Goal: Task Accomplishment & Management: Use online tool/utility

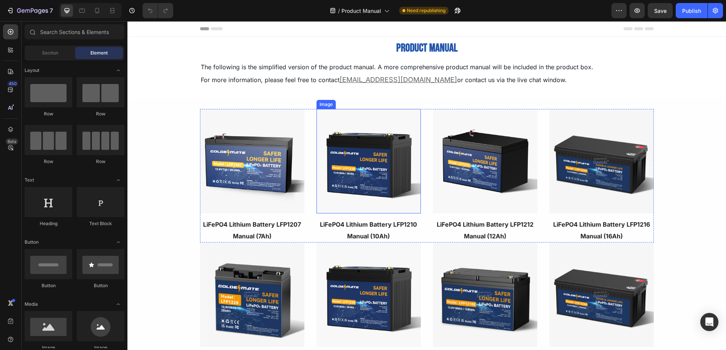
click at [370, 188] on img at bounding box center [368, 161] width 104 height 104
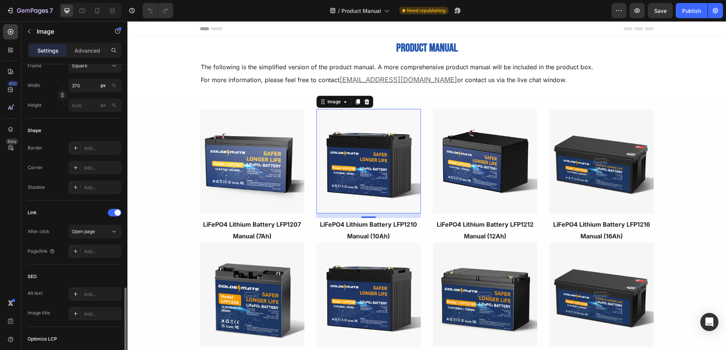
scroll to position [302, 0]
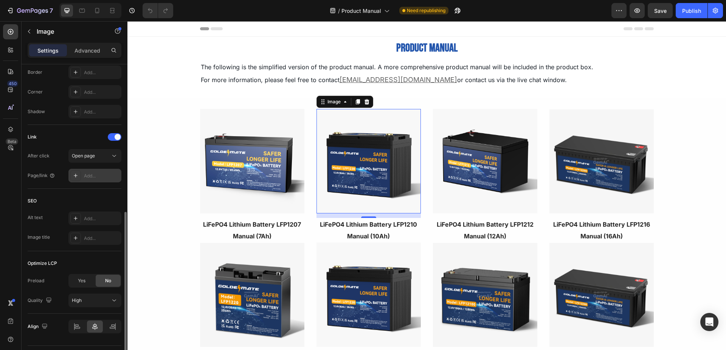
click at [99, 176] on div "Add..." at bounding box center [102, 175] width 36 height 7
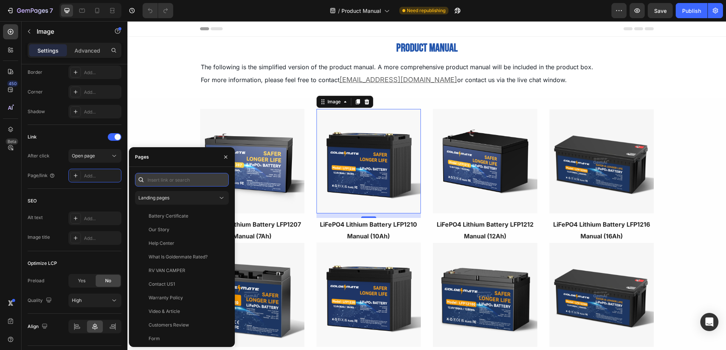
click at [167, 175] on input "text" at bounding box center [182, 180] width 94 height 14
paste input "[URL][DOMAIN_NAME]"
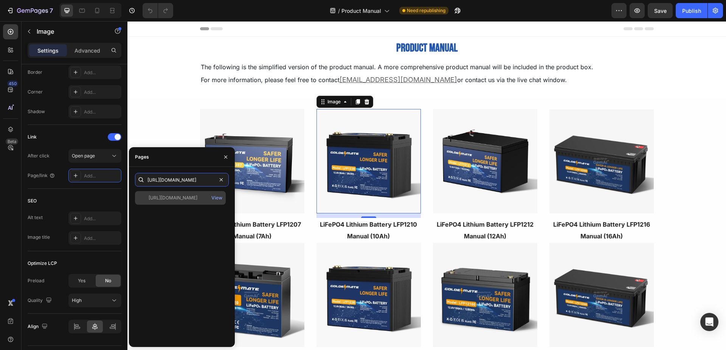
type input "[URL][DOMAIN_NAME]"
click at [185, 200] on div "[URL][DOMAIN_NAME]" at bounding box center [173, 197] width 49 height 7
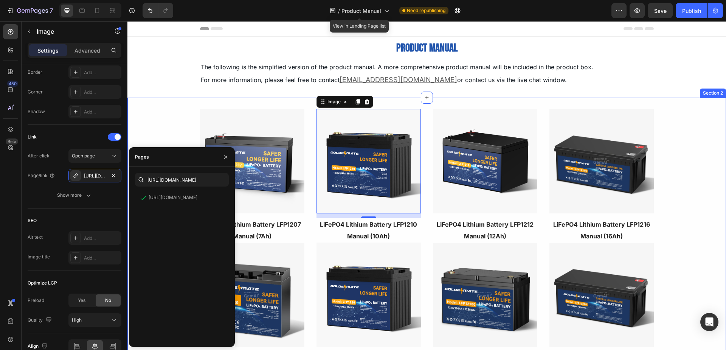
click at [171, 126] on div "Image LiFePO4 Lithium Battery LFP1207 Manual (7Ah) Text block Image LiFePO4 Lit…" at bounding box center [426, 309] width 598 height 400
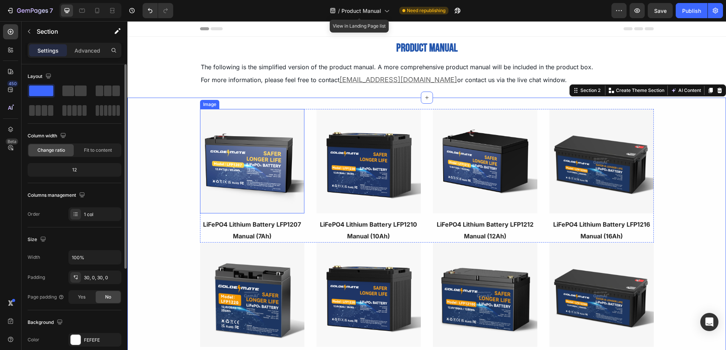
click at [257, 161] on img at bounding box center [252, 161] width 104 height 104
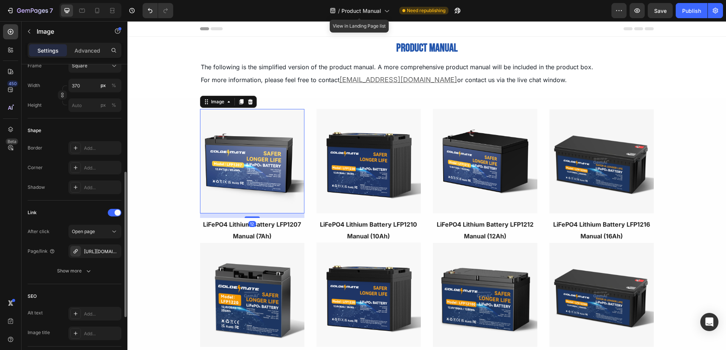
scroll to position [302, 0]
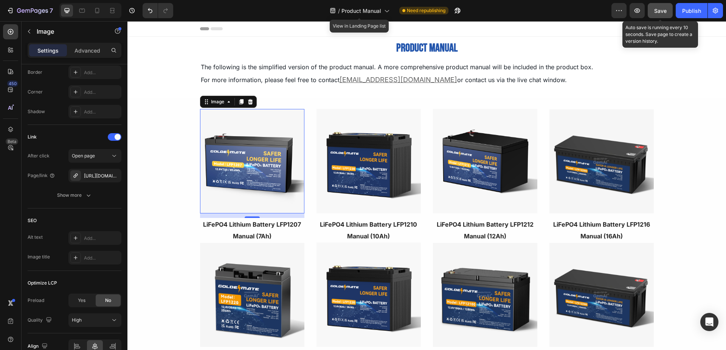
click at [664, 14] on div "Save" at bounding box center [660, 11] width 12 height 8
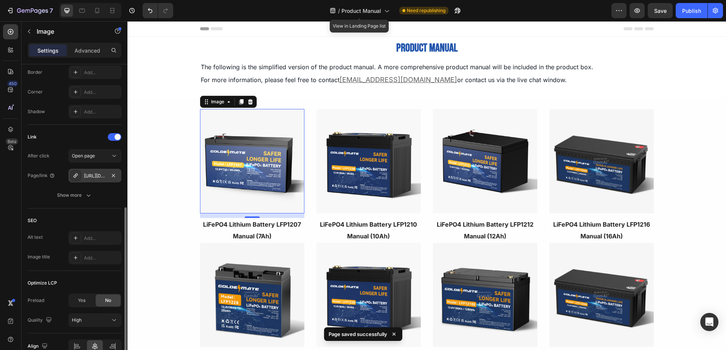
click at [97, 177] on div "[URL][DOMAIN_NAME]" at bounding box center [95, 175] width 22 height 7
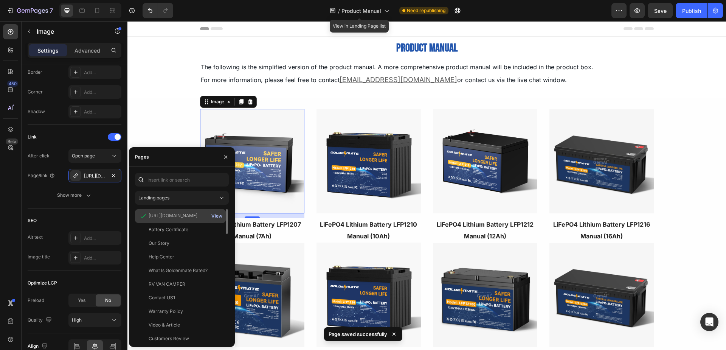
click at [217, 213] on div "View" at bounding box center [216, 215] width 11 height 7
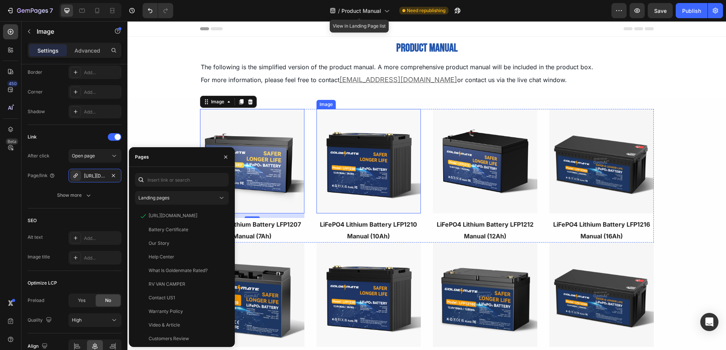
click at [373, 142] on img at bounding box center [368, 161] width 104 height 104
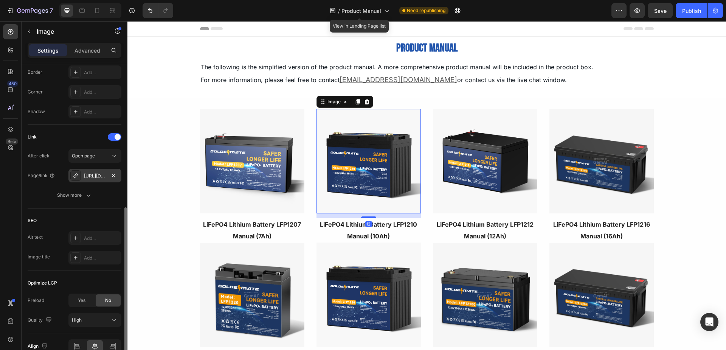
click at [94, 175] on div "[URL][DOMAIN_NAME]" at bounding box center [95, 175] width 22 height 7
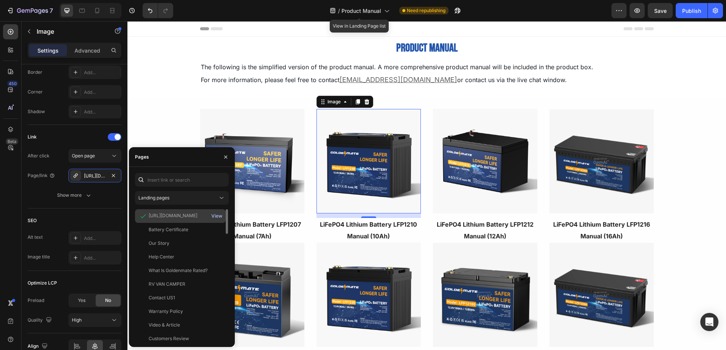
click at [220, 218] on div "View" at bounding box center [216, 215] width 11 height 7
click at [484, 163] on img at bounding box center [485, 161] width 104 height 104
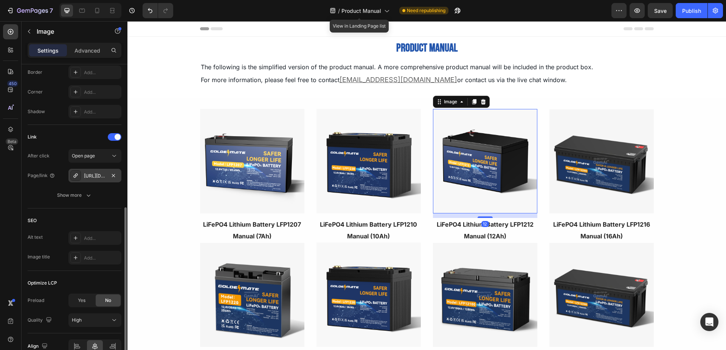
click at [92, 176] on div "[URL][DOMAIN_NAME]" at bounding box center [95, 175] width 22 height 7
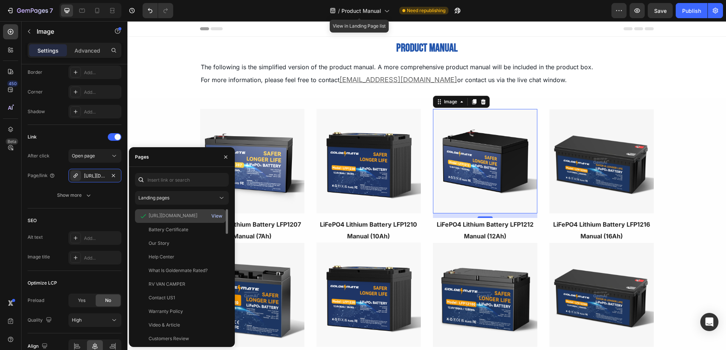
click at [219, 217] on div "View" at bounding box center [216, 215] width 11 height 7
click at [605, 163] on img at bounding box center [601, 161] width 104 height 104
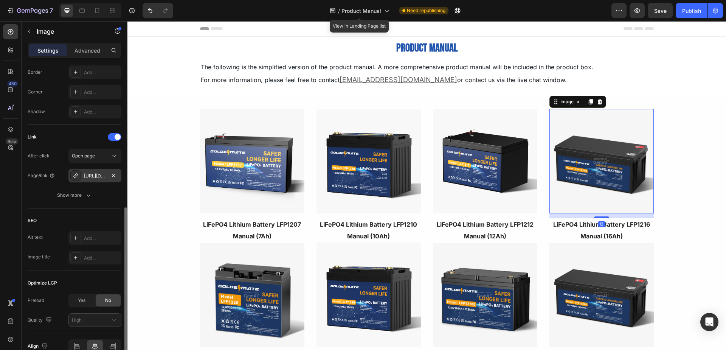
click at [101, 176] on div "[URL][DOMAIN_NAME]" at bounding box center [95, 175] width 22 height 7
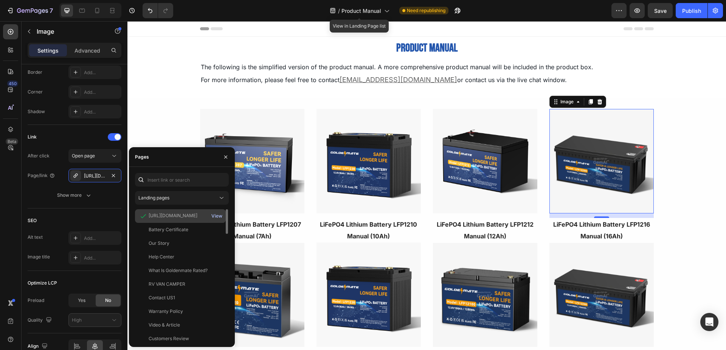
click at [218, 216] on div "View" at bounding box center [216, 215] width 11 height 7
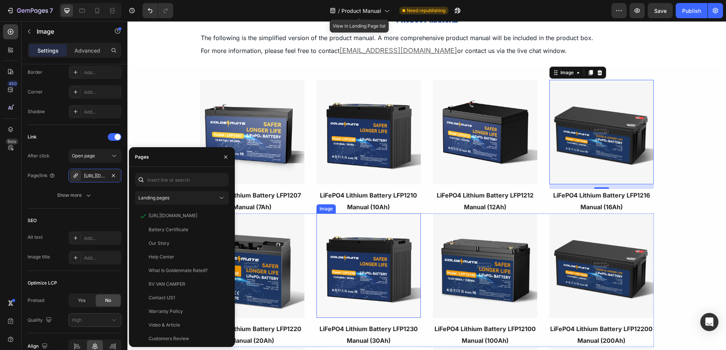
scroll to position [76, 0]
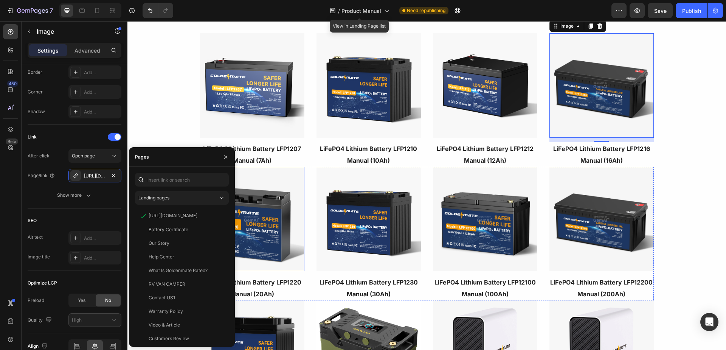
click at [269, 232] on img at bounding box center [252, 219] width 104 height 104
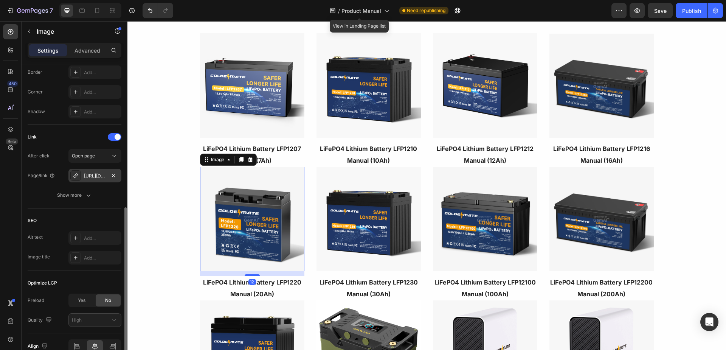
click at [87, 173] on div "[URL][DOMAIN_NAME]" at bounding box center [95, 175] width 22 height 7
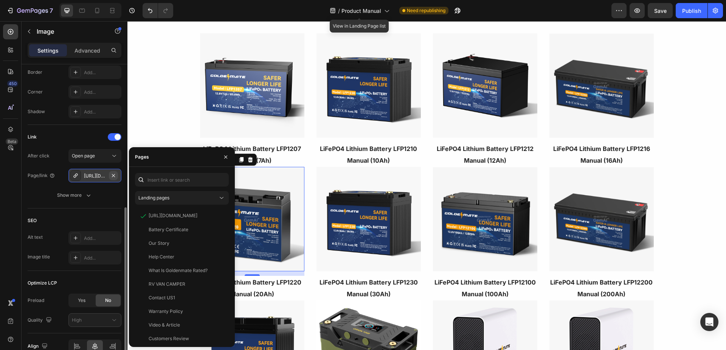
click at [117, 175] on button "button" at bounding box center [113, 175] width 9 height 9
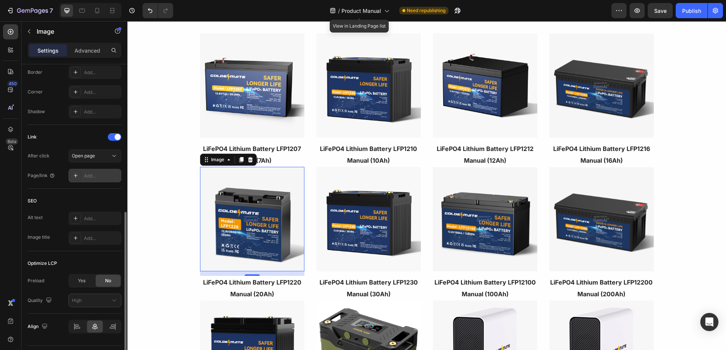
click at [101, 175] on div "Add..." at bounding box center [102, 175] width 36 height 7
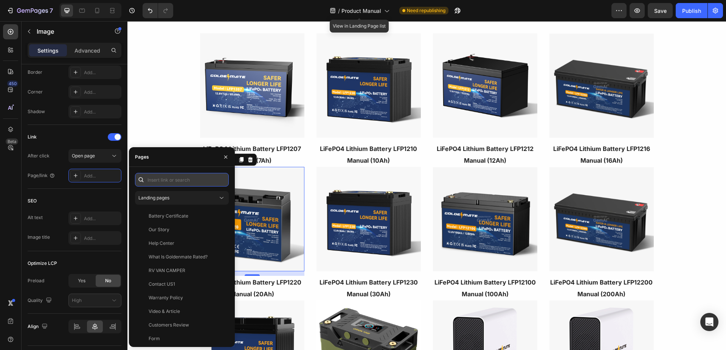
paste input "[URL][DOMAIN_NAME]"
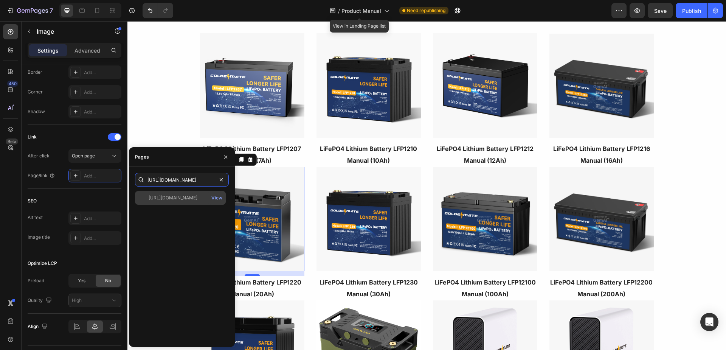
type input "[URL][DOMAIN_NAME]"
click at [174, 195] on div "[URL][DOMAIN_NAME]" at bounding box center [173, 197] width 49 height 7
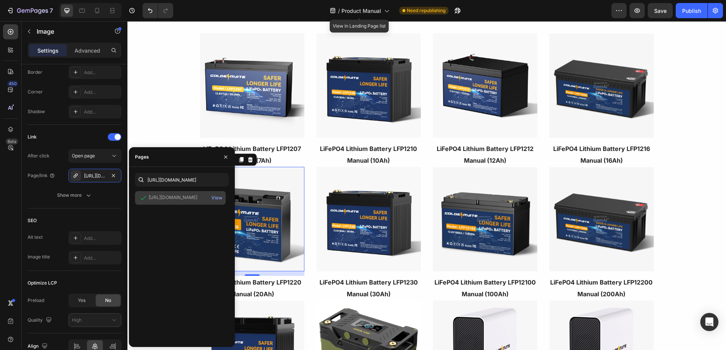
scroll to position [0, 0]
click at [361, 220] on img at bounding box center [368, 219] width 104 height 104
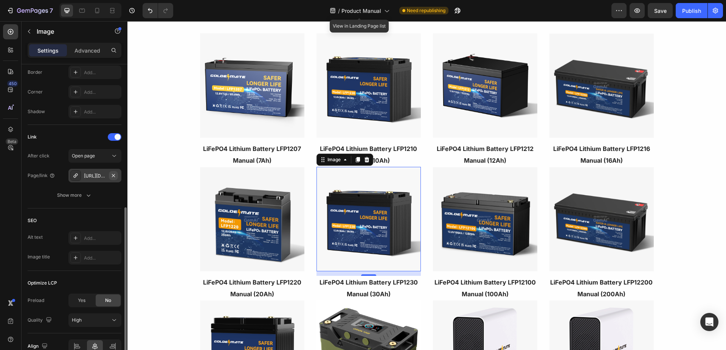
click at [116, 175] on icon "button" at bounding box center [113, 175] width 6 height 6
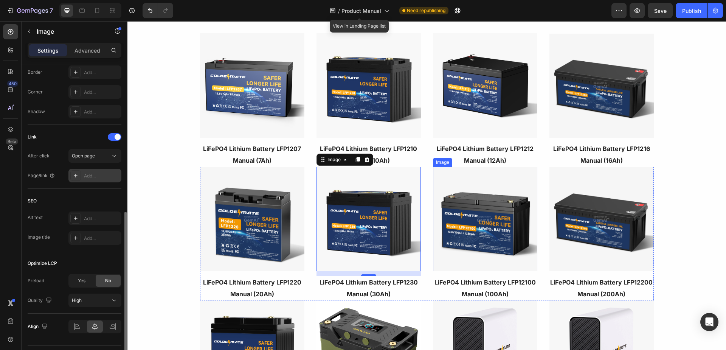
click at [514, 231] on img at bounding box center [485, 219] width 104 height 104
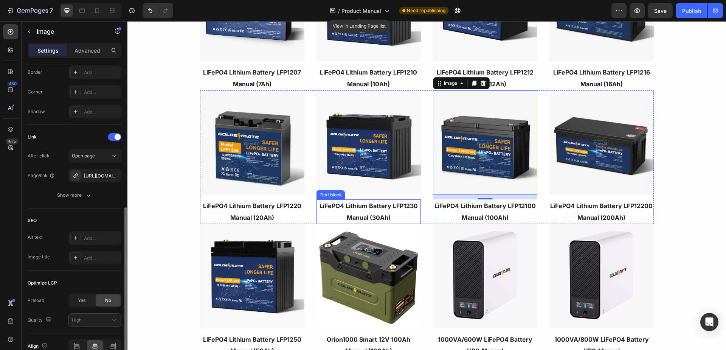
scroll to position [151, 0]
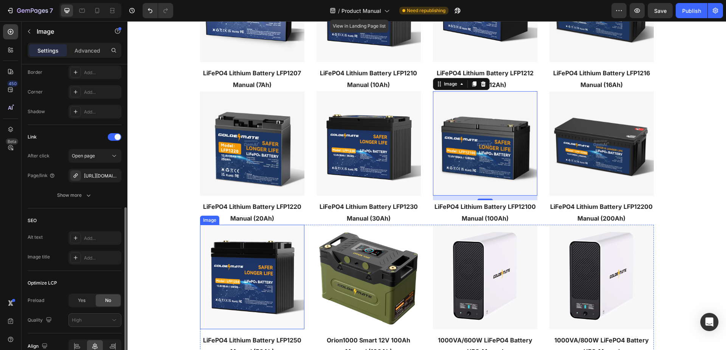
click at [241, 263] on img at bounding box center [252, 276] width 104 height 104
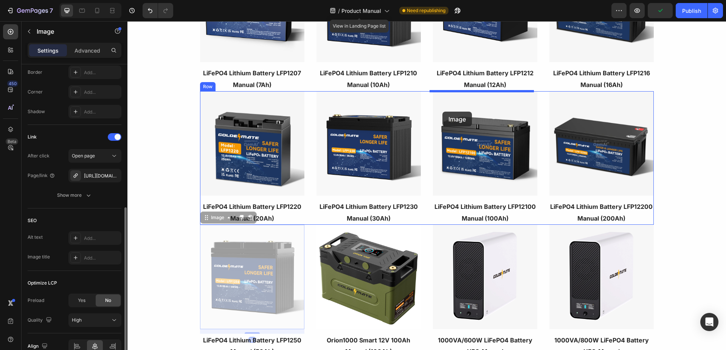
drag, startPoint x: 204, startPoint y: 220, endPoint x: 442, endPoint y: 111, distance: 261.5
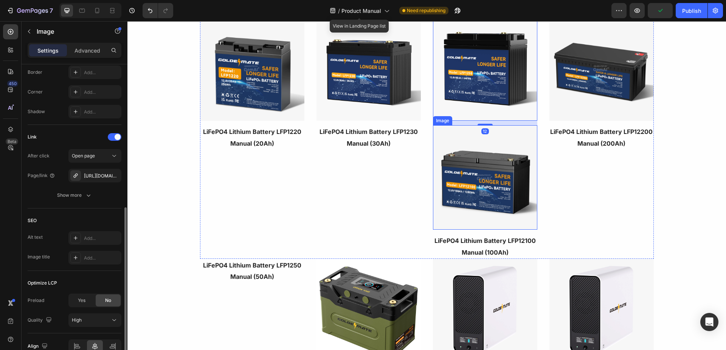
scroll to position [227, 0]
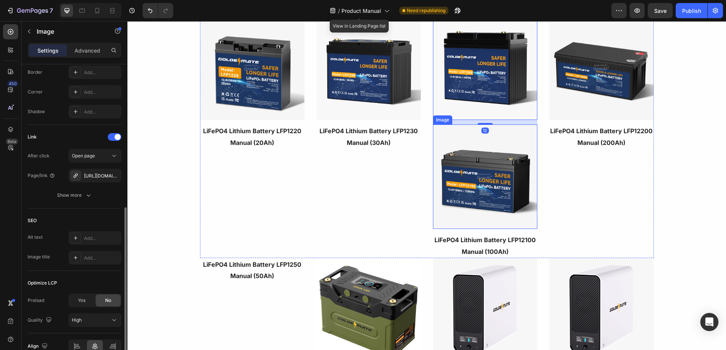
click at [468, 168] on img at bounding box center [485, 176] width 104 height 104
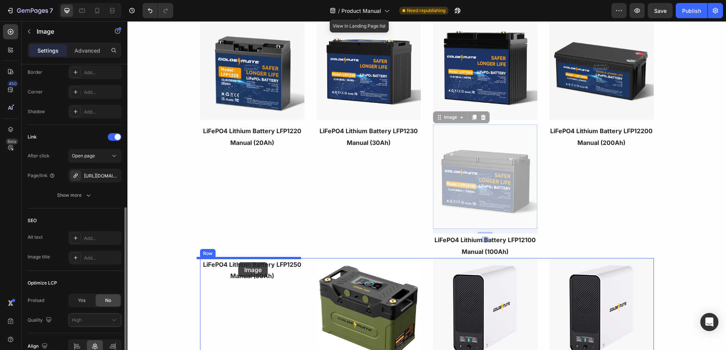
drag, startPoint x: 437, startPoint y: 120, endPoint x: 238, endPoint y: 262, distance: 244.1
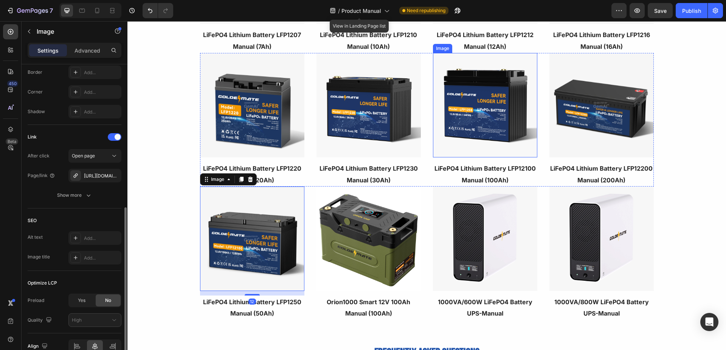
scroll to position [189, 0]
click at [520, 169] on strong "LiFePO4 Lithium Battery LFP12100 Manual (100Ah)" at bounding box center [484, 174] width 101 height 19
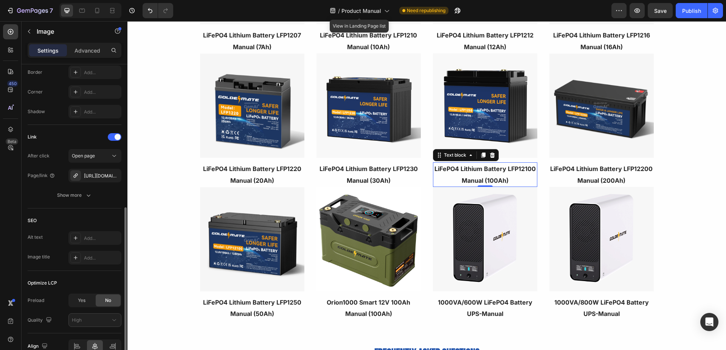
scroll to position [0, 0]
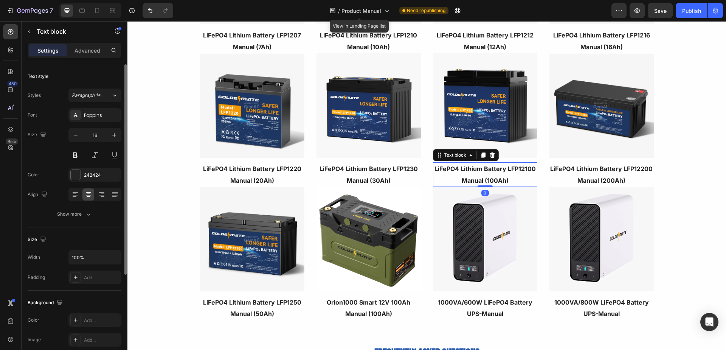
click at [523, 169] on strong "LiFePO4 Lithium Battery LFP12100 Manual (100Ah)" at bounding box center [484, 174] width 101 height 19
drag, startPoint x: 522, startPoint y: 169, endPoint x: 527, endPoint y: 169, distance: 4.5
click at [527, 169] on strong "LiFePO4 Lithium Battery LFP12100 Manual (100Ah)" at bounding box center [484, 174] width 101 height 19
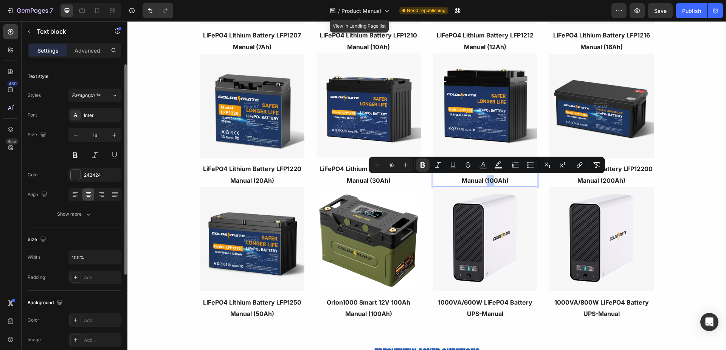
drag, startPoint x: 490, startPoint y: 180, endPoint x: 485, endPoint y: 180, distance: 4.9
click at [485, 180] on strong "LiFePO4 Lithium Battery LFP1250 Manual (100Ah)" at bounding box center [485, 174] width 98 height 19
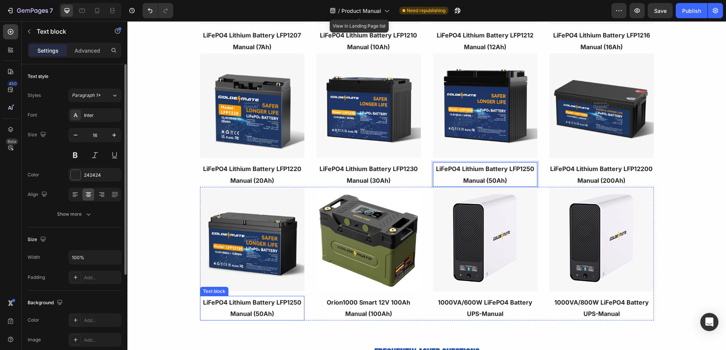
click at [291, 301] on p "LiFePO4 Lithium Battery LFP1250 Manual (50Ah)" at bounding box center [252, 307] width 103 height 23
click at [292, 303] on p "LiFePO4 Lithium Battery LFP1250 Manual (50Ah)" at bounding box center [252, 307] width 103 height 23
click at [255, 314] on p "LiFePO4 Lithium Battery LFP12100 Manual (50Ah)" at bounding box center [252, 307] width 103 height 23
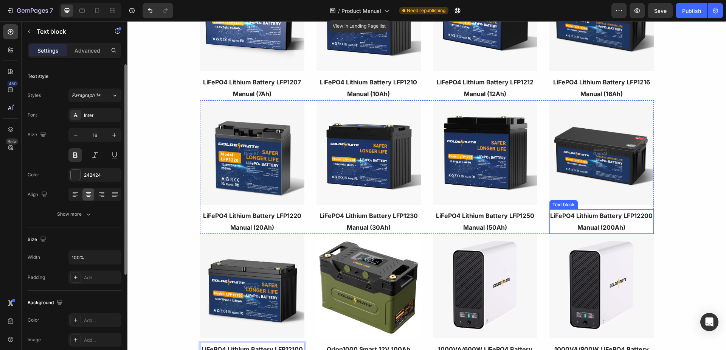
scroll to position [189, 0]
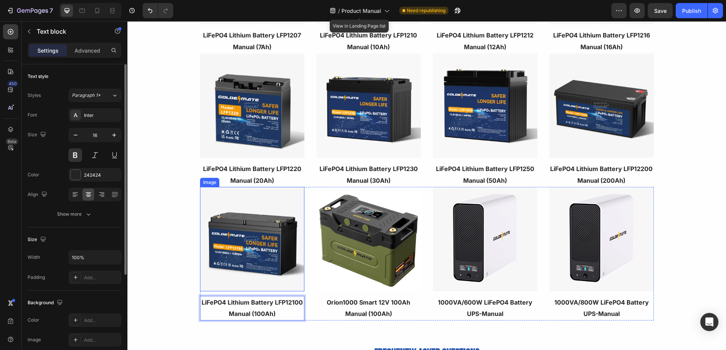
click at [266, 232] on img at bounding box center [252, 239] width 104 height 104
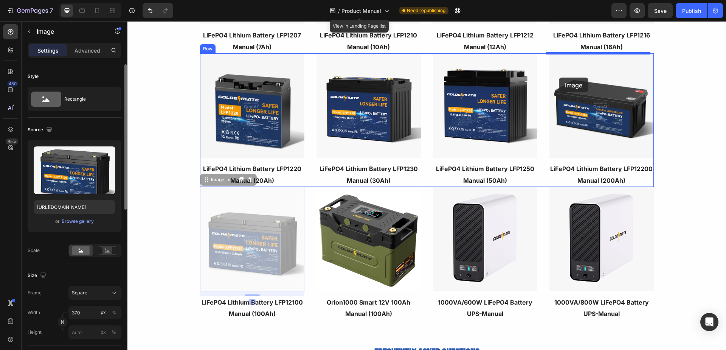
drag, startPoint x: 204, startPoint y: 180, endPoint x: 559, endPoint y: 77, distance: 368.6
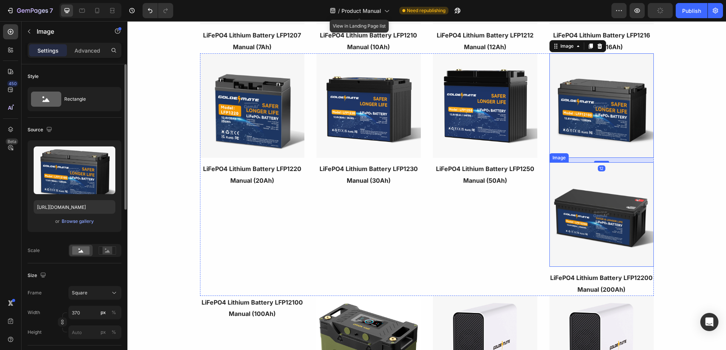
click at [567, 197] on img at bounding box center [601, 214] width 104 height 104
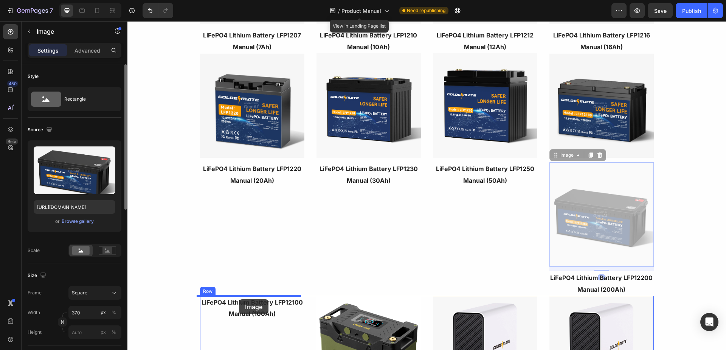
drag, startPoint x: 551, startPoint y: 157, endPoint x: 239, endPoint y: 299, distance: 342.8
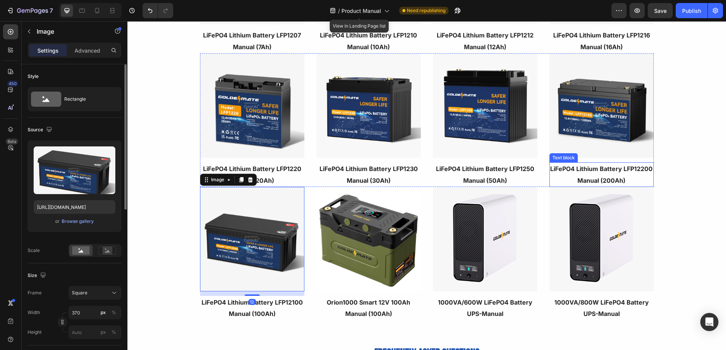
click at [587, 176] on p "LiFePO4 Lithium Battery LFP12200 Manual (200Ah)" at bounding box center [601, 174] width 103 height 23
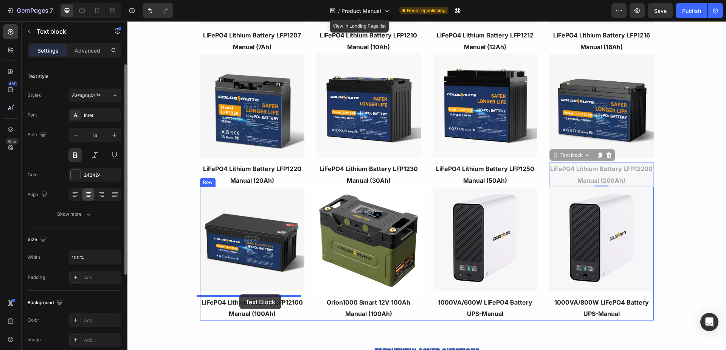
drag, startPoint x: 551, startPoint y: 156, endPoint x: 239, endPoint y: 294, distance: 340.6
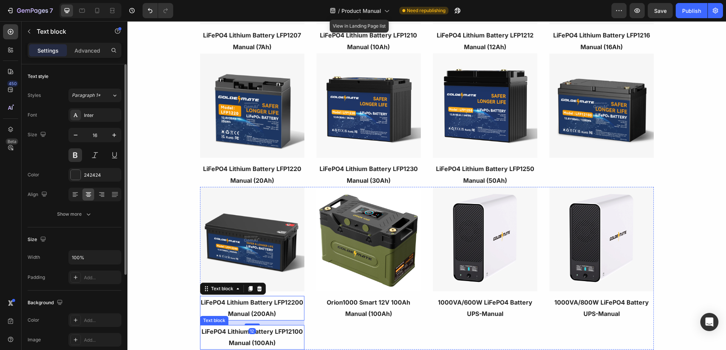
click at [237, 339] on p "LiFePO4 Lithium Battery LFP12100 Manual (100Ah)" at bounding box center [252, 336] width 103 height 23
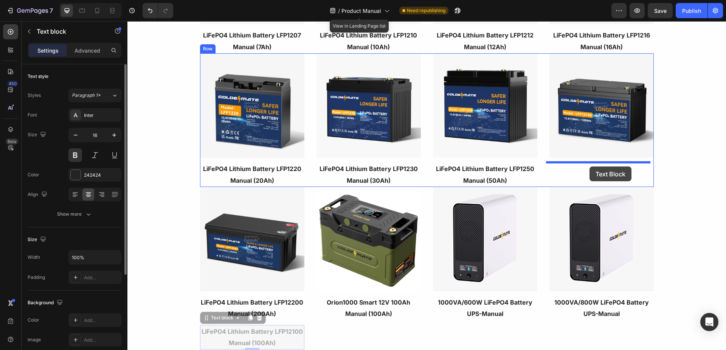
drag, startPoint x: 202, startPoint y: 320, endPoint x: 589, endPoint y: 166, distance: 416.5
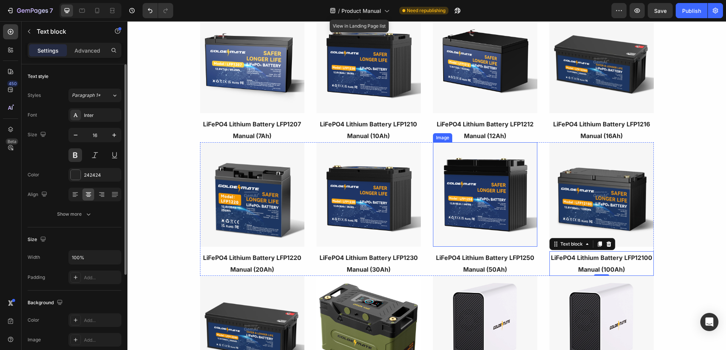
scroll to position [113, 0]
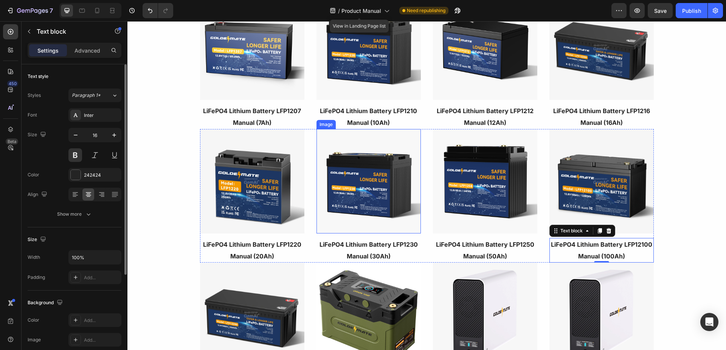
click at [336, 180] on img at bounding box center [368, 181] width 104 height 104
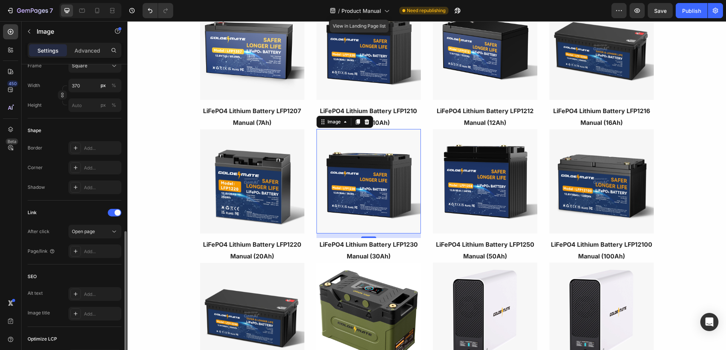
scroll to position [265, 0]
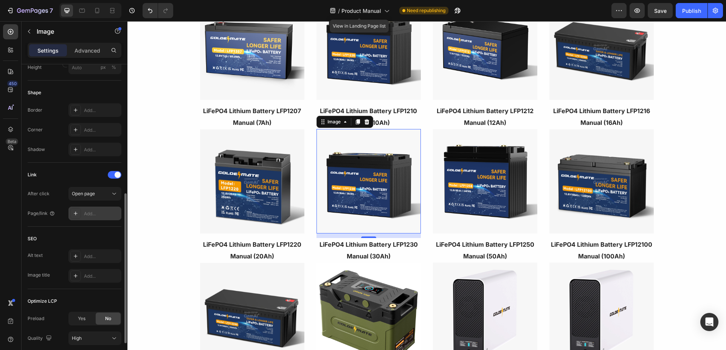
click at [96, 218] on div "Add..." at bounding box center [94, 213] width 53 height 14
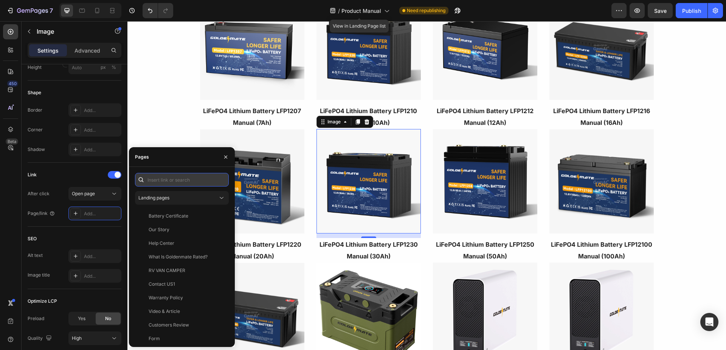
click at [156, 182] on input "text" at bounding box center [182, 180] width 94 height 14
paste input "[URL][DOMAIN_NAME]"
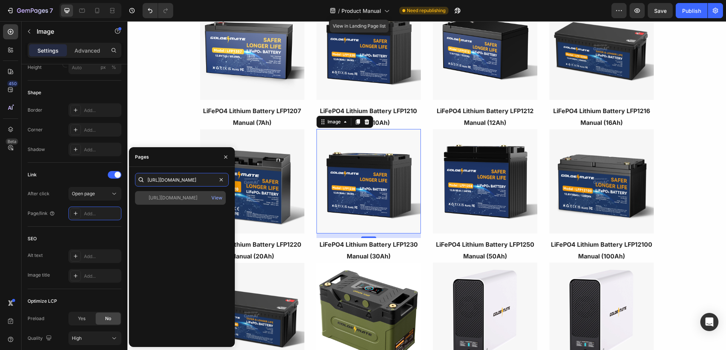
type input "[URL][DOMAIN_NAME]"
click at [179, 198] on div "[URL][DOMAIN_NAME]" at bounding box center [173, 197] width 49 height 7
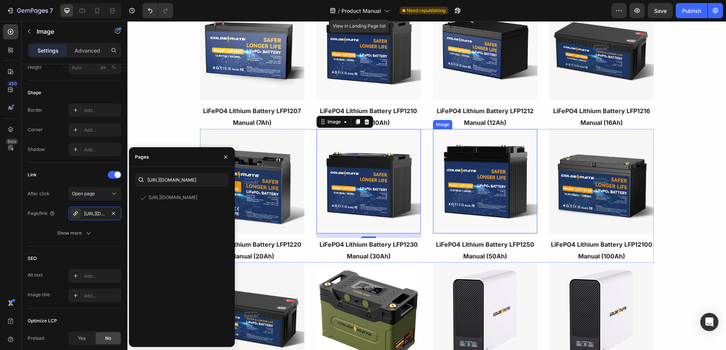
click at [472, 178] on img at bounding box center [485, 181] width 104 height 104
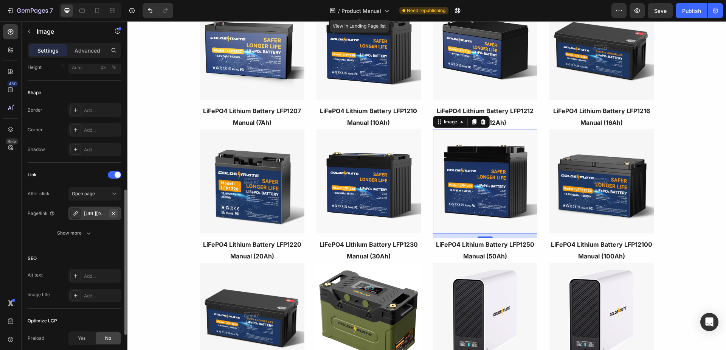
click at [114, 210] on icon "button" at bounding box center [113, 213] width 6 height 6
click at [96, 214] on div "Add..." at bounding box center [102, 213] width 36 height 7
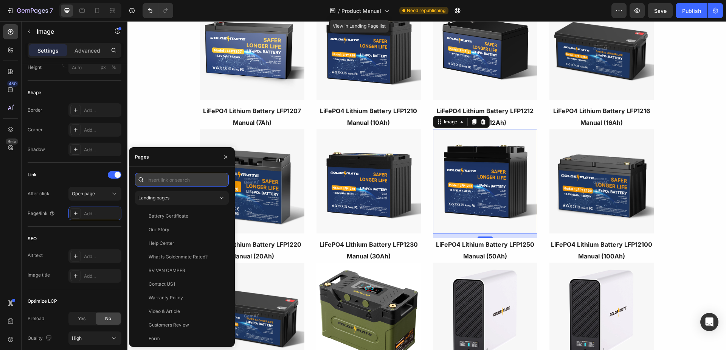
click at [172, 179] on input "text" at bounding box center [182, 180] width 94 height 14
paste input "[URL][DOMAIN_NAME]"
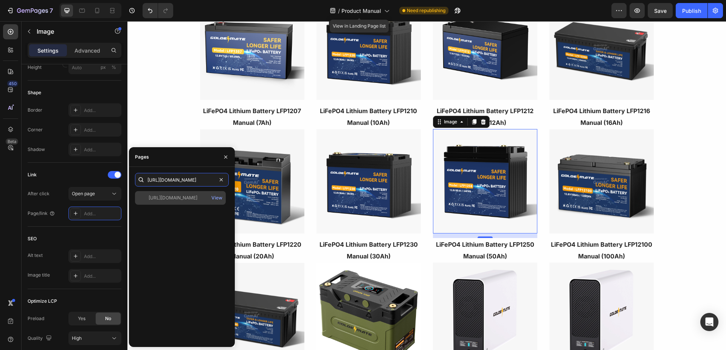
type input "[URL][DOMAIN_NAME]"
click at [172, 197] on div "[URL][DOMAIN_NAME]" at bounding box center [173, 197] width 49 height 7
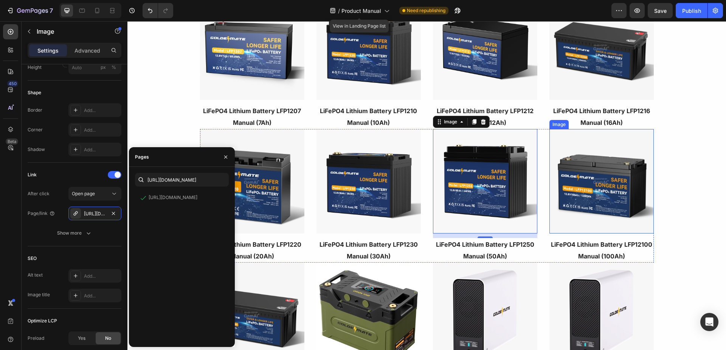
click at [612, 184] on img at bounding box center [601, 181] width 104 height 104
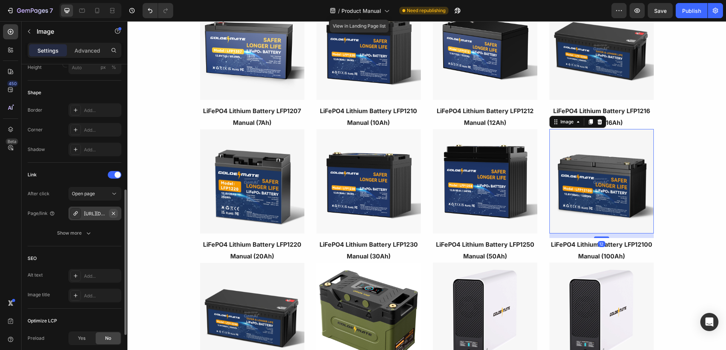
click at [116, 214] on icon "button" at bounding box center [113, 213] width 6 height 6
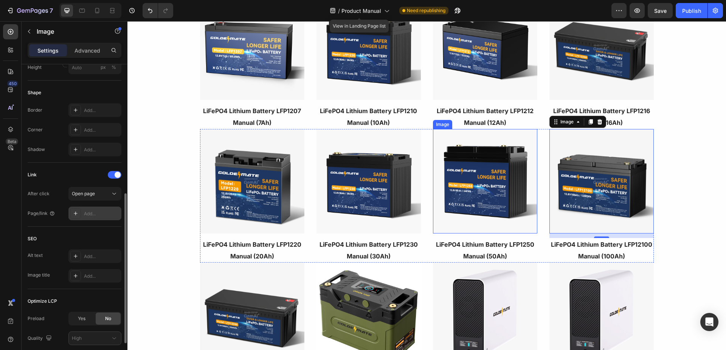
scroll to position [151, 0]
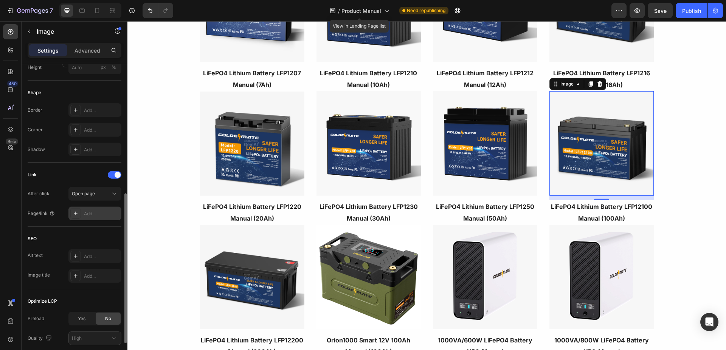
click at [90, 214] on div "Add..." at bounding box center [102, 213] width 36 height 7
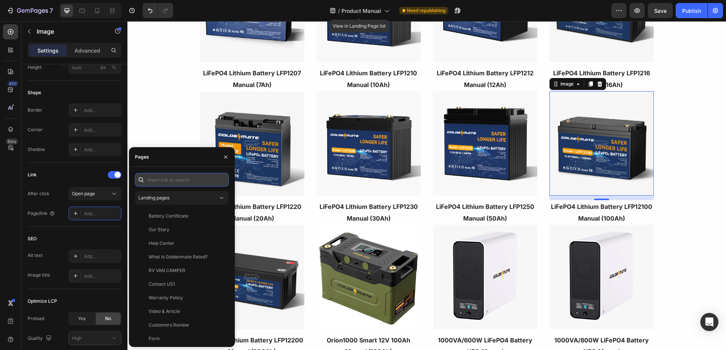
click at [172, 179] on input "text" at bounding box center [182, 180] width 94 height 14
paste input "[URL][DOMAIN_NAME]"
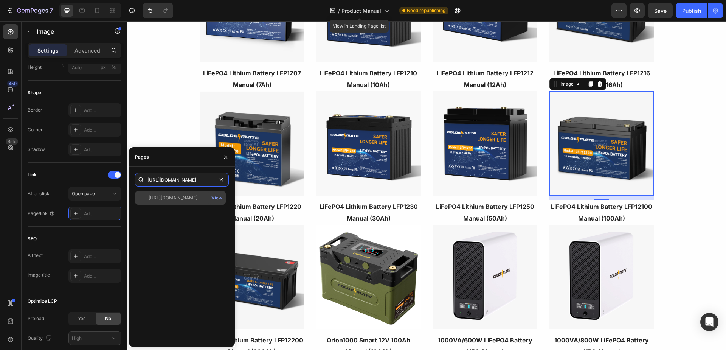
type input "[URL][DOMAIN_NAME]"
click at [184, 197] on div "[URL][DOMAIN_NAME]" at bounding box center [173, 197] width 49 height 7
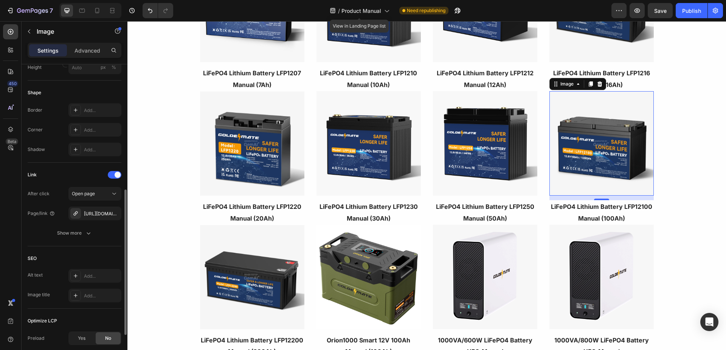
click at [85, 170] on div "Link" at bounding box center [75, 175] width 94 height 12
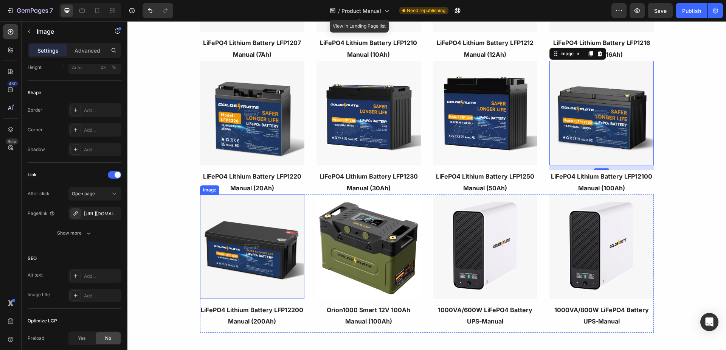
scroll to position [227, 0]
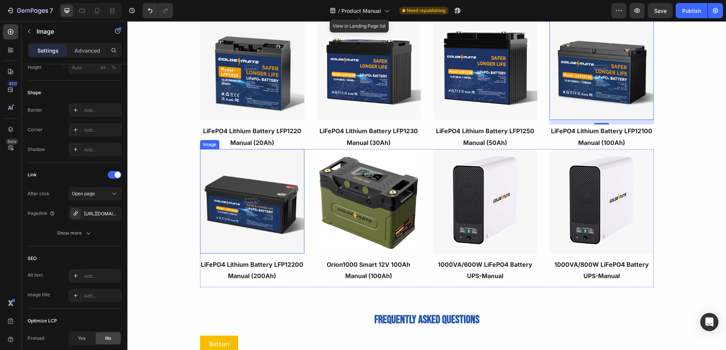
click at [268, 214] on img at bounding box center [252, 201] width 104 height 104
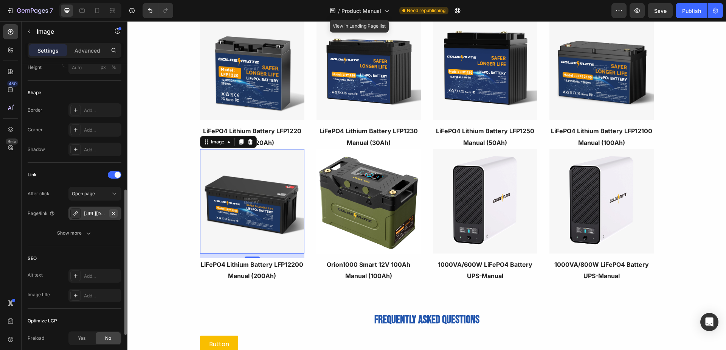
click at [115, 213] on icon "button" at bounding box center [113, 213] width 6 height 6
click at [90, 213] on div "Add..." at bounding box center [102, 213] width 36 height 7
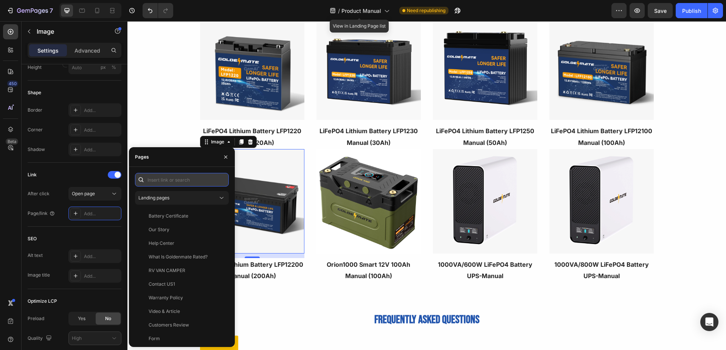
click at [173, 176] on input "text" at bounding box center [182, 180] width 94 height 14
paste input "[URL][DOMAIN_NAME]"
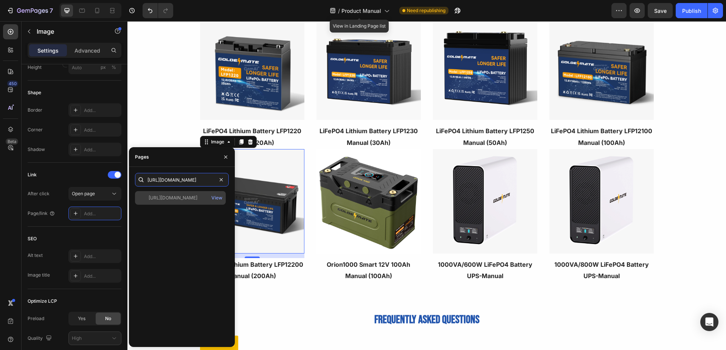
type input "[URL][DOMAIN_NAME]"
click at [178, 197] on div "[URL][DOMAIN_NAME]" at bounding box center [173, 197] width 49 height 7
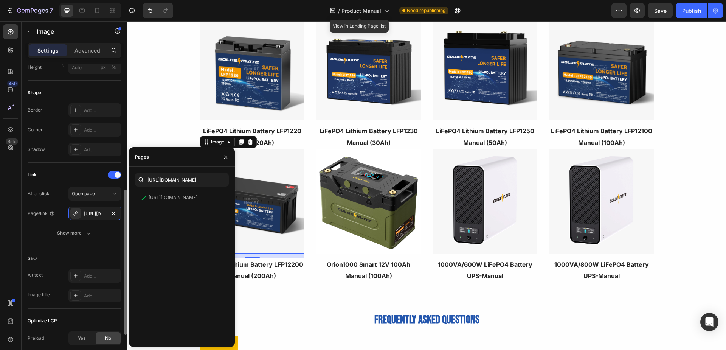
click at [68, 172] on div "Link" at bounding box center [75, 175] width 94 height 12
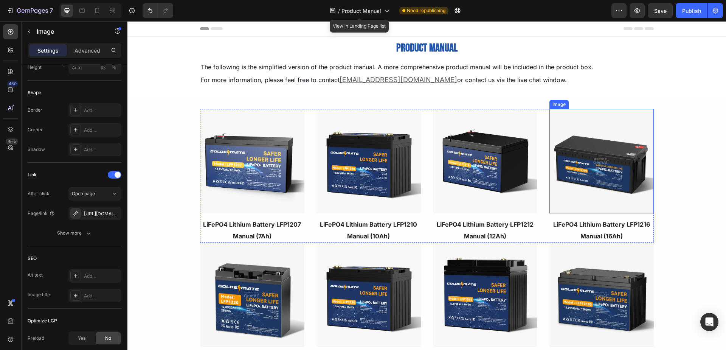
click at [583, 181] on img at bounding box center [601, 161] width 104 height 104
click at [495, 178] on img at bounding box center [485, 161] width 104 height 104
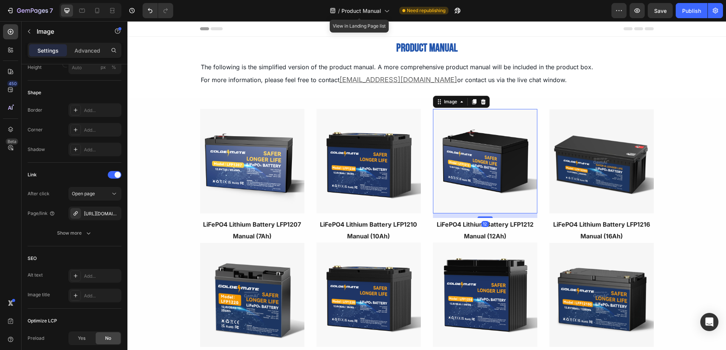
click at [562, 165] on img at bounding box center [601, 161] width 104 height 104
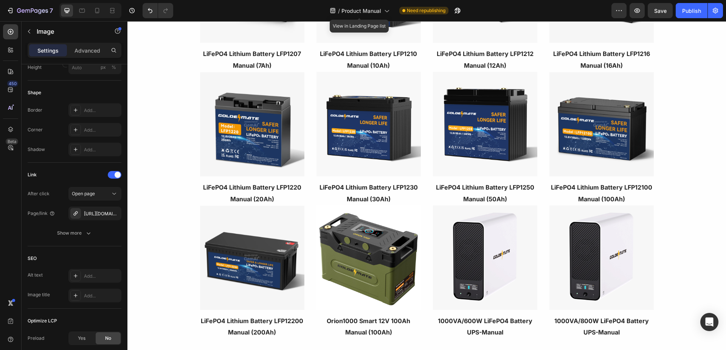
scroll to position [284, 0]
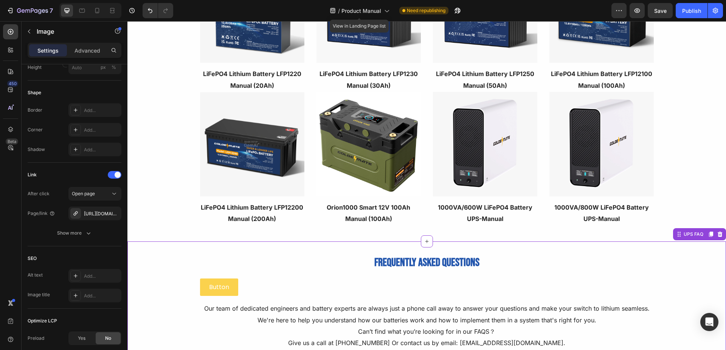
click at [226, 288] on link "Button" at bounding box center [219, 286] width 38 height 17
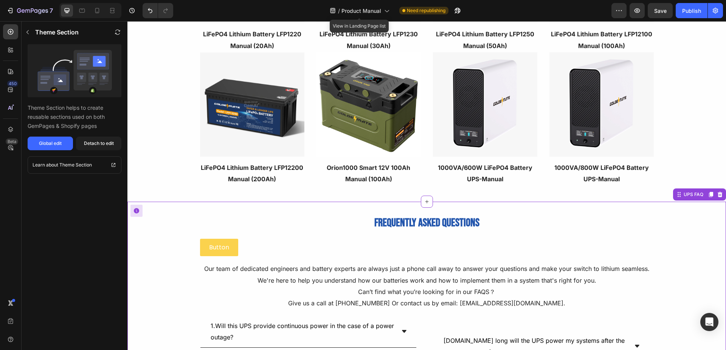
scroll to position [322, 0]
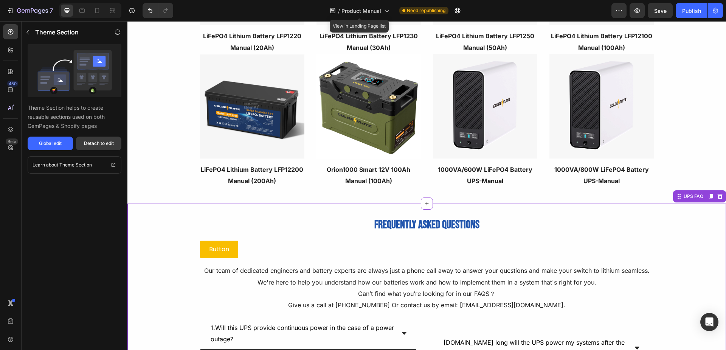
click at [90, 146] on div "Detach to edit" at bounding box center [99, 143] width 30 height 7
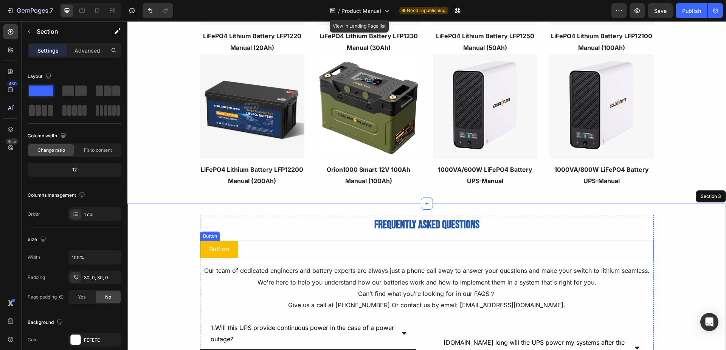
click at [238, 247] on div "Button Button" at bounding box center [427, 248] width 454 height 17
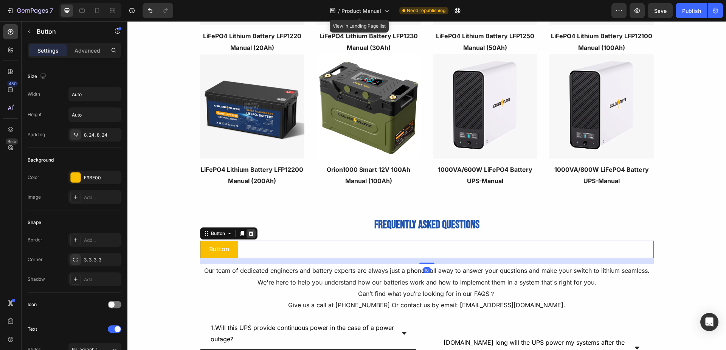
click at [248, 234] on icon at bounding box center [250, 233] width 5 height 5
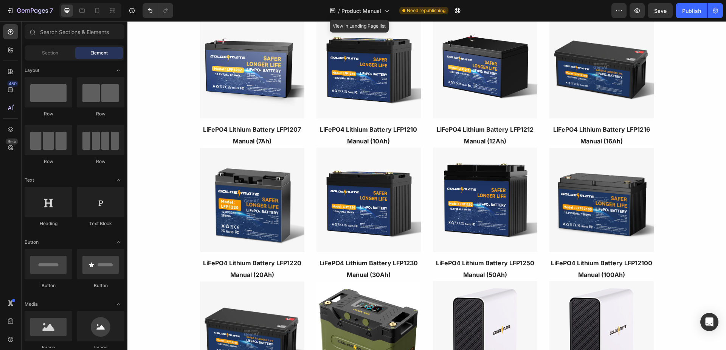
scroll to position [0, 0]
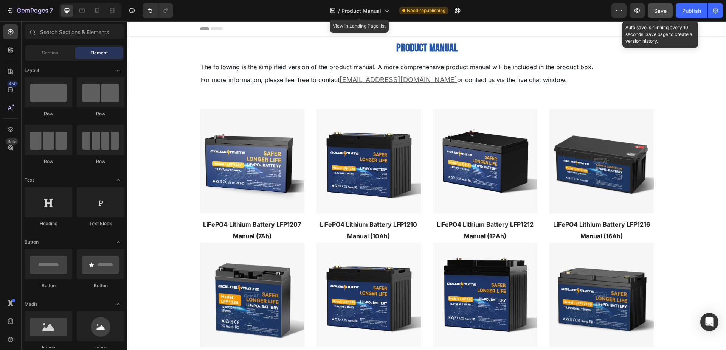
click at [667, 17] on button "Save" at bounding box center [659, 10] width 25 height 15
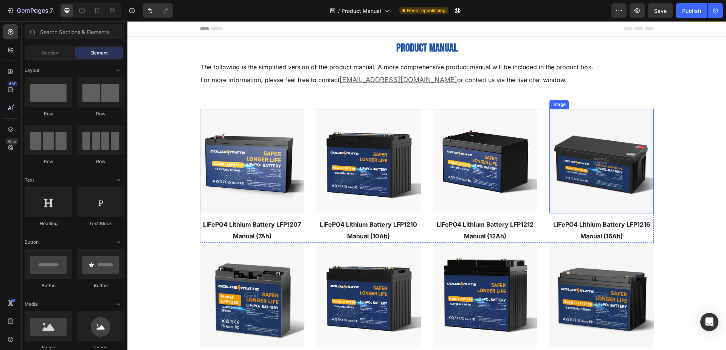
click at [600, 168] on img at bounding box center [601, 161] width 104 height 104
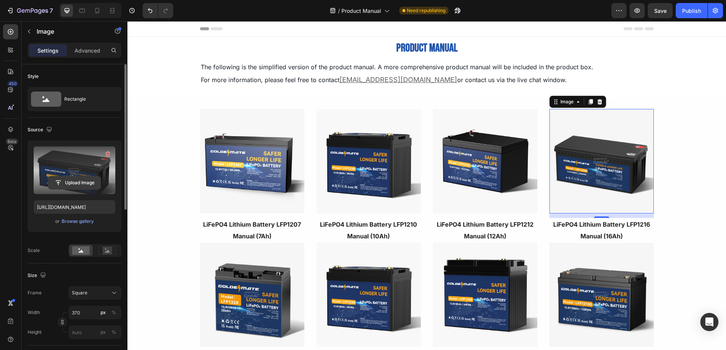
click at [83, 186] on input "file" at bounding box center [74, 182] width 52 height 13
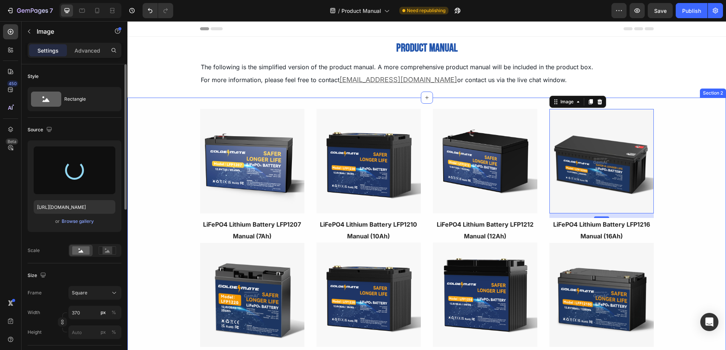
type input "[URL][DOMAIN_NAME]"
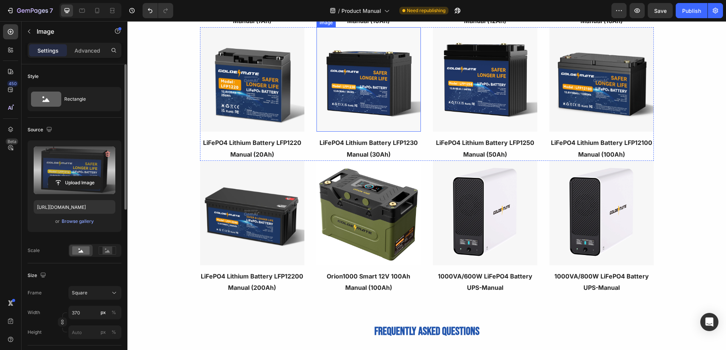
scroll to position [227, 0]
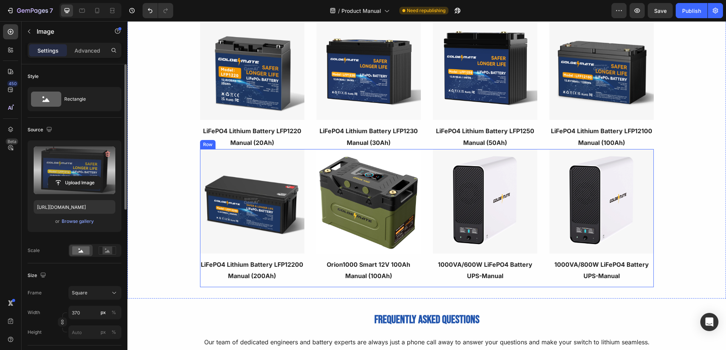
click at [309, 174] on div "Image Orion1000 Smart 12V 100Ah Manual (100Ah) Text block Image 1000VA/600W LiF…" at bounding box center [427, 218] width 454 height 138
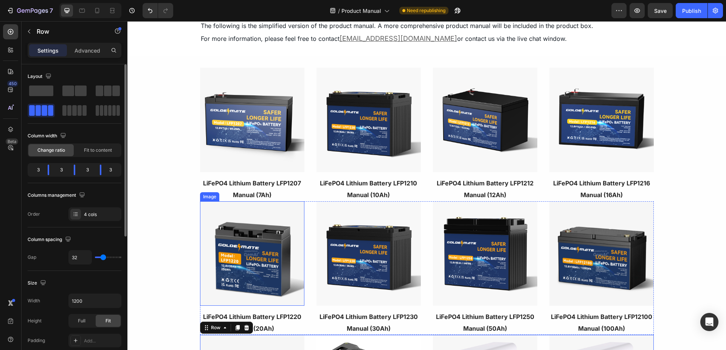
scroll to position [38, 0]
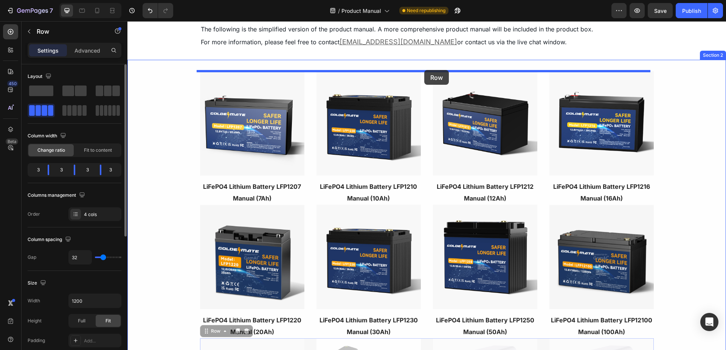
drag, startPoint x: 201, startPoint y: 333, endPoint x: 424, endPoint y: 70, distance: 345.1
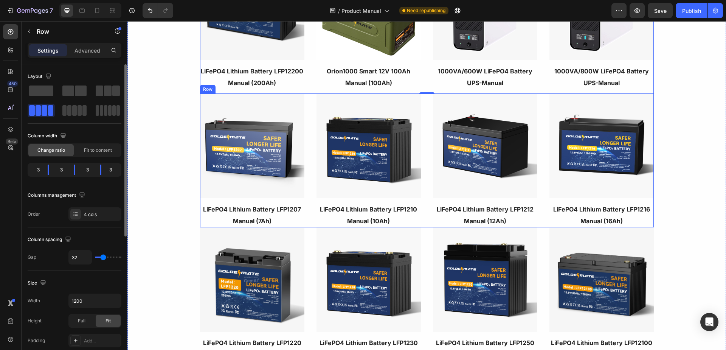
scroll to position [151, 0]
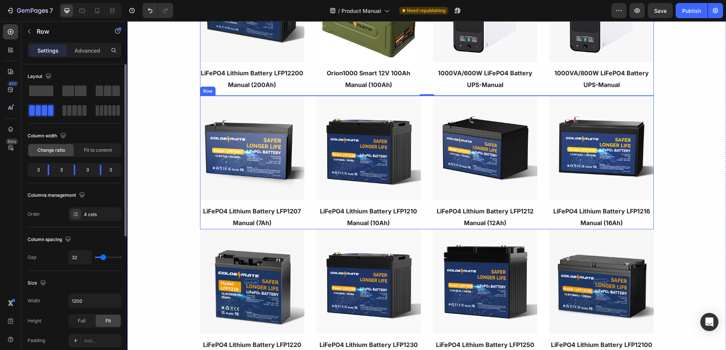
click at [423, 133] on div "Image LiFePO4 Lithium Battery LFP1207 Manual (7Ah) Text block Image LiFePO4 Lit…" at bounding box center [427, 162] width 454 height 133
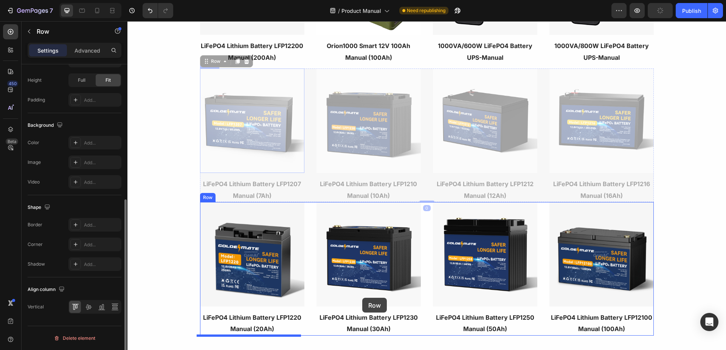
scroll to position [260, 0]
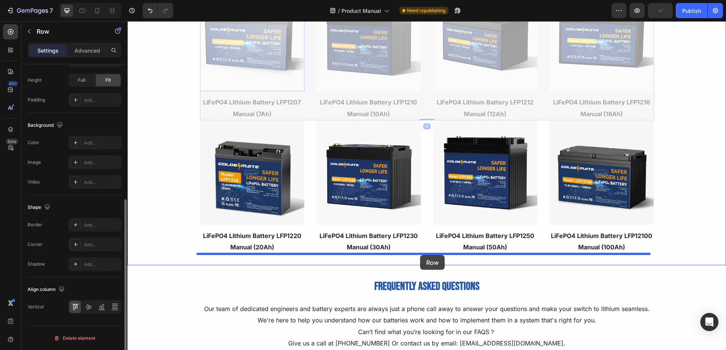
drag, startPoint x: 204, startPoint y: 92, endPoint x: 420, endPoint y: 255, distance: 270.5
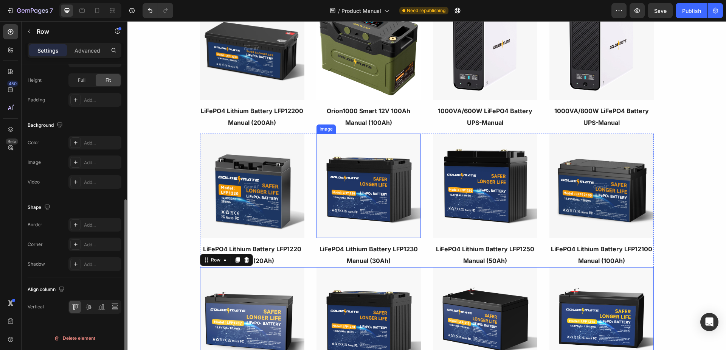
scroll to position [0, 0]
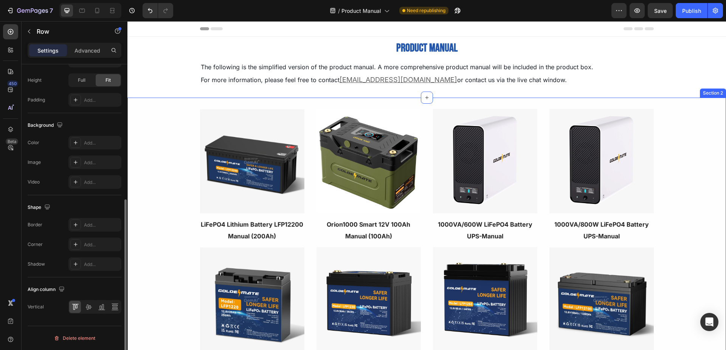
click at [172, 160] on div "Image Orion1000 Smart 12V 100Ah Manual (100Ah) Text block Image 1000VA/600W LiF…" at bounding box center [426, 311] width 598 height 404
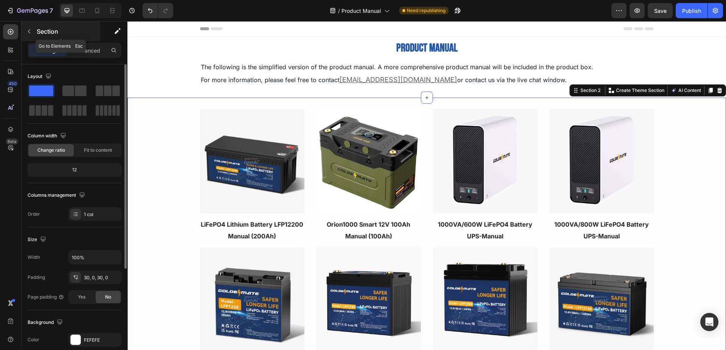
click at [26, 33] on icon "button" at bounding box center [29, 31] width 6 height 6
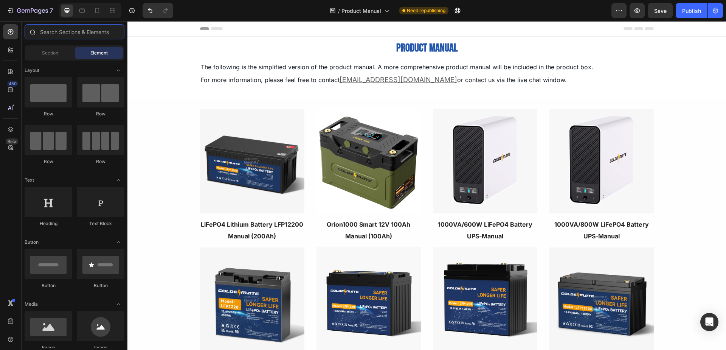
click at [55, 31] on input "text" at bounding box center [75, 31] width 100 height 15
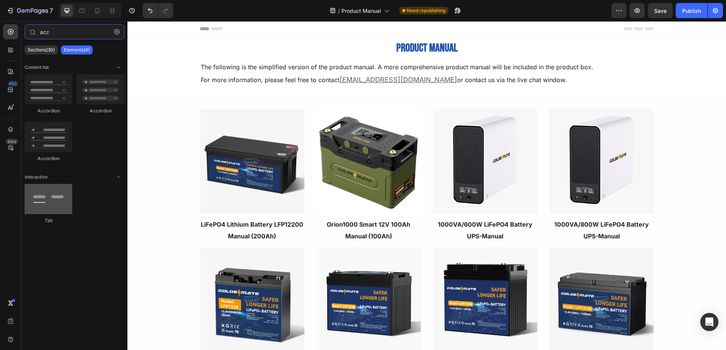
type input "acc"
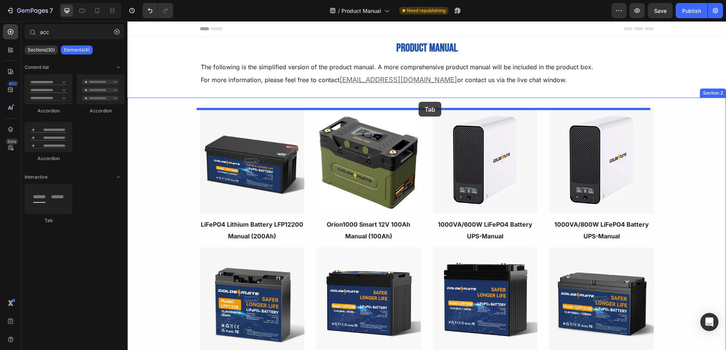
drag, startPoint x: 190, startPoint y: 231, endPoint x: 418, endPoint y: 102, distance: 262.1
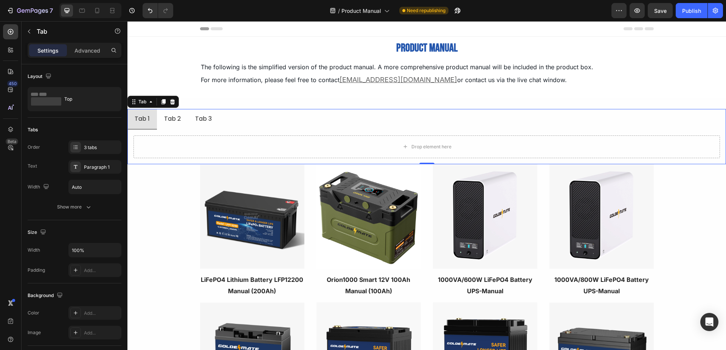
click at [297, 117] on ul "Tab 1 Tab 2 Tab 3" at bounding box center [426, 119] width 598 height 20
click at [134, 103] on icon at bounding box center [134, 102] width 6 height 6
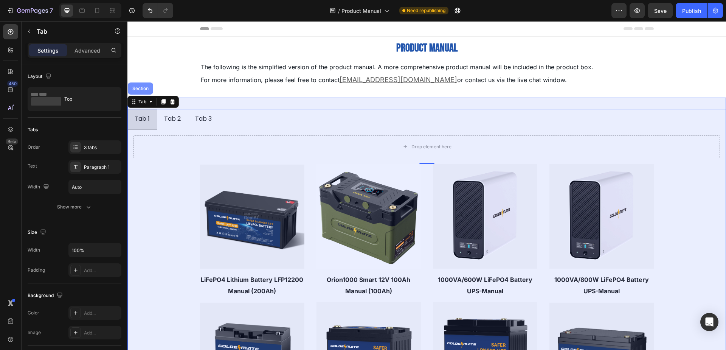
click at [142, 92] on div "Section" at bounding box center [140, 88] width 25 height 12
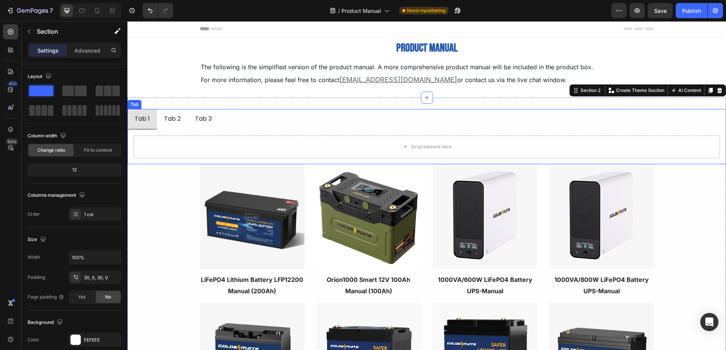
click at [273, 119] on ul "Tab 1 Tab 2 Tab 3" at bounding box center [426, 119] width 598 height 20
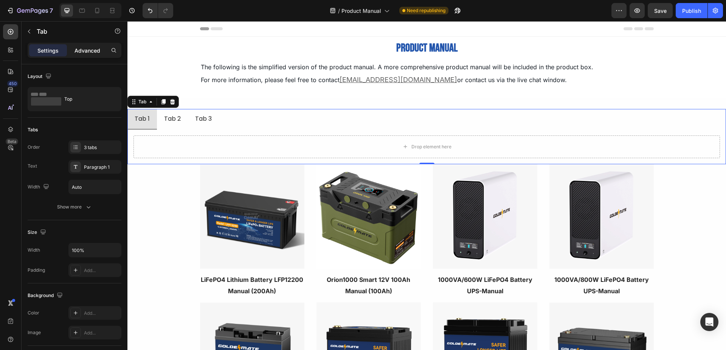
click at [82, 52] on p "Advanced" at bounding box center [87, 50] width 26 height 8
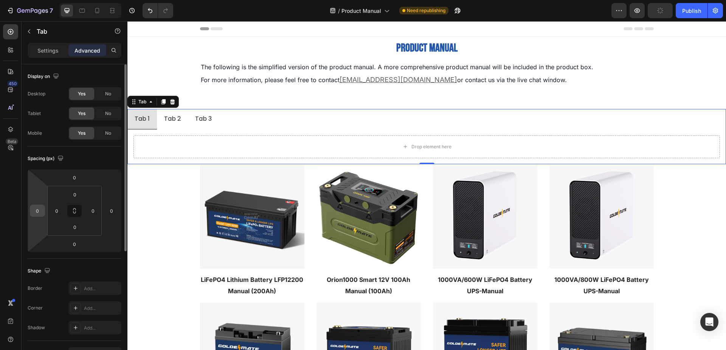
click at [40, 214] on input "0" at bounding box center [37, 210] width 11 height 11
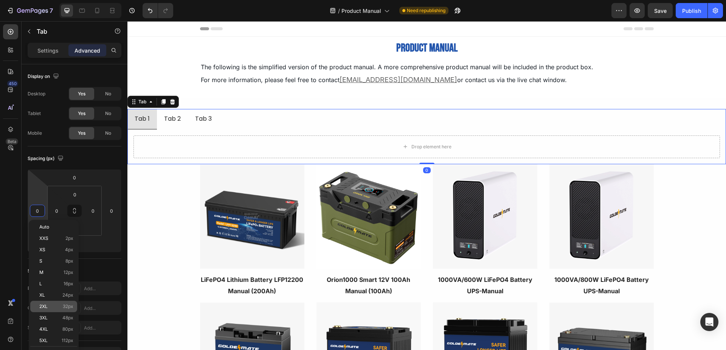
click at [56, 307] on p "2XL 32px" at bounding box center [56, 305] width 34 height 5
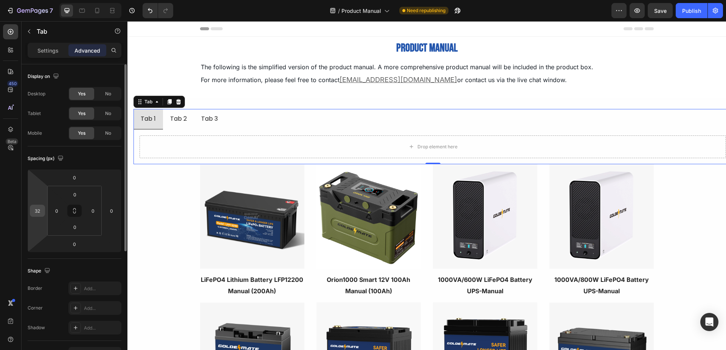
click at [40, 211] on input "32" at bounding box center [37, 210] width 11 height 11
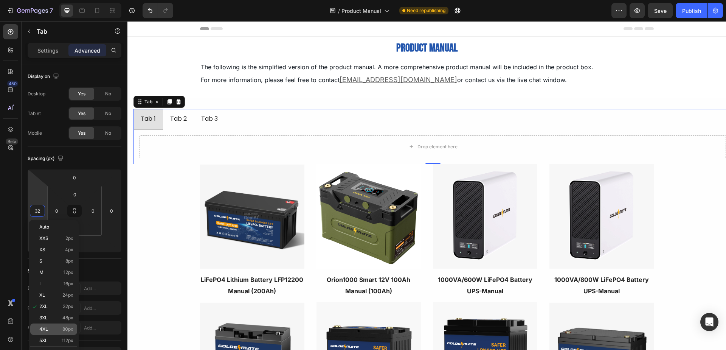
click at [48, 326] on div "4XL 80px" at bounding box center [53, 328] width 47 height 11
type input "80"
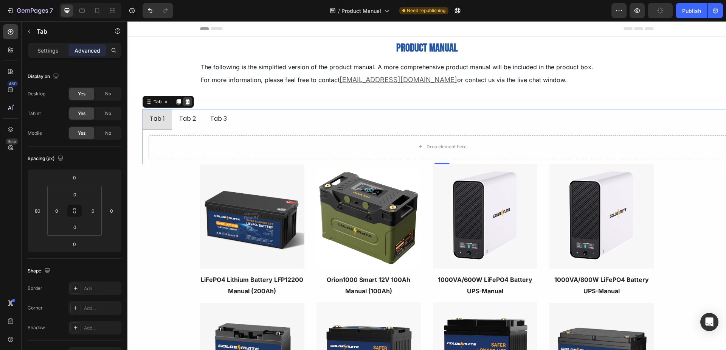
click at [188, 102] on icon at bounding box center [187, 102] width 6 height 6
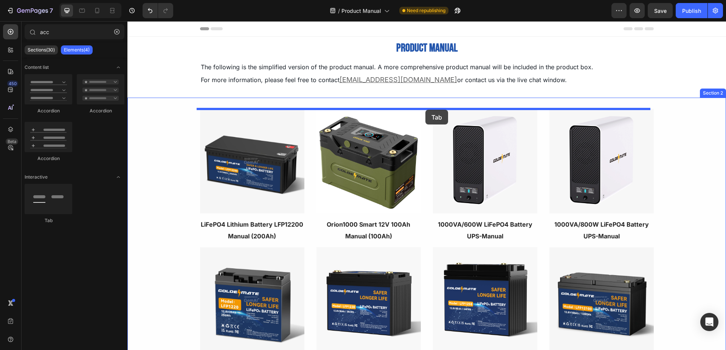
drag, startPoint x: 169, startPoint y: 208, endPoint x: 425, endPoint y: 110, distance: 274.9
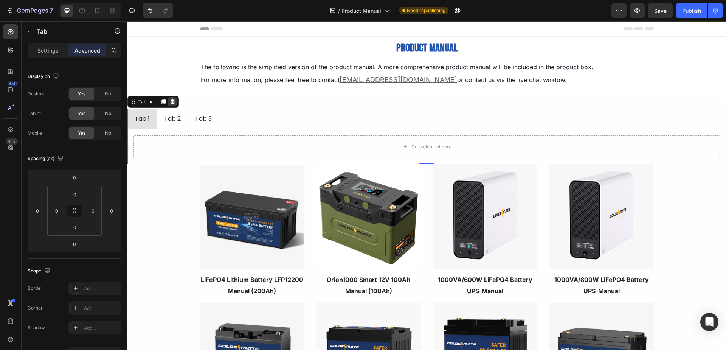
click at [171, 102] on icon at bounding box center [172, 101] width 5 height 5
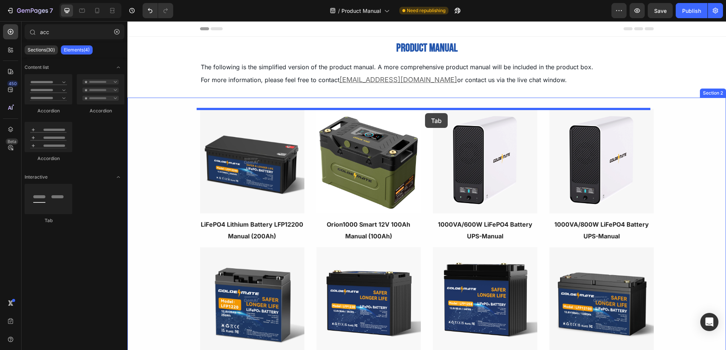
drag, startPoint x: 173, startPoint y: 166, endPoint x: 425, endPoint y: 113, distance: 256.9
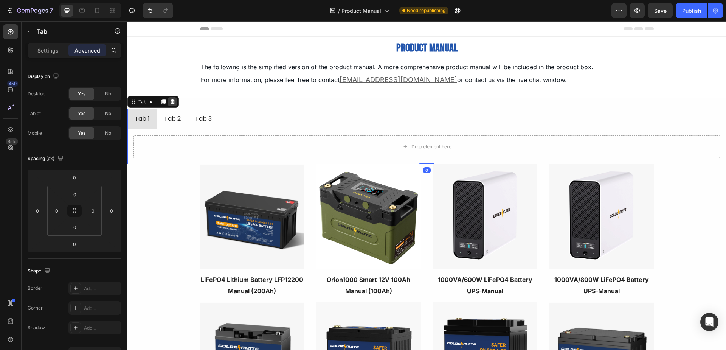
click at [171, 103] on icon at bounding box center [172, 101] width 5 height 5
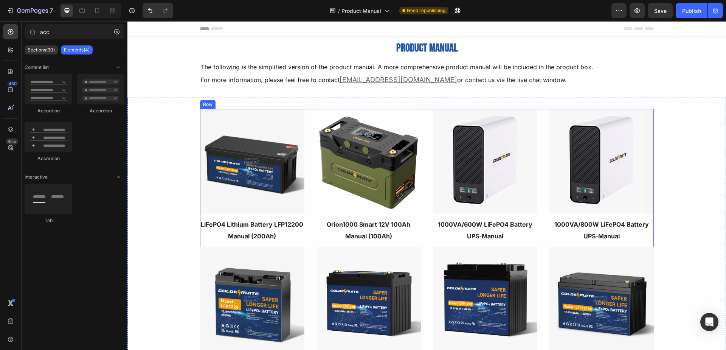
click at [306, 131] on div "Image Orion1000 Smart 12V 100Ah Manual (100Ah) Text block Image 1000VA/600W LiF…" at bounding box center [427, 178] width 454 height 138
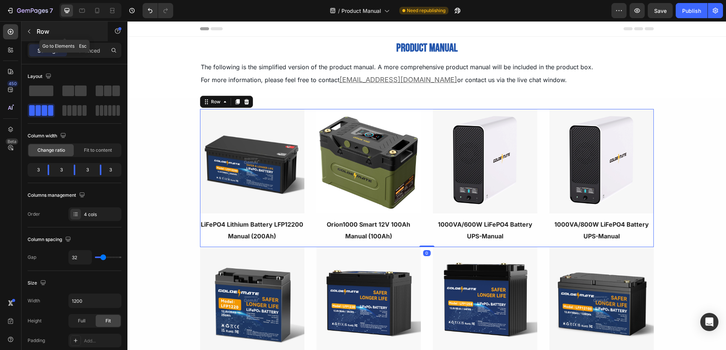
click at [32, 34] on icon "button" at bounding box center [29, 31] width 6 height 6
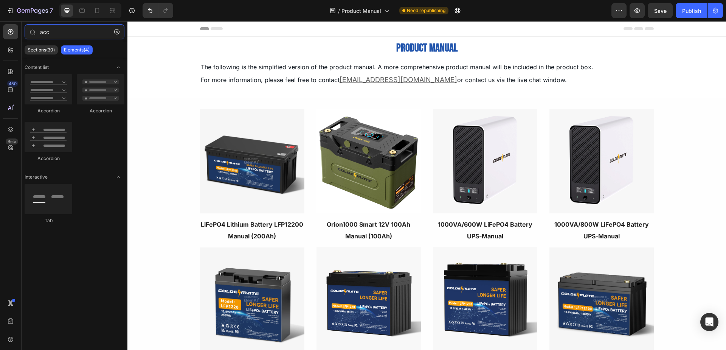
drag, startPoint x: 58, startPoint y: 33, endPoint x: 19, endPoint y: 26, distance: 39.5
click at [19, 26] on div "450 Beta acc Sections(30) Elements(4) Content list Accordion Accordion Accordio…" at bounding box center [63, 185] width 127 height 328
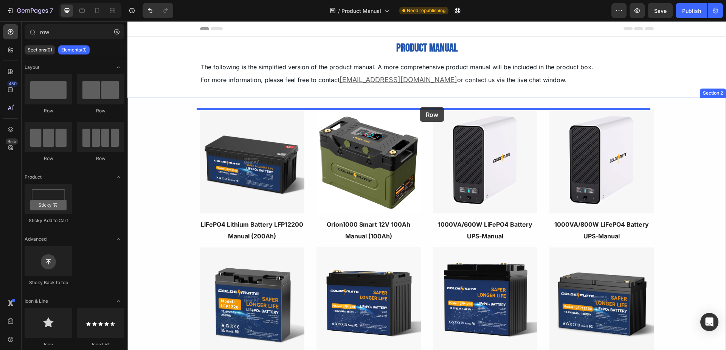
drag, startPoint x: 189, startPoint y: 112, endPoint x: 420, endPoint y: 107, distance: 231.0
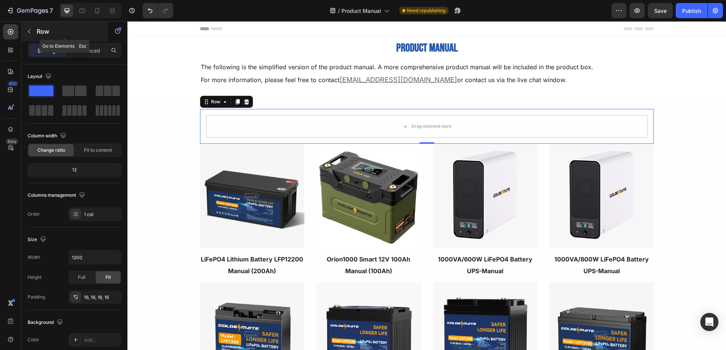
click at [29, 33] on icon "button" at bounding box center [29, 31] width 6 height 6
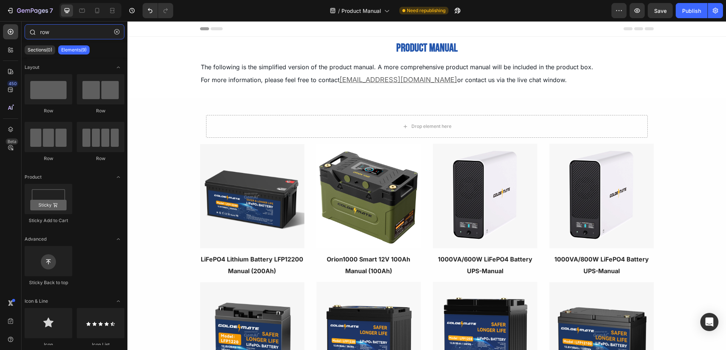
drag, startPoint x: 59, startPoint y: 33, endPoint x: 29, endPoint y: 29, distance: 30.2
click at [29, 29] on div "row" at bounding box center [75, 33] width 106 height 18
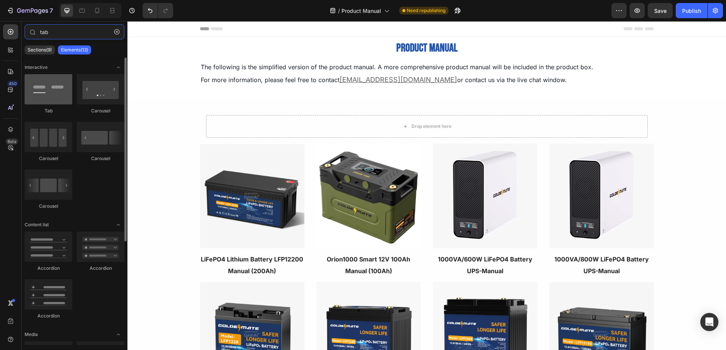
type input "tab"
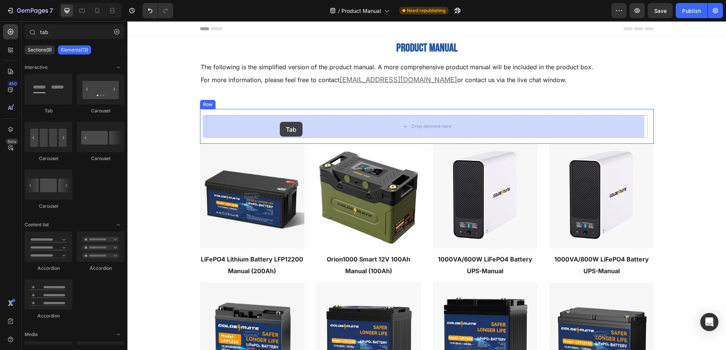
drag, startPoint x: 178, startPoint y: 115, endPoint x: 280, endPoint y: 122, distance: 101.9
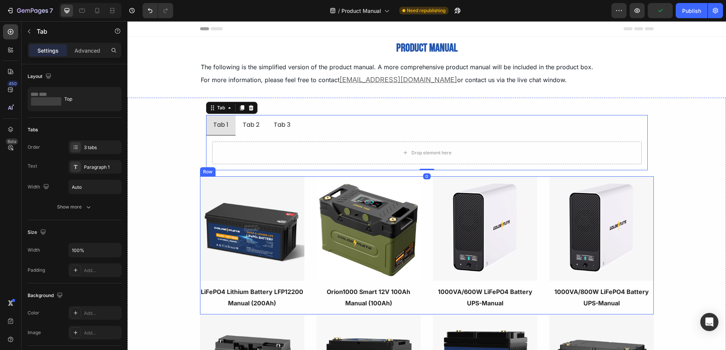
click at [312, 189] on div "Image Orion1000 Smart 12V 100Ah Manual (100Ah) Text block Image 1000VA/600W LiF…" at bounding box center [427, 245] width 454 height 138
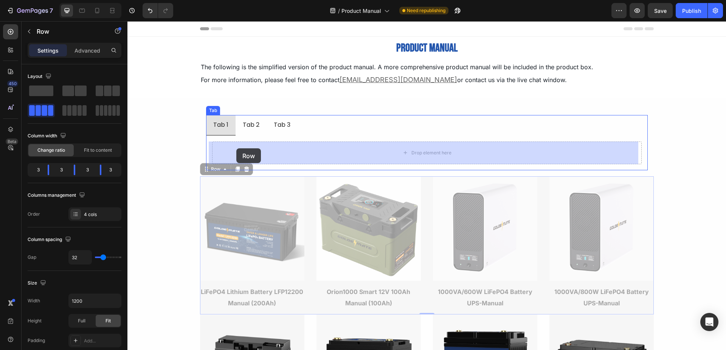
drag, startPoint x: 206, startPoint y: 171, endPoint x: 235, endPoint y: 149, distance: 36.7
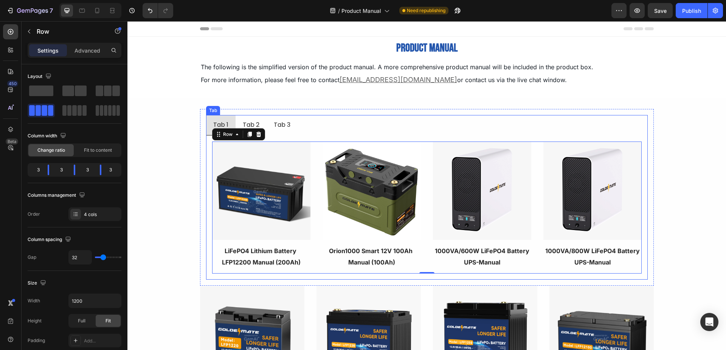
click at [218, 121] on div "Tab 1" at bounding box center [220, 125] width 17 height 14
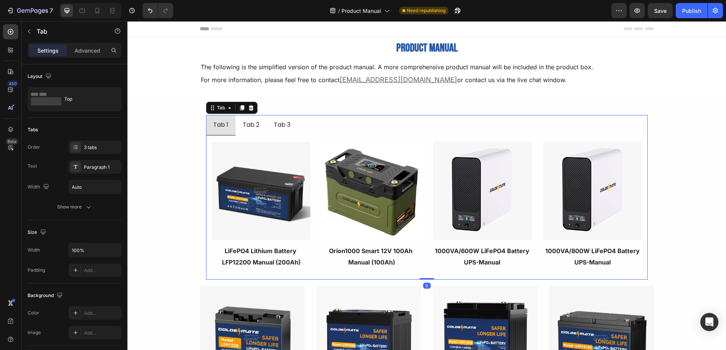
click at [218, 124] on div "Tab 1" at bounding box center [220, 125] width 17 height 14
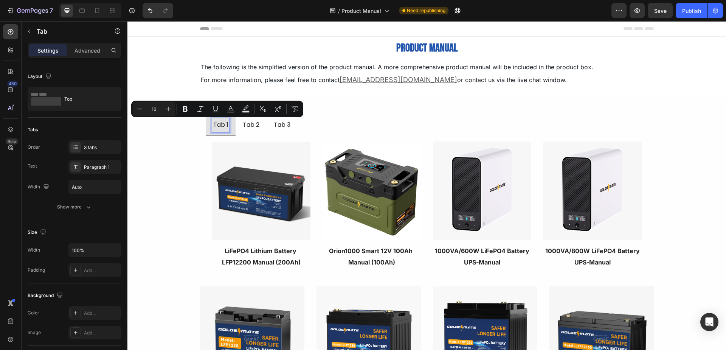
click at [248, 126] on p "Tab 2" at bounding box center [251, 124] width 17 height 11
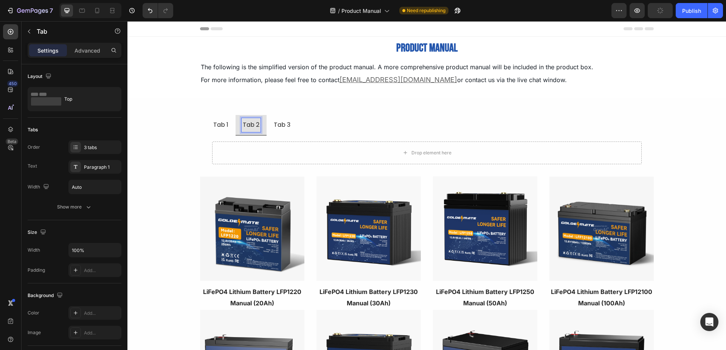
click at [283, 127] on p "Tab 3" at bounding box center [282, 124] width 17 height 11
click at [286, 127] on ul "Tab 1 Tab 2" at bounding box center [426, 125] width 441 height 20
click at [244, 124] on p "Tab 2" at bounding box center [251, 124] width 17 height 11
click at [218, 126] on p "Tab 1" at bounding box center [220, 124] width 15 height 11
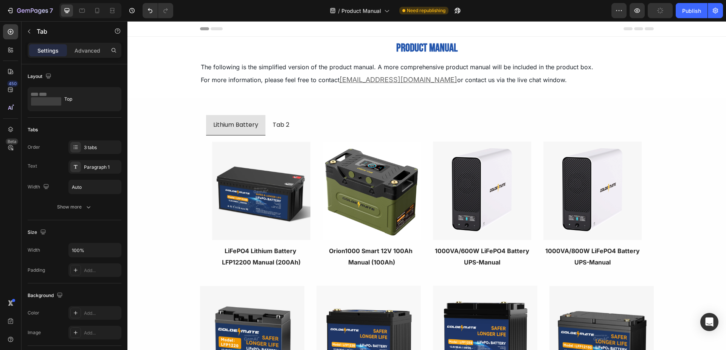
click at [281, 127] on p "Tab 2" at bounding box center [280, 124] width 17 height 11
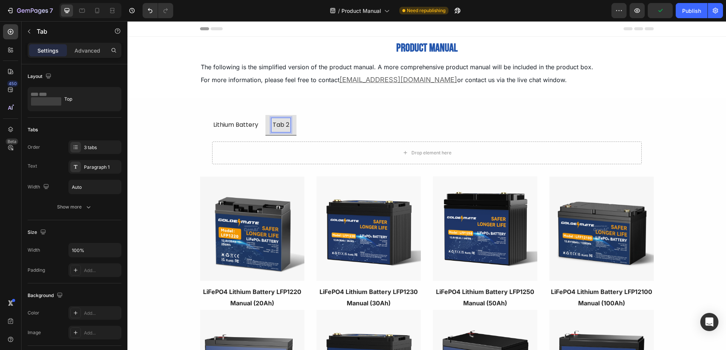
click at [283, 125] on p "Tab 2" at bounding box center [280, 124] width 17 height 11
click at [328, 100] on div "Lithium Battery UPS Battery Image Orion1000 Smart 12V 100Ah Manual (100Ah) Text…" at bounding box center [426, 276] width 598 height 356
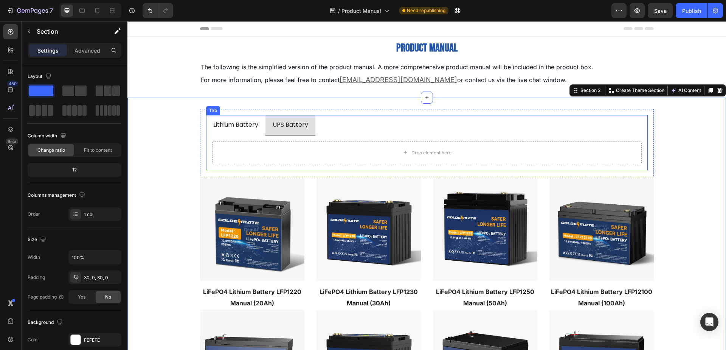
click at [232, 128] on p "Lithium Battery" at bounding box center [235, 124] width 45 height 11
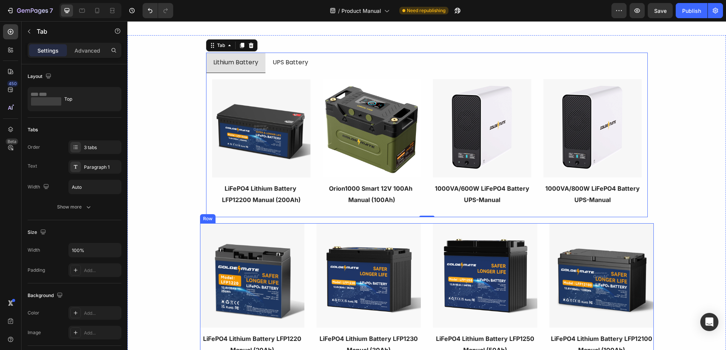
scroll to position [76, 0]
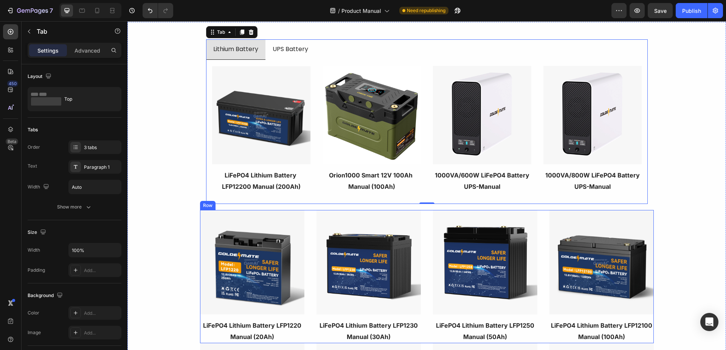
click at [307, 238] on div "Image LiFePO4 Lithium Battery LFP1220 Manual (20Ah) Text block Image LiFePO4 Li…" at bounding box center [427, 276] width 454 height 133
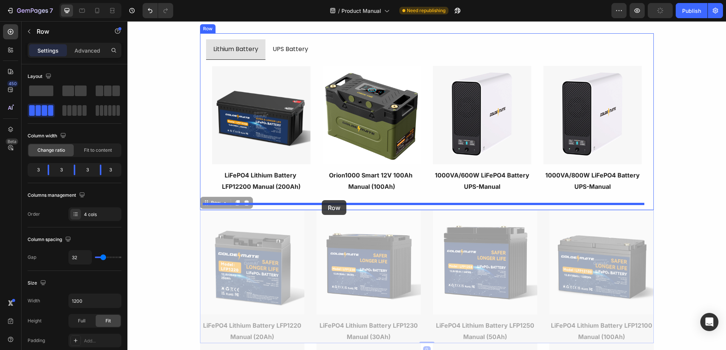
drag, startPoint x: 206, startPoint y: 204, endPoint x: 322, endPoint y: 200, distance: 115.3
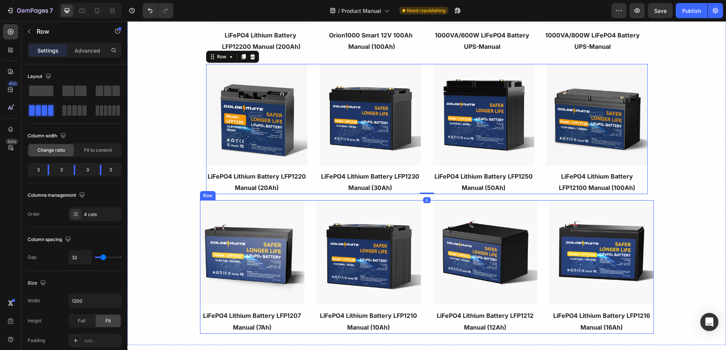
scroll to position [227, 0]
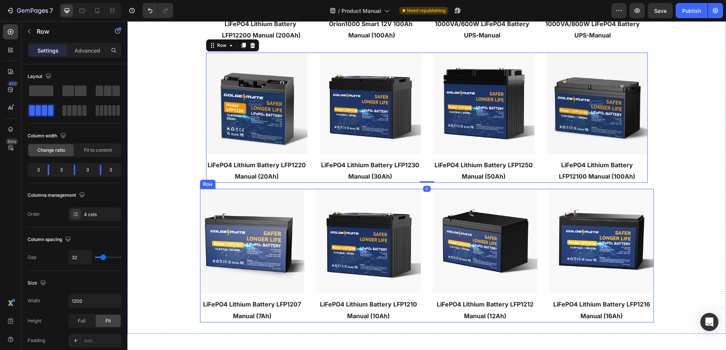
click at [307, 220] on div "Image LiFePO4 Lithium Battery LFP1207 Manual (7Ah) Text block Image LiFePO4 Lit…" at bounding box center [427, 255] width 454 height 133
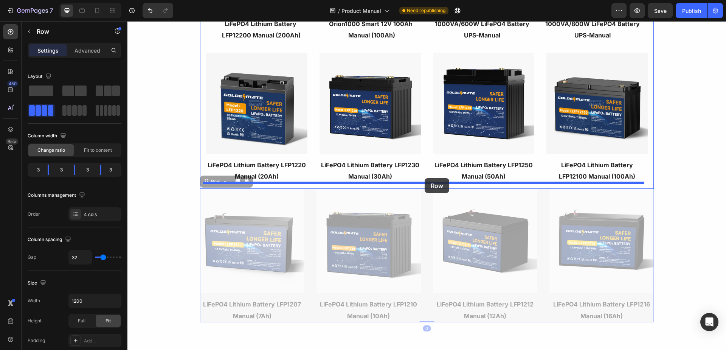
drag, startPoint x: 204, startPoint y: 184, endPoint x: 424, endPoint y: 178, distance: 220.0
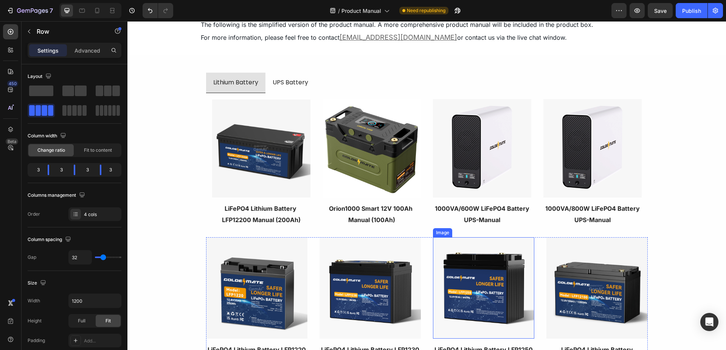
scroll to position [0, 0]
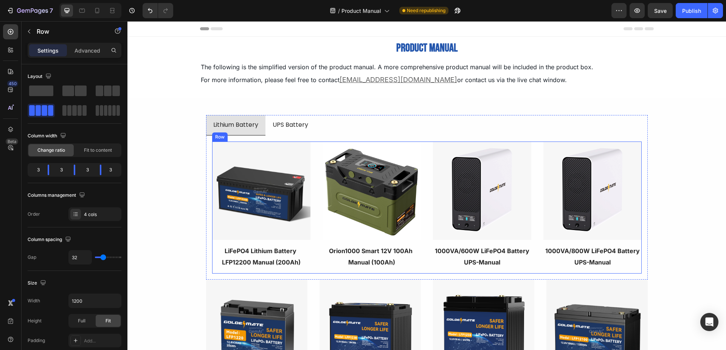
click at [312, 153] on div "Image Orion1000 Smart 12V 100Ah Manual (100Ah) Text block Image 1000VA/600W LiF…" at bounding box center [426, 207] width 429 height 132
click at [247, 135] on icon at bounding box center [249, 134] width 4 height 5
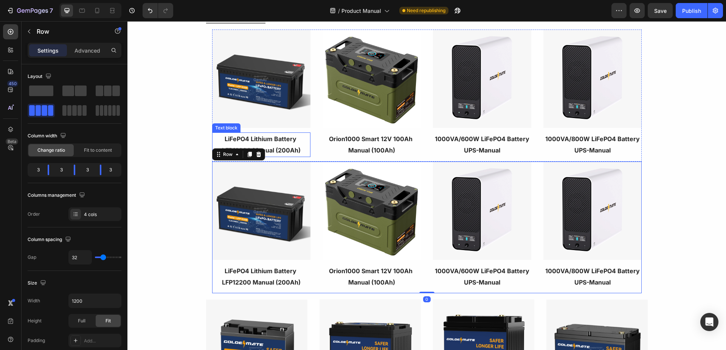
scroll to position [36, 0]
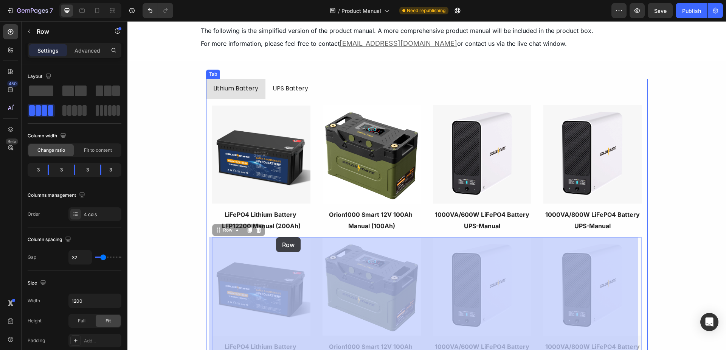
drag, startPoint x: 215, startPoint y: 230, endPoint x: 276, endPoint y: 237, distance: 61.2
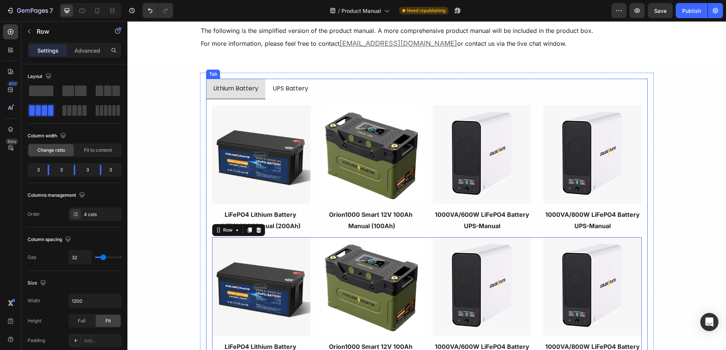
click at [291, 86] on p "UPS Battery" at bounding box center [290, 88] width 36 height 11
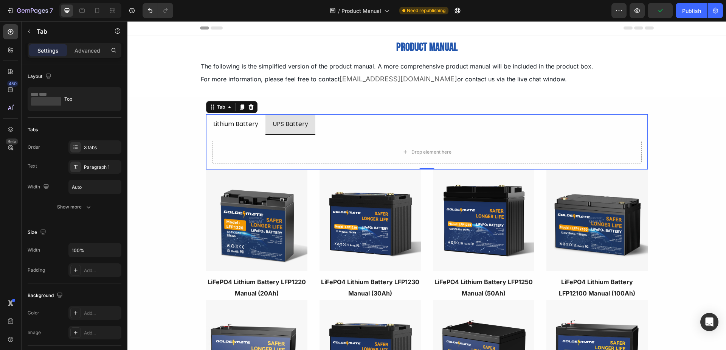
scroll to position [0, 0]
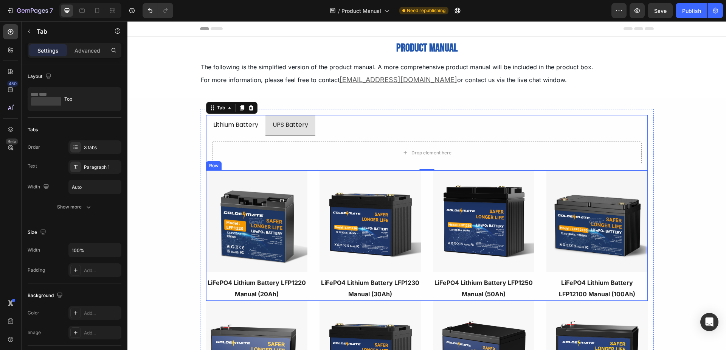
click at [308, 188] on div "Image LiFePO4 Lithium Battery LFP1220 Manual (20Ah) Text block Image LiFePO4 Li…" at bounding box center [426, 235] width 441 height 130
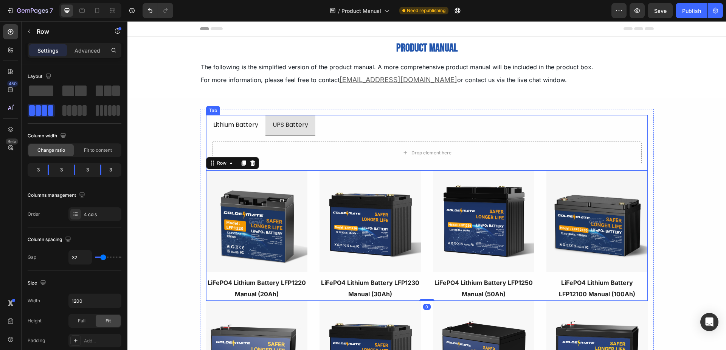
click at [226, 125] on p "Lithium Battery" at bounding box center [235, 124] width 45 height 11
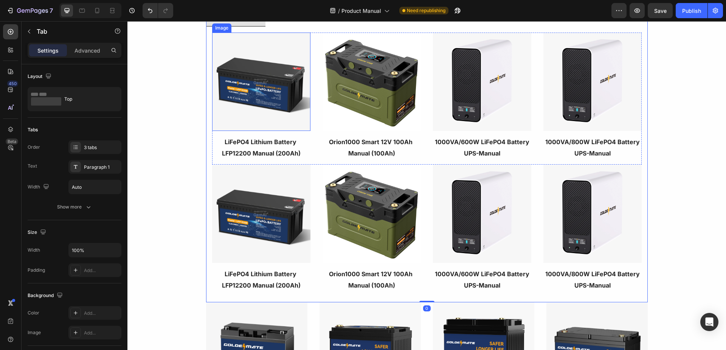
scroll to position [113, 0]
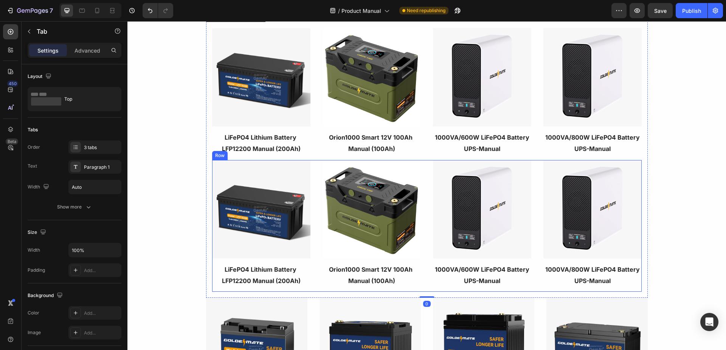
click at [312, 174] on div "Image Orion1000 Smart 12V 100Ah Manual (100Ah) Text block Image 1000VA/600W LiF…" at bounding box center [426, 226] width 429 height 132
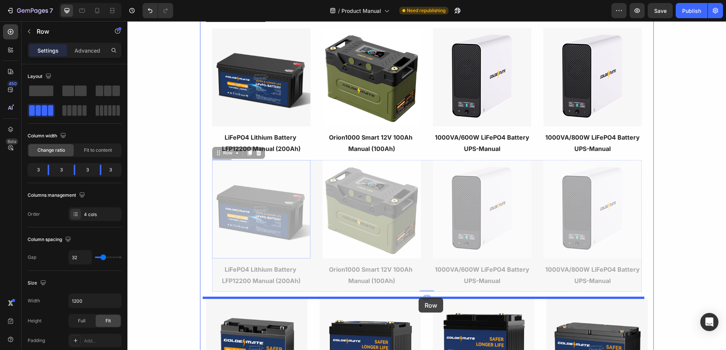
drag, startPoint x: 216, startPoint y: 155, endPoint x: 418, endPoint y: 297, distance: 247.9
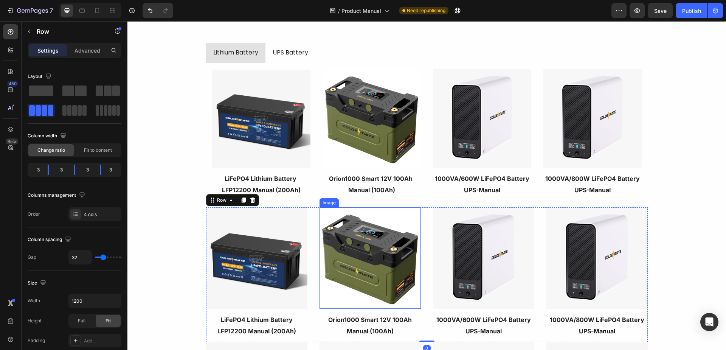
scroll to position [0, 0]
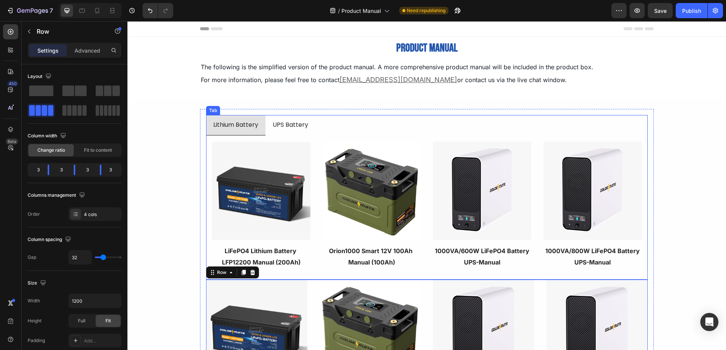
click at [291, 128] on p "UPS Battery" at bounding box center [290, 124] width 36 height 11
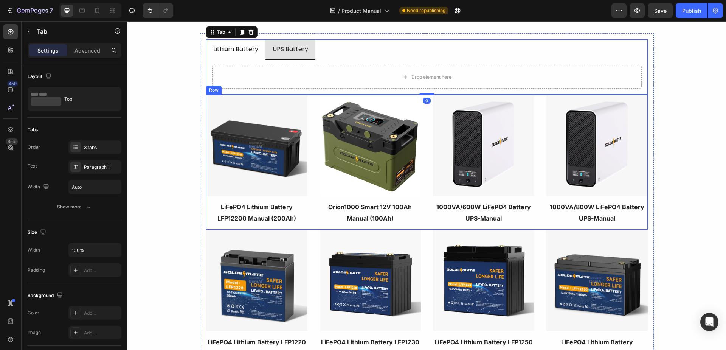
scroll to position [38, 0]
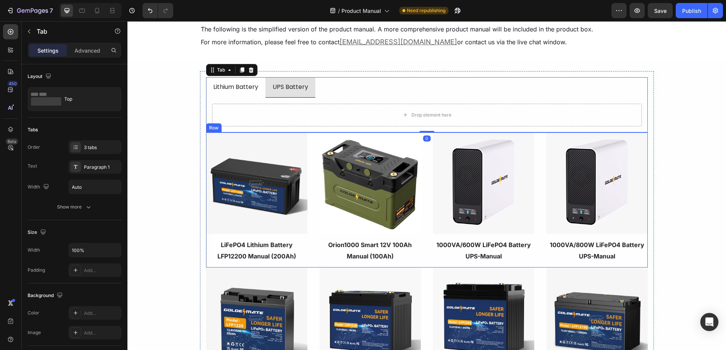
click at [311, 179] on div "Image Orion1000 Smart 12V 100Ah Manual (100Ah) Text block Image 1000VA/600W LiF…" at bounding box center [426, 199] width 441 height 135
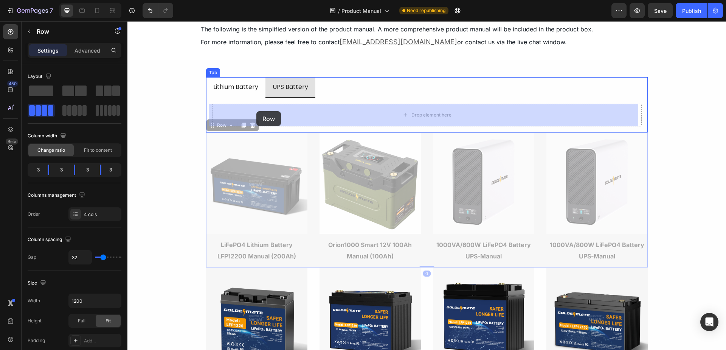
drag, startPoint x: 209, startPoint y: 125, endPoint x: 253, endPoint y: 113, distance: 46.3
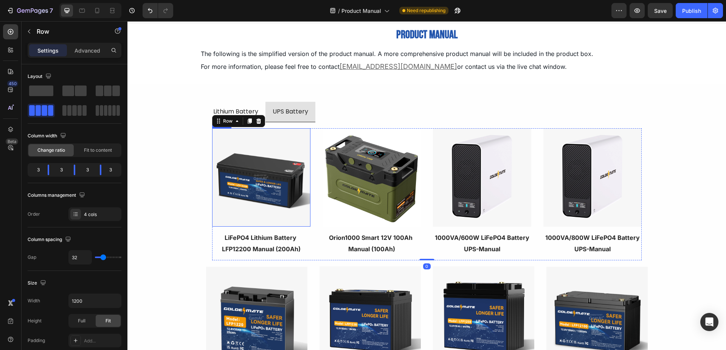
scroll to position [0, 0]
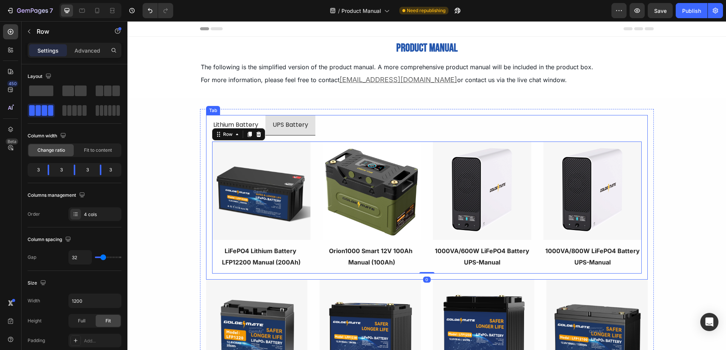
click at [232, 122] on p "Lithium Battery" at bounding box center [235, 124] width 45 height 11
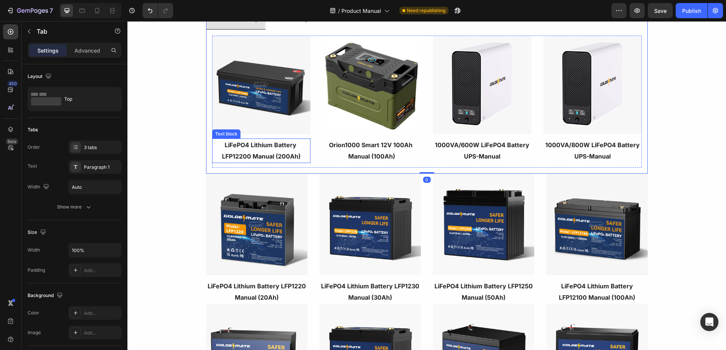
scroll to position [113, 0]
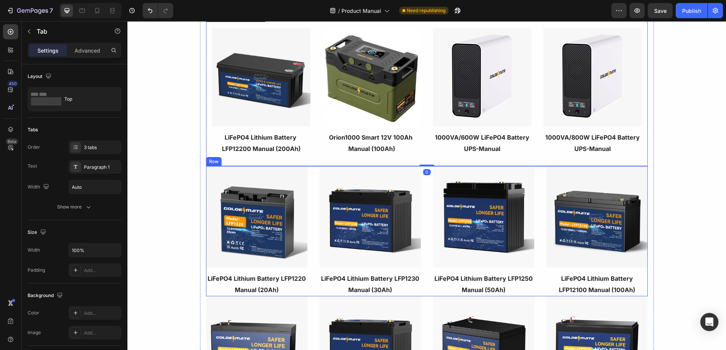
click at [311, 200] on div "Image LiFePO4 Lithium Battery LFP1220 Manual (20Ah) Text block Image LiFePO4 Li…" at bounding box center [426, 231] width 441 height 130
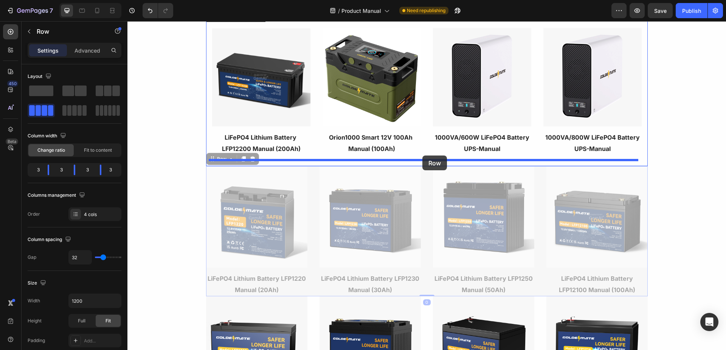
drag, startPoint x: 208, startPoint y: 159, endPoint x: 422, endPoint y: 155, distance: 213.9
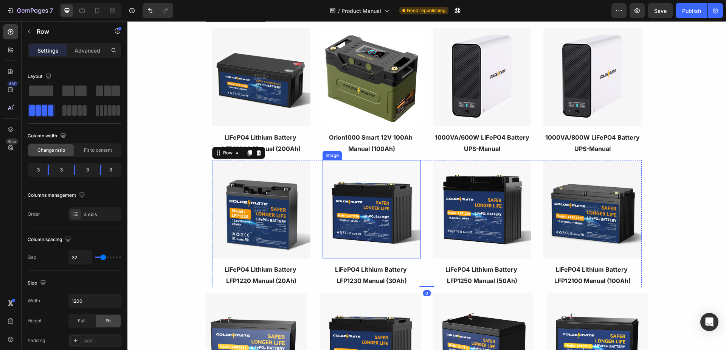
scroll to position [38, 0]
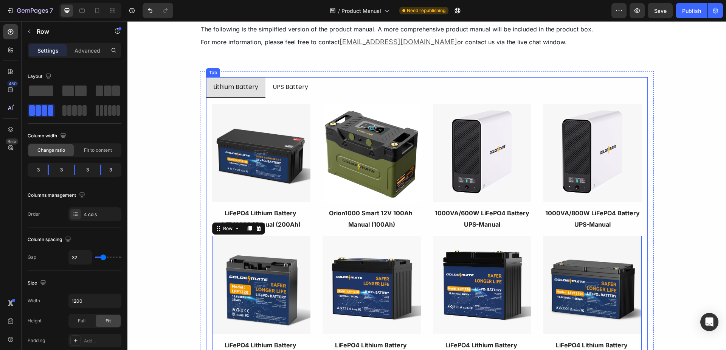
click at [278, 85] on p "UPS Battery" at bounding box center [290, 86] width 36 height 11
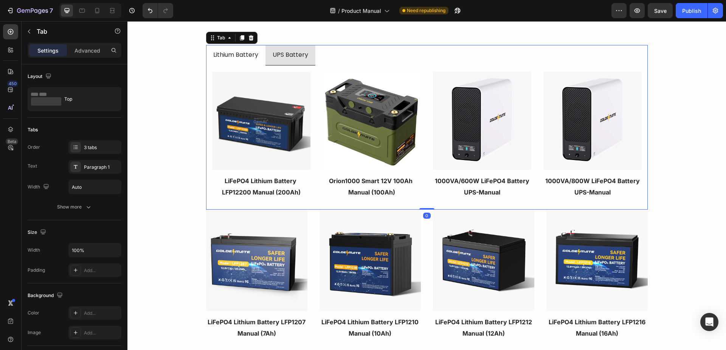
scroll to position [0, 0]
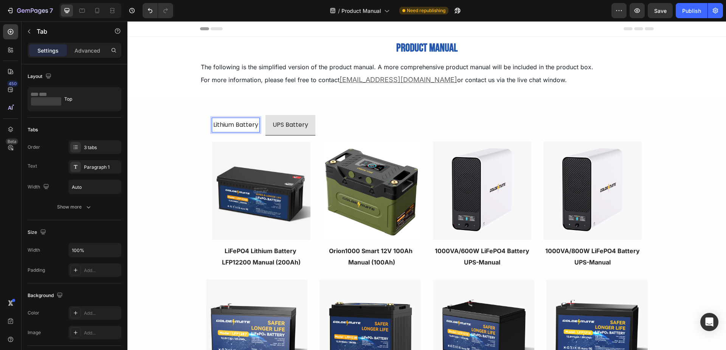
click at [287, 128] on p "UPS Battery" at bounding box center [290, 124] width 36 height 11
click at [265, 126] on li "UPS Battery" at bounding box center [290, 125] width 50 height 20
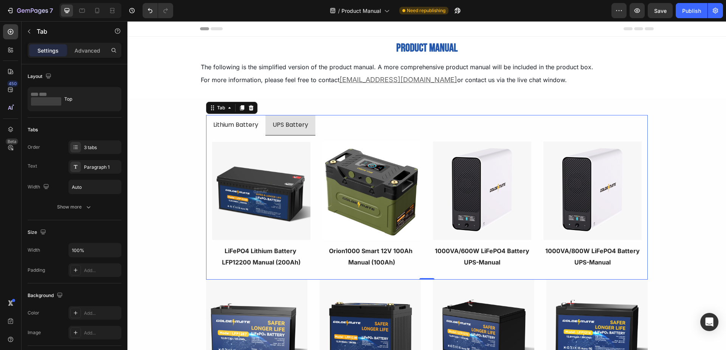
click at [308, 125] on li "UPS Battery" at bounding box center [290, 125] width 50 height 20
click at [276, 97] on div "product manual Text block The following is the simplified version of the produc…" at bounding box center [426, 67] width 598 height 61
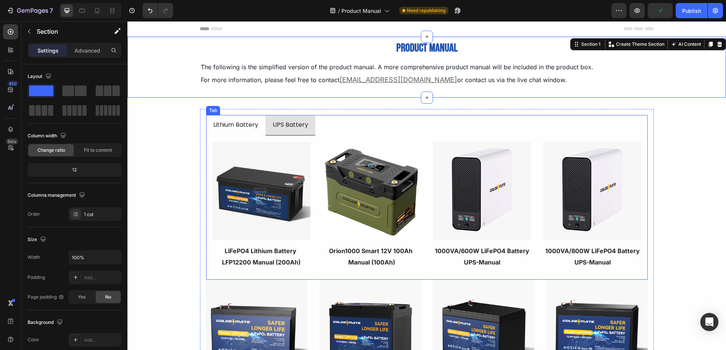
click at [266, 128] on li "UPS Battery" at bounding box center [290, 125] width 50 height 20
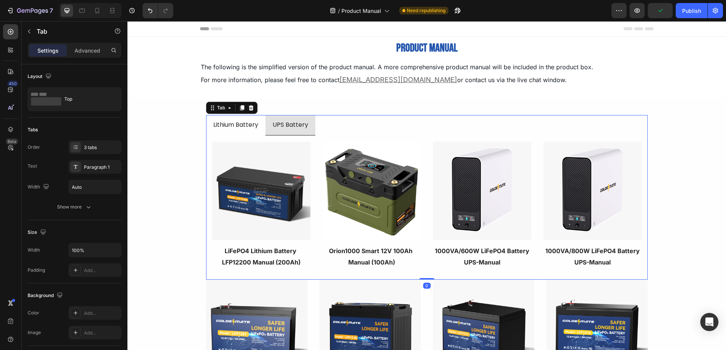
click at [257, 123] on li "Lithium Battery" at bounding box center [235, 125] width 59 height 20
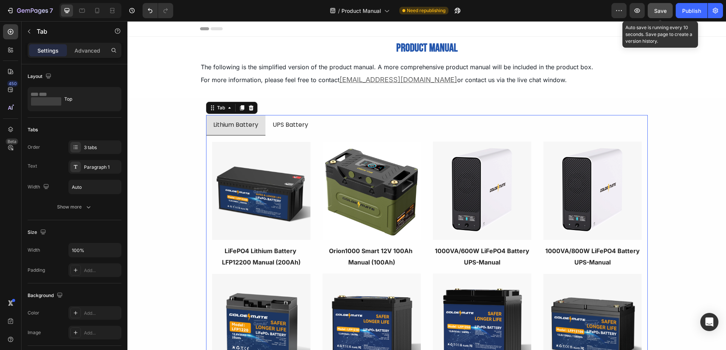
click at [653, 12] on button "Save" at bounding box center [659, 10] width 25 height 15
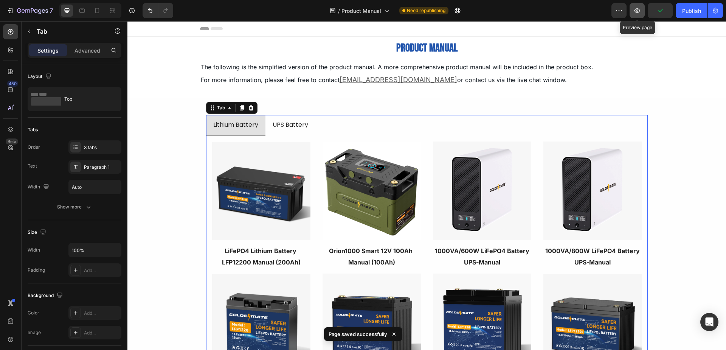
click at [644, 15] on button "button" at bounding box center [636, 10] width 15 height 15
click at [258, 124] on li "Lithium Battery" at bounding box center [235, 125] width 59 height 20
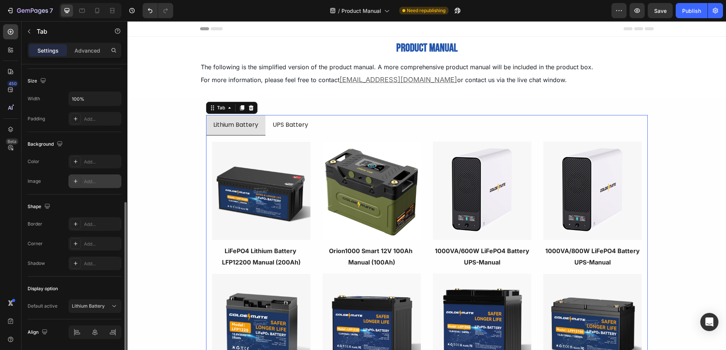
scroll to position [176, 0]
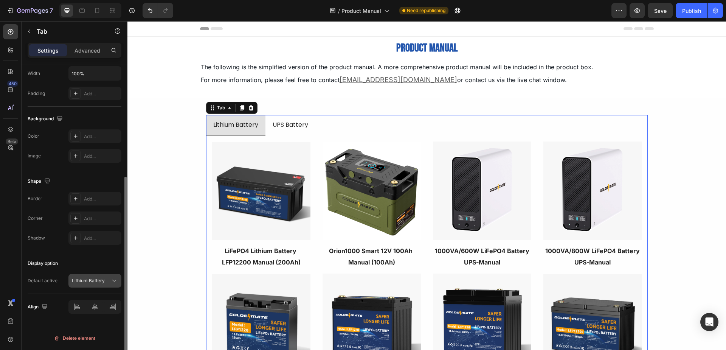
click at [86, 283] on p "Lithium Battery" at bounding box center [88, 280] width 33 height 7
click at [84, 268] on div "Display option" at bounding box center [75, 263] width 94 height 12
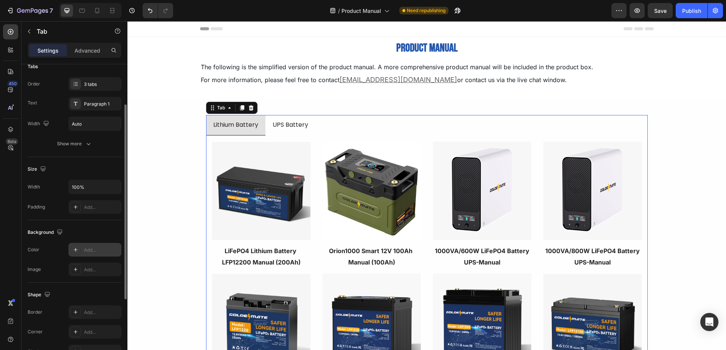
scroll to position [0, 0]
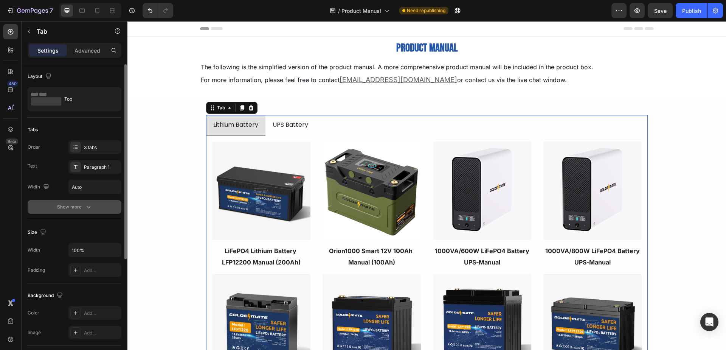
click at [86, 209] on icon "button" at bounding box center [89, 207] width 8 height 8
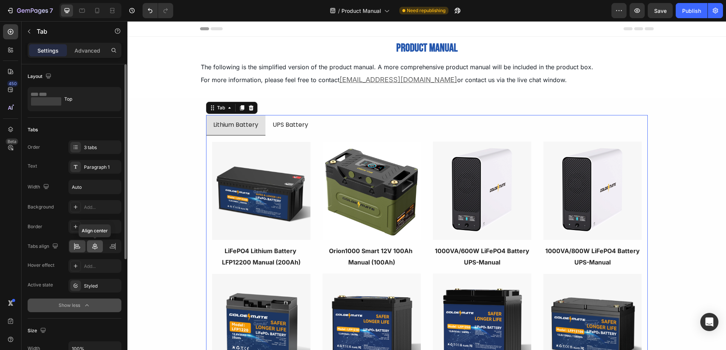
click at [97, 242] on icon at bounding box center [95, 246] width 8 height 8
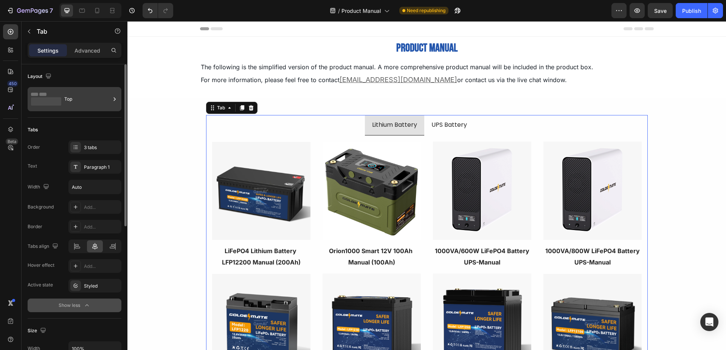
click at [77, 99] on div "Top" at bounding box center [87, 98] width 46 height 17
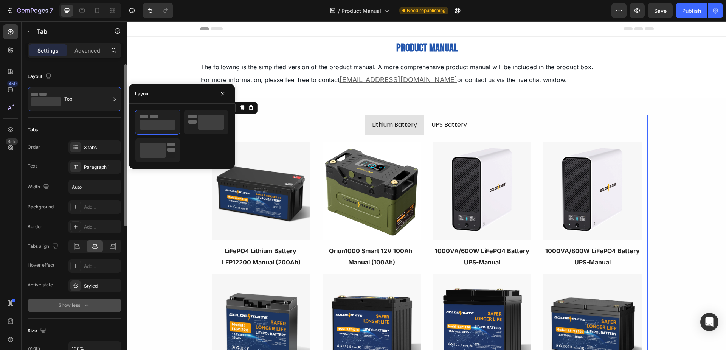
click at [83, 71] on div "Layout" at bounding box center [75, 76] width 94 height 12
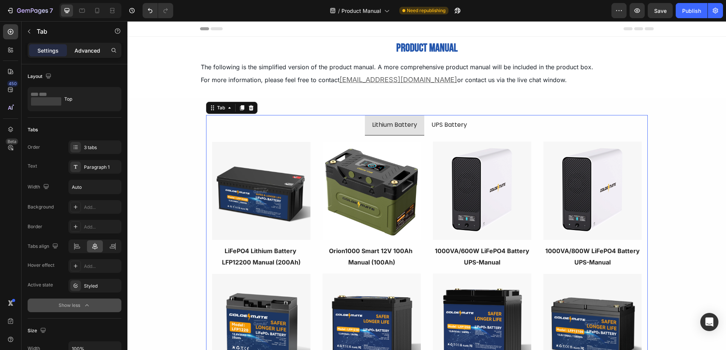
click at [89, 49] on p "Advanced" at bounding box center [87, 50] width 26 height 8
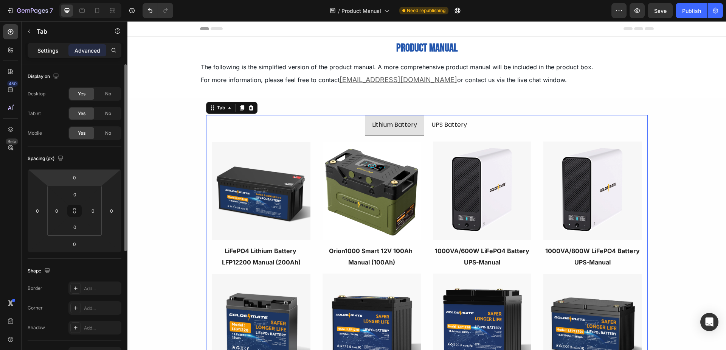
click at [55, 55] on div "Settings" at bounding box center [48, 50] width 38 height 12
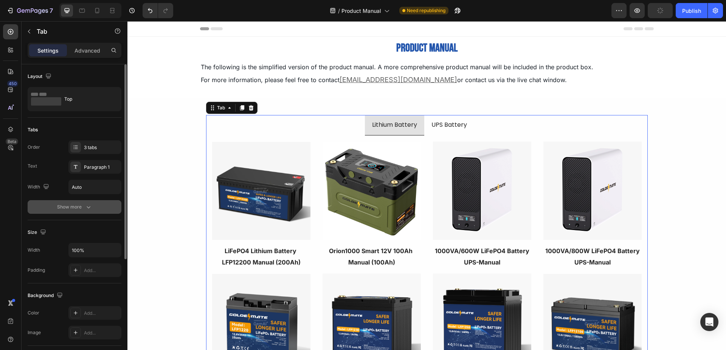
click at [80, 207] on div "Show more" at bounding box center [74, 207] width 35 height 8
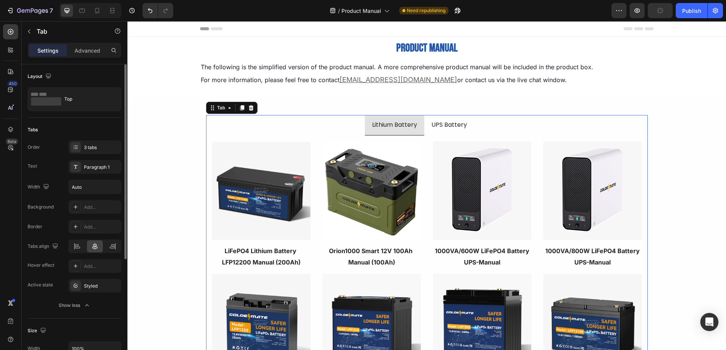
scroll to position [38, 0]
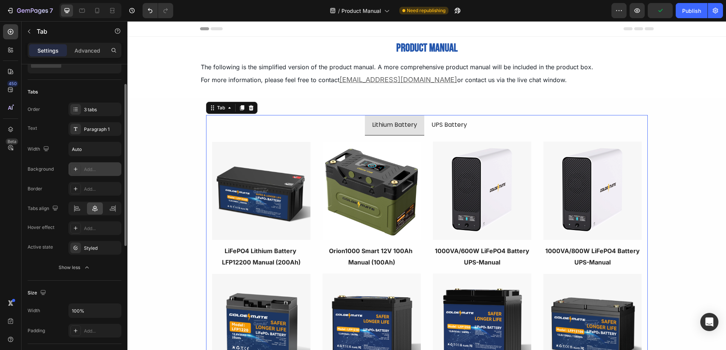
click at [78, 169] on icon at bounding box center [76, 169] width 6 height 6
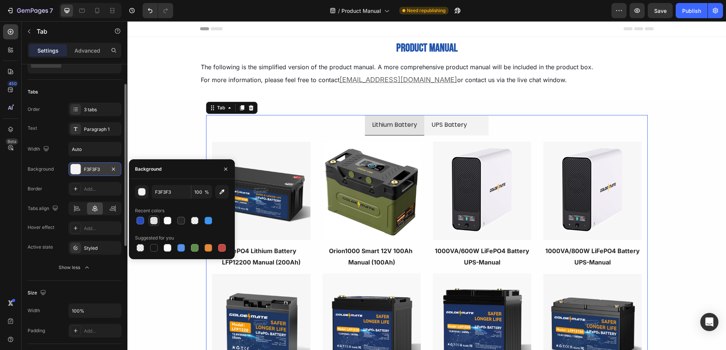
click at [155, 221] on div at bounding box center [154, 221] width 8 height 8
click at [166, 218] on div at bounding box center [168, 221] width 8 height 8
click at [156, 222] on div at bounding box center [154, 221] width 8 height 8
click at [166, 220] on div at bounding box center [168, 221] width 8 height 8
click at [209, 222] on div at bounding box center [208, 221] width 8 height 8
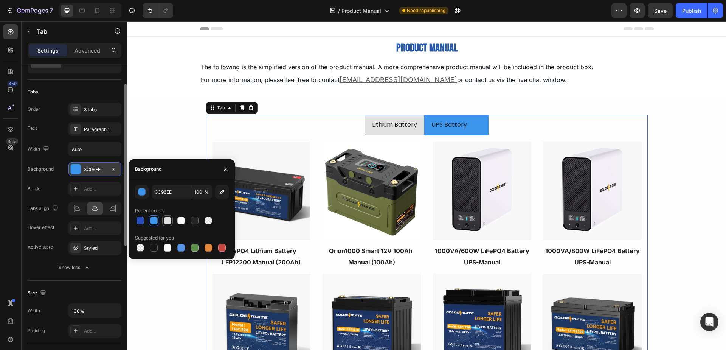
click at [166, 220] on div at bounding box center [168, 221] width 8 height 8
type input "E0E0E0"
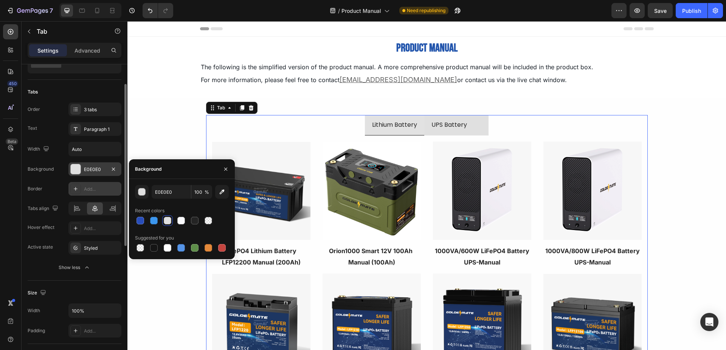
click at [91, 189] on div "Add..." at bounding box center [102, 189] width 36 height 7
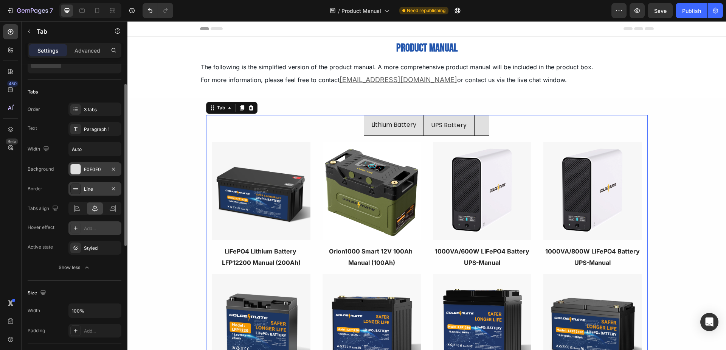
click at [90, 231] on div "Add..." at bounding box center [102, 228] width 36 height 7
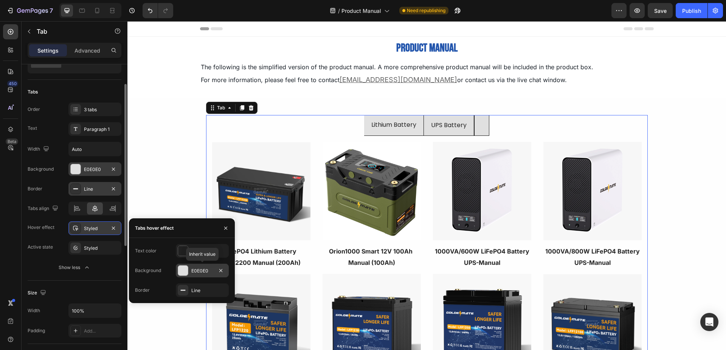
click at [203, 269] on div "E0E0E0" at bounding box center [202, 270] width 22 height 7
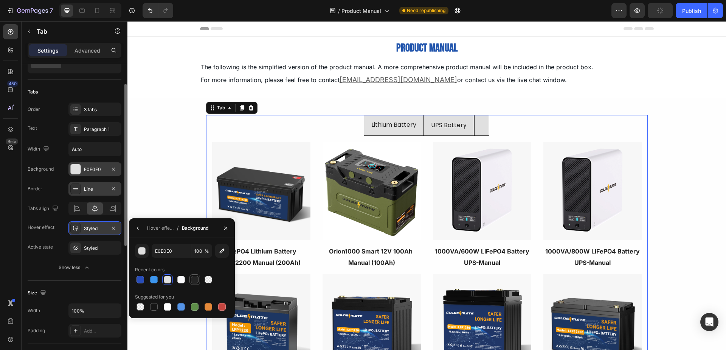
click at [194, 279] on div at bounding box center [195, 280] width 8 height 8
click at [180, 281] on div at bounding box center [181, 280] width 8 height 8
click at [167, 281] on div at bounding box center [168, 280] width 8 height 8
click at [140, 307] on div at bounding box center [140, 307] width 8 height 8
type input "000000"
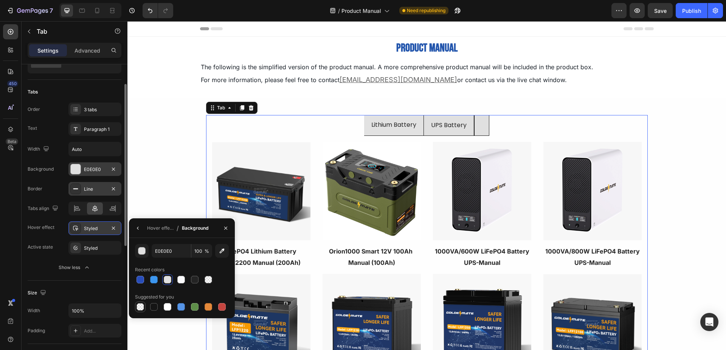
type input "0"
click at [139, 229] on icon "button" at bounding box center [138, 228] width 6 height 6
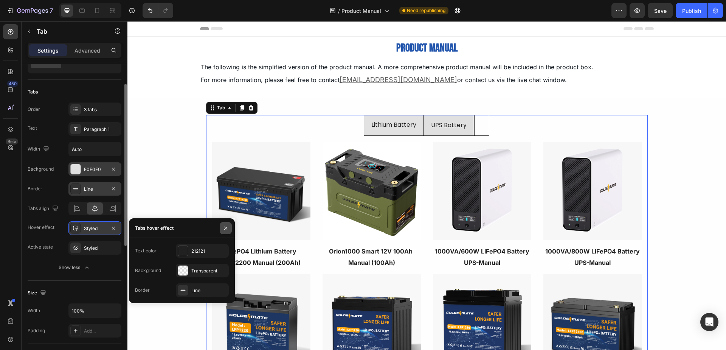
click at [224, 229] on icon "button" at bounding box center [226, 228] width 6 height 6
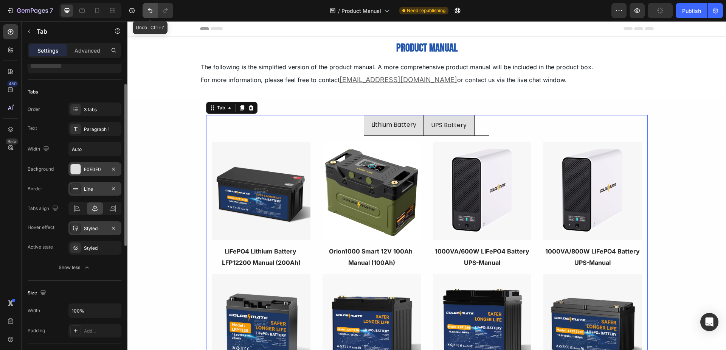
click at [153, 9] on icon "Undo/Redo" at bounding box center [150, 11] width 8 height 8
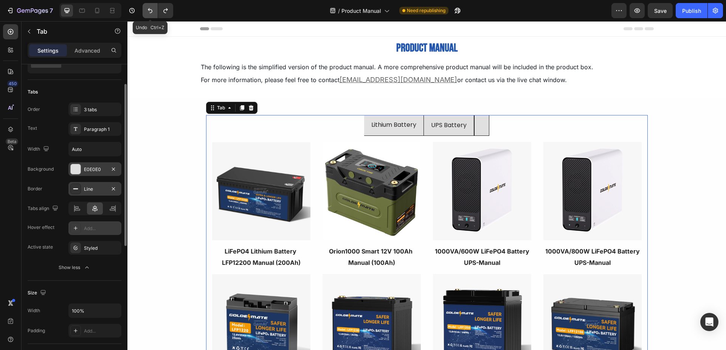
click at [153, 9] on icon "Undo/Redo" at bounding box center [150, 11] width 8 height 8
click at [91, 249] on div "Styled" at bounding box center [95, 248] width 22 height 7
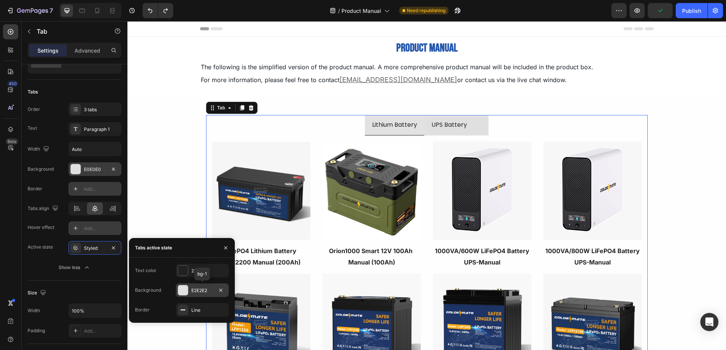
click at [198, 291] on div "E2E2E2" at bounding box center [202, 290] width 22 height 7
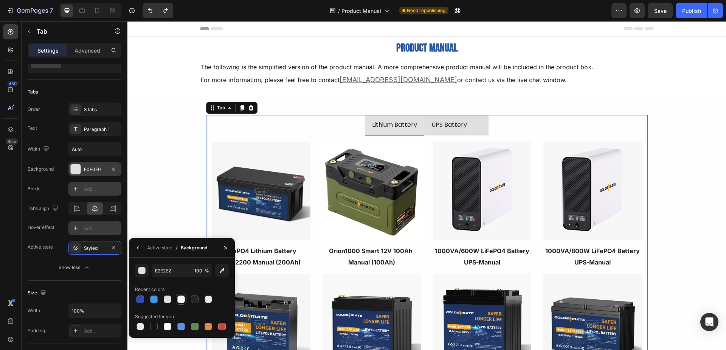
click at [183, 301] on div at bounding box center [181, 299] width 8 height 8
type input "FAFAFC"
click at [180, 198] on div "Lithium Battery UPS Battery Image Orion1000 Smart 12V 100Ah Manual (100Ah) Text…" at bounding box center [426, 326] width 598 height 434
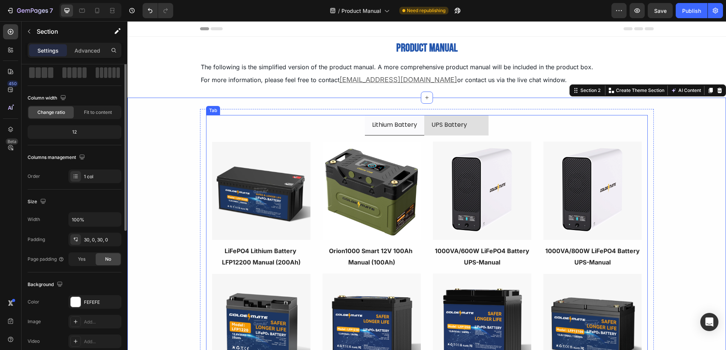
scroll to position [0, 0]
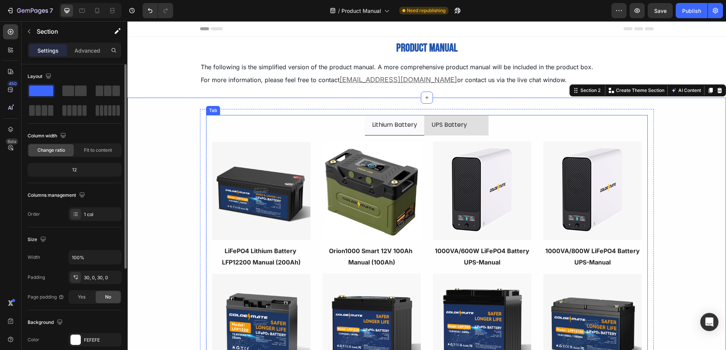
click at [474, 125] on li at bounding box center [481, 125] width 14 height 20
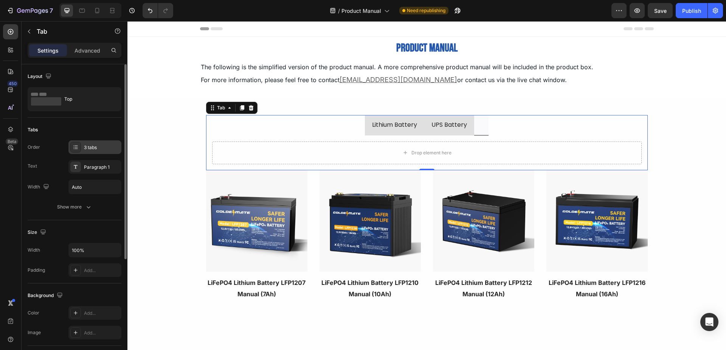
click at [96, 145] on div "3 tabs" at bounding box center [102, 147] width 36 height 7
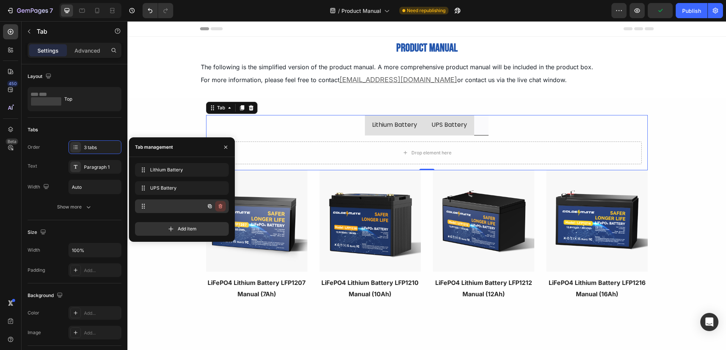
click at [219, 205] on icon "button" at bounding box center [220, 206] width 4 height 5
click at [217, 206] on div "Delete" at bounding box center [215, 206] width 14 height 7
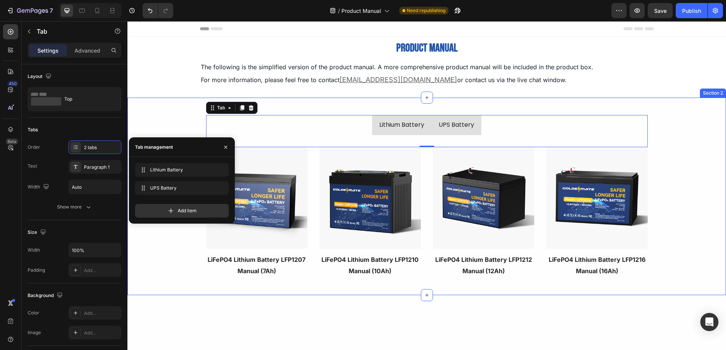
click at [336, 104] on div "Lithium Battery UPS Battery Image Orion1000 Smart 12V 100Ah Manual (100Ah) Text…" at bounding box center [426, 196] width 598 height 197
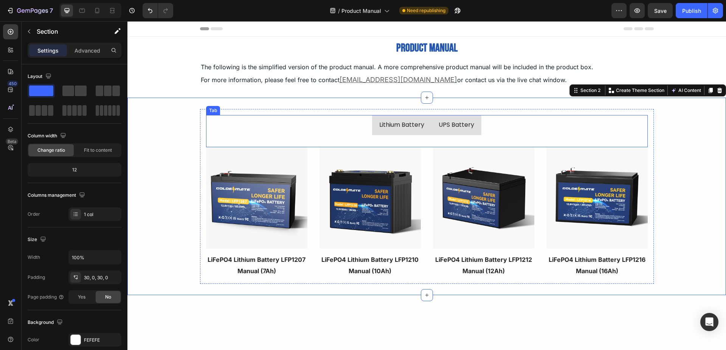
click at [373, 128] on li "Lithium Battery" at bounding box center [401, 125] width 59 height 20
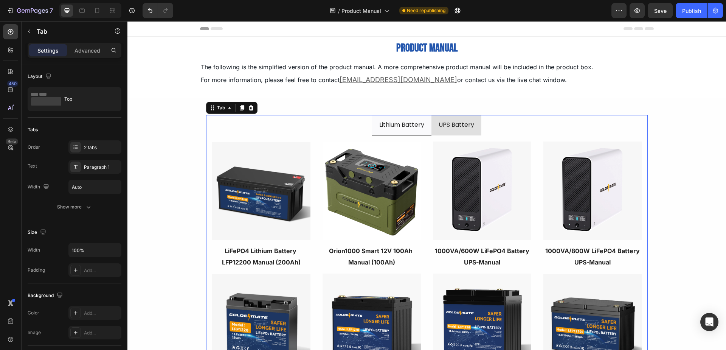
click at [432, 129] on li "UPS Battery" at bounding box center [456, 125] width 50 height 20
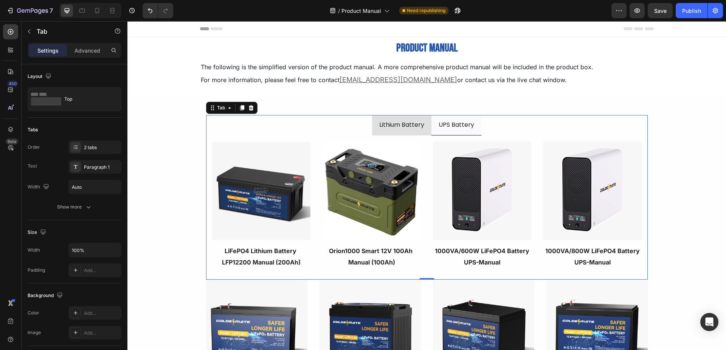
click at [372, 130] on li "Lithium Battery" at bounding box center [401, 125] width 59 height 20
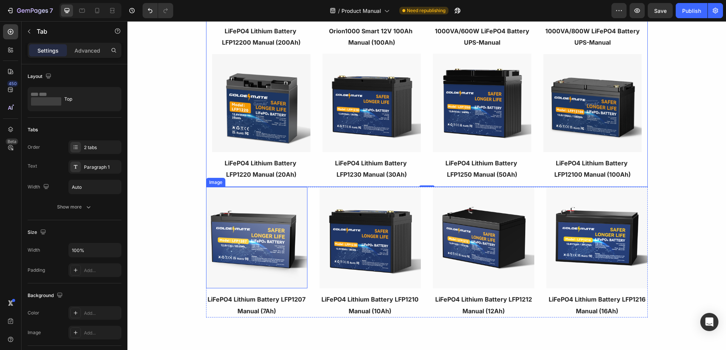
scroll to position [227, 0]
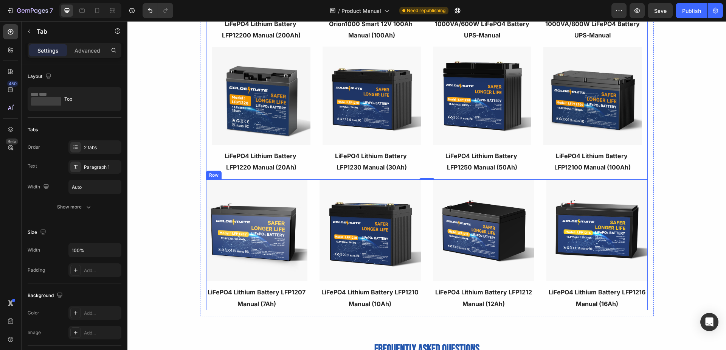
click at [310, 206] on div "Image LiFePO4 Lithium Battery LFP1207 Manual (7Ah) Text block Image LiFePO4 Lit…" at bounding box center [426, 245] width 441 height 130
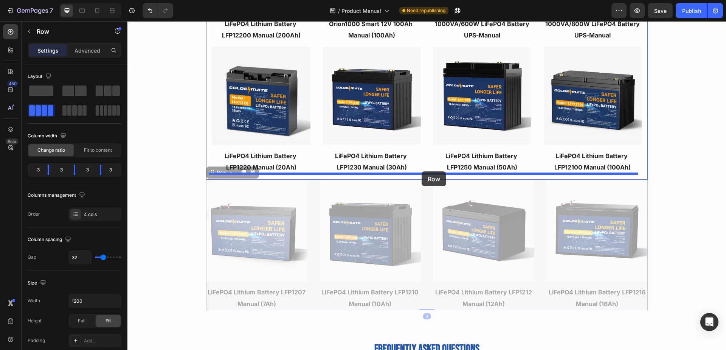
drag, startPoint x: 209, startPoint y: 174, endPoint x: 421, endPoint y: 171, distance: 212.0
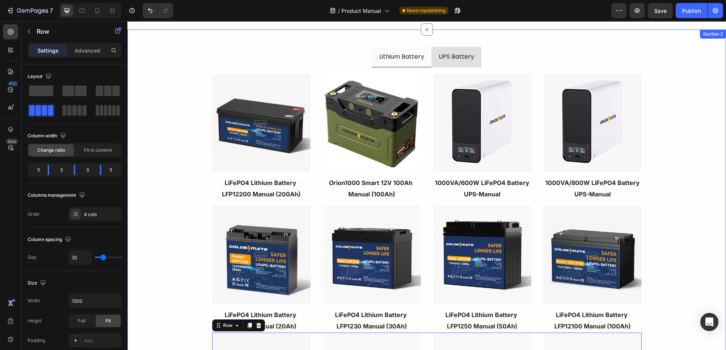
scroll to position [0, 0]
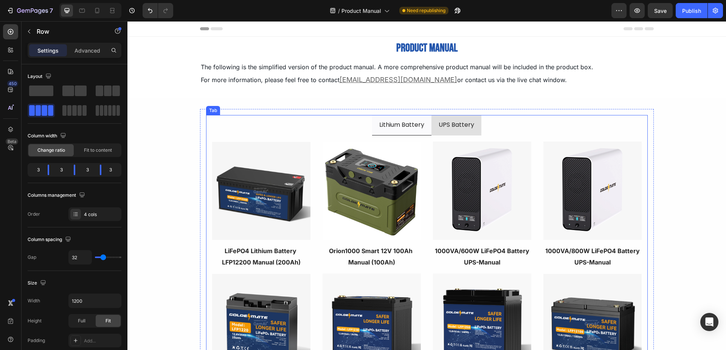
click at [433, 130] on li "UPS Battery" at bounding box center [456, 125] width 50 height 20
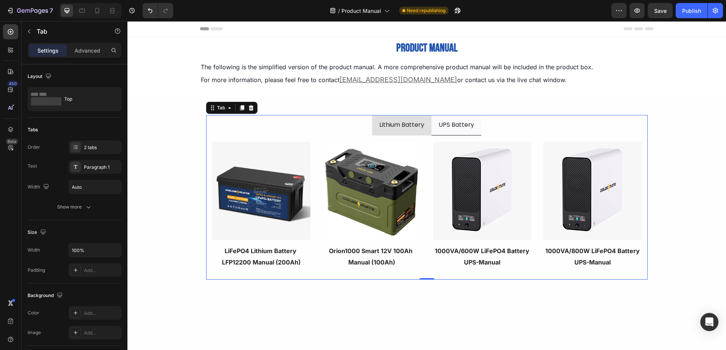
click at [373, 131] on li "Lithium Battery" at bounding box center [401, 125] width 59 height 20
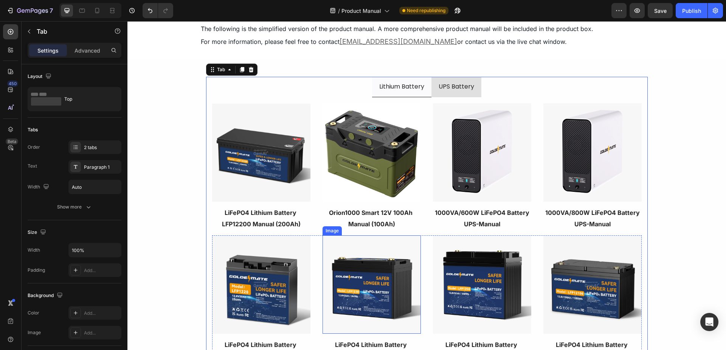
scroll to position [38, 0]
click at [311, 115] on div "Image Orion1000 Smart 12V 100Ah Manual (100Ah) Text block Image 1000VA/600W LiF…" at bounding box center [426, 170] width 429 height 132
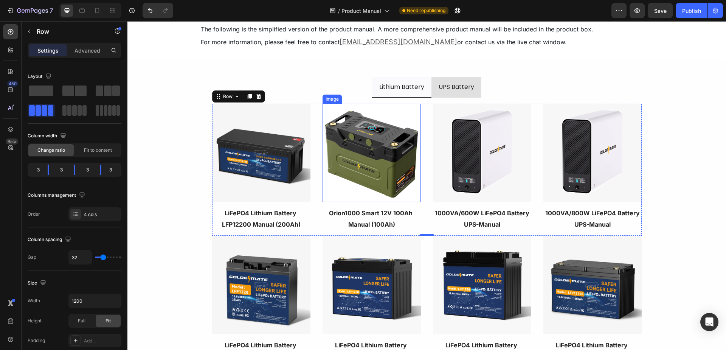
click at [347, 146] on img at bounding box center [371, 153] width 98 height 98
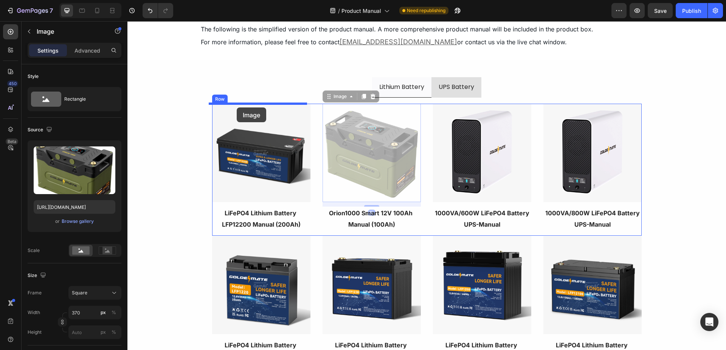
drag, startPoint x: 326, startPoint y: 99, endPoint x: 237, endPoint y: 107, distance: 89.6
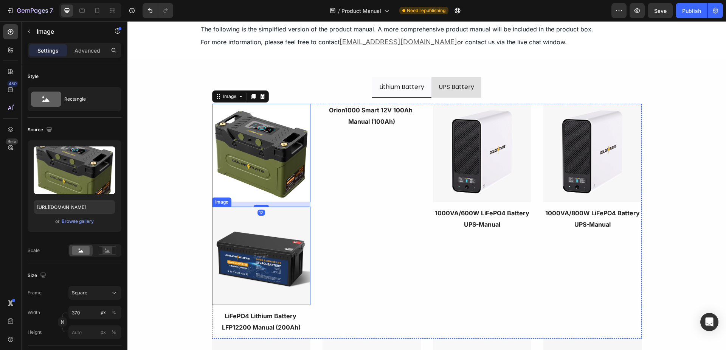
drag, startPoint x: 263, startPoint y: 262, endPoint x: 246, endPoint y: 252, distance: 19.5
click at [263, 262] on img at bounding box center [261, 255] width 98 height 98
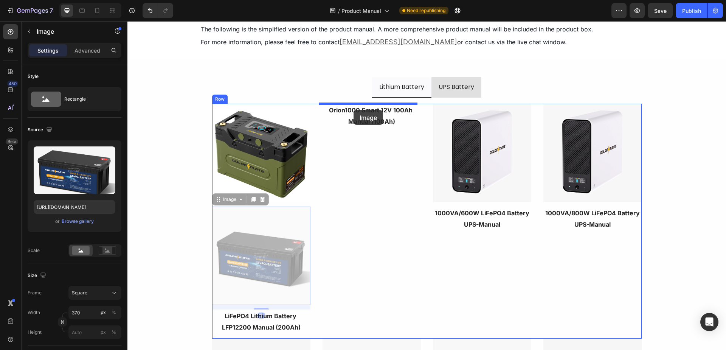
drag, startPoint x: 216, startPoint y: 202, endPoint x: 353, endPoint y: 110, distance: 165.1
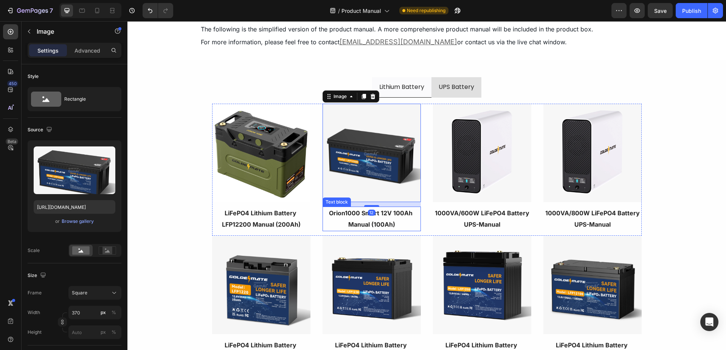
click at [349, 217] on p "Orion1000 Smart 12V 100Ah Manual (100Ah)" at bounding box center [371, 218] width 97 height 23
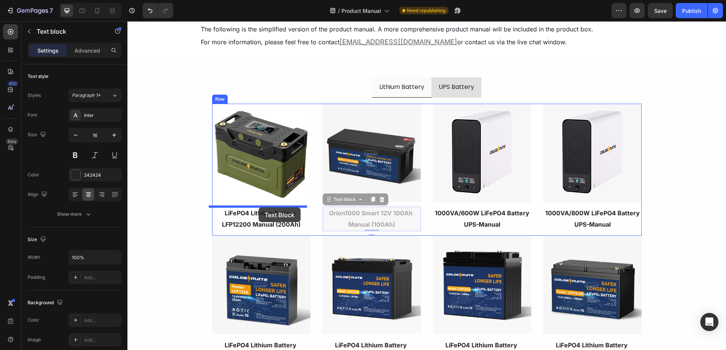
drag, startPoint x: 325, startPoint y: 199, endPoint x: 251, endPoint y: 241, distance: 84.9
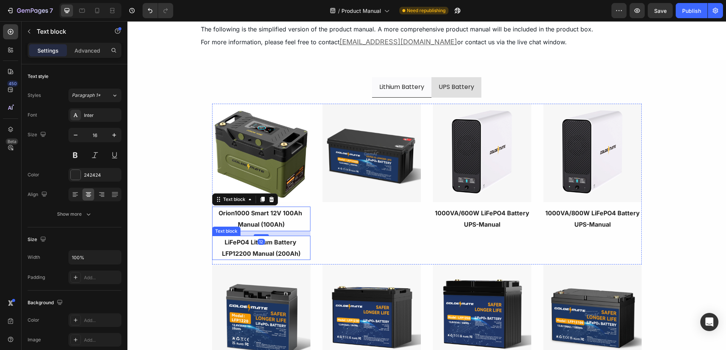
click at [247, 253] on p "LiFePO4 Lithium Battery LFP12200 Manual (200Ah)" at bounding box center [261, 247] width 97 height 23
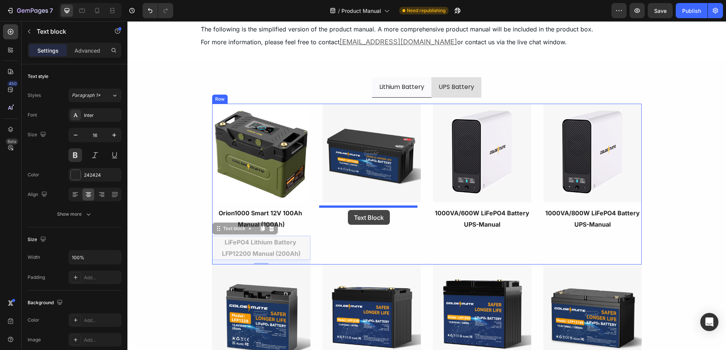
drag, startPoint x: 215, startPoint y: 232, endPoint x: 348, endPoint y: 210, distance: 134.1
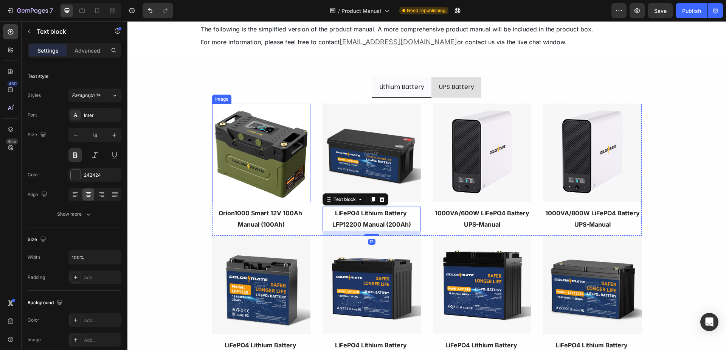
click at [280, 158] on img at bounding box center [261, 153] width 98 height 98
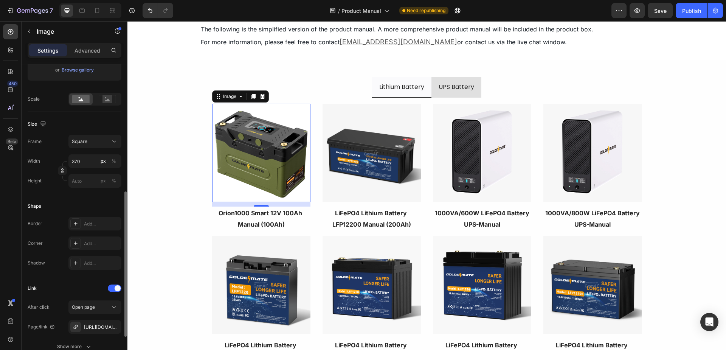
scroll to position [265, 0]
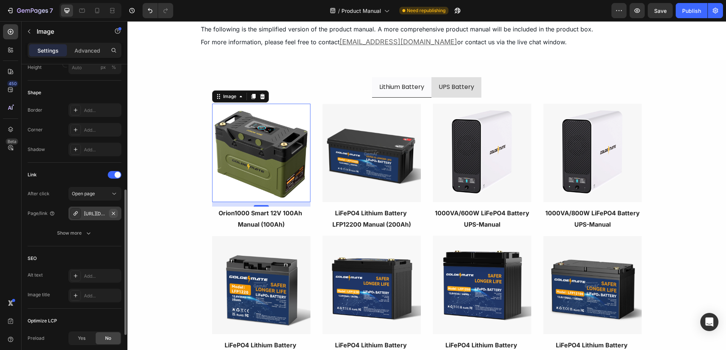
click at [114, 211] on icon "button" at bounding box center [113, 213] width 6 height 6
click at [104, 213] on div "Add..." at bounding box center [102, 213] width 36 height 7
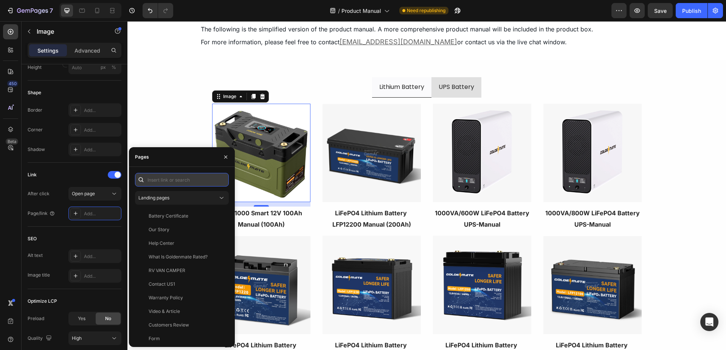
click at [172, 181] on input "text" at bounding box center [182, 180] width 94 height 14
paste input "[URL][DOMAIN_NAME]"
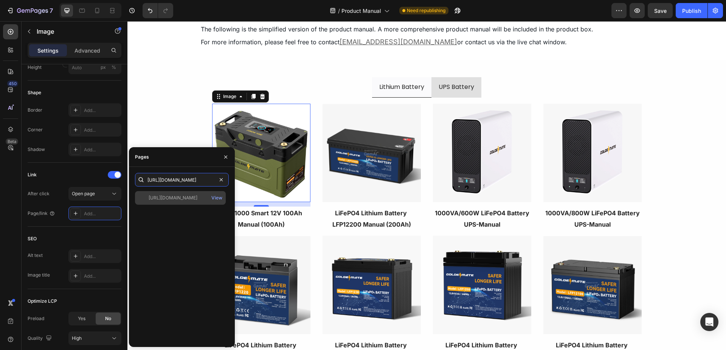
type input "[URL][DOMAIN_NAME]"
drag, startPoint x: 181, startPoint y: 197, endPoint x: 160, endPoint y: 198, distance: 20.8
click at [181, 197] on div "[URL][DOMAIN_NAME]" at bounding box center [173, 197] width 49 height 7
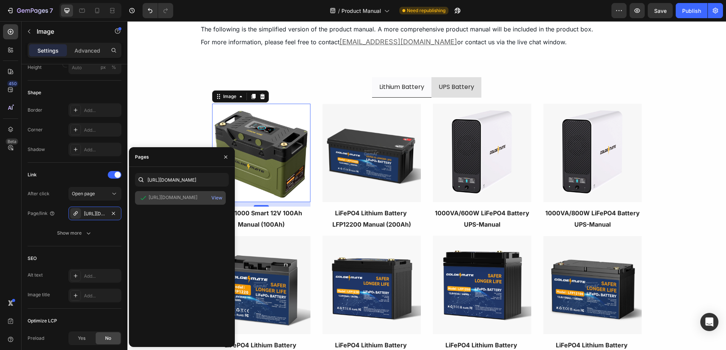
scroll to position [0, 0]
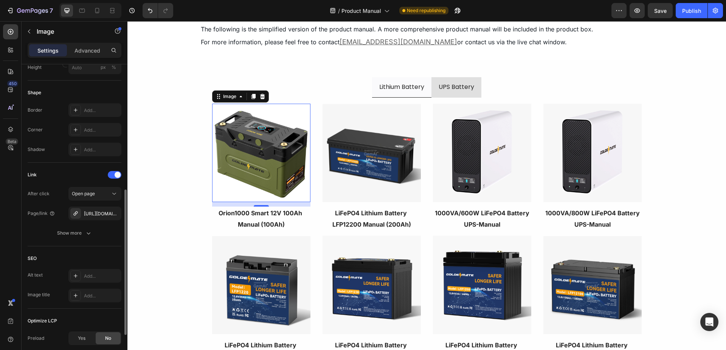
click at [67, 175] on div "Link" at bounding box center [75, 175] width 94 height 12
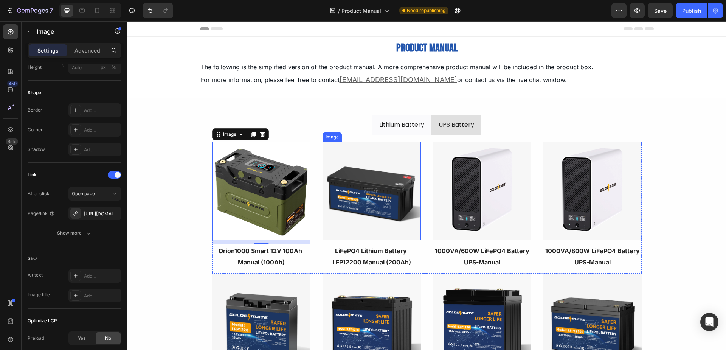
click at [380, 186] on img at bounding box center [371, 190] width 98 height 98
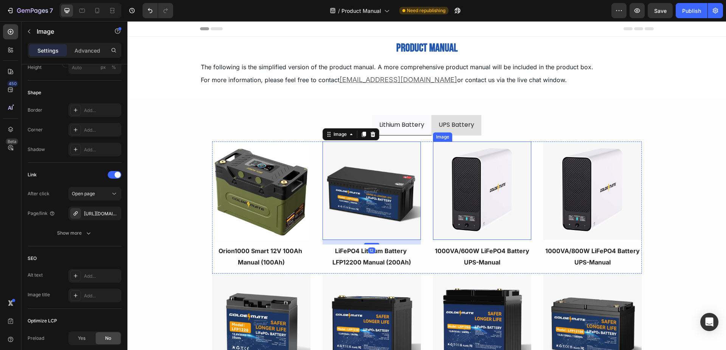
click at [462, 194] on img at bounding box center [482, 190] width 98 height 98
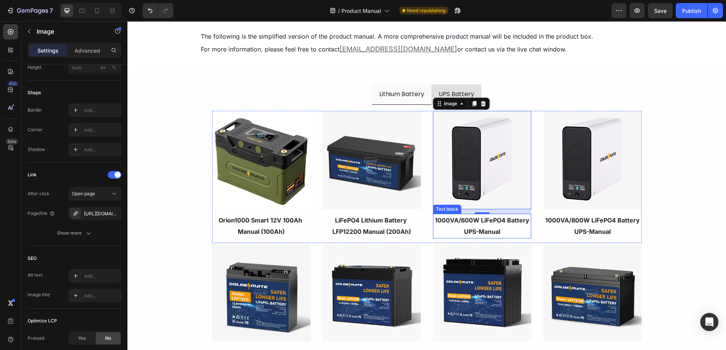
scroll to position [76, 0]
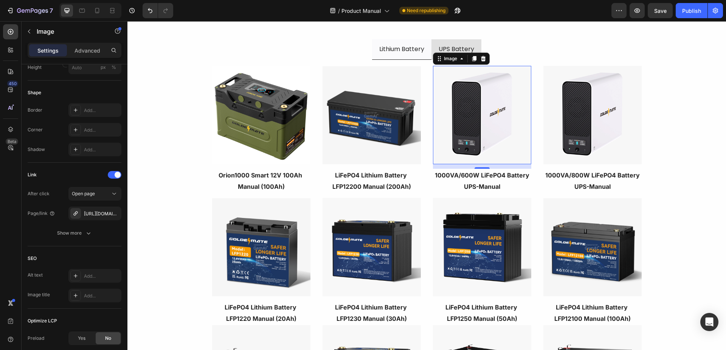
click at [483, 124] on img at bounding box center [482, 115] width 98 height 98
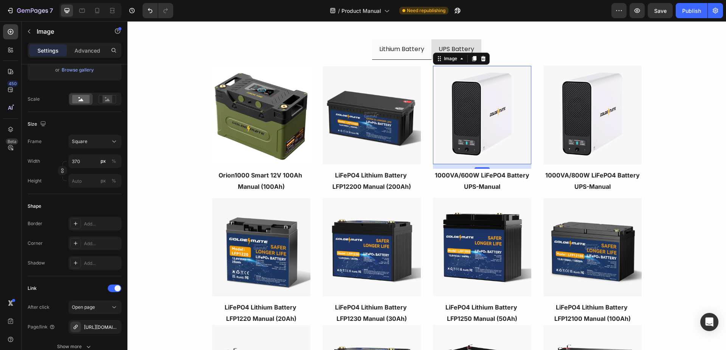
scroll to position [0, 0]
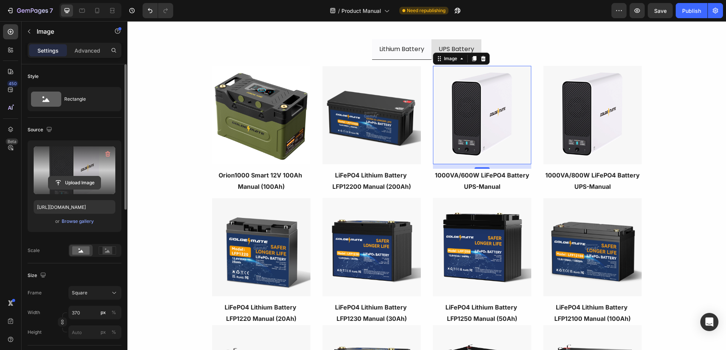
click at [77, 182] on input "file" at bounding box center [74, 182] width 52 height 13
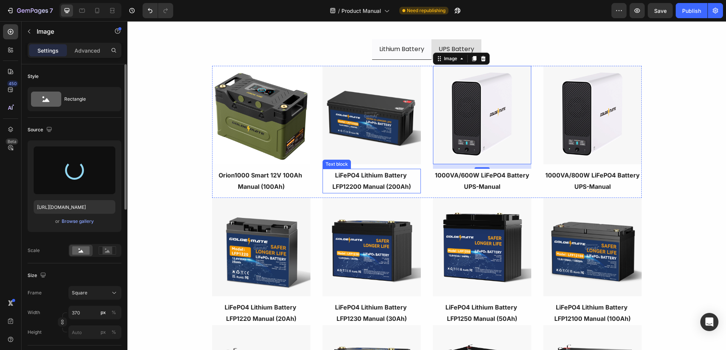
click at [362, 180] on p "LiFePO4 Lithium Battery LFP12200 Manual (200Ah)" at bounding box center [371, 180] width 97 height 23
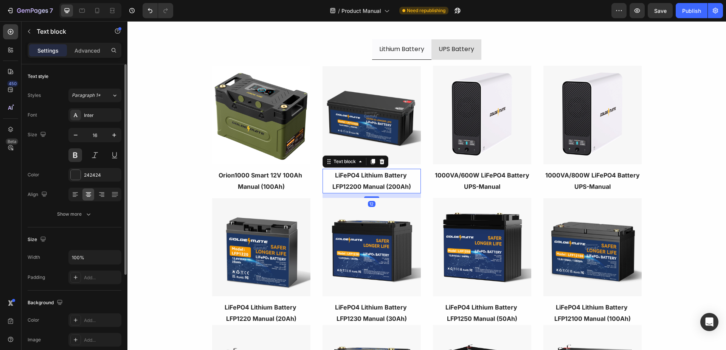
click at [379, 183] on p "LiFePO4 Lithium Battery LFP12200 Manual (200Ah)" at bounding box center [371, 180] width 97 height 23
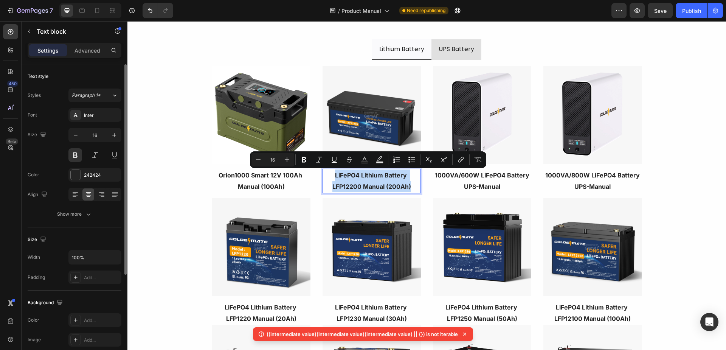
copy p "LiFePO4 Lithium Battery LFP12200 Manual (200Ah)"
click at [471, 183] on strong "UPS-Manual" at bounding box center [482, 187] width 36 height 8
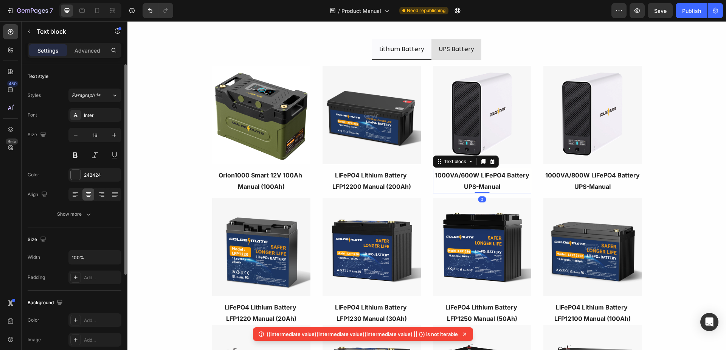
click at [477, 183] on strong "UPS-Manual" at bounding box center [482, 187] width 36 height 8
click at [461, 187] on strong "LiFePO4 Lithium Battery LFP12200 Manual (200Ah)" at bounding box center [482, 180] width 79 height 19
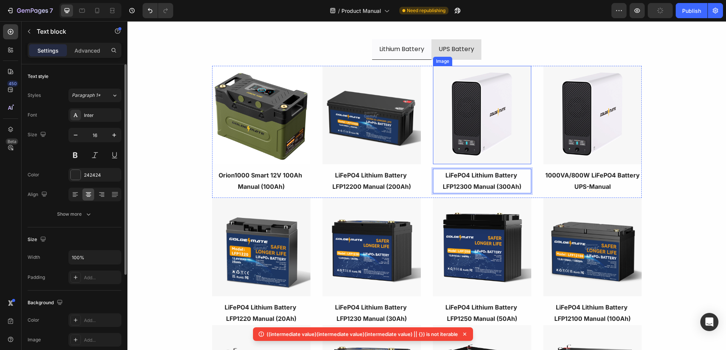
click at [483, 122] on img at bounding box center [482, 115] width 98 height 98
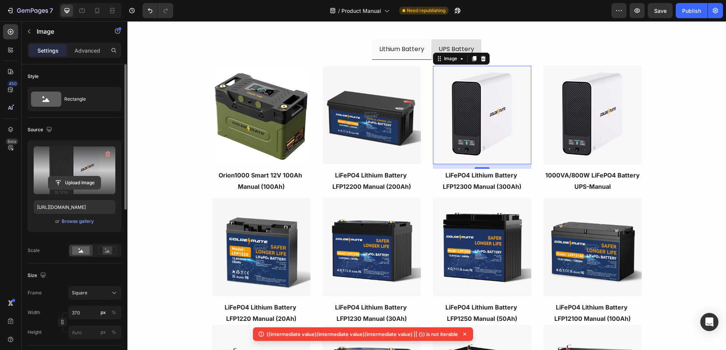
click at [73, 187] on input "file" at bounding box center [74, 182] width 52 height 13
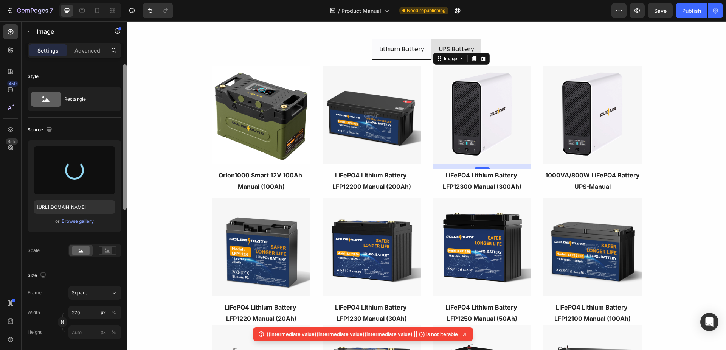
type input "https://cdn.shopify.com/s/files/1/0756/4807/4038/files/gempages_480543110472926…"
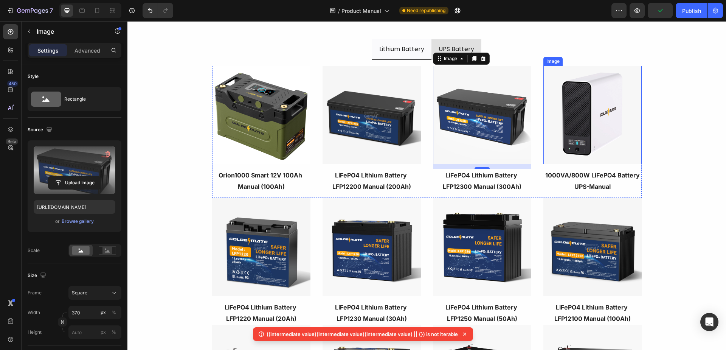
click at [594, 122] on img at bounding box center [592, 115] width 98 height 98
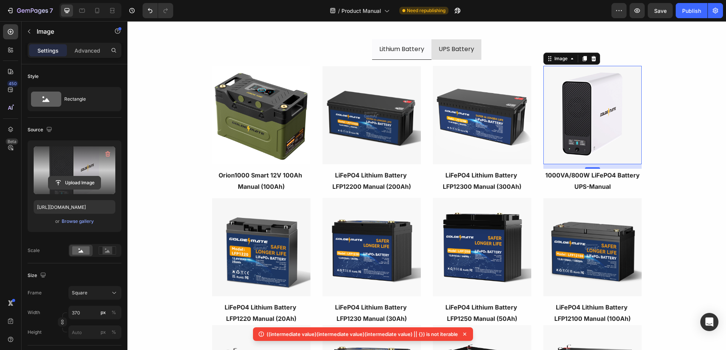
click at [86, 184] on input "file" at bounding box center [74, 182] width 52 height 13
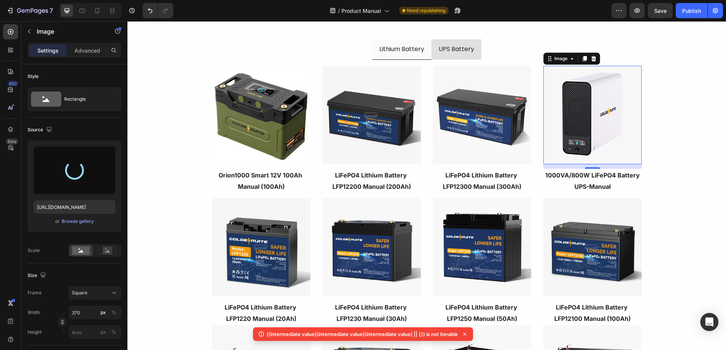
type input "https://cdn.shopify.com/s/files/1/0756/4807/4038/files/gempages_480543110472926…"
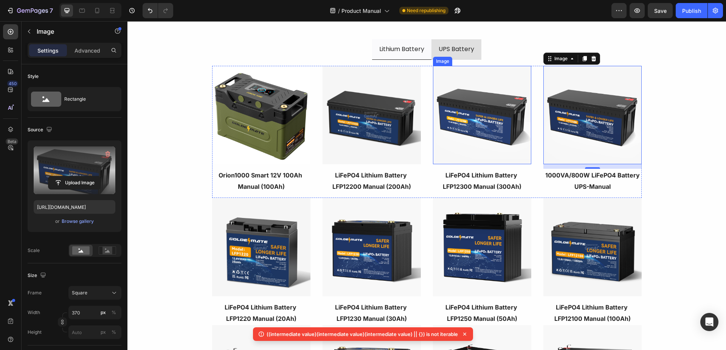
click at [489, 135] on img at bounding box center [482, 115] width 98 height 98
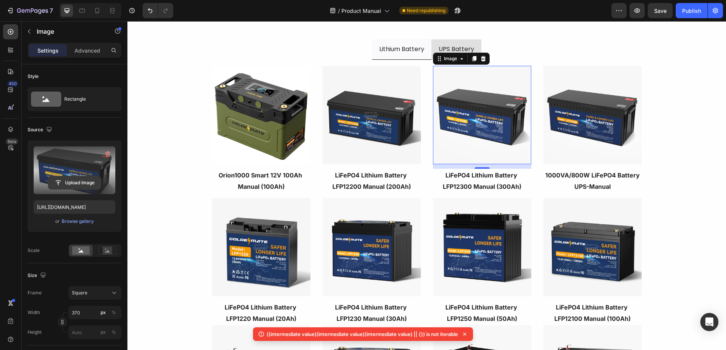
click at [60, 182] on input "file" at bounding box center [74, 182] width 52 height 13
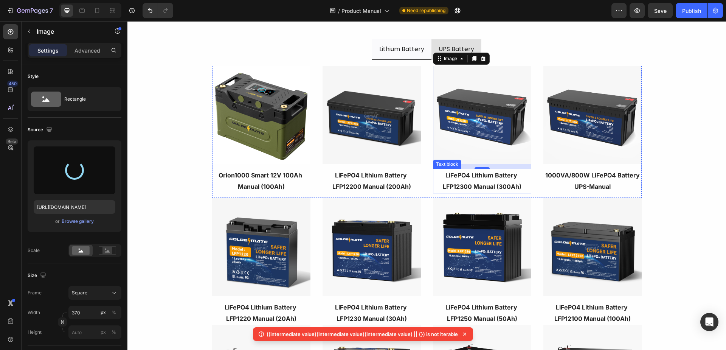
type input "[URL][DOMAIN_NAME]"
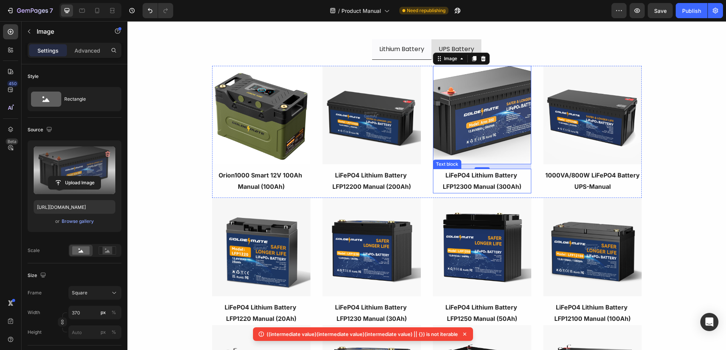
click at [448, 187] on strong "LiFePO4 Lithium Battery LFP12300 Manual (300Ah)" at bounding box center [482, 180] width 79 height 19
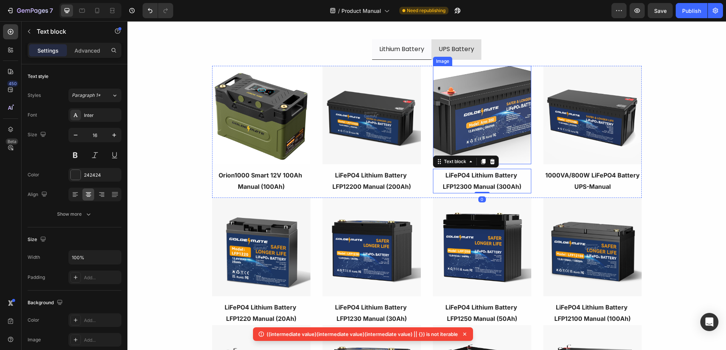
click at [489, 120] on img at bounding box center [482, 115] width 98 height 98
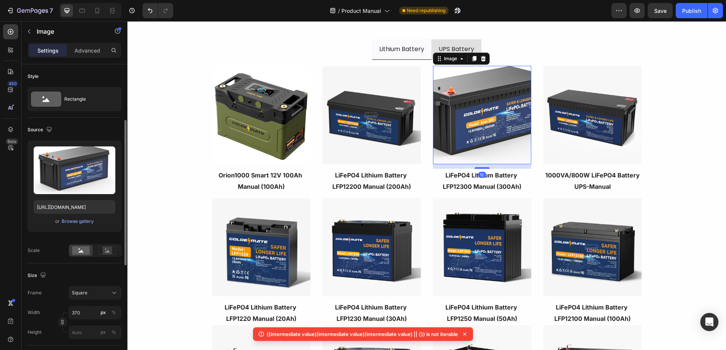
scroll to position [38, 0]
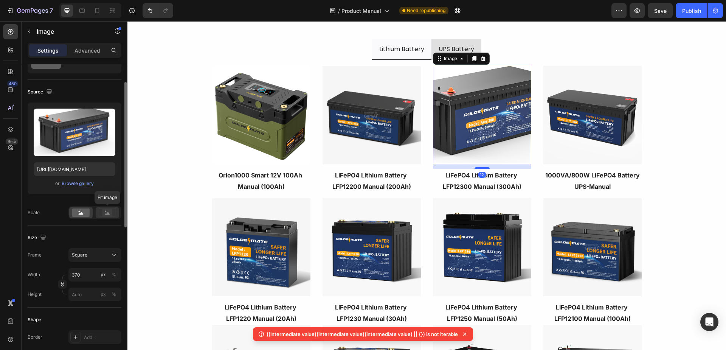
click at [104, 214] on rect at bounding box center [107, 213] width 10 height 8
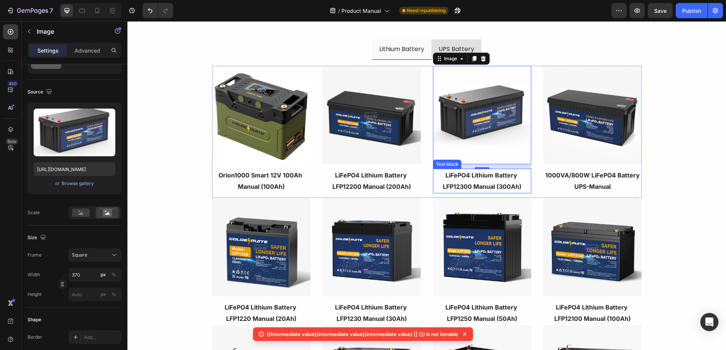
click at [451, 187] on strong "LiFePO4 Lithium Battery LFP12300 Manual (300Ah)" at bounding box center [482, 180] width 79 height 19
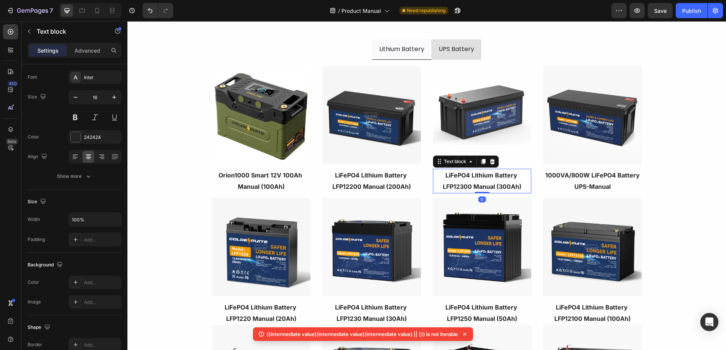
scroll to position [0, 0]
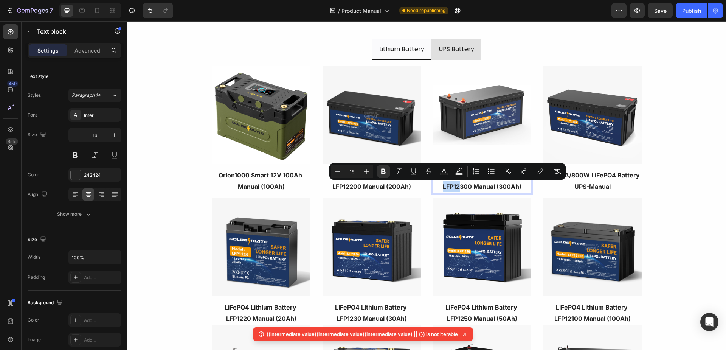
drag, startPoint x: 441, startPoint y: 187, endPoint x: 457, endPoint y: 186, distance: 16.3
click at [457, 186] on strong "LiFePO4 Lithium Battery LFP12300 Manual (300Ah)" at bounding box center [482, 180] width 79 height 19
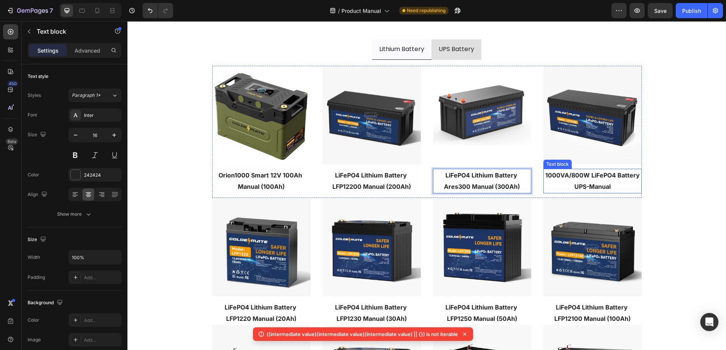
click at [578, 183] on p "UPS-Manual" at bounding box center [592, 186] width 97 height 11
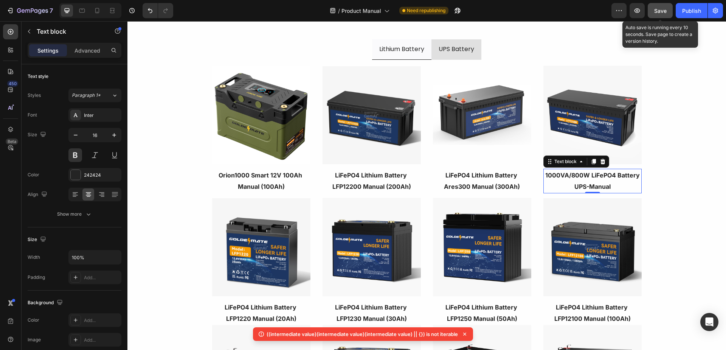
click at [660, 14] on div "Save" at bounding box center [660, 11] width 12 height 8
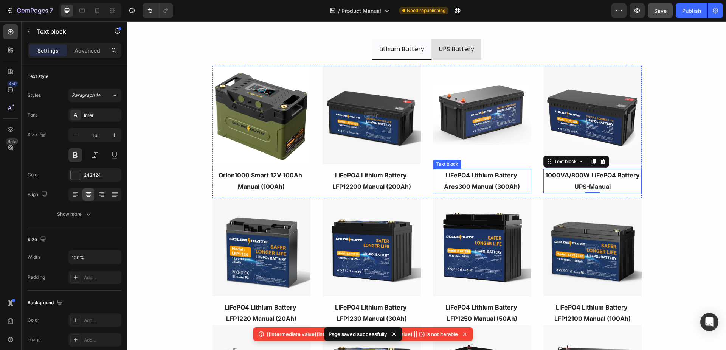
click at [469, 183] on strong "LiFePO4 Lithium Battery Ares300 Manual (300Ah)" at bounding box center [482, 180] width 76 height 19
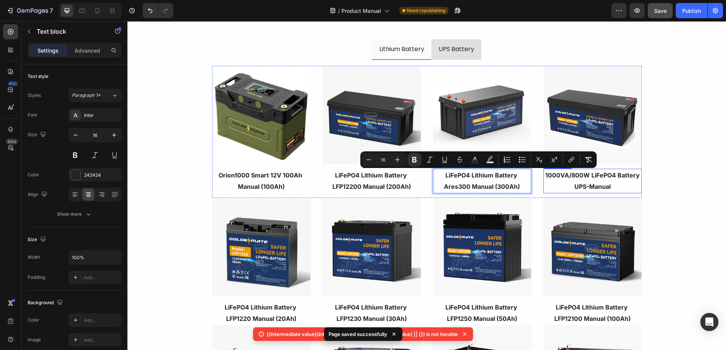
click at [587, 181] on p "UPS-Manual" at bounding box center [592, 186] width 97 height 11
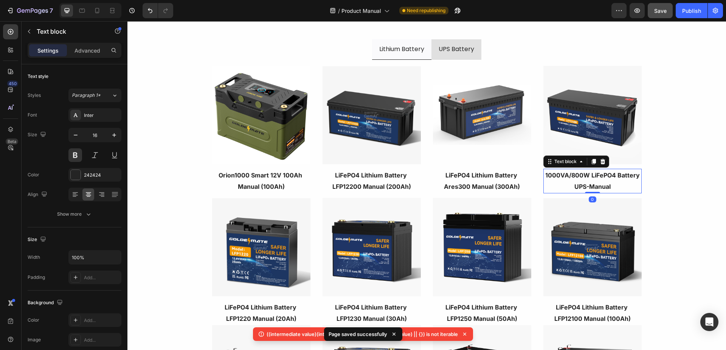
click at [590, 183] on p "UPS-Manual" at bounding box center [592, 186] width 97 height 11
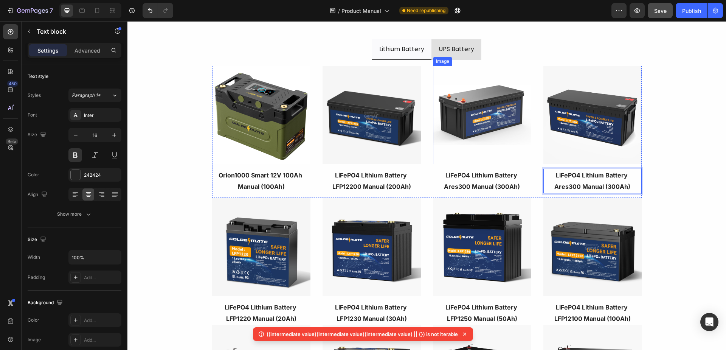
click at [484, 121] on img at bounding box center [482, 115] width 98 height 98
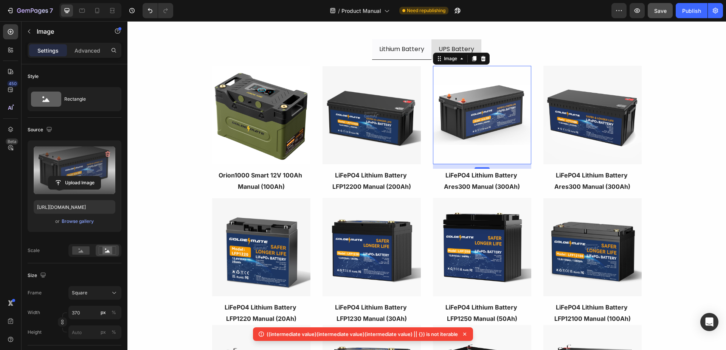
click at [74, 159] on label at bounding box center [75, 170] width 82 height 48
click at [74, 176] on input "file" at bounding box center [74, 182] width 52 height 13
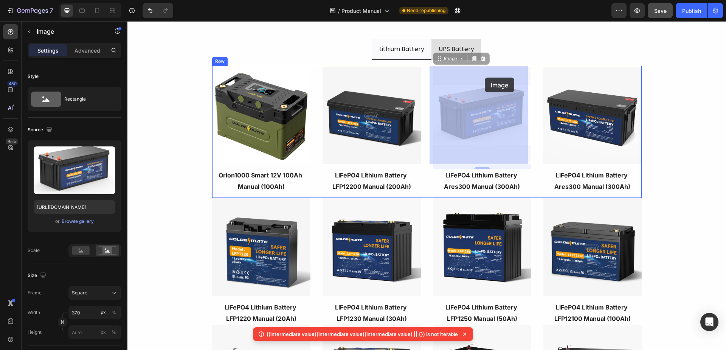
drag, startPoint x: 433, startPoint y: 60, endPoint x: 485, endPoint y: 77, distance: 54.0
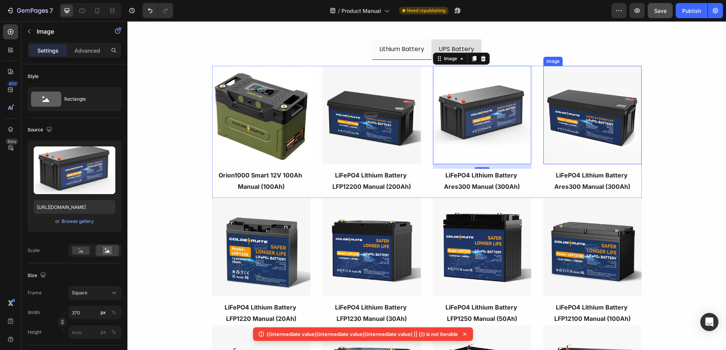
click at [568, 108] on img at bounding box center [592, 115] width 98 height 98
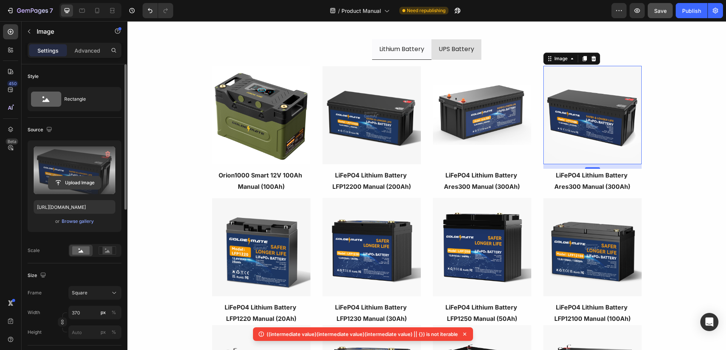
click at [82, 183] on input "file" at bounding box center [74, 182] width 52 height 13
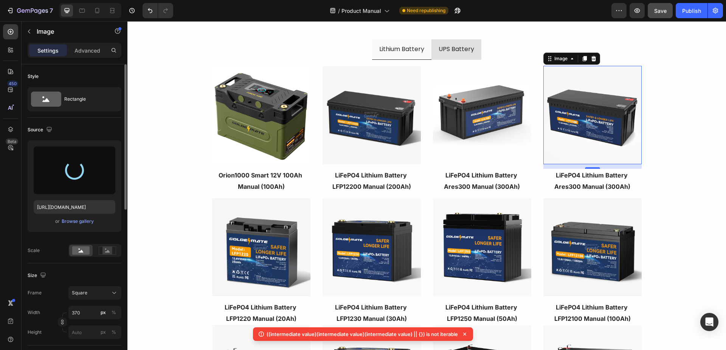
type input "[URL][DOMAIN_NAME]"
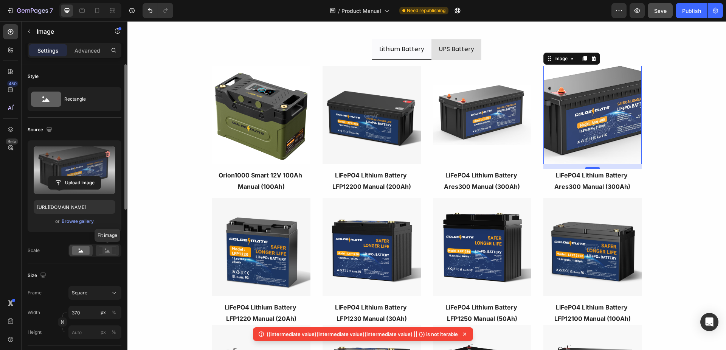
click at [105, 249] on circle at bounding box center [106, 249] width 2 height 2
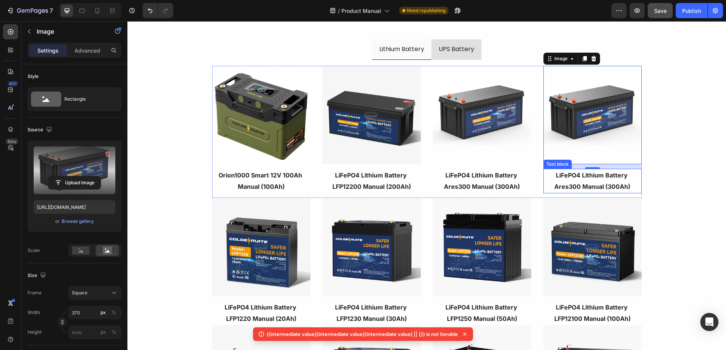
click at [567, 186] on strong "LiFePO4 Lithium Battery Ares300 Manual (300Ah)" at bounding box center [592, 180] width 76 height 19
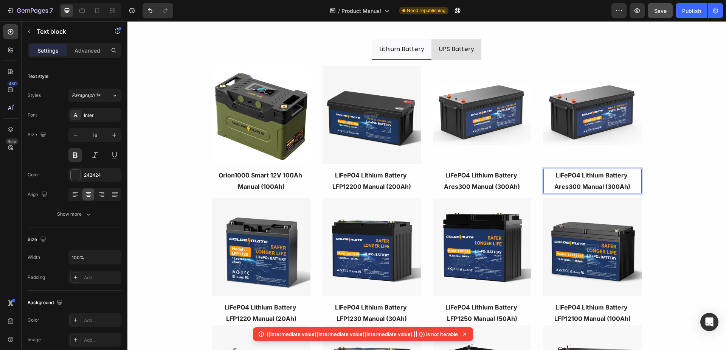
click at [570, 187] on strong "LiFePO4 Lithium Battery Ares300 Manual (300Ah)" at bounding box center [592, 180] width 76 height 19
click at [608, 187] on strong "LiFePO4 Lithium Battery Ares400 Manual (300Ah)" at bounding box center [592, 180] width 76 height 19
click at [689, 130] on div "Lithium Battery UPS Battery Image LiFePO4 Lithium Battery LFP12200 Manual (200A…" at bounding box center [426, 248] width 598 height 431
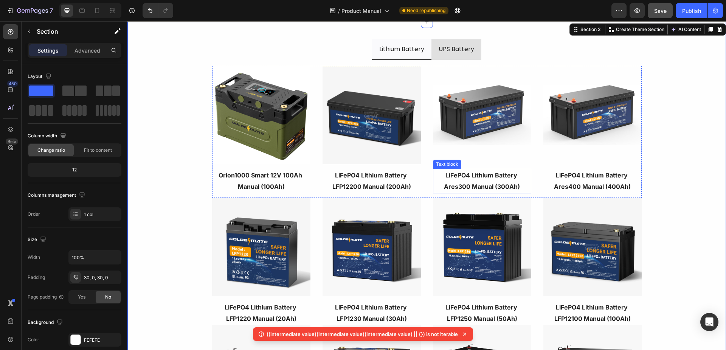
click at [480, 135] on img at bounding box center [482, 115] width 98 height 98
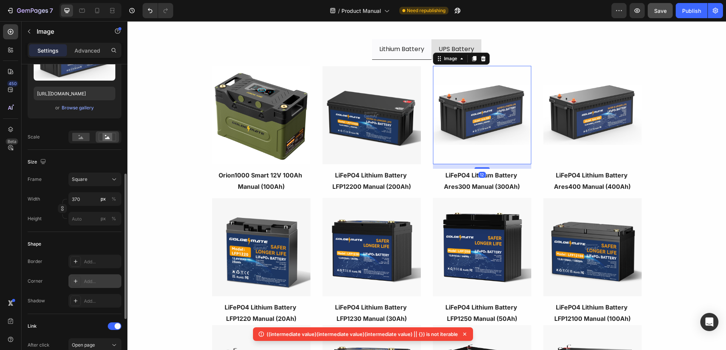
scroll to position [265, 0]
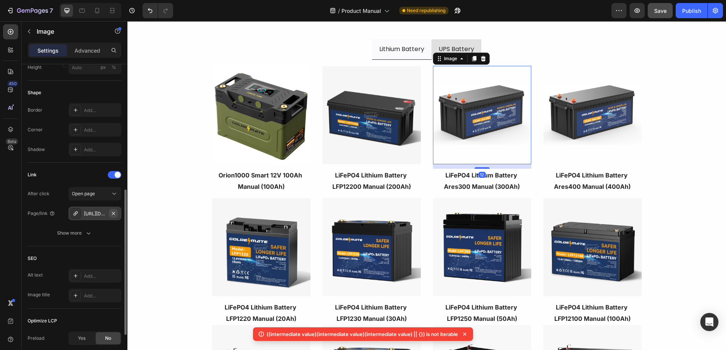
click at [113, 211] on icon "button" at bounding box center [113, 213] width 6 height 6
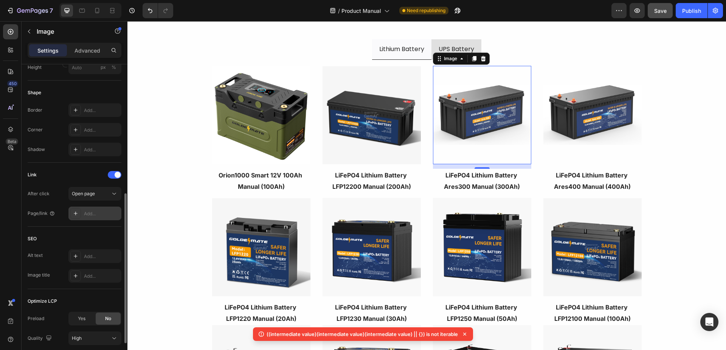
click at [99, 214] on div "Add..." at bounding box center [102, 213] width 36 height 7
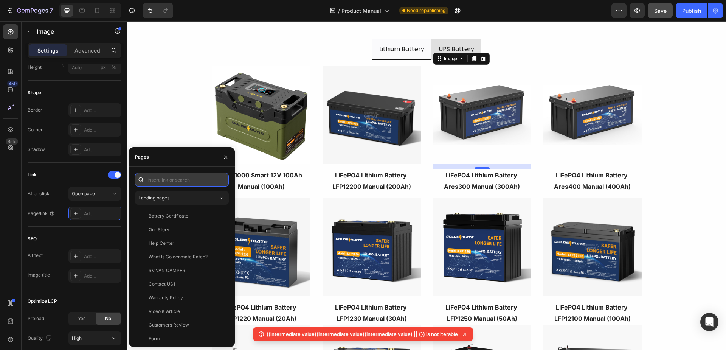
click at [159, 179] on input "text" at bounding box center [182, 180] width 94 height 14
paste input "[URL][DOMAIN_NAME]"
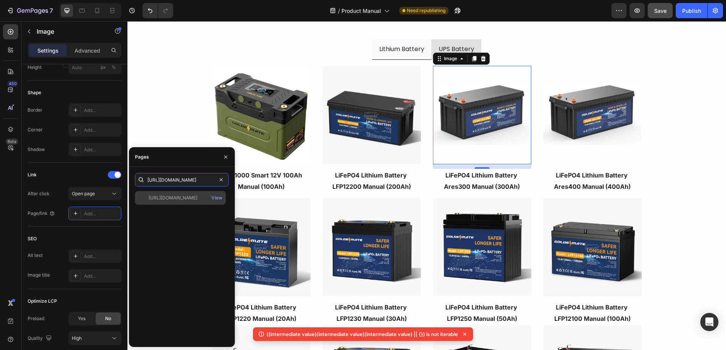
type input "[URL][DOMAIN_NAME]"
click at [173, 201] on div "https://cdn.shopify.com/s/files/1/0756/4807/4038/files/LiFePO4_Lithium_Battery_…" at bounding box center [180, 198] width 91 height 14
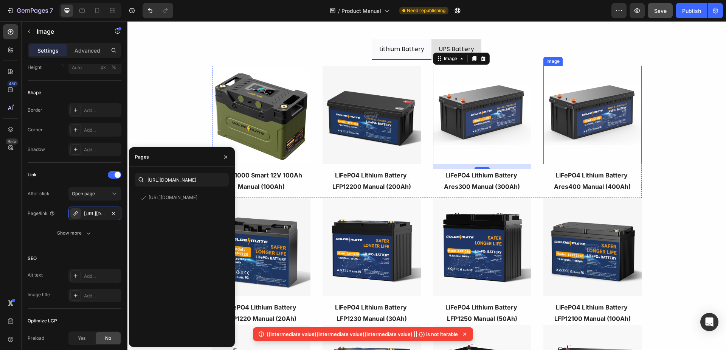
click at [597, 126] on img at bounding box center [592, 115] width 98 height 98
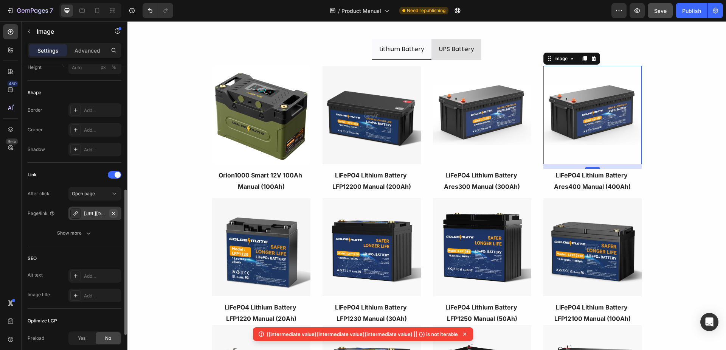
click at [114, 214] on icon "button" at bounding box center [113, 213] width 6 height 6
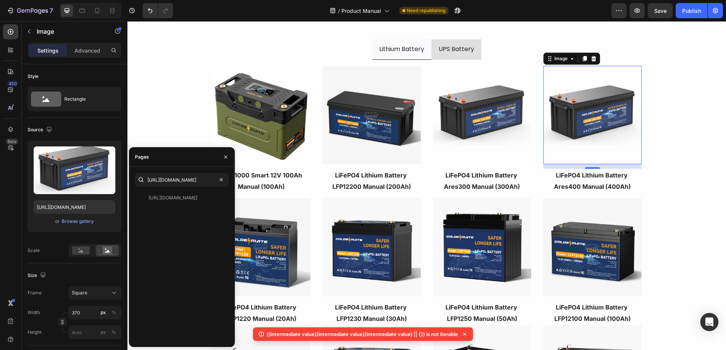
scroll to position [0, 202]
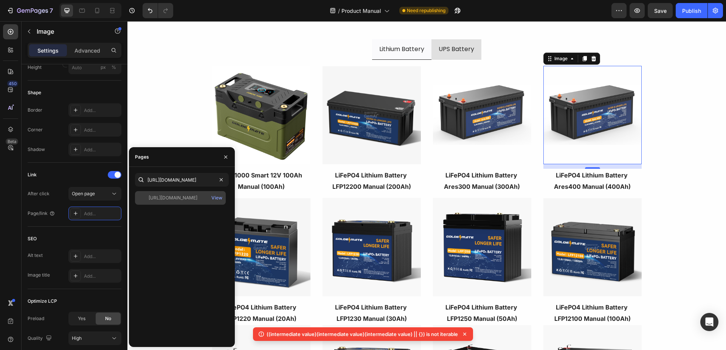
type input "[URL][DOMAIN_NAME]"
click at [176, 193] on div "[URL][DOMAIN_NAME] View" at bounding box center [180, 198] width 91 height 14
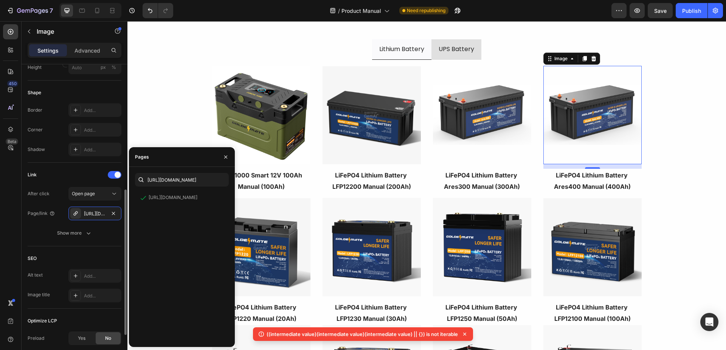
click at [80, 171] on div "Link" at bounding box center [75, 175] width 94 height 12
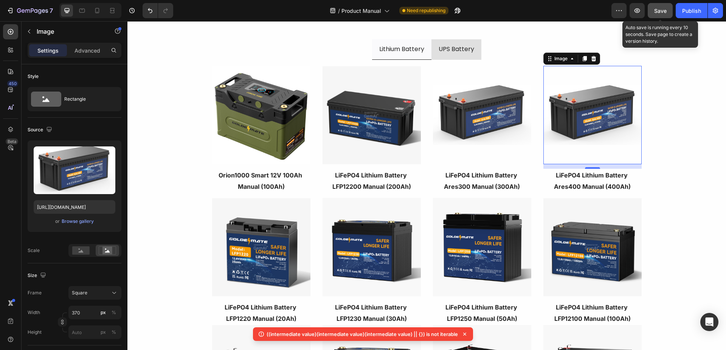
click at [661, 5] on button "Save" at bounding box center [659, 10] width 25 height 15
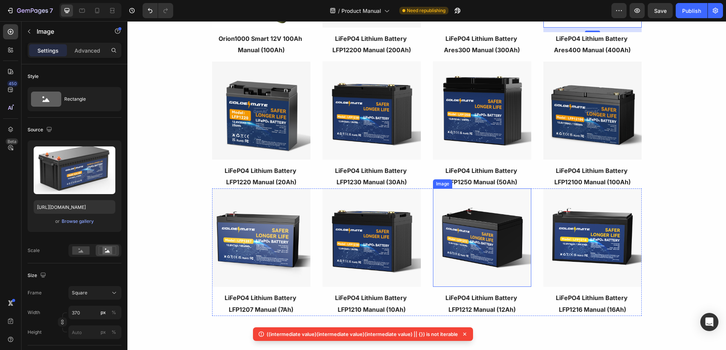
scroll to position [189, 0]
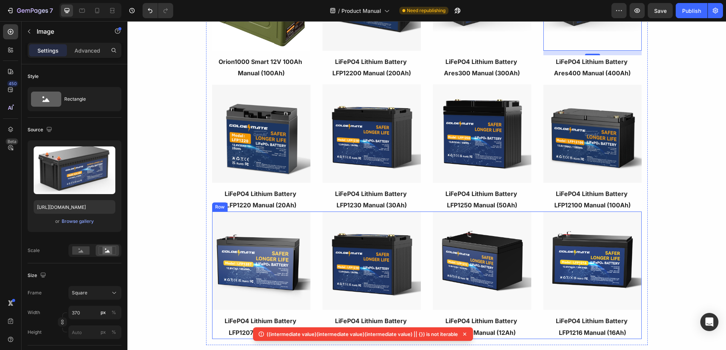
click at [424, 226] on div "Image LiFePO4 Lithium Battery LFP1207 Manual (7Ah) Text block Image LiFePO4 Lit…" at bounding box center [426, 274] width 429 height 127
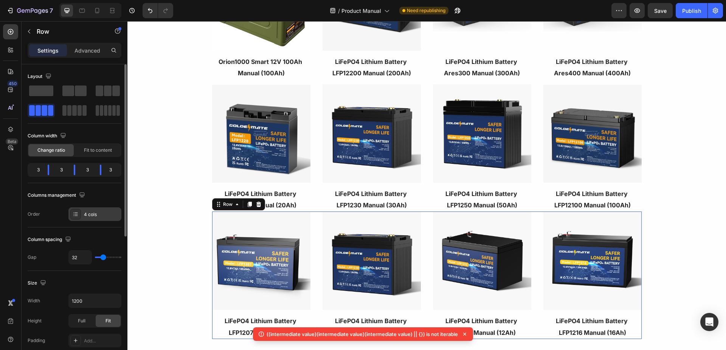
click at [79, 211] on div at bounding box center [75, 214] width 11 height 11
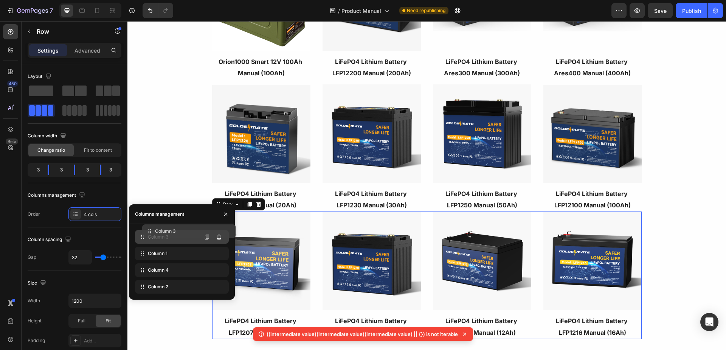
drag, startPoint x: 141, startPoint y: 288, endPoint x: 148, endPoint y: 234, distance: 54.9
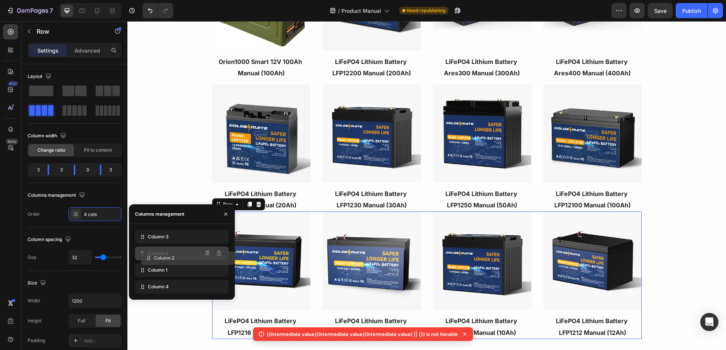
drag, startPoint x: 144, startPoint y: 283, endPoint x: 150, endPoint y: 254, distance: 29.4
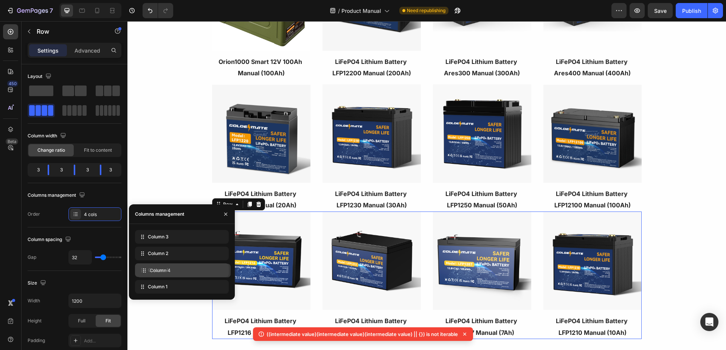
drag, startPoint x: 145, startPoint y: 286, endPoint x: 147, endPoint y: 270, distance: 16.4
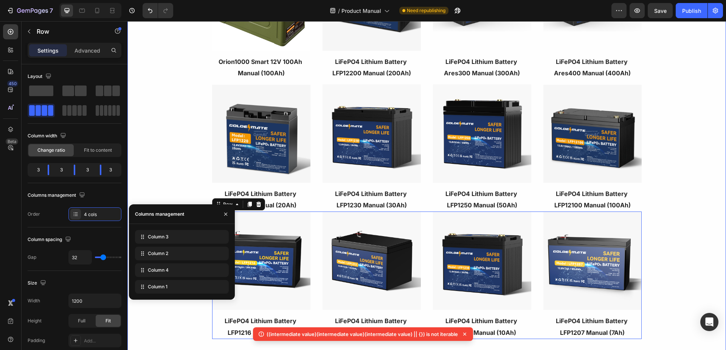
click at [161, 184] on div "Lithium Battery UPS Battery Image LiFePO4 Lithium Battery LFP12200 Manual (200A…" at bounding box center [426, 135] width 598 height 431
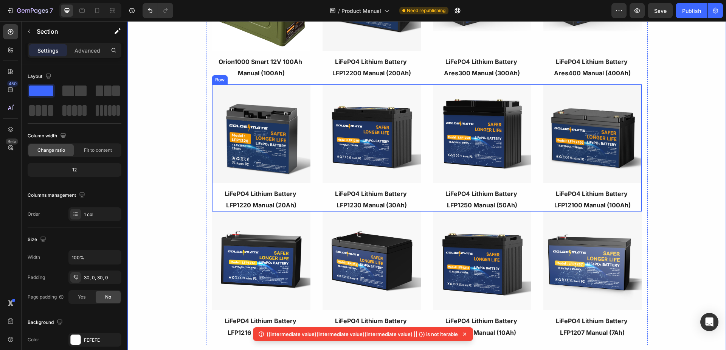
click at [423, 107] on div "Image LiFePO4 Lithium Battery LFP1220 Manual (20Ah) Text block Image LiFePO4 Li…" at bounding box center [426, 147] width 429 height 127
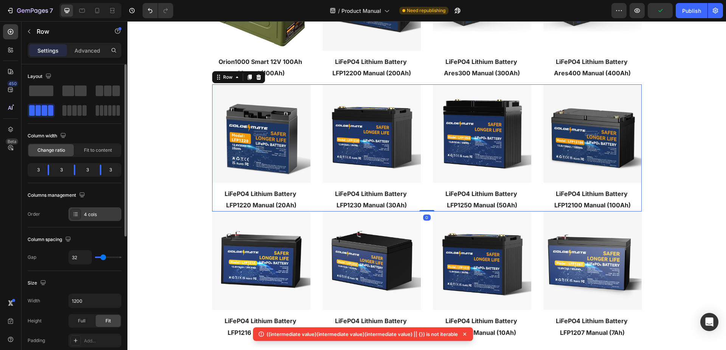
click at [96, 215] on div "4 cols" at bounding box center [102, 214] width 36 height 7
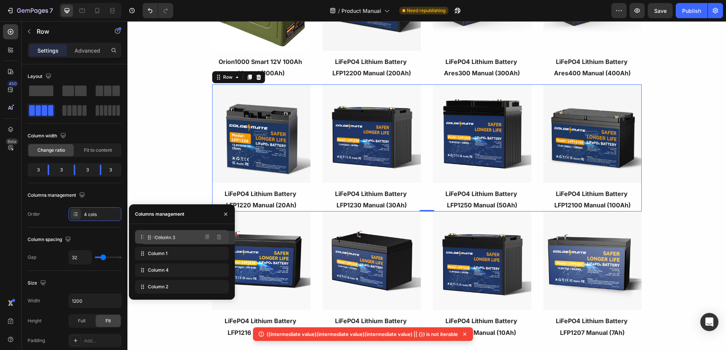
drag, startPoint x: 140, startPoint y: 287, endPoint x: 147, endPoint y: 238, distance: 49.6
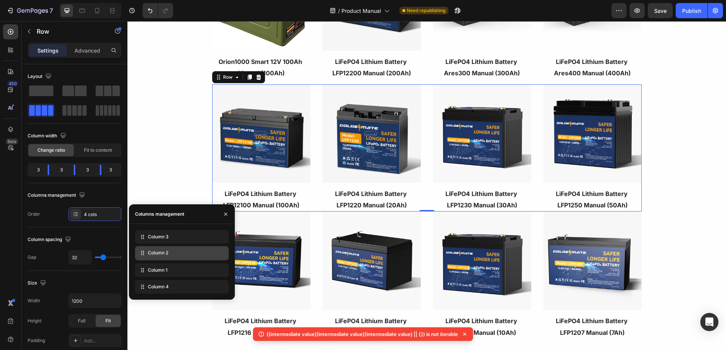
drag, startPoint x: 143, startPoint y: 287, endPoint x: 143, endPoint y: 253, distance: 34.0
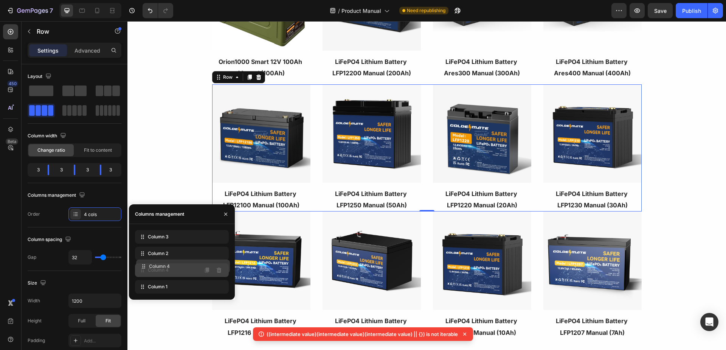
drag, startPoint x: 142, startPoint y: 289, endPoint x: 144, endPoint y: 268, distance: 20.8
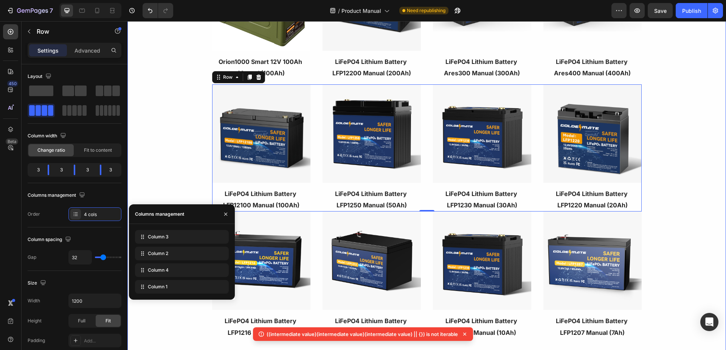
click at [168, 172] on div "Lithium Battery UPS Battery Image LiFePO4 Lithium Battery LFP12200 Manual (200A…" at bounding box center [426, 135] width 598 height 431
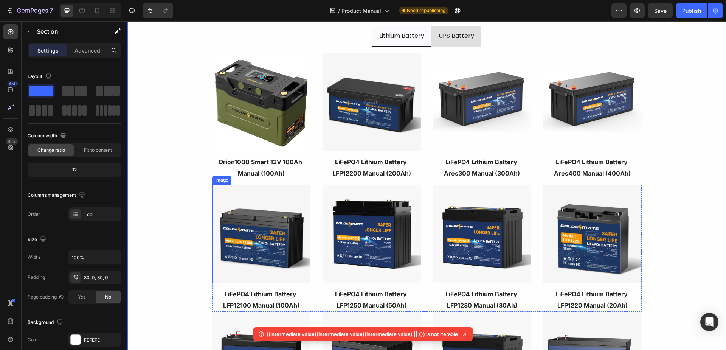
scroll to position [76, 0]
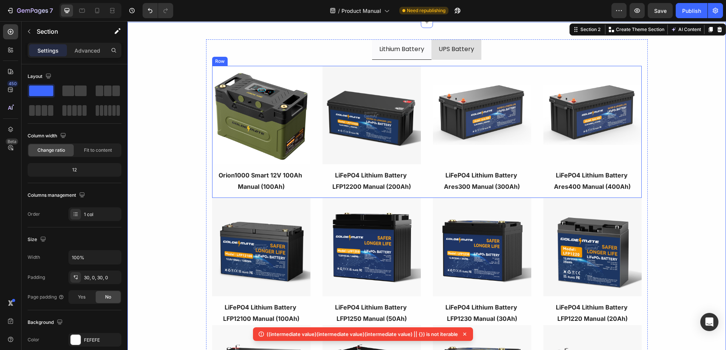
click at [314, 180] on div "Image LiFePO4 Lithium Battery LFP12200 Manual (200Ah) Text block Image LiFePO4 …" at bounding box center [426, 132] width 429 height 132
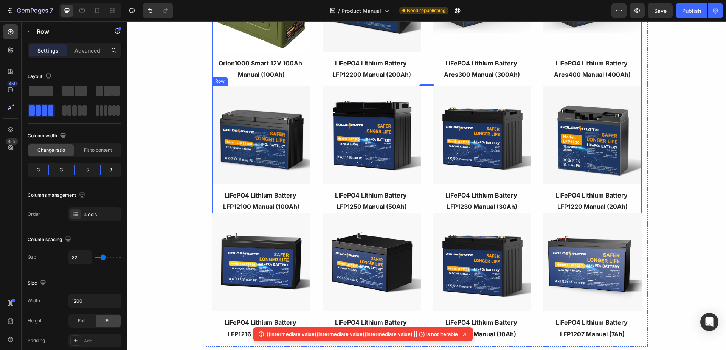
scroll to position [189, 0]
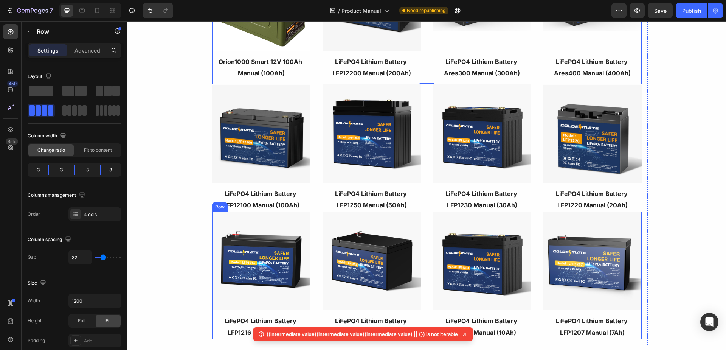
click at [314, 224] on div "Image LiFePO4 Lithium Battery LFP1207 Manual (7Ah) Text block Image LiFePO4 Lit…" at bounding box center [426, 274] width 429 height 127
click at [76, 113] on span at bounding box center [74, 110] width 4 height 11
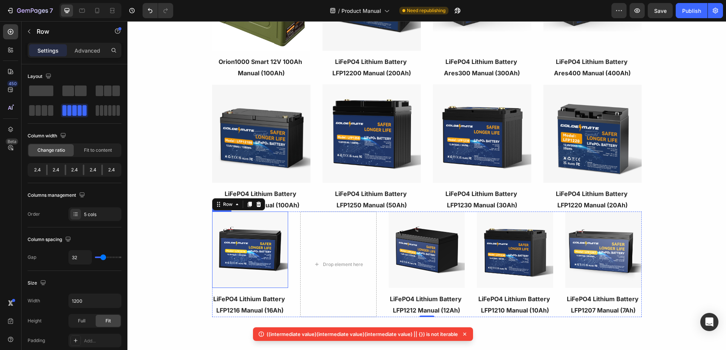
click at [252, 260] on img at bounding box center [250, 249] width 76 height 76
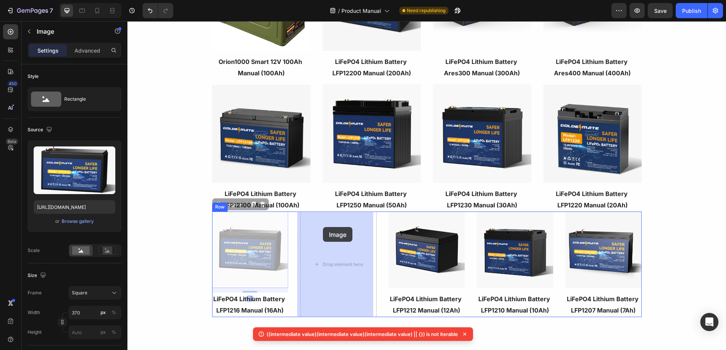
drag, startPoint x: 216, startPoint y: 206, endPoint x: 323, endPoint y: 227, distance: 108.9
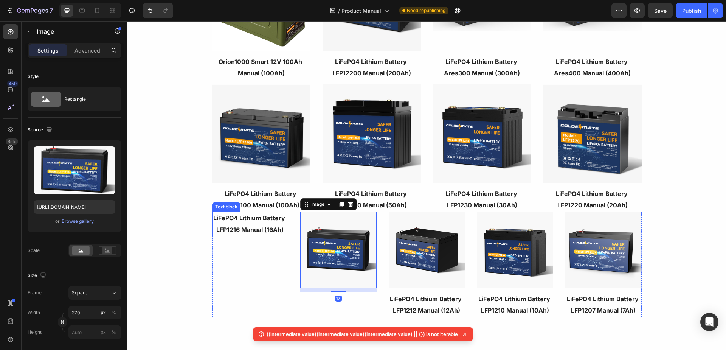
click at [255, 224] on p "LiFePO4 Lithium Battery LFP1216 Manual (16Ah)" at bounding box center [250, 223] width 75 height 23
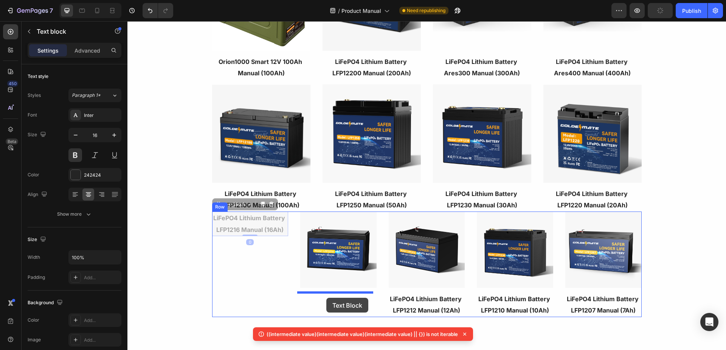
drag, startPoint x: 214, startPoint y: 207, endPoint x: 326, endPoint y: 297, distance: 144.0
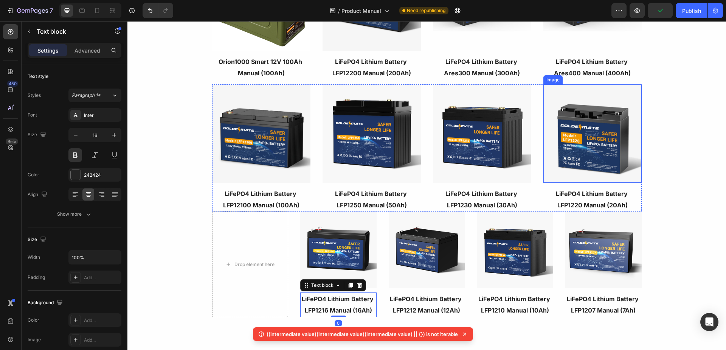
click at [590, 145] on img at bounding box center [592, 133] width 98 height 98
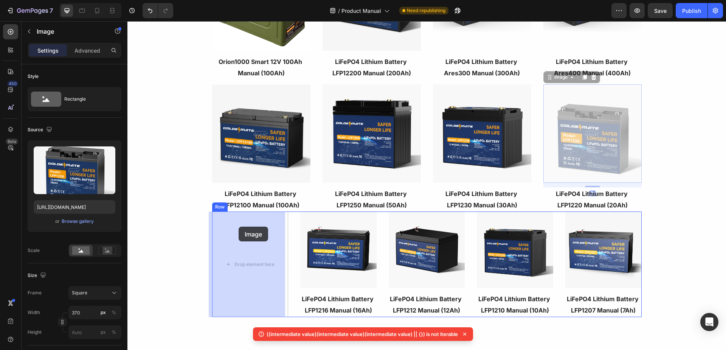
drag, startPoint x: 548, startPoint y: 78, endPoint x: 238, endPoint y: 226, distance: 342.8
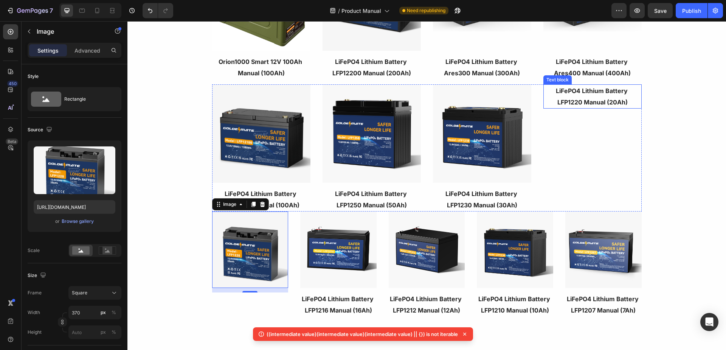
click at [586, 104] on strong "LiFePO4 Lithium Battery LFP1220 Manual (20Ah)" at bounding box center [592, 96] width 73 height 19
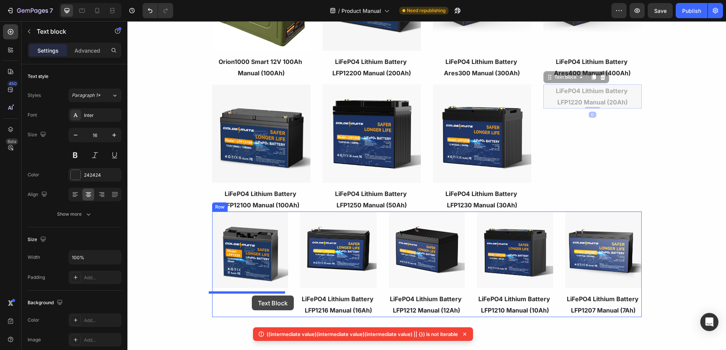
drag, startPoint x: 545, startPoint y: 79, endPoint x: 252, endPoint y: 295, distance: 364.3
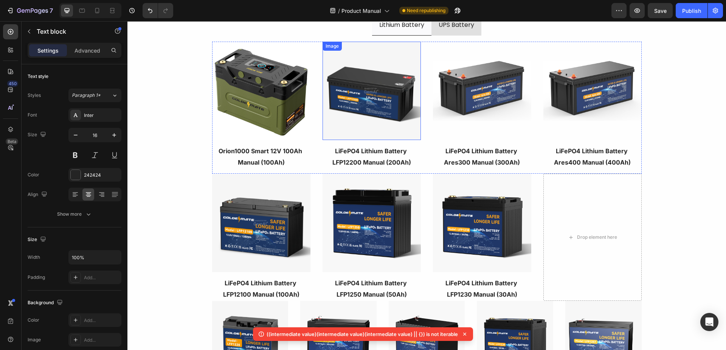
scroll to position [76, 0]
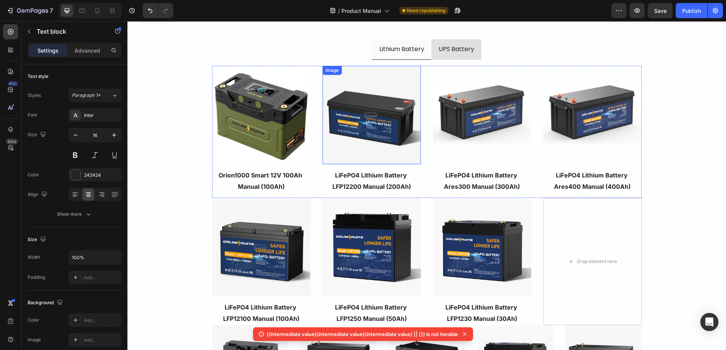
drag, startPoint x: 382, startPoint y: 109, endPoint x: 353, endPoint y: 100, distance: 30.8
click at [382, 109] on img at bounding box center [371, 115] width 98 height 98
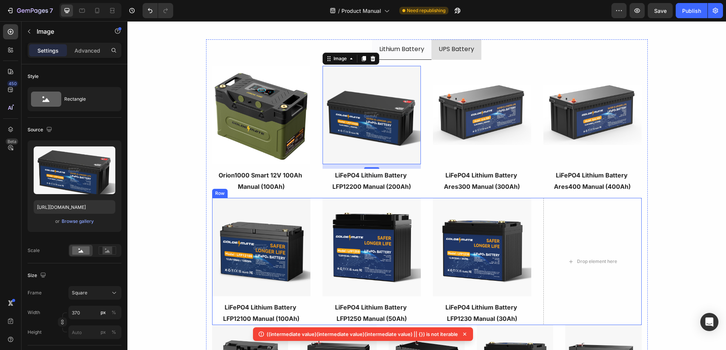
click at [426, 248] on div "Drop element here Image LiFePO4 Lithium Battery LFP1250 Manual (50Ah) Text bloc…" at bounding box center [426, 261] width 429 height 127
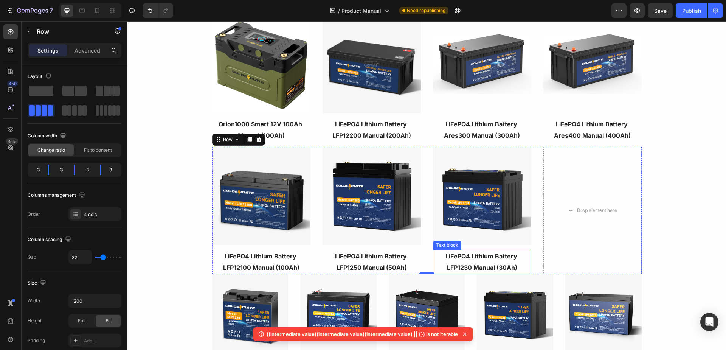
scroll to position [113, 0]
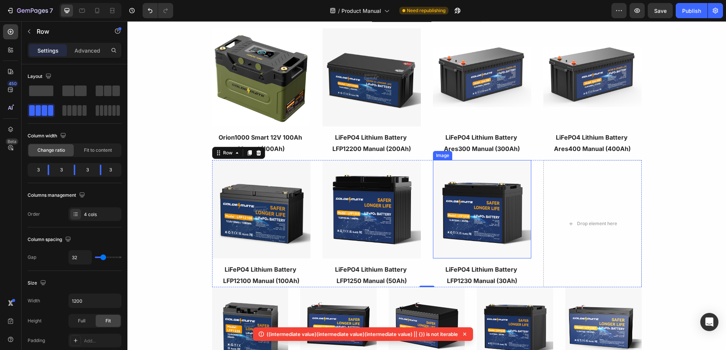
click at [501, 187] on img at bounding box center [482, 209] width 98 height 98
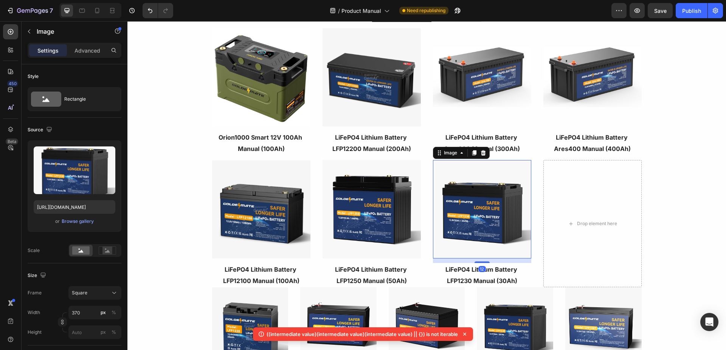
click at [472, 157] on div "Image" at bounding box center [461, 153] width 57 height 12
click at [471, 152] on icon at bounding box center [474, 153] width 6 height 6
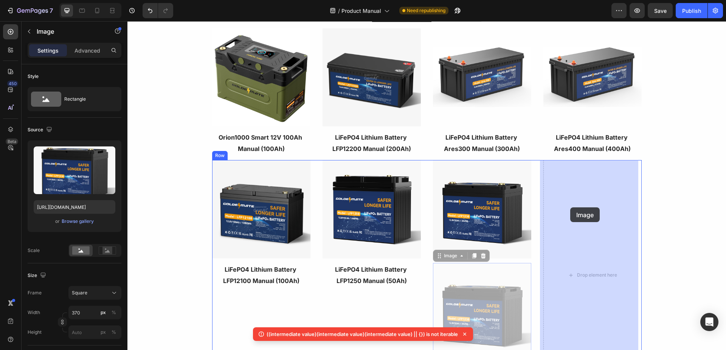
drag, startPoint x: 437, startPoint y: 257, endPoint x: 562, endPoint y: 212, distance: 133.1
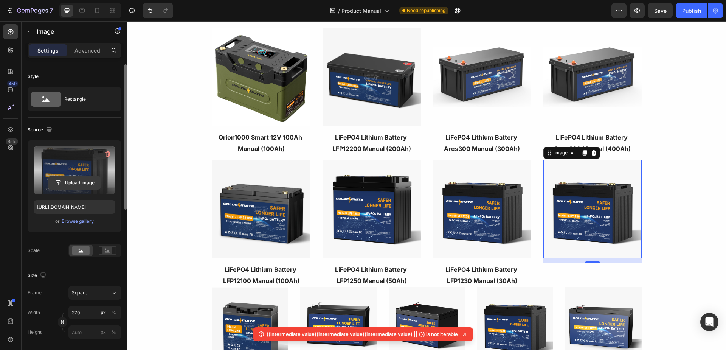
click at [80, 184] on input "file" at bounding box center [74, 182] width 52 height 13
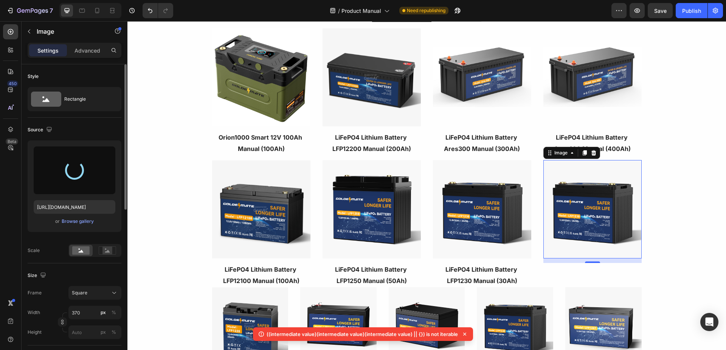
type input "[URL][DOMAIN_NAME]"
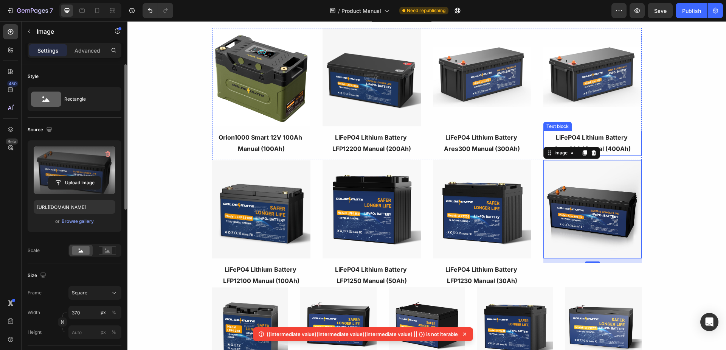
click at [601, 146] on strong "LiFePO4 Lithium Battery Ares400 Manual (400Ah)" at bounding box center [592, 142] width 77 height 19
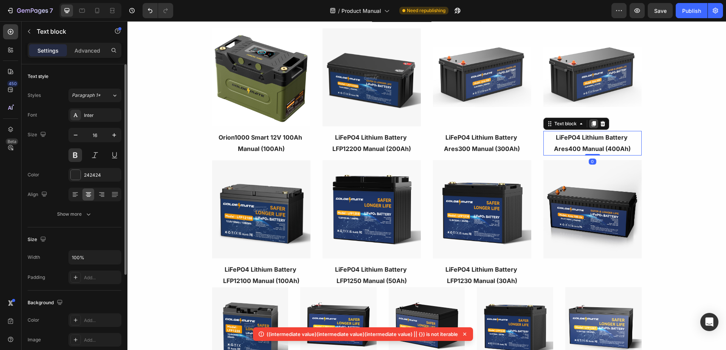
click at [590, 123] on icon at bounding box center [593, 124] width 6 height 6
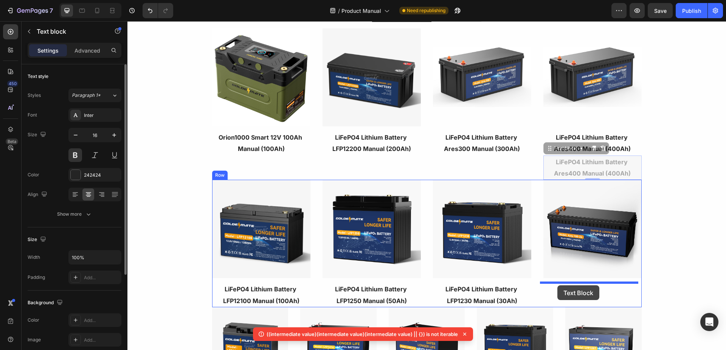
drag, startPoint x: 546, startPoint y: 149, endPoint x: 557, endPoint y: 285, distance: 136.8
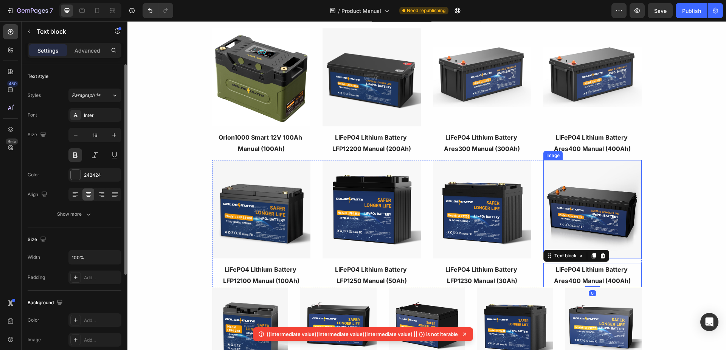
click at [605, 231] on img at bounding box center [592, 209] width 98 height 98
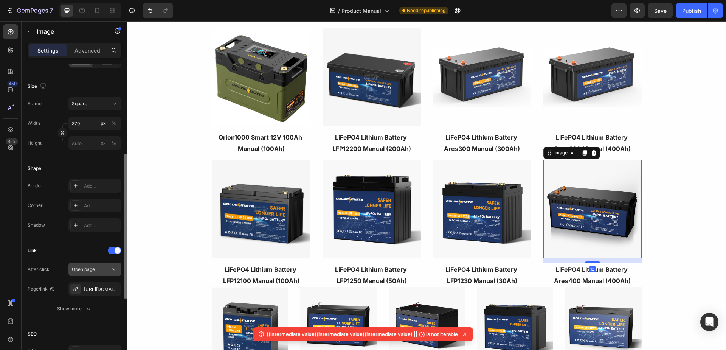
scroll to position [265, 0]
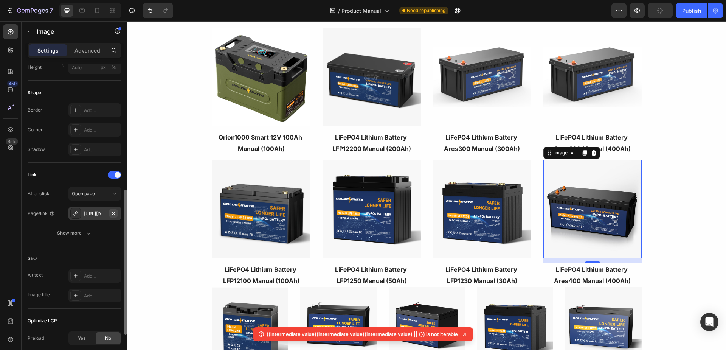
click at [115, 214] on icon "button" at bounding box center [113, 213] width 6 height 6
click at [99, 213] on div "Add..." at bounding box center [102, 213] width 36 height 7
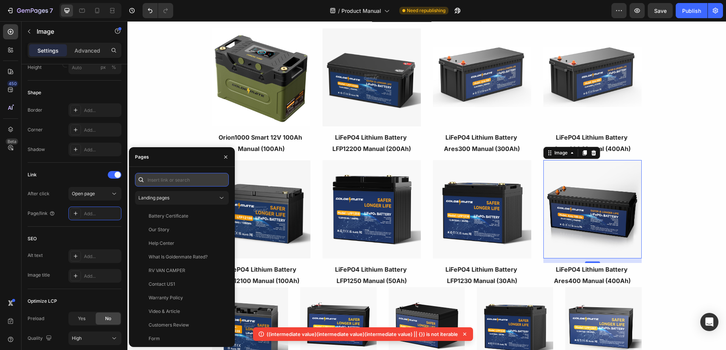
click at [169, 181] on input "text" at bounding box center [182, 180] width 94 height 14
paste input "[URL][DOMAIN_NAME]"
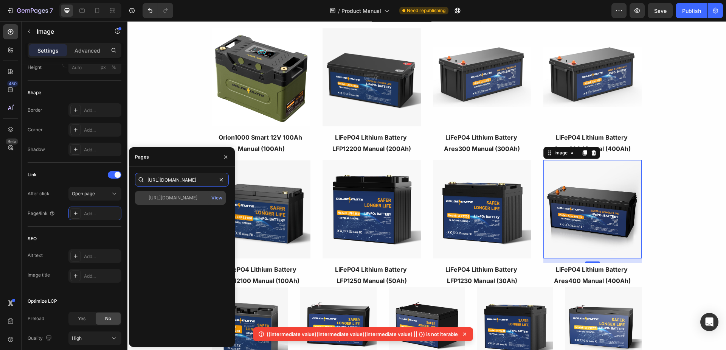
type input "[URL][DOMAIN_NAME]"
click at [176, 193] on div "[URL][DOMAIN_NAME] View" at bounding box center [180, 198] width 91 height 14
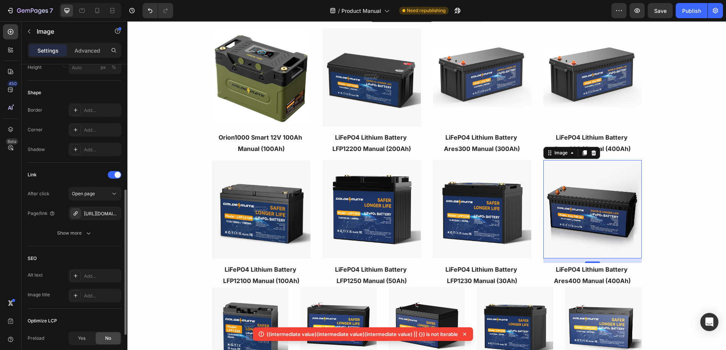
click at [89, 178] on div "Link" at bounding box center [75, 175] width 94 height 12
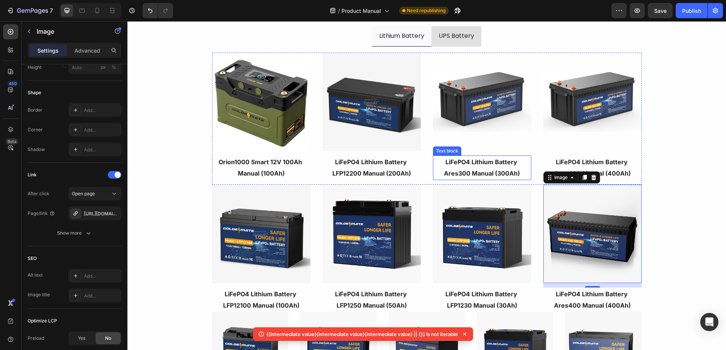
scroll to position [76, 0]
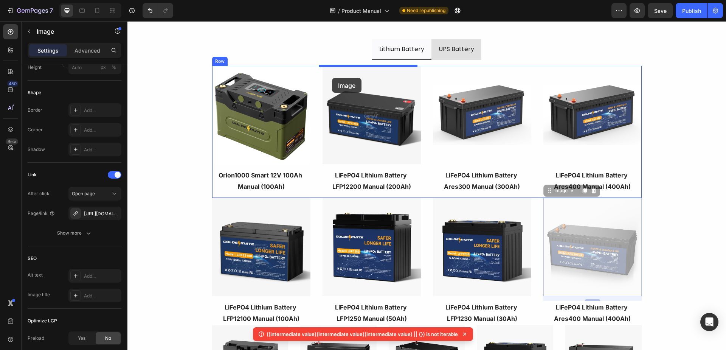
drag, startPoint x: 547, startPoint y: 194, endPoint x: 332, endPoint y: 78, distance: 244.5
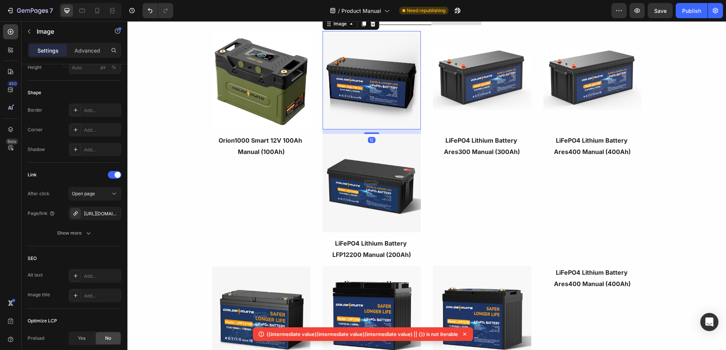
scroll to position [151, 0]
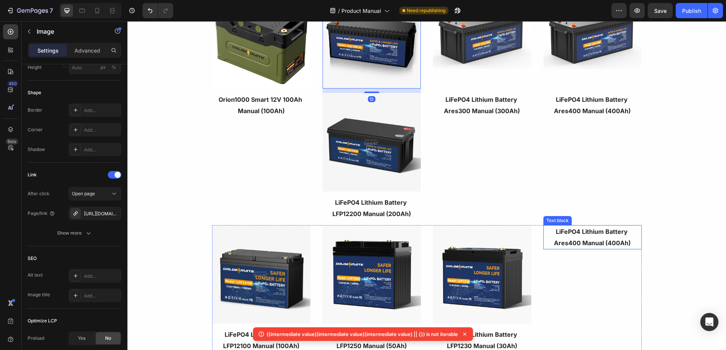
click at [583, 234] on strong "LiFePO4 Lithium Battery Ares400 Manual (400Ah)" at bounding box center [592, 237] width 77 height 19
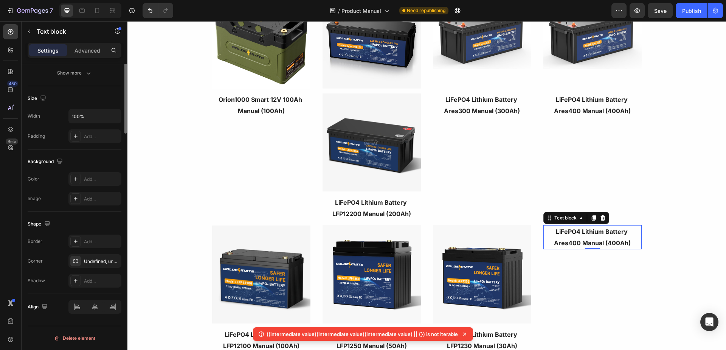
scroll to position [0, 0]
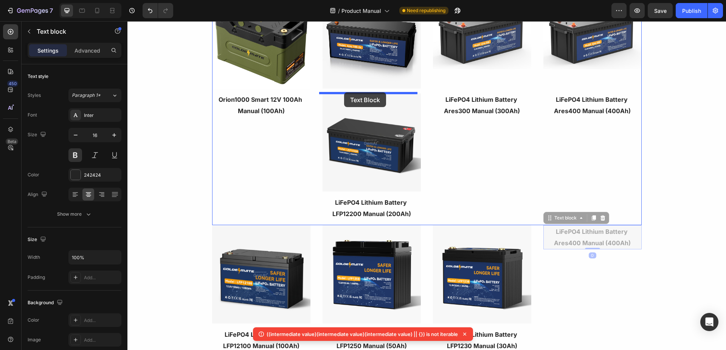
drag, startPoint x: 544, startPoint y: 214, endPoint x: 344, endPoint y: 92, distance: 234.3
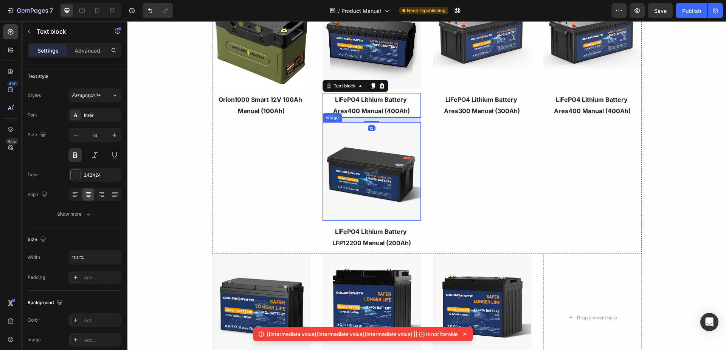
click at [366, 175] on img at bounding box center [371, 171] width 98 height 98
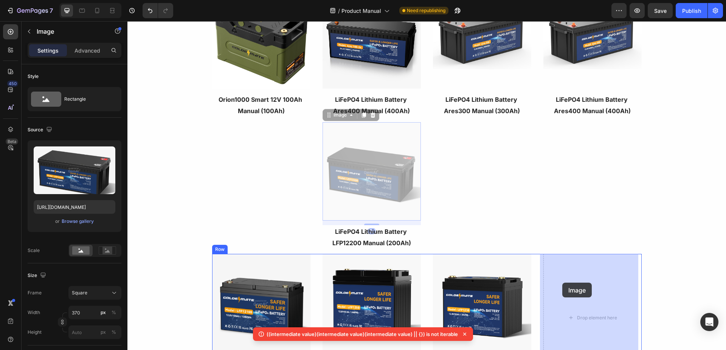
drag, startPoint x: 328, startPoint y: 117, endPoint x: 560, endPoint y: 288, distance: 288.8
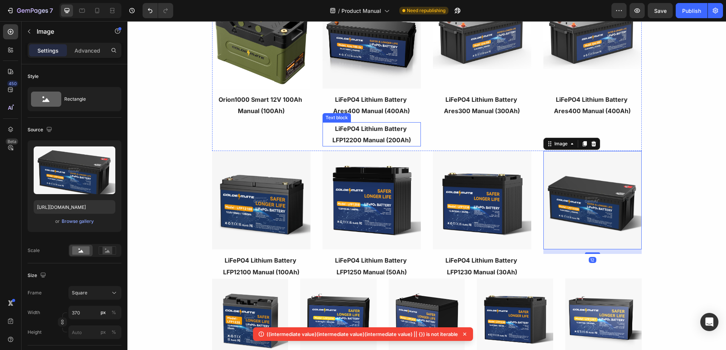
click at [358, 137] on p "LiFePO4 Lithium Battery LFP12200 Manual (200Ah)" at bounding box center [371, 134] width 97 height 23
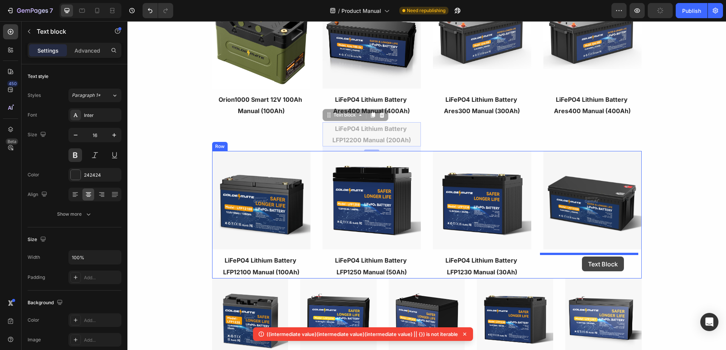
drag, startPoint x: 326, startPoint y: 115, endPoint x: 582, endPoint y: 256, distance: 292.3
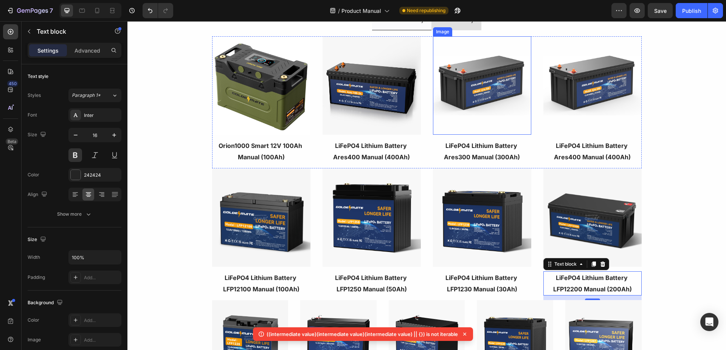
scroll to position [113, 0]
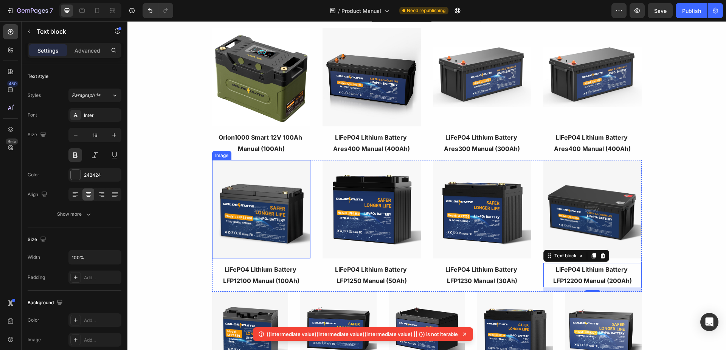
click at [249, 226] on img at bounding box center [261, 209] width 98 height 98
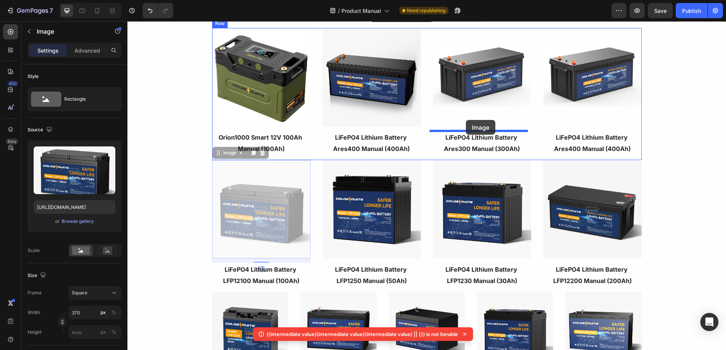
drag, startPoint x: 217, startPoint y: 156, endPoint x: 466, endPoint y: 120, distance: 250.9
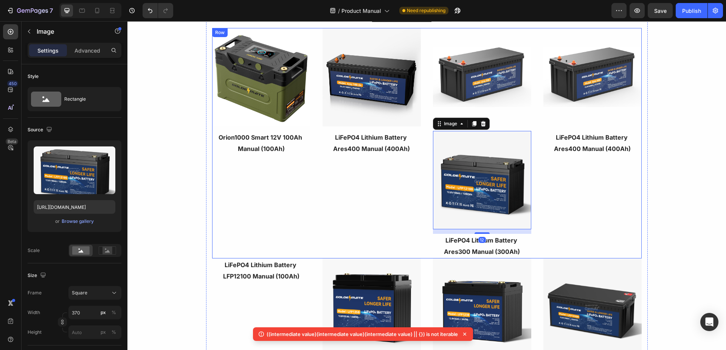
scroll to position [151, 0]
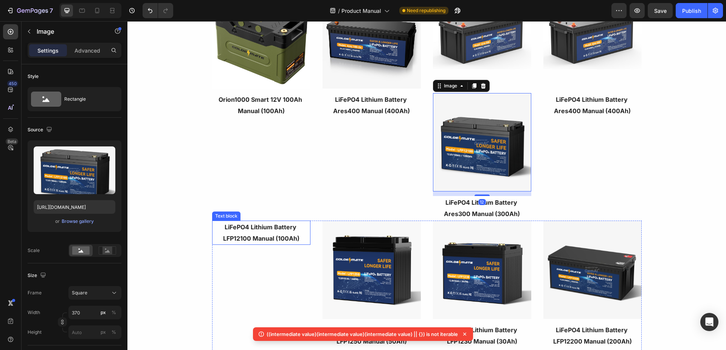
click at [260, 235] on p "LiFePO4 Lithium Battery LFP12100 Manual (100Ah)" at bounding box center [261, 232] width 97 height 23
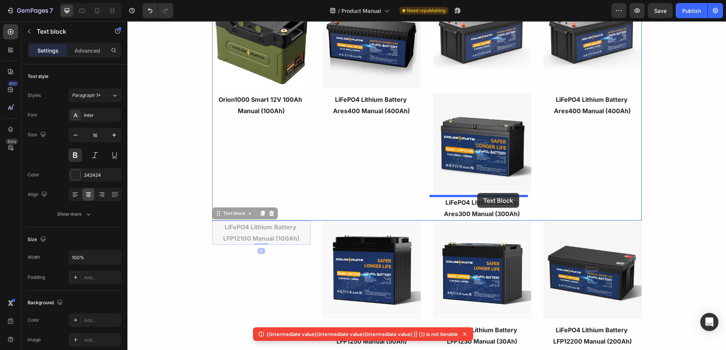
drag, startPoint x: 216, startPoint y: 213, endPoint x: 477, endPoint y: 193, distance: 261.9
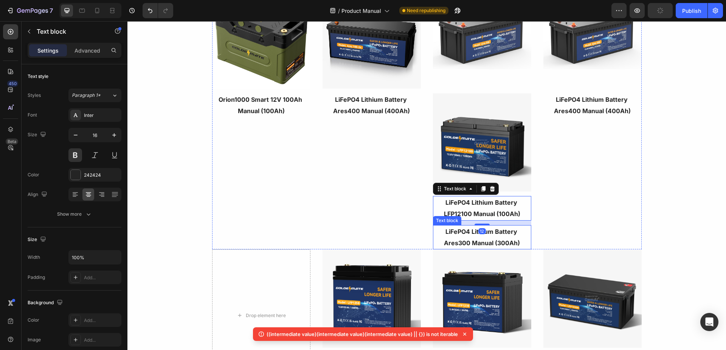
click at [461, 237] on p "LiFePO4 Lithium Battery Ares300 Manual (300Ah)" at bounding box center [481, 237] width 97 height 23
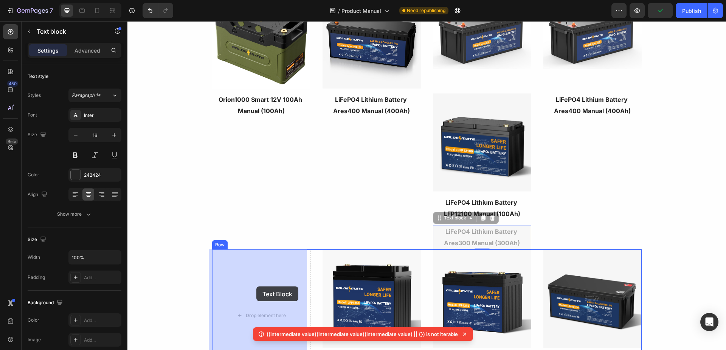
drag, startPoint x: 435, startPoint y: 219, endPoint x: 256, endPoint y: 286, distance: 190.7
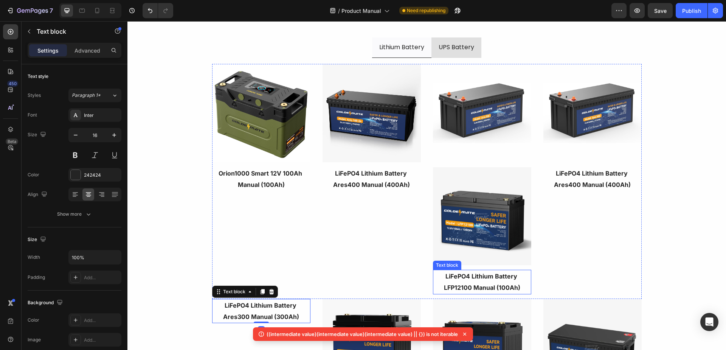
scroll to position [76, 0]
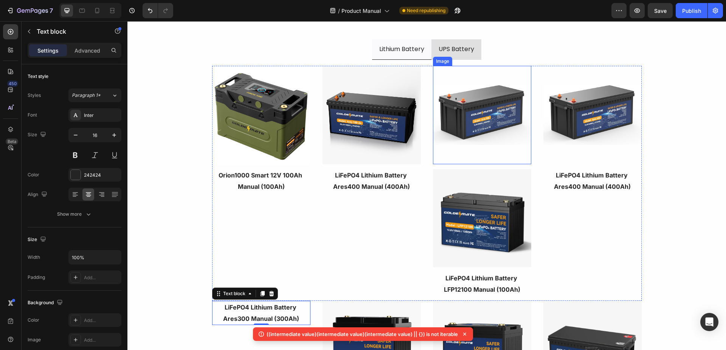
click at [488, 143] on img at bounding box center [482, 115] width 98 height 98
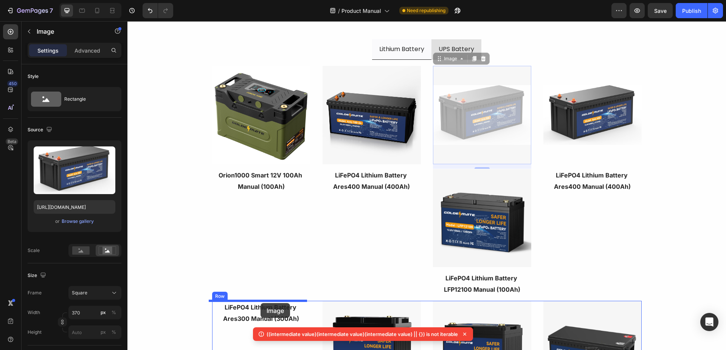
drag, startPoint x: 437, startPoint y: 60, endPoint x: 260, endPoint y: 303, distance: 299.8
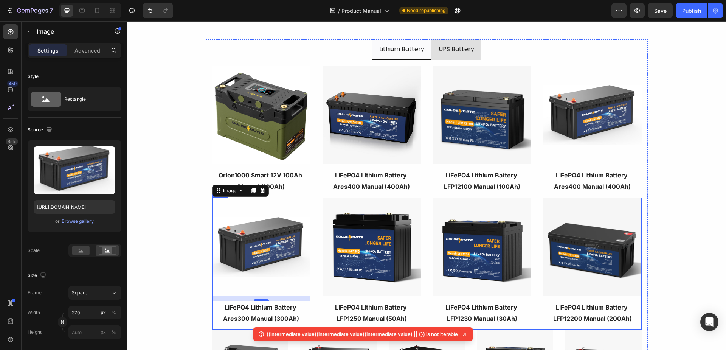
click at [533, 227] on div "Image LiFePO4 Lithium Battery LFP12200 Manual (200Ah) Text block Image LiFePO4 …" at bounding box center [426, 264] width 429 height 132
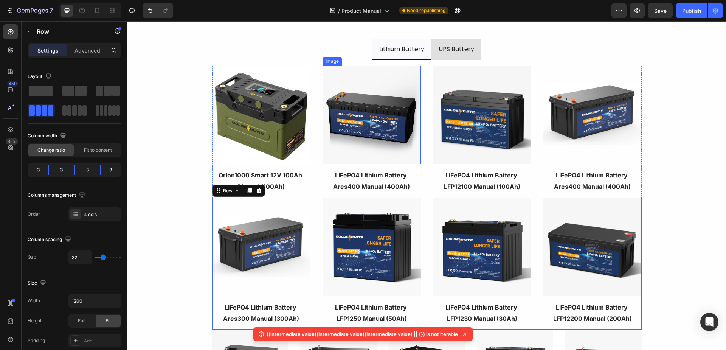
click at [391, 125] on img at bounding box center [371, 115] width 98 height 98
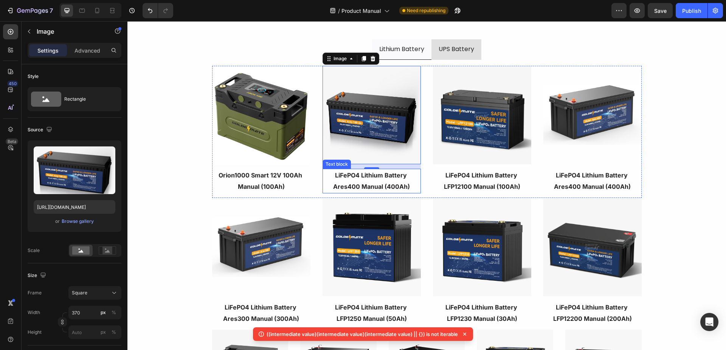
click at [352, 186] on strong "LiFePO4 Lithium Battery Ares400 Manual (400Ah)" at bounding box center [371, 180] width 77 height 19
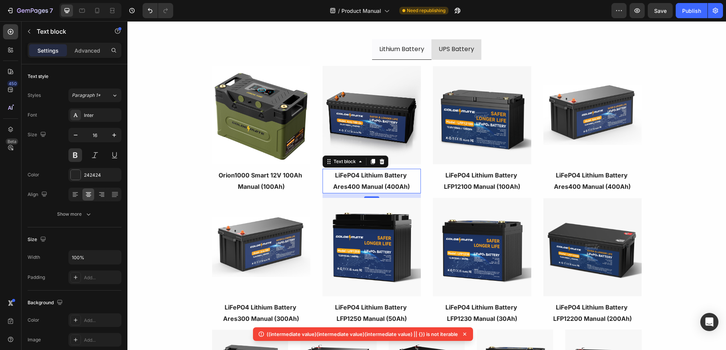
click at [354, 186] on strong "LiFePO4 Lithium Battery Ares400 Manual (400Ah)" at bounding box center [371, 180] width 77 height 19
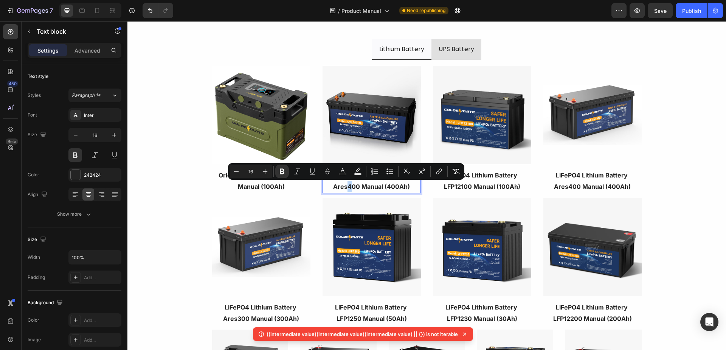
click at [345, 187] on strong "LiFePO4 Lithium Battery Ares400 Manual (400Ah)" at bounding box center [371, 180] width 77 height 19
click at [391, 185] on strong "LiFePO4 Lithium Battery Ares100-24 Manual (400Ah)" at bounding box center [371, 180] width 86 height 19
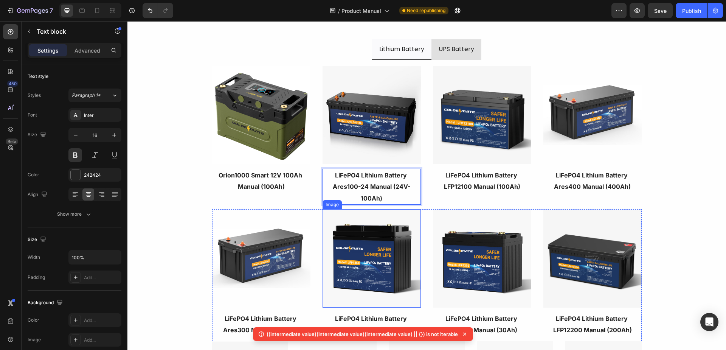
click at [384, 223] on img at bounding box center [371, 258] width 98 height 98
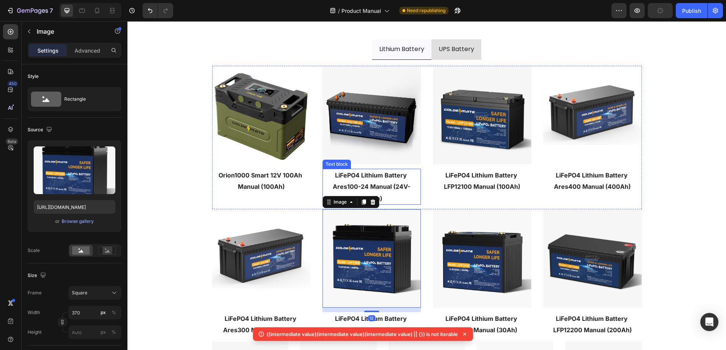
click at [370, 189] on strong "LiFePO4 Lithium Battery Ares100-24 Manual (24V-100Ah)" at bounding box center [371, 186] width 77 height 31
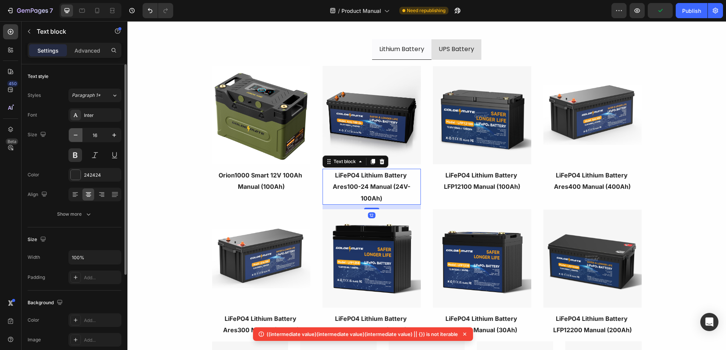
click at [79, 137] on button "button" at bounding box center [76, 135] width 14 height 14
type input "15"
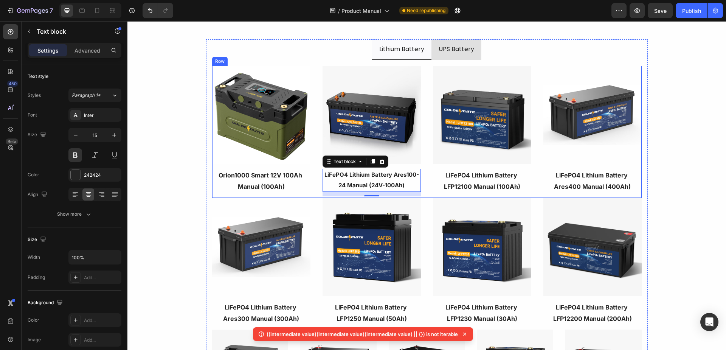
click at [422, 127] on div "Image LiFePO4 Lithium Battery Ares100-24 Manual (24V-100Ah) Text block 12 Image…" at bounding box center [426, 132] width 429 height 132
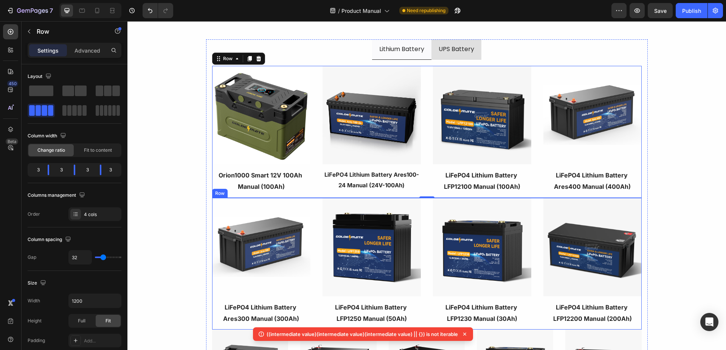
click at [419, 225] on div "Image LiFePO4 Lithium Battery LFP12200 Manual (200Ah) Text block Image LiFePO4 …" at bounding box center [426, 264] width 429 height 132
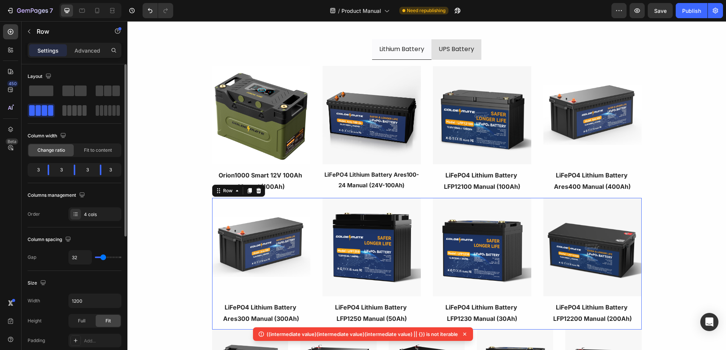
click at [94, 112] on div at bounding box center [107, 111] width 27 height 14
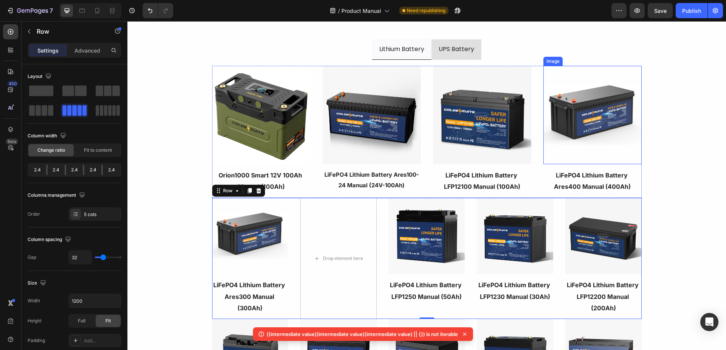
click at [580, 104] on img at bounding box center [592, 115] width 98 height 98
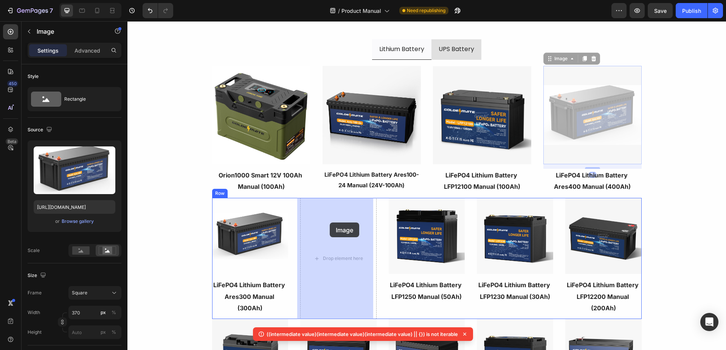
drag, startPoint x: 548, startPoint y: 60, endPoint x: 330, endPoint y: 222, distance: 271.7
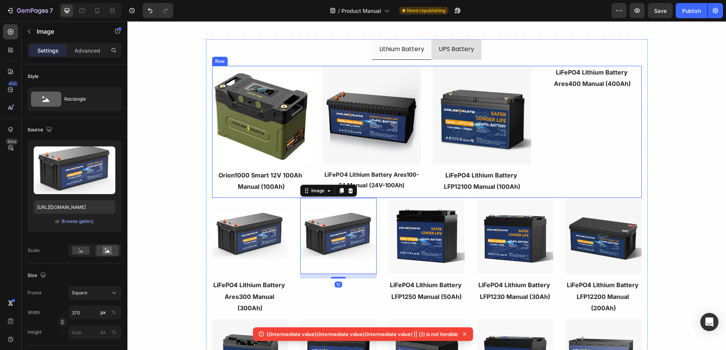
click at [594, 76] on p "LiFePO4 Lithium Battery Ares400 Manual (400Ah)" at bounding box center [592, 78] width 97 height 23
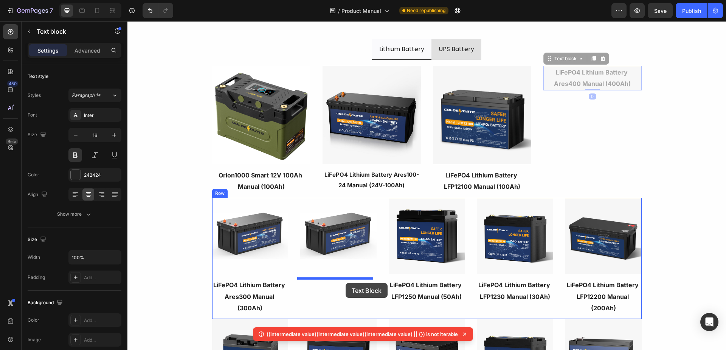
drag, startPoint x: 547, startPoint y: 60, endPoint x: 345, endPoint y: 283, distance: 299.9
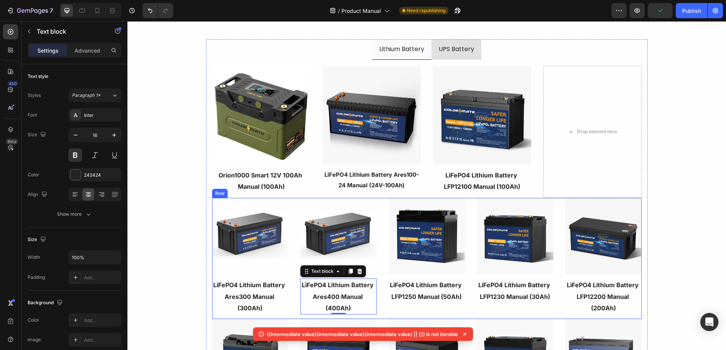
click at [290, 213] on div "Image LiFePO4 Lithium Battery LFP12200 Manual (200Ah) Text block Image LiFePO4 …" at bounding box center [426, 258] width 429 height 121
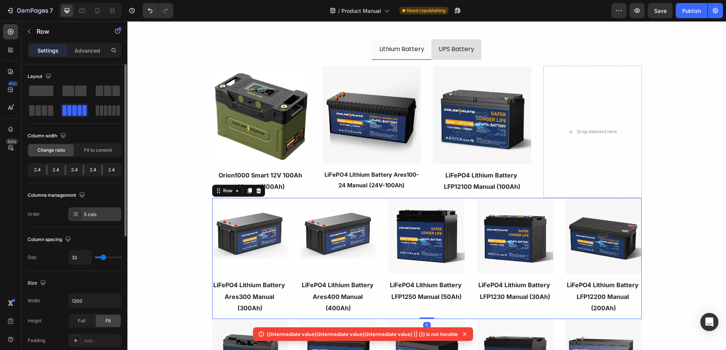
click at [82, 216] on div "5 cols" at bounding box center [94, 214] width 53 height 14
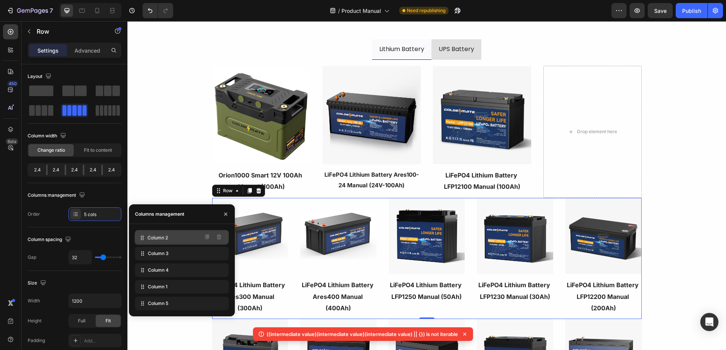
drag, startPoint x: 142, startPoint y: 254, endPoint x: 142, endPoint y: 239, distance: 15.5
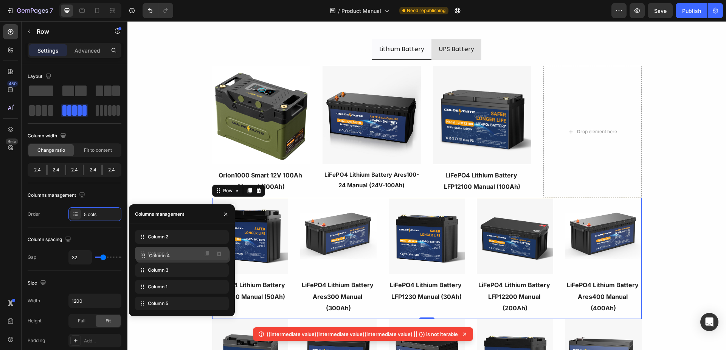
drag, startPoint x: 142, startPoint y: 269, endPoint x: 143, endPoint y: 253, distance: 15.9
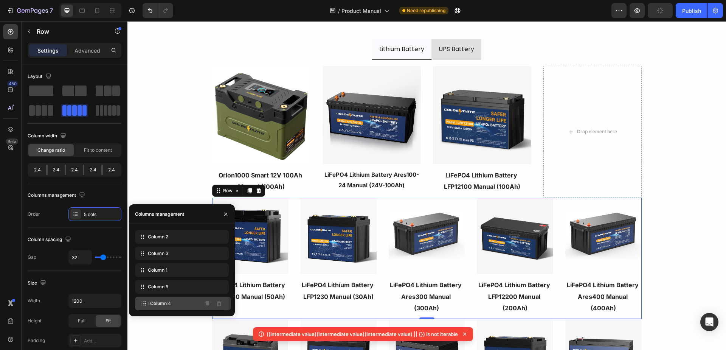
drag, startPoint x: 143, startPoint y: 255, endPoint x: 145, endPoint y: 305, distance: 49.9
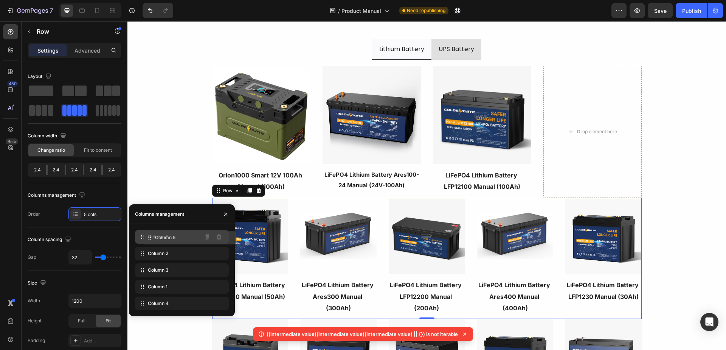
drag, startPoint x: 144, startPoint y: 289, endPoint x: 152, endPoint y: 239, distance: 50.0
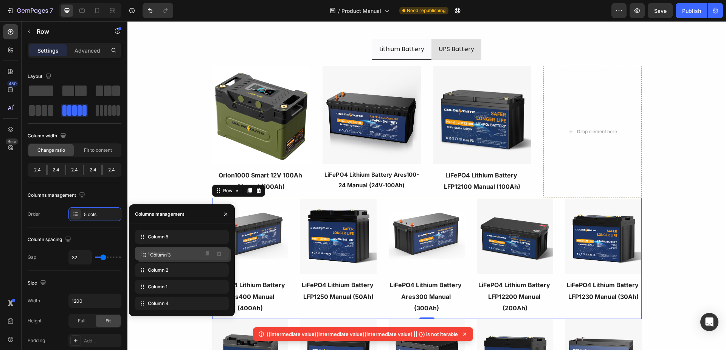
drag, startPoint x: 143, startPoint y: 273, endPoint x: 146, endPoint y: 257, distance: 16.1
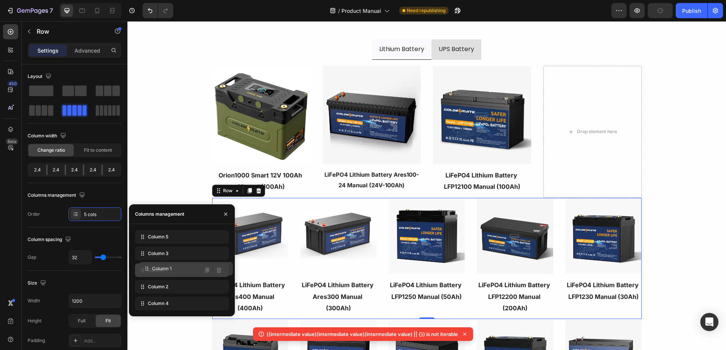
drag, startPoint x: 142, startPoint y: 286, endPoint x: 147, endPoint y: 268, distance: 18.6
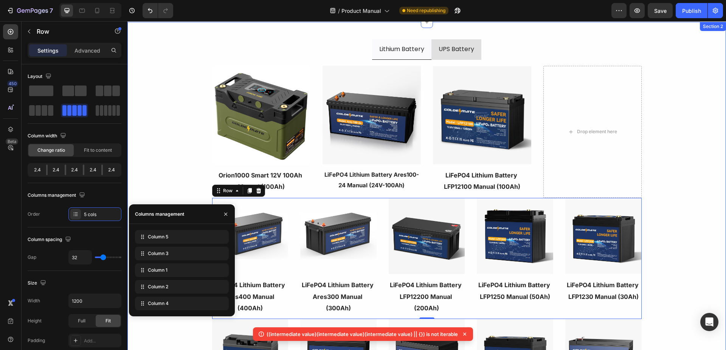
click at [171, 165] on div "Lithium Battery UPS Battery Image LiFePO4 Lithium Battery Ares100-24 Manual (24…" at bounding box center [426, 234] width 598 height 403
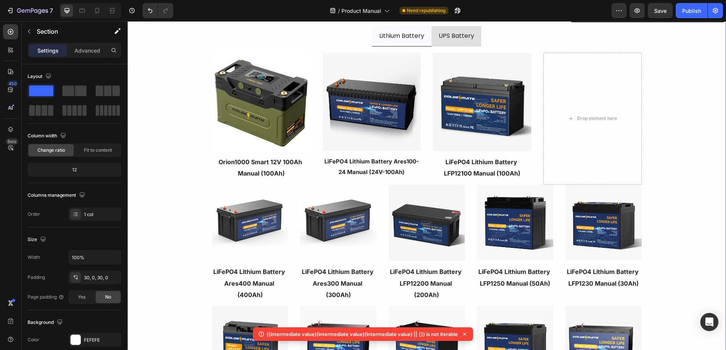
scroll to position [38, 0]
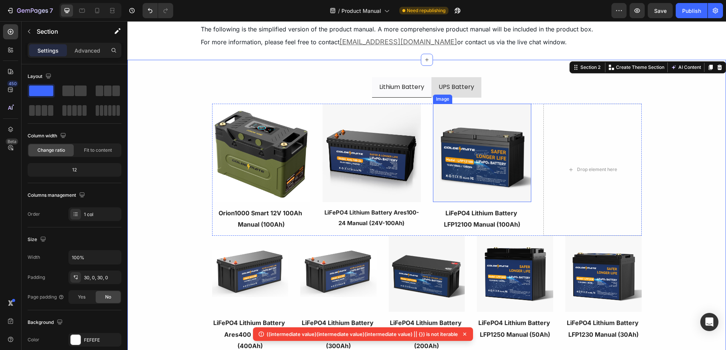
click at [510, 156] on img at bounding box center [482, 153] width 98 height 98
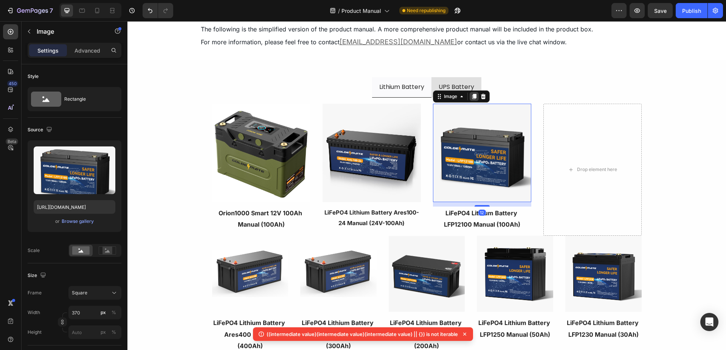
click at [472, 94] on icon at bounding box center [474, 96] width 4 height 5
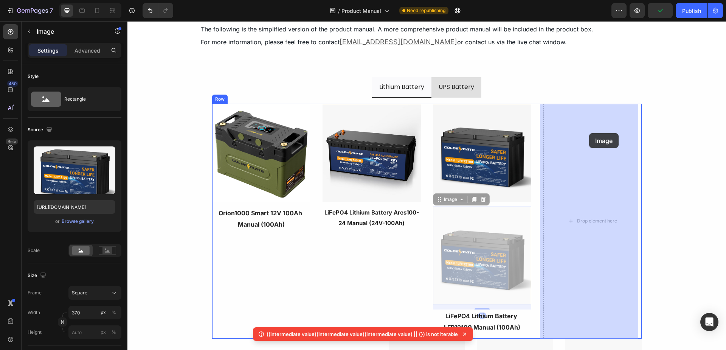
drag, startPoint x: 434, startPoint y: 200, endPoint x: 589, endPoint y: 133, distance: 168.6
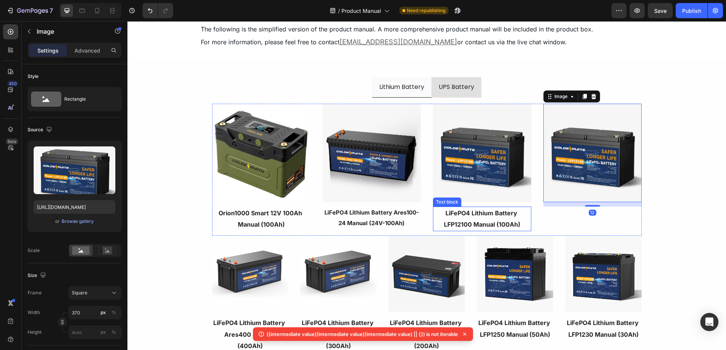
click at [488, 216] on p "LiFePO4 Lithium Battery LFP12100 Manual (100Ah)" at bounding box center [481, 218] width 97 height 23
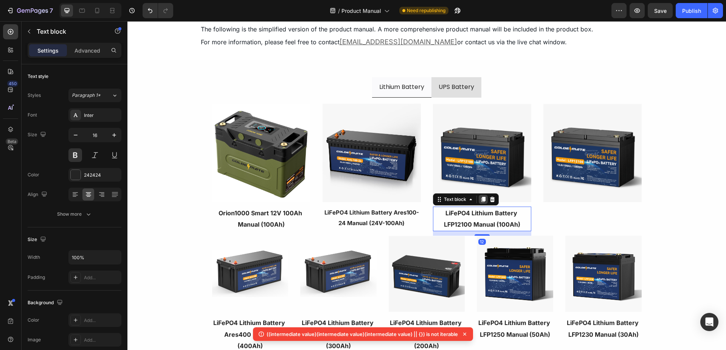
click at [480, 202] on icon at bounding box center [483, 199] width 6 height 6
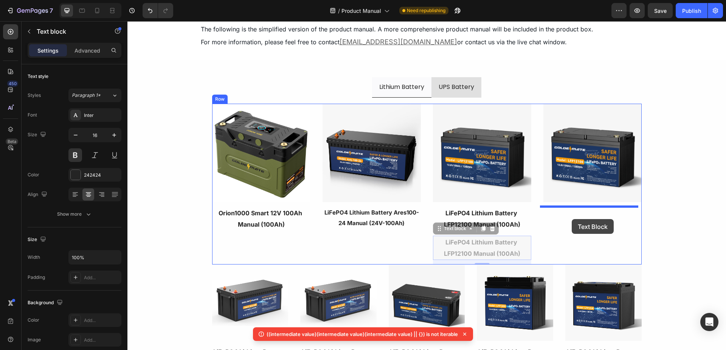
drag, startPoint x: 435, startPoint y: 231, endPoint x: 571, endPoint y: 219, distance: 136.9
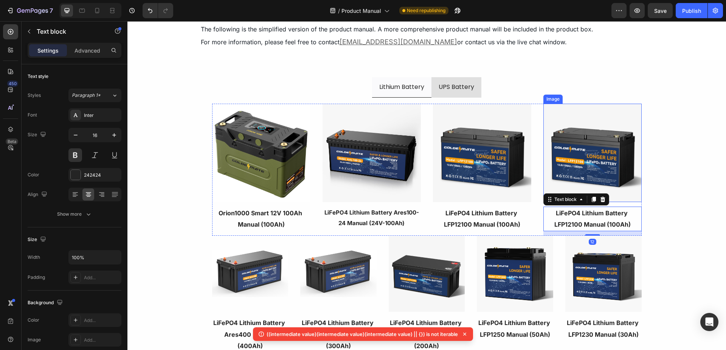
click at [593, 147] on img at bounding box center [592, 153] width 98 height 98
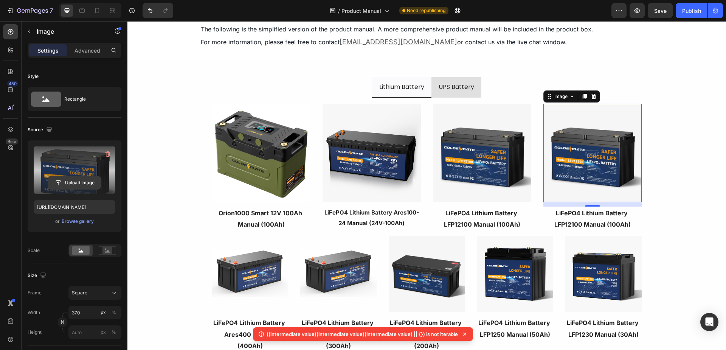
click at [83, 185] on input "file" at bounding box center [74, 182] width 52 height 13
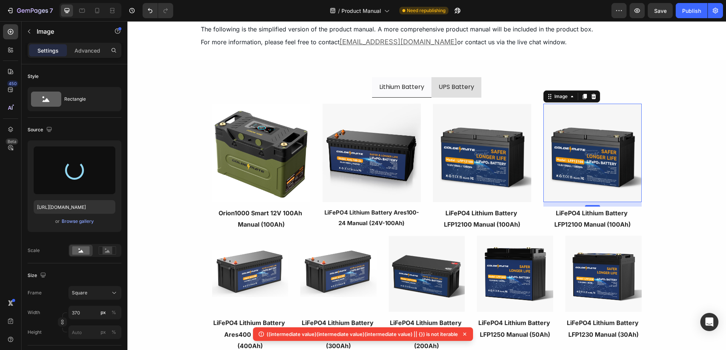
type input "[URL][DOMAIN_NAME]"
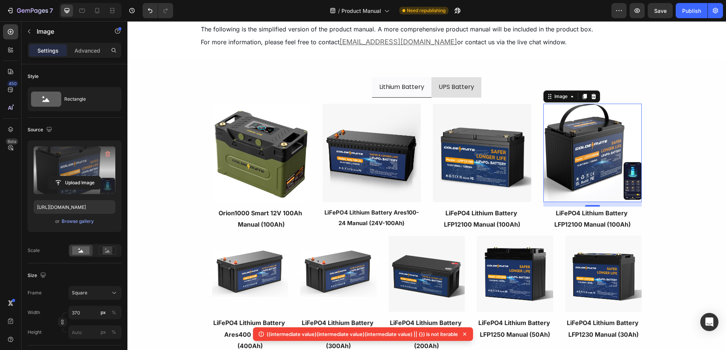
click at [584, 163] on img at bounding box center [592, 153] width 98 height 98
click at [103, 253] on rect at bounding box center [107, 250] width 10 height 8
click at [582, 219] on p "LiFePO4 Lithium Battery LFP12100 Manual (100Ah)" at bounding box center [592, 218] width 97 height 23
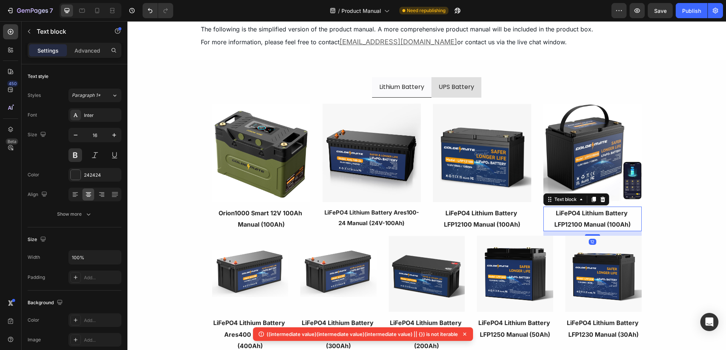
click at [569, 223] on p "LiFePO4 Lithium Battery LFP12100 Manual (100Ah)" at bounding box center [592, 218] width 97 height 23
click at [577, 224] on p "LiFePO4 Lithium Battery LFP12100 Manual (100Ah)" at bounding box center [592, 218] width 97 height 23
click at [611, 225] on p "LiFePO4 Lithium Battery LFP12100MB Manual (100Ah)" at bounding box center [592, 218] width 97 height 23
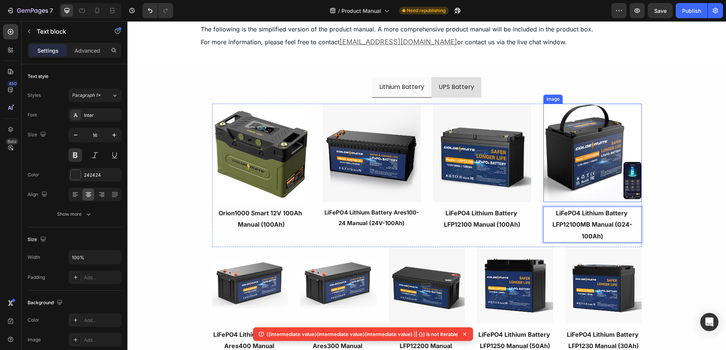
click at [568, 172] on img at bounding box center [592, 153] width 98 height 98
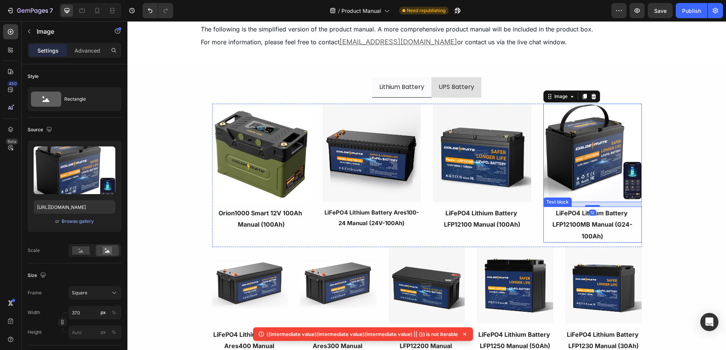
click at [590, 226] on p "LiFePO4 Lithium Battery LFP12100MB Manual (G24-100Ah)" at bounding box center [592, 224] width 97 height 34
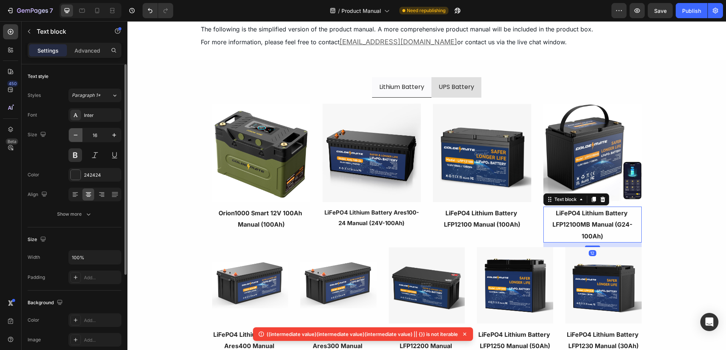
click at [79, 137] on icon "button" at bounding box center [76, 135] width 8 height 8
type input "15"
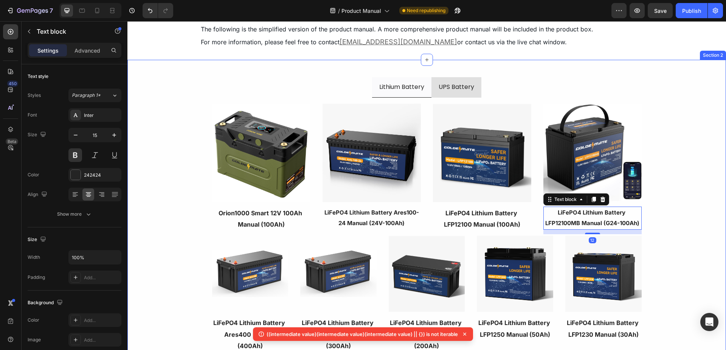
click at [665, 139] on div "Lithium Battery UPS Battery Image LiFePO4 Lithium Battery Ares100-24 Manual (24…" at bounding box center [426, 272] width 598 height 403
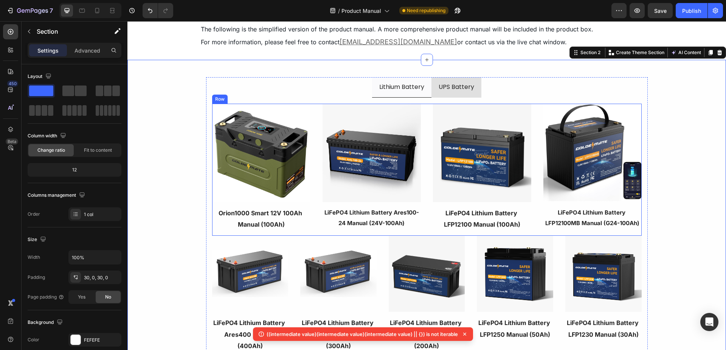
click at [425, 155] on div "Image LiFePO4 Lithium Battery Ares100-24 Manual (24V-100Ah) Text block Image Li…" at bounding box center [426, 170] width 429 height 132
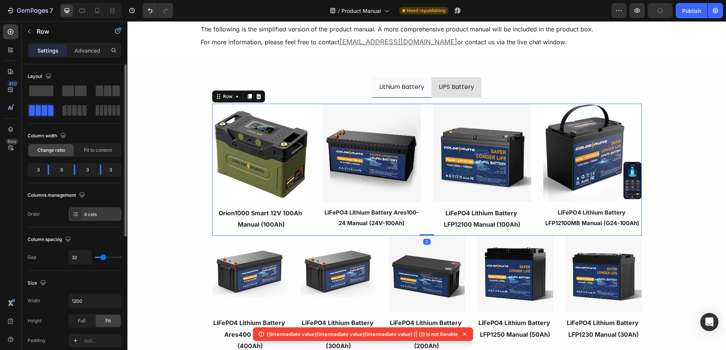
click at [85, 212] on div "4 cols" at bounding box center [102, 214] width 36 height 7
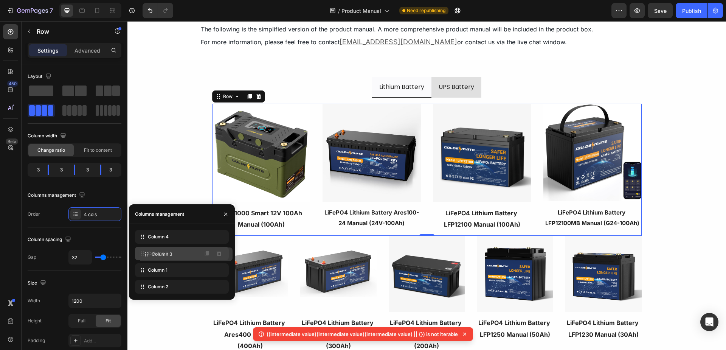
drag, startPoint x: 143, startPoint y: 284, endPoint x: 147, endPoint y: 252, distance: 32.7
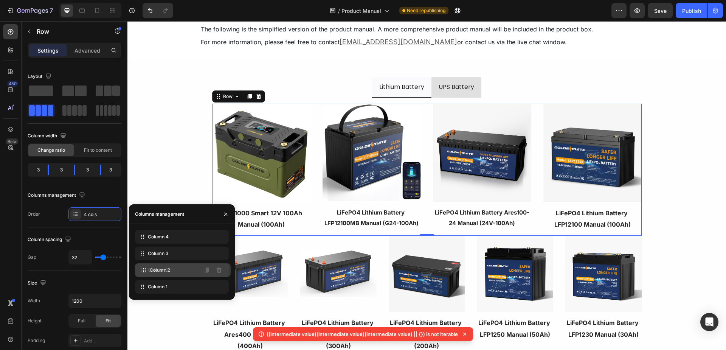
drag, startPoint x: 142, startPoint y: 290, endPoint x: 144, endPoint y: 273, distance: 16.7
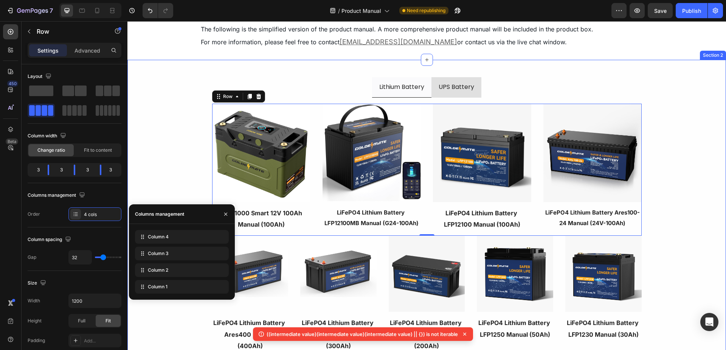
click at [164, 163] on div "Lithium Battery UPS Battery Image LiFePO4 Lithium Battery Ares100-24 Manual (24…" at bounding box center [426, 272] width 598 height 403
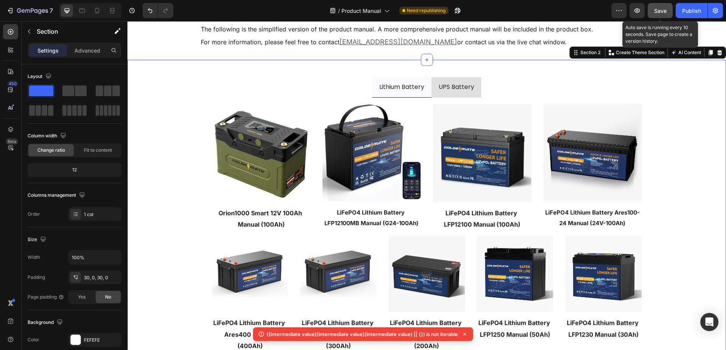
click at [661, 12] on span "Save" at bounding box center [660, 11] width 12 height 6
click at [658, 12] on span "Save" at bounding box center [660, 11] width 12 height 6
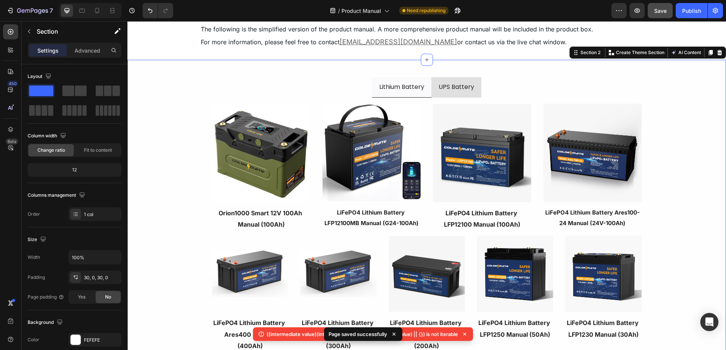
click at [464, 334] on icon at bounding box center [464, 333] width 3 height 3
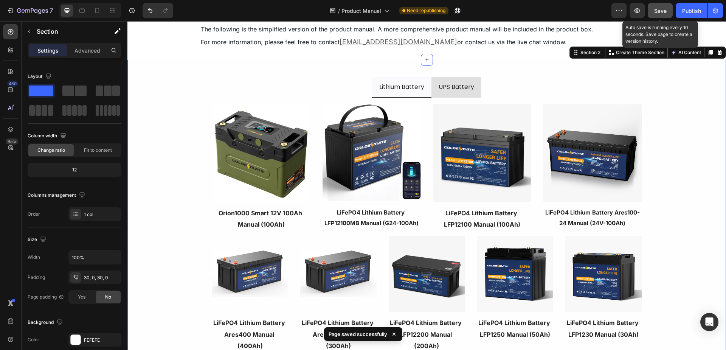
click at [660, 10] on span "Save" at bounding box center [660, 11] width 12 height 6
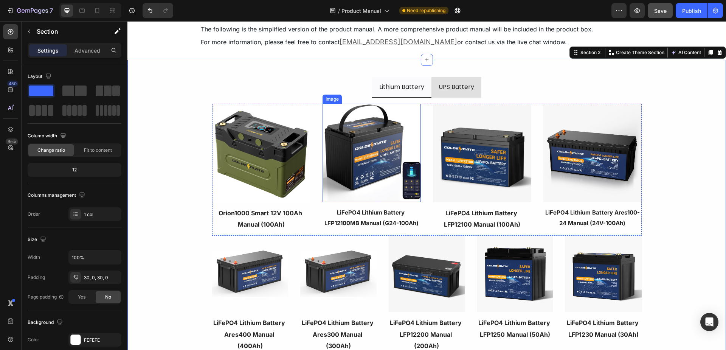
click at [365, 152] on img at bounding box center [371, 153] width 98 height 98
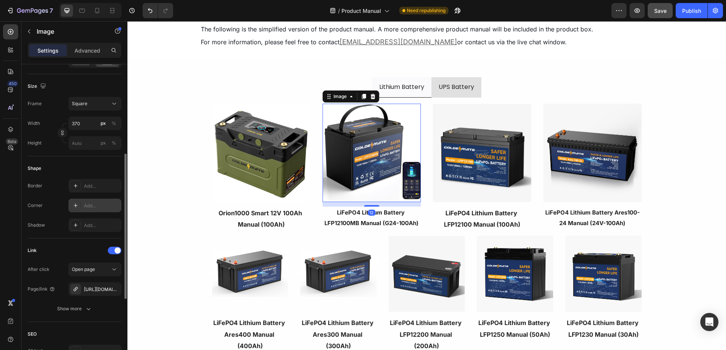
scroll to position [302, 0]
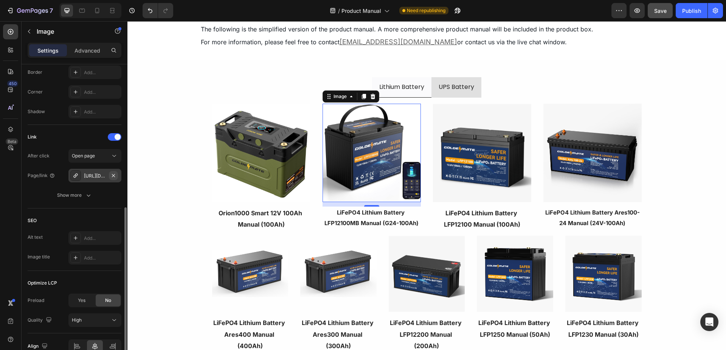
click at [114, 173] on icon "button" at bounding box center [113, 175] width 6 height 6
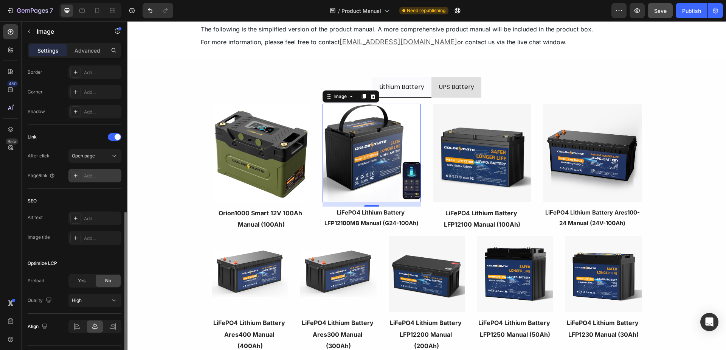
click at [105, 176] on div "Add..." at bounding box center [102, 175] width 36 height 7
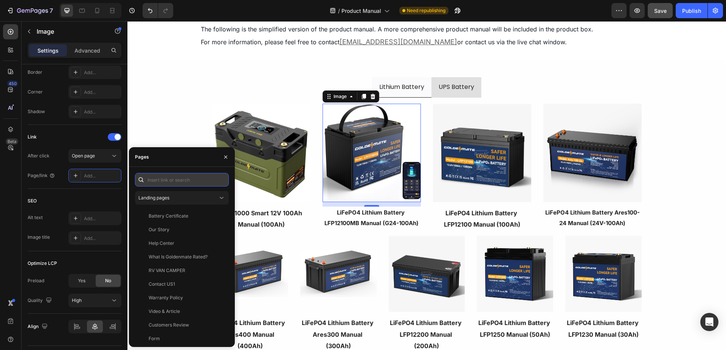
click at [166, 176] on input "text" at bounding box center [182, 180] width 94 height 14
paste input "[URL][DOMAIN_NAME]"
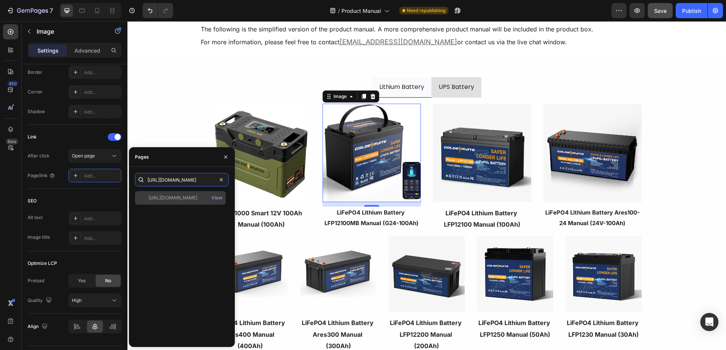
type input "[URL][DOMAIN_NAME]"
click at [179, 198] on div "[URL][DOMAIN_NAME]" at bounding box center [173, 197] width 49 height 7
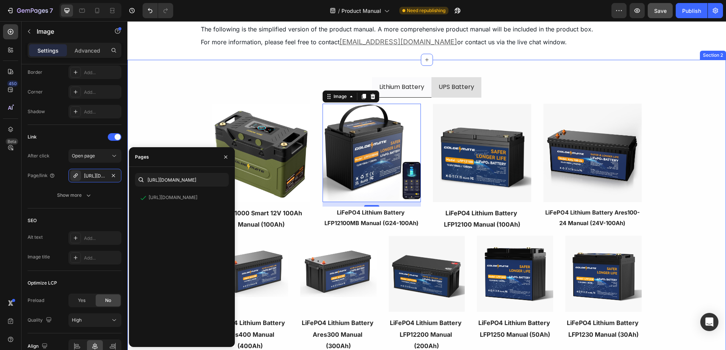
click at [177, 132] on div "Lithium Battery UPS Battery Image LiFePO4 Lithium Battery Ares100-24 Manual (24…" at bounding box center [426, 272] width 598 height 403
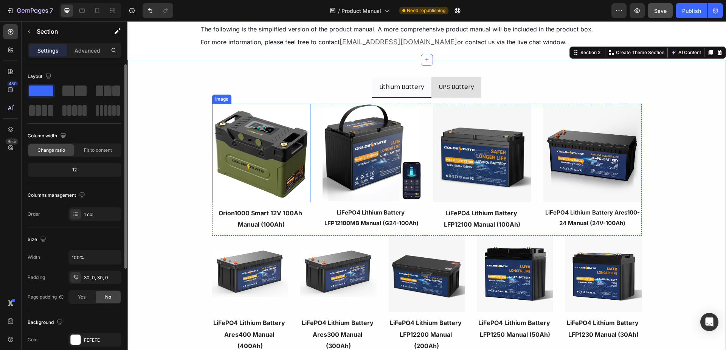
click at [277, 145] on img at bounding box center [261, 153] width 98 height 98
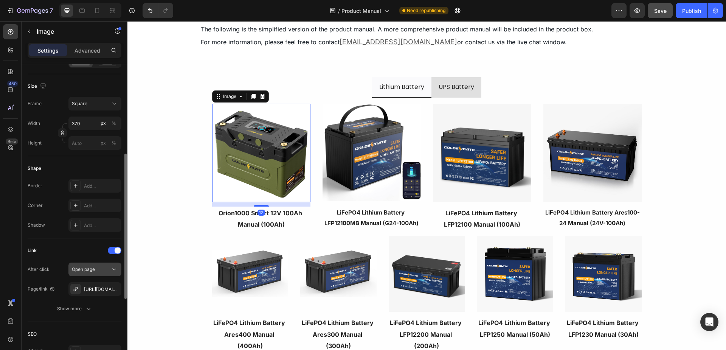
scroll to position [302, 0]
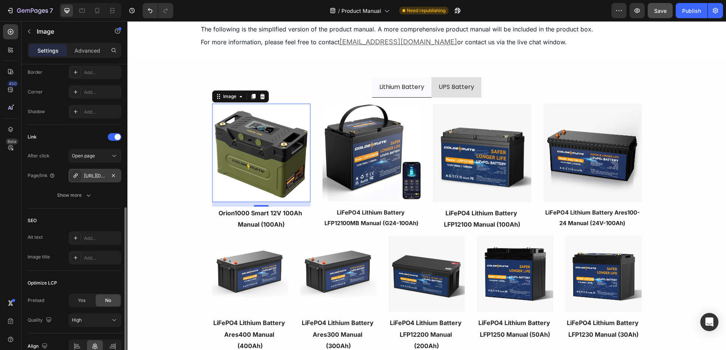
click at [96, 179] on div "[URL][DOMAIN_NAME]" at bounding box center [94, 176] width 53 height 14
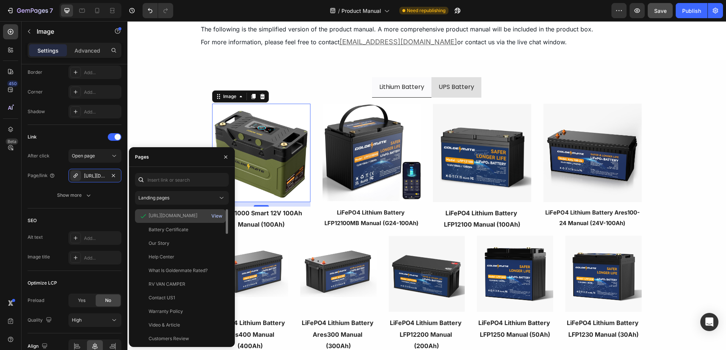
click at [218, 217] on div "View" at bounding box center [216, 215] width 11 height 7
click at [369, 157] on img at bounding box center [371, 153] width 98 height 98
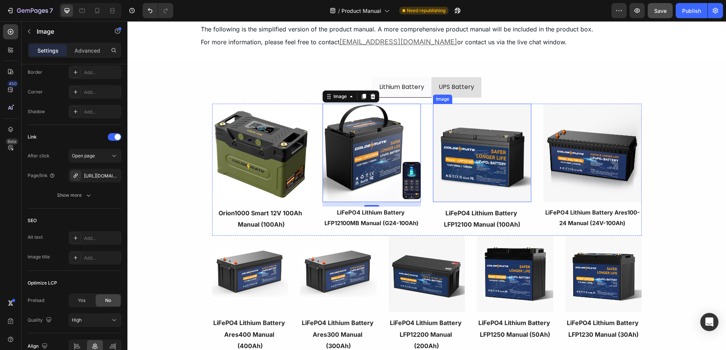
click at [482, 169] on img at bounding box center [482, 153] width 98 height 98
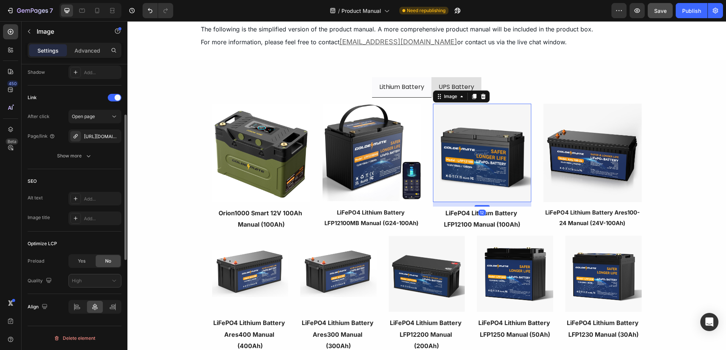
scroll to position [266, 0]
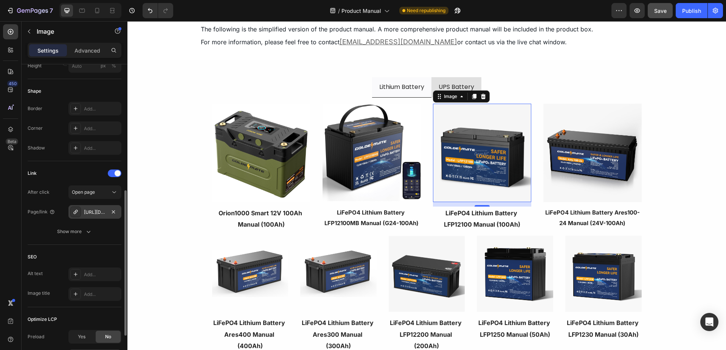
click at [88, 212] on div "[URL][DOMAIN_NAME]" at bounding box center [95, 212] width 22 height 7
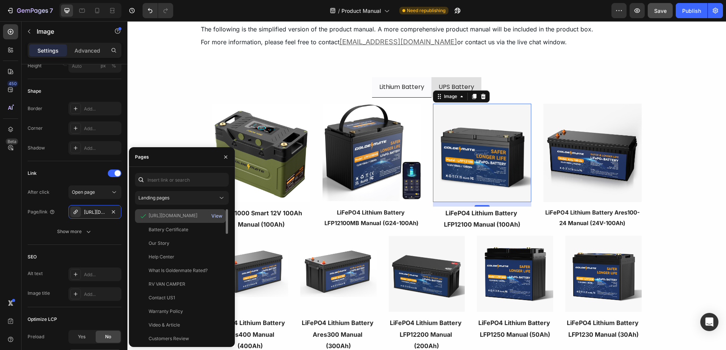
click at [218, 216] on div "View" at bounding box center [216, 215] width 11 height 7
click at [604, 156] on img at bounding box center [592, 153] width 98 height 98
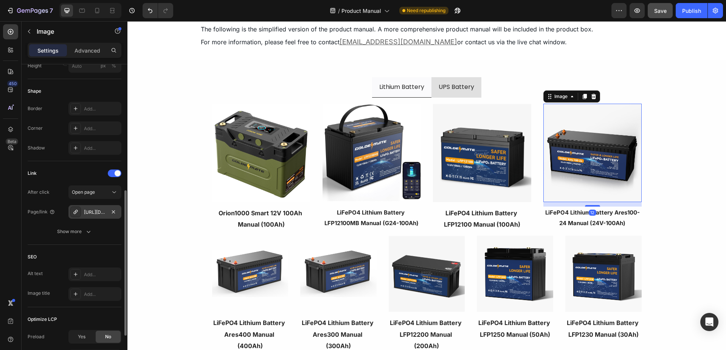
click at [94, 214] on div "[URL][DOMAIN_NAME]" at bounding box center [95, 212] width 22 height 7
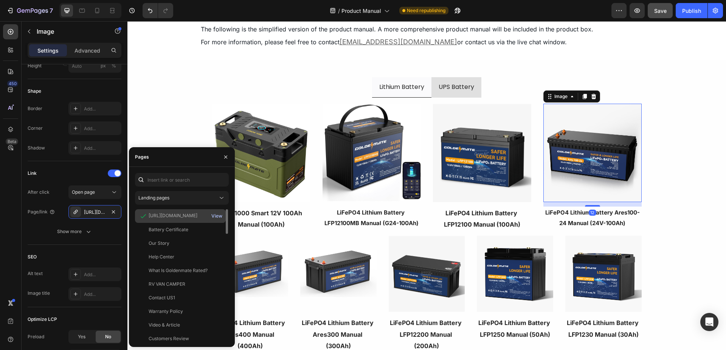
click at [214, 216] on div "View" at bounding box center [216, 215] width 11 height 7
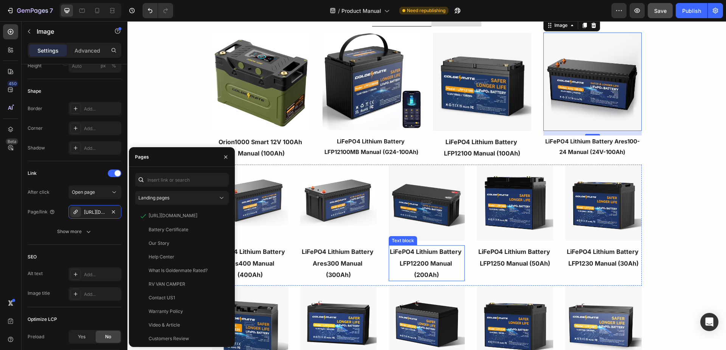
scroll to position [113, 0]
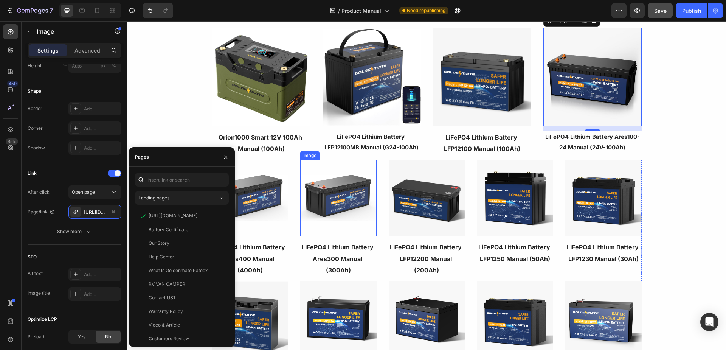
click at [330, 206] on img at bounding box center [338, 198] width 76 height 76
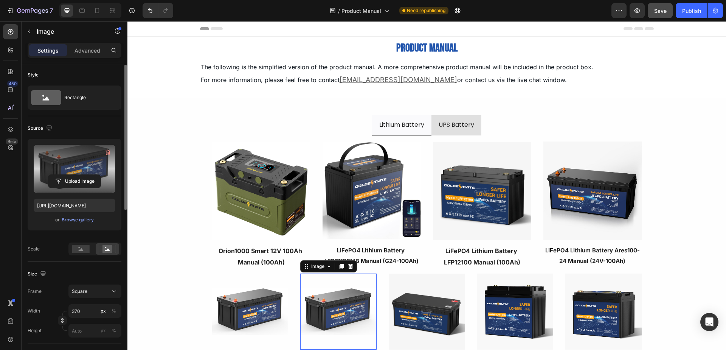
scroll to position [0, 0]
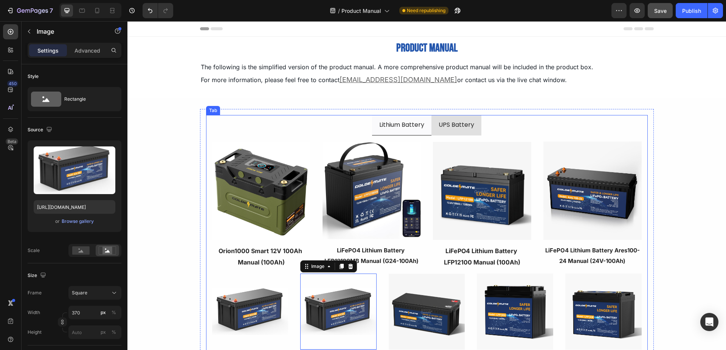
click at [351, 122] on ul "Lithium Battery UPS Battery" at bounding box center [426, 125] width 441 height 20
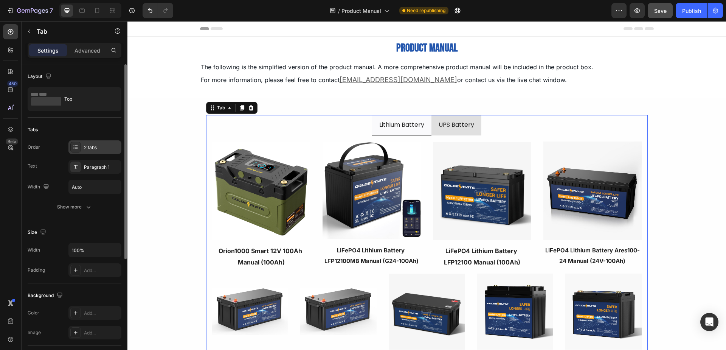
click at [95, 146] on div "2 tabs" at bounding box center [102, 147] width 36 height 7
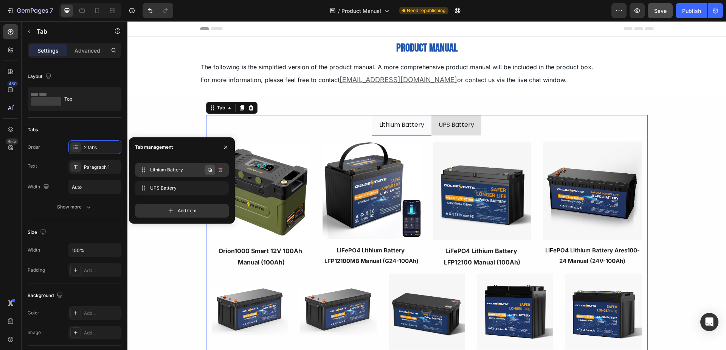
click at [209, 168] on icon "button" at bounding box center [210, 170] width 4 height 4
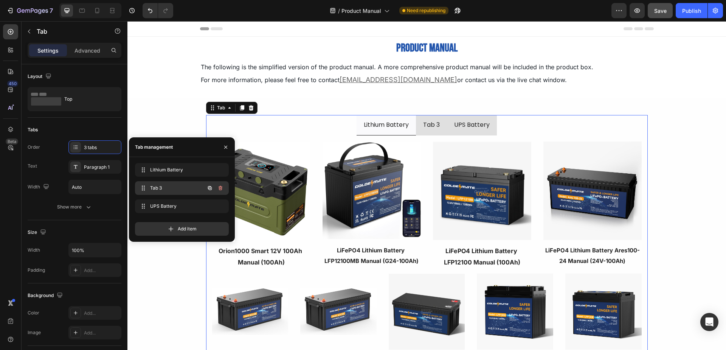
click at [159, 186] on span "Tab 3" at bounding box center [171, 187] width 43 height 7
click at [432, 128] on div "Tab 3" at bounding box center [431, 125] width 19 height 14
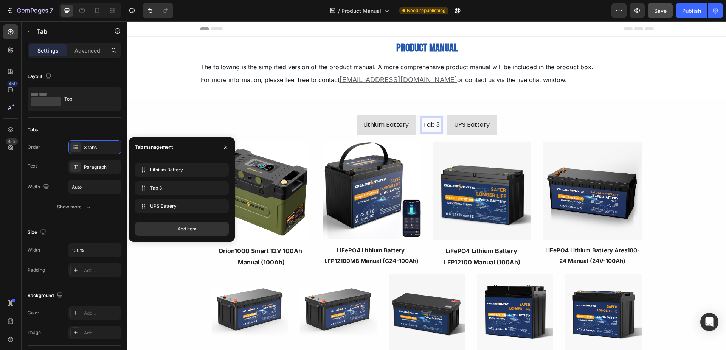
click at [432, 124] on p "Tab 3" at bounding box center [431, 124] width 17 height 11
click at [466, 109] on div "Lithium Battery IP67 Lithium Battery UPS Battery Image LiFePO4 Lithium Battery …" at bounding box center [427, 310] width 454 height 403
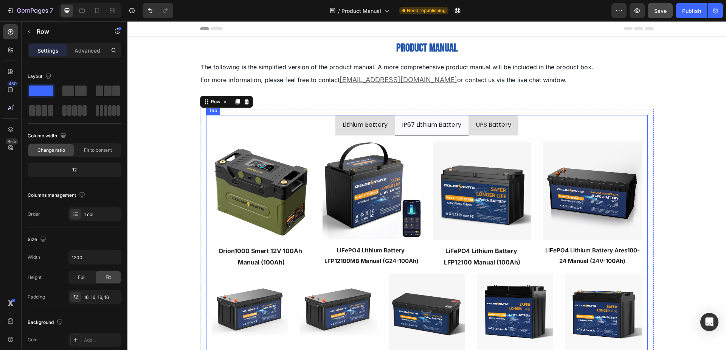
click at [242, 127] on ul "Lithium Battery IP67 Lithium Battery UPS Battery" at bounding box center [426, 125] width 441 height 20
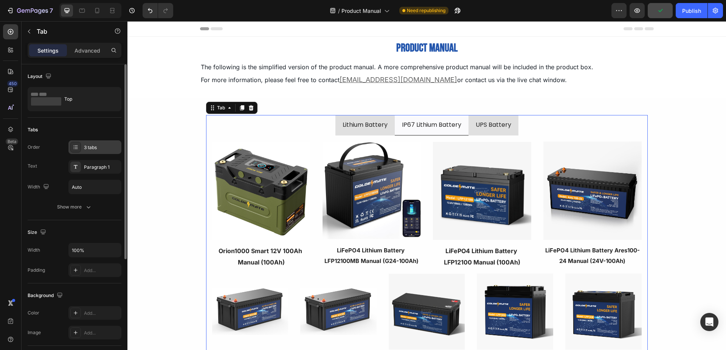
click at [79, 147] on div at bounding box center [75, 147] width 11 height 11
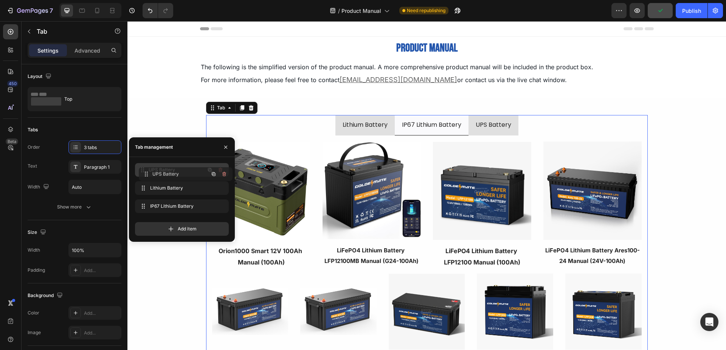
drag, startPoint x: 144, startPoint y: 204, endPoint x: 147, endPoint y: 172, distance: 32.3
click at [171, 114] on div "UPS Battery Lithium Battery IP67 Lithium Battery Image Orion1000 Smart 12V 100A…" at bounding box center [426, 310] width 598 height 403
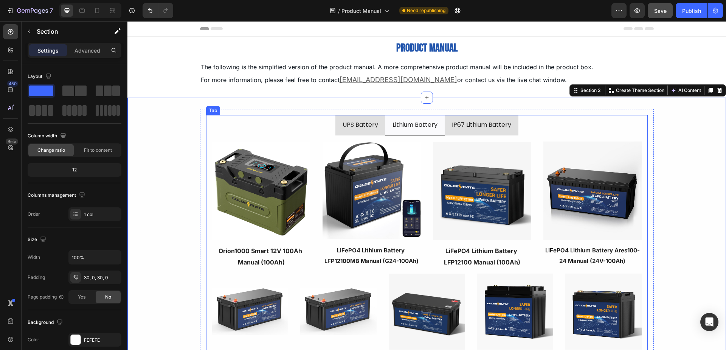
click at [444, 128] on li "IP67 Lithium Battery" at bounding box center [481, 125] width 74 height 20
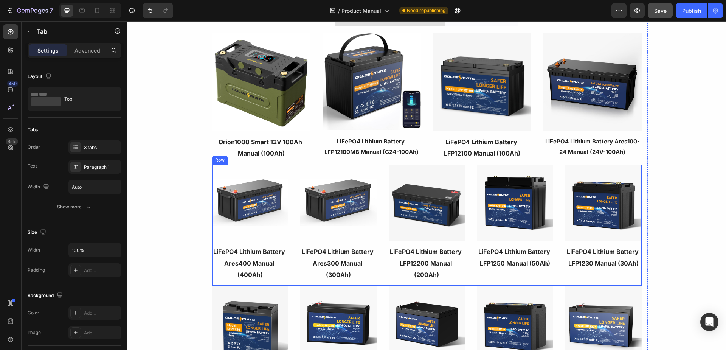
scroll to position [113, 0]
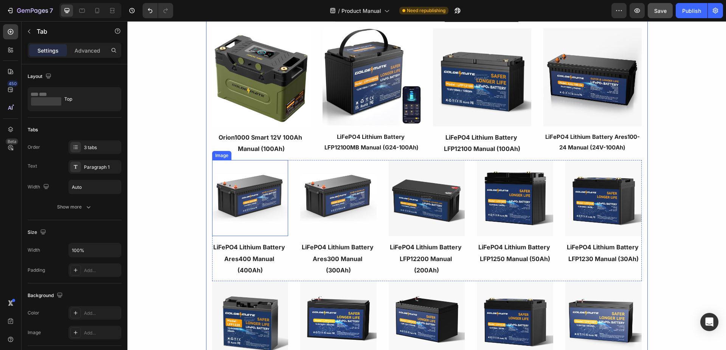
click at [271, 206] on img at bounding box center [250, 198] width 76 height 76
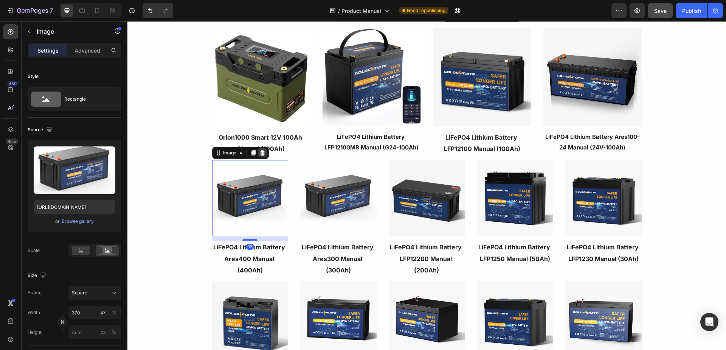
click at [260, 153] on icon at bounding box center [262, 152] width 5 height 5
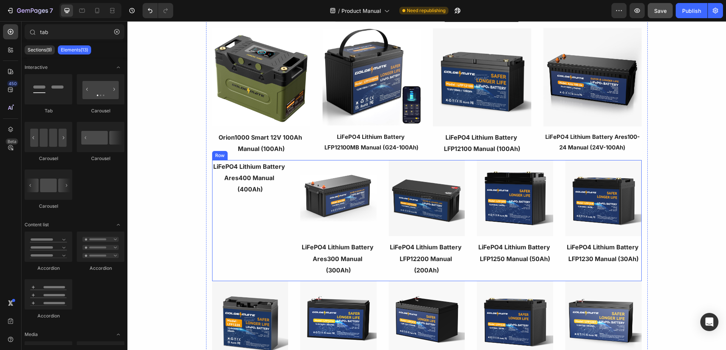
click at [258, 185] on p "LiFePO4 Lithium Battery Ares400 Manual (400Ah)" at bounding box center [250, 178] width 75 height 34
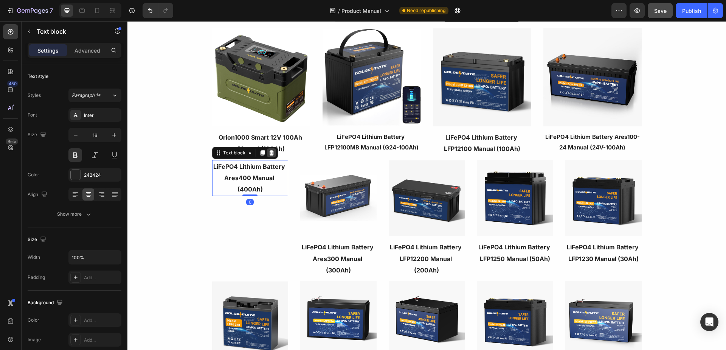
click at [269, 152] on icon at bounding box center [271, 153] width 6 height 6
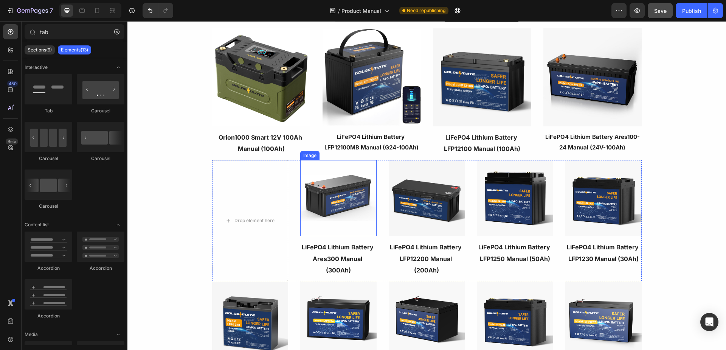
click at [321, 192] on img at bounding box center [338, 198] width 76 height 76
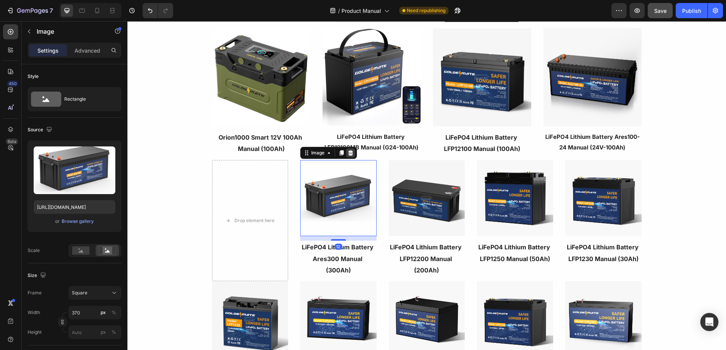
click at [348, 154] on icon at bounding box center [350, 152] width 5 height 5
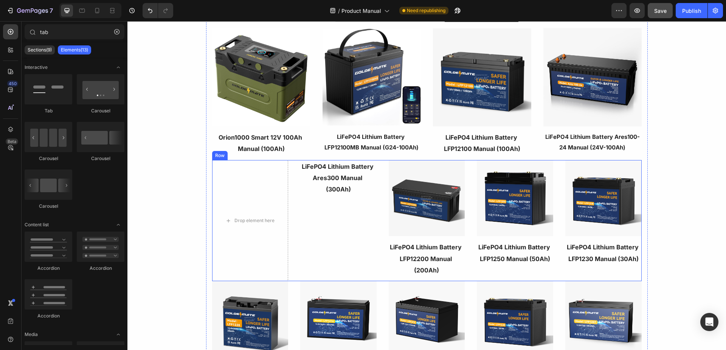
click at [336, 178] on strong "LiFePO4 Lithium Battery Ares300 Manual (300Ah)" at bounding box center [338, 178] width 73 height 31
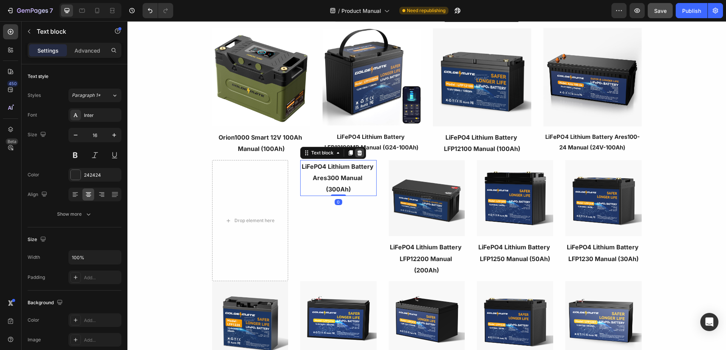
click at [358, 151] on icon at bounding box center [359, 152] width 5 height 5
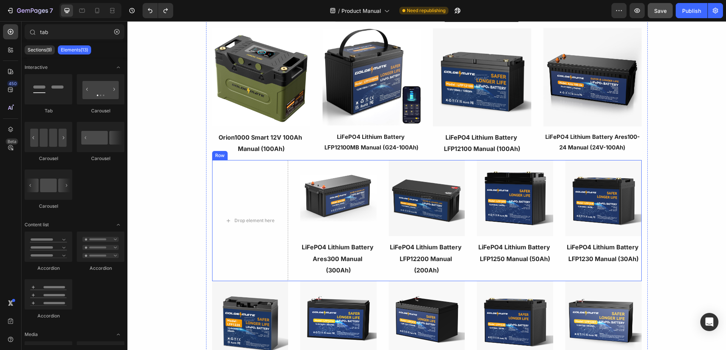
click at [379, 204] on div "Image LiFePO4 Lithium Battery LFP12200 Manual (200Ah) Text block Image LiFePO4 …" at bounding box center [426, 220] width 429 height 121
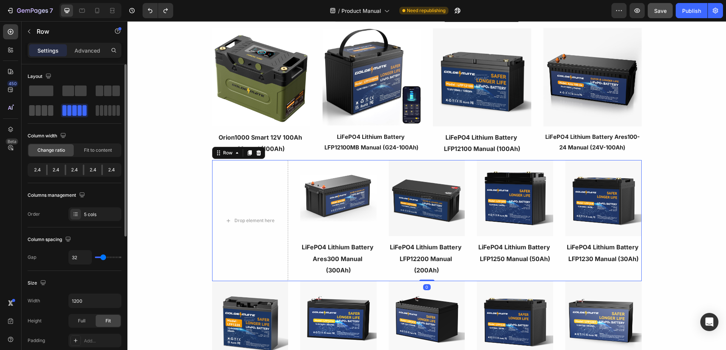
click at [43, 111] on span at bounding box center [45, 110] width 6 height 11
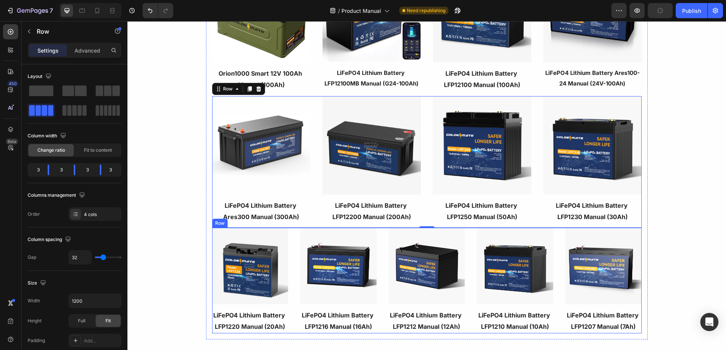
scroll to position [189, 0]
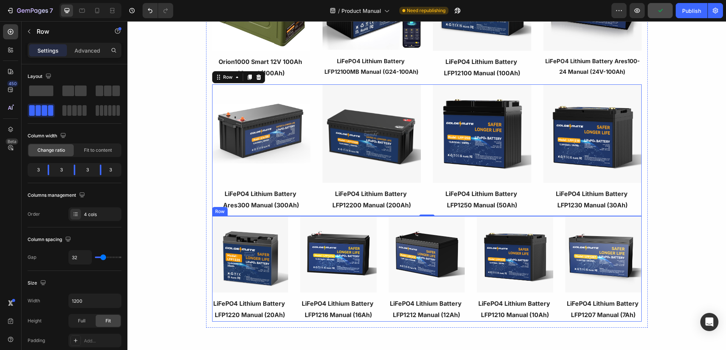
click at [290, 248] on div "Image LiFePO4 Lithium Battery LFP1207 Manual (7Ah) Text block Image LiFePO4 Lit…" at bounding box center [426, 268] width 429 height 105
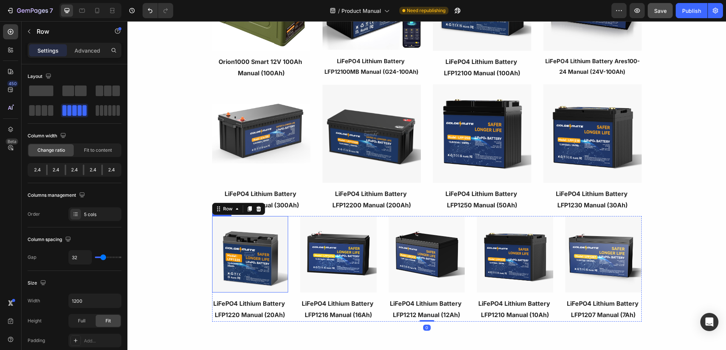
click at [257, 243] on img at bounding box center [250, 254] width 76 height 76
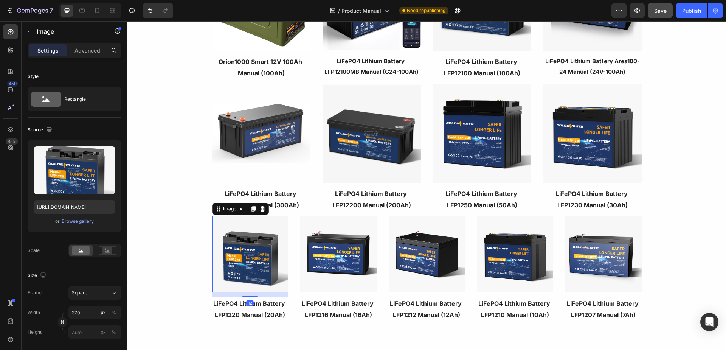
click at [261, 209] on icon at bounding box center [262, 209] width 6 height 6
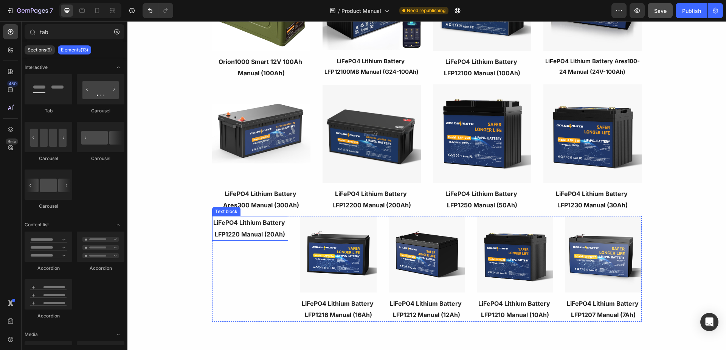
click at [249, 230] on strong "LiFePO4 Lithium Battery LFP1220 Manual (20Ah)" at bounding box center [249, 227] width 73 height 19
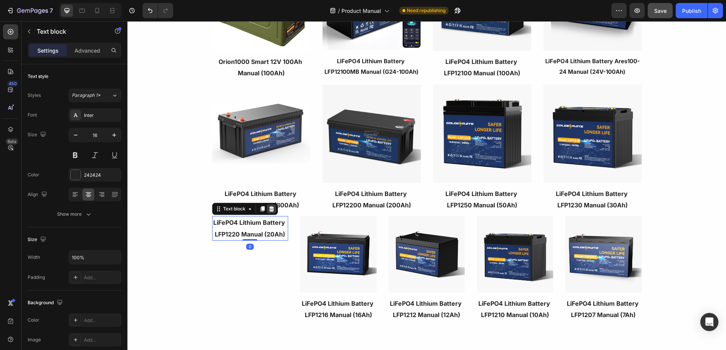
click at [269, 207] on icon at bounding box center [271, 208] width 5 height 5
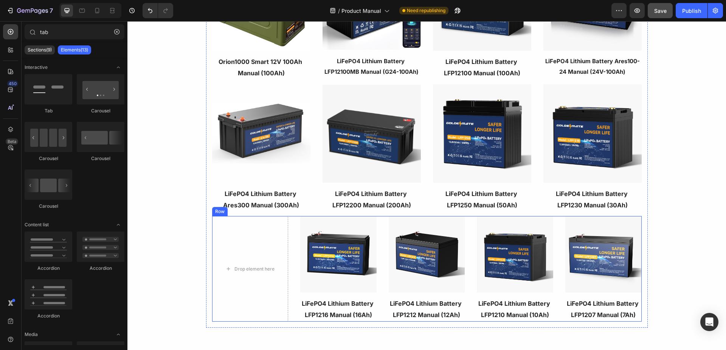
click at [288, 242] on div "Image LiFePO4 Lithium Battery LFP1207 Manual (7Ah) Text block Image LiFePO4 Lit…" at bounding box center [426, 268] width 429 height 105
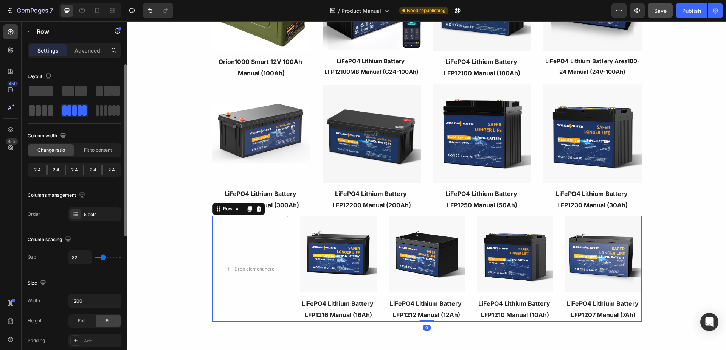
click at [112, 110] on span at bounding box center [113, 110] width 3 height 11
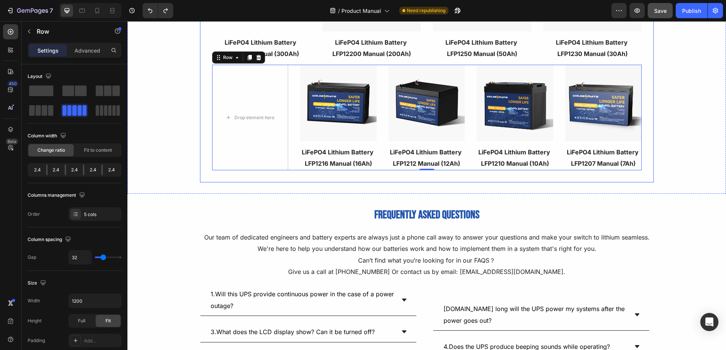
scroll to position [302, 0]
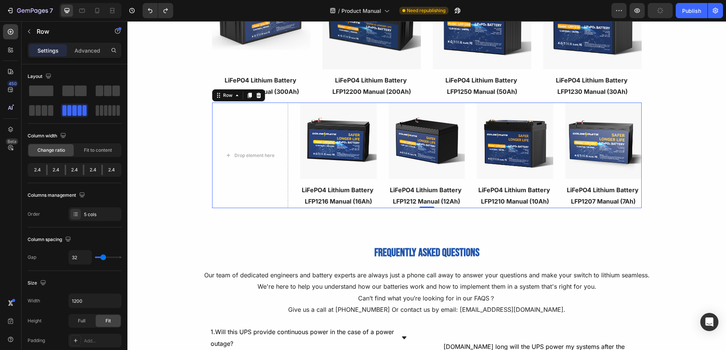
click at [380, 136] on div "Image LiFePO4 Lithium Battery LFP1207 Manual (7Ah) Text block Image LiFePO4 Lit…" at bounding box center [426, 154] width 429 height 105
click at [40, 113] on span at bounding box center [39, 110] width 6 height 11
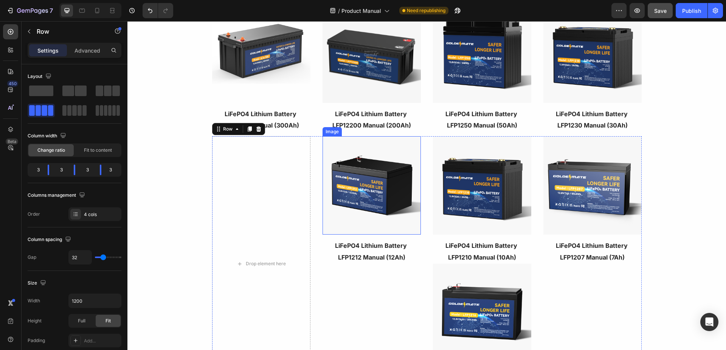
scroll to position [265, 0]
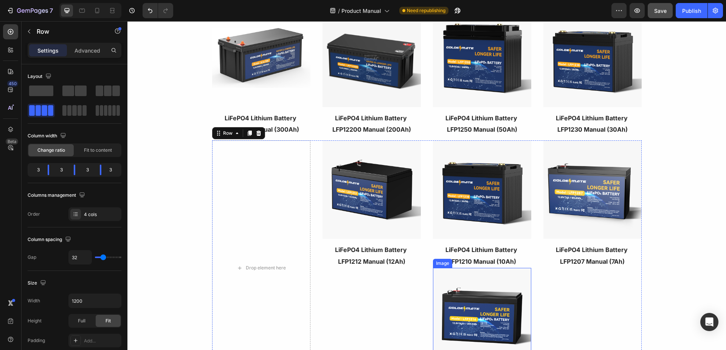
click at [433, 284] on img at bounding box center [482, 317] width 98 height 98
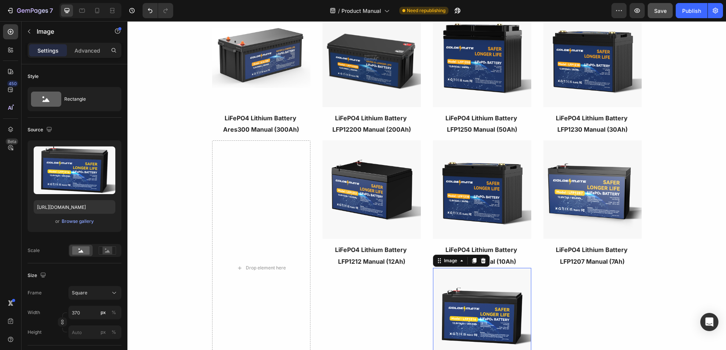
drag, startPoint x: 434, startPoint y: 259, endPoint x: 243, endPoint y: 205, distance: 199.1
click at [243, 205] on div "Image LiFePO4 Lithium Battery LFP1207 Manual (7Ah) Text block Image LiFePO4 Lit…" at bounding box center [426, 267] width 429 height 255
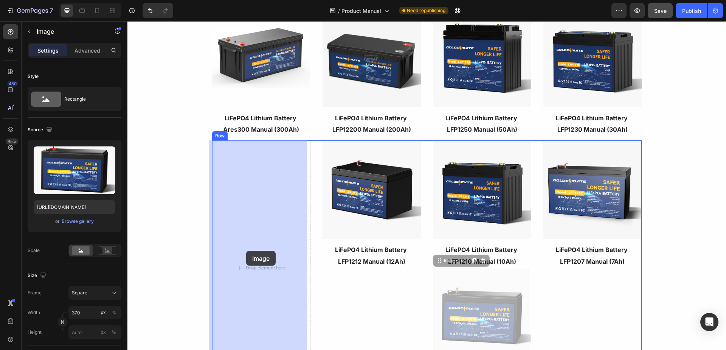
drag, startPoint x: 437, startPoint y: 264, endPoint x: 246, endPoint y: 251, distance: 191.3
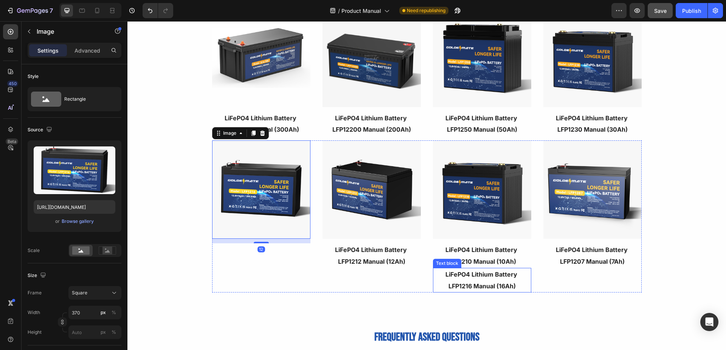
scroll to position [302, 0]
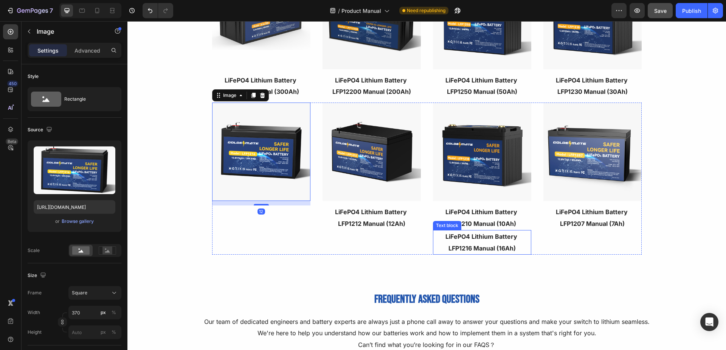
click at [437, 242] on p "LiFePO4 Lithium Battery LFP1216 Manual (16Ah)" at bounding box center [481, 242] width 97 height 23
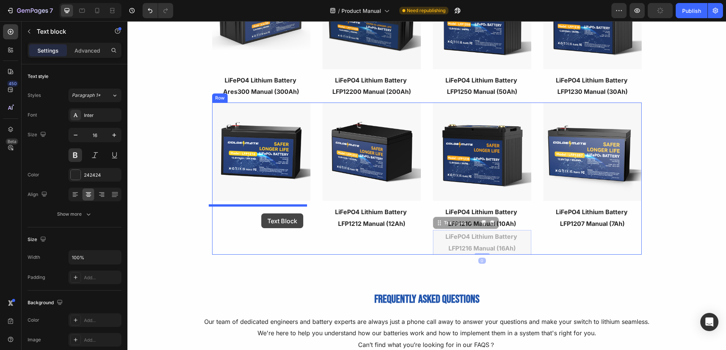
drag, startPoint x: 358, startPoint y: 219, endPoint x: 261, endPoint y: 213, distance: 97.3
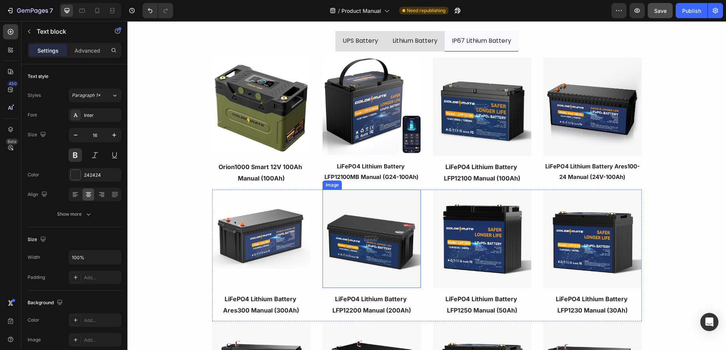
scroll to position [76, 0]
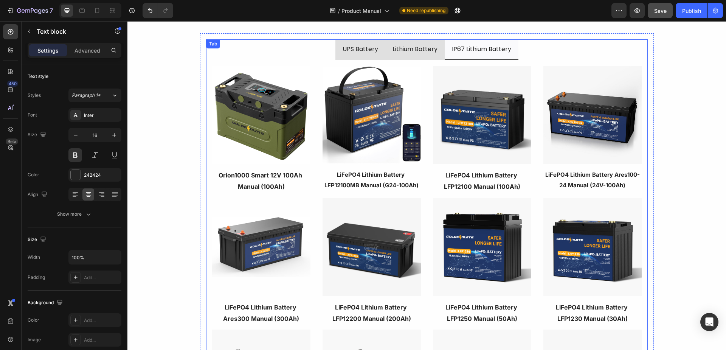
click at [406, 50] on p "Lithium Battery" at bounding box center [414, 48] width 45 height 11
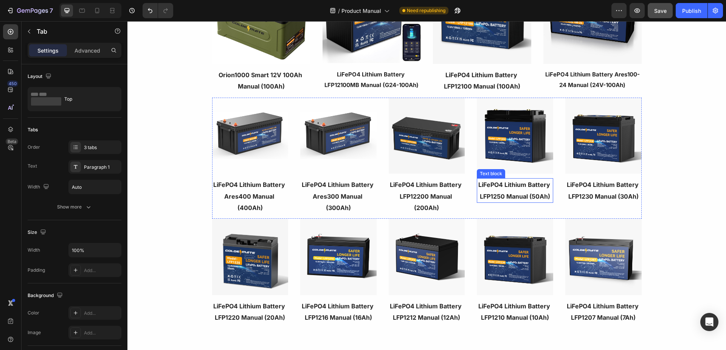
scroll to position [189, 0]
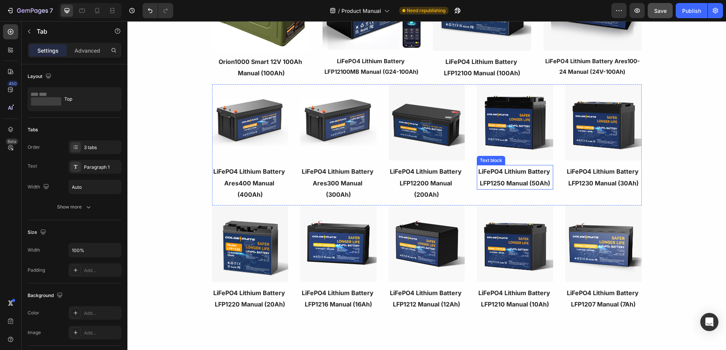
click at [523, 181] on strong "LiFePO4 Lithium Battery LFP1250 Manual (50Ah)" at bounding box center [514, 176] width 73 height 19
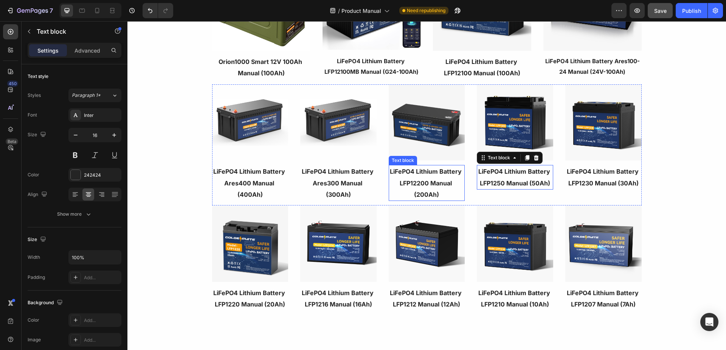
click at [415, 176] on p "LiFePO4 Lithium Battery LFP12200 Manual (200Ah)" at bounding box center [426, 183] width 75 height 34
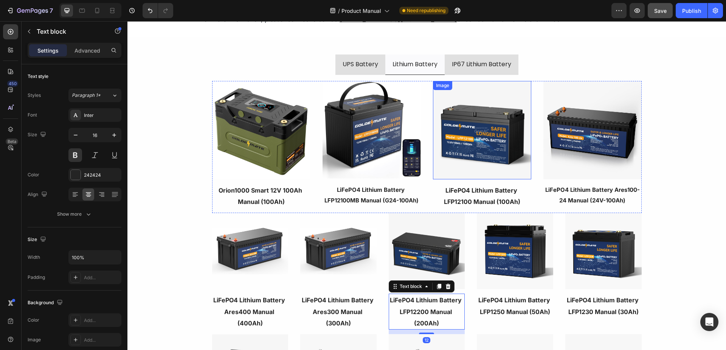
scroll to position [0, 0]
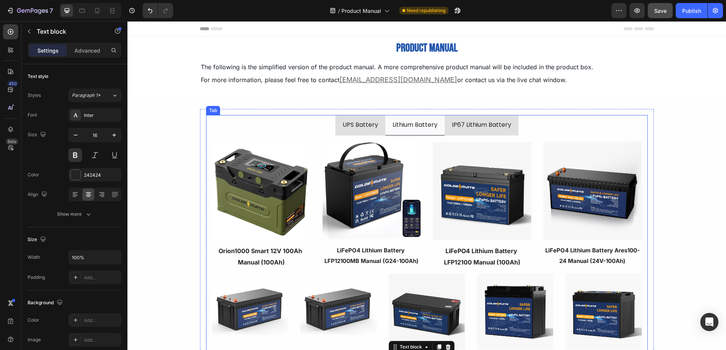
click at [508, 123] on li "IP67 Lithium Battery" at bounding box center [481, 125] width 74 height 20
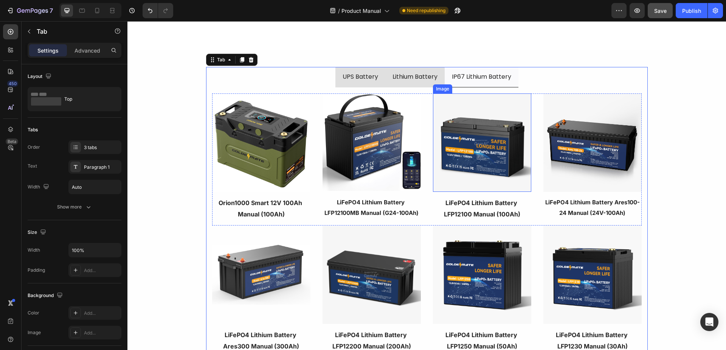
scroll to position [151, 0]
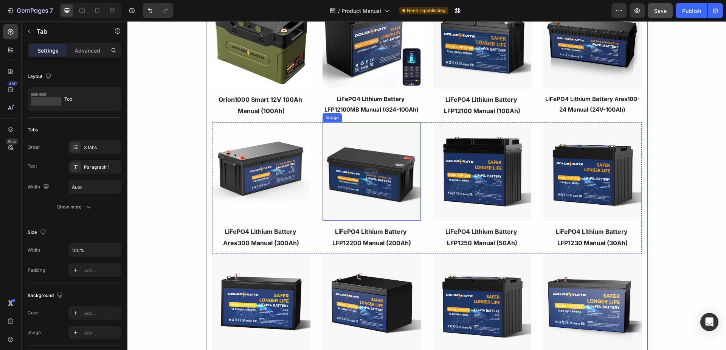
click at [366, 188] on img at bounding box center [371, 171] width 98 height 98
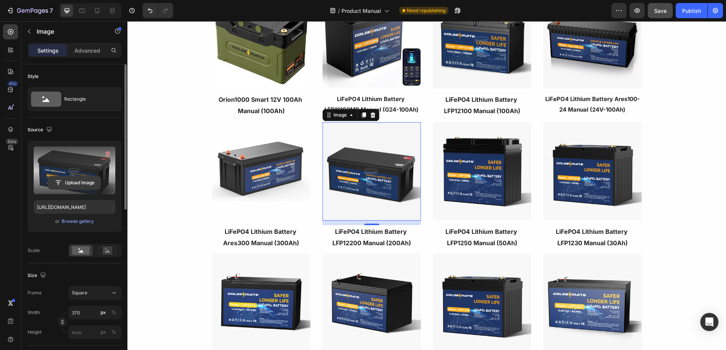
click at [74, 180] on input "file" at bounding box center [74, 182] width 52 height 13
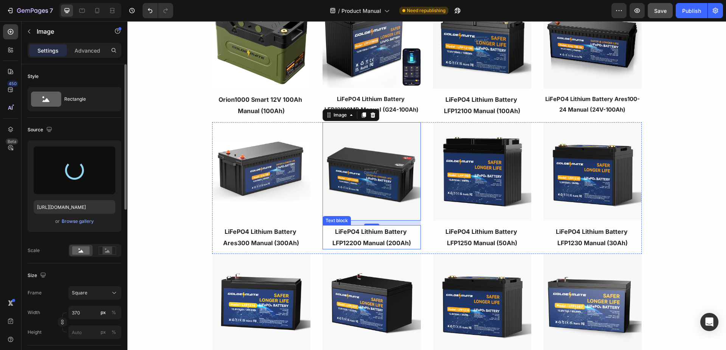
type input "[URL][DOMAIN_NAME]"
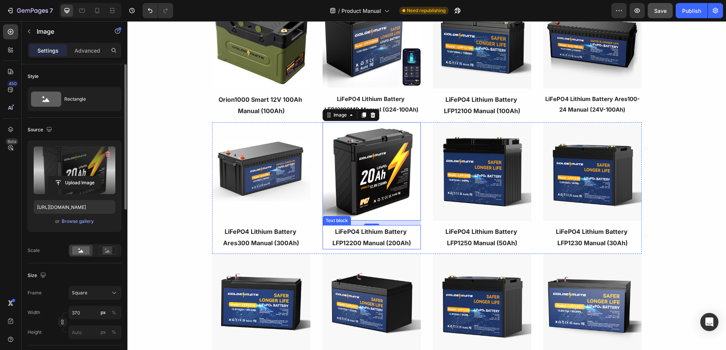
click at [340, 232] on p "LiFePO4 Lithium Battery LFP12200 Manual (200Ah)" at bounding box center [371, 237] width 97 height 23
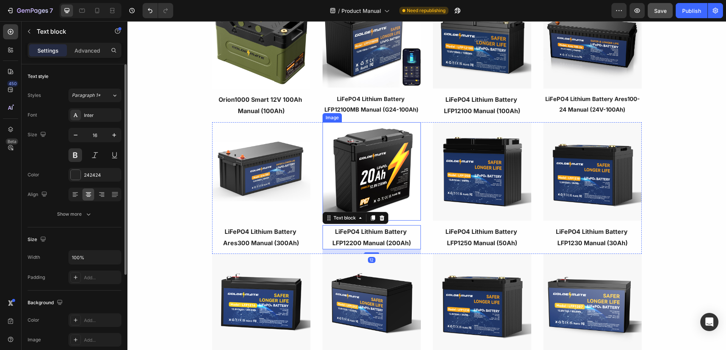
click at [355, 183] on img at bounding box center [371, 171] width 98 height 98
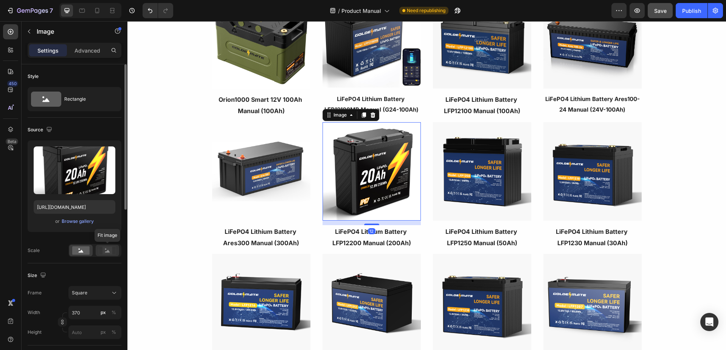
click at [107, 249] on rect at bounding box center [107, 250] width 10 height 8
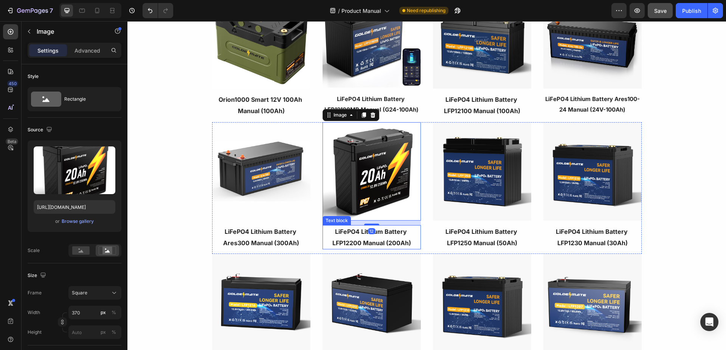
drag, startPoint x: 356, startPoint y: 241, endPoint x: 319, endPoint y: 235, distance: 37.0
click at [355, 241] on p "LiFePO4 Lithium Battery LFP12200 Manual (200Ah)" at bounding box center [371, 237] width 97 height 23
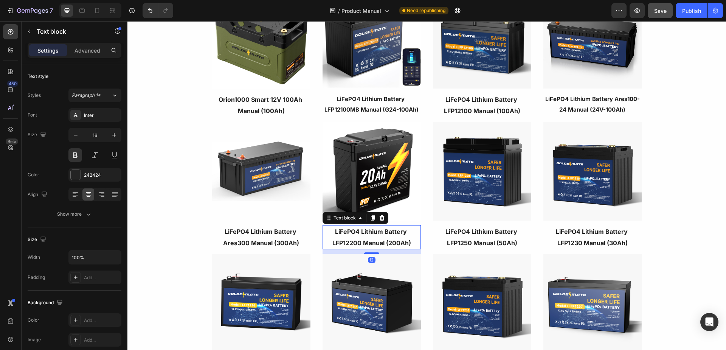
click at [330, 230] on p "LiFePO4 Lithium Battery LFP12200 Manual (200Ah)" at bounding box center [371, 237] width 97 height 23
click at [355, 245] on p "IP67 LiFePO4 Lithium Battery LFP12200 Manual (200Ah)" at bounding box center [371, 237] width 97 height 23
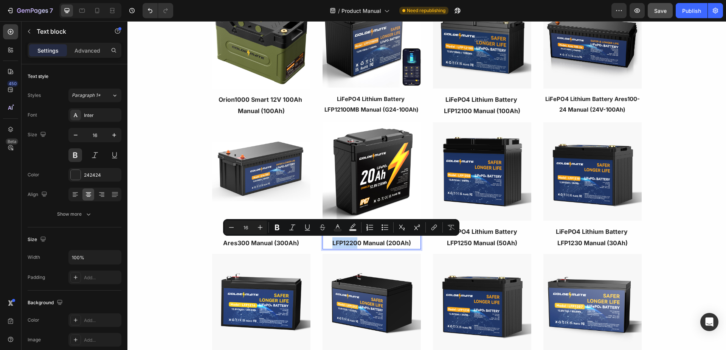
drag, startPoint x: 329, startPoint y: 242, endPoint x: 353, endPoint y: 242, distance: 23.8
click at [353, 242] on p "IP67 LiFePO4 Lithium Battery LFP12200 Manual (200Ah)" at bounding box center [371, 237] width 97 height 23
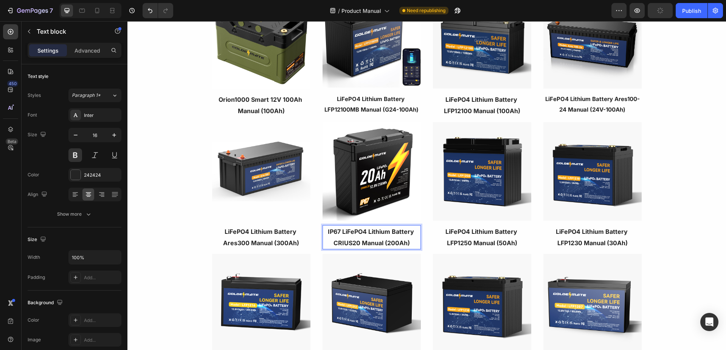
click at [395, 243] on p "IP67 LiFePO4 Lithium Battery CRIUS20 Manual (200Ah)" at bounding box center [371, 237] width 97 height 23
click at [390, 162] on img at bounding box center [371, 171] width 98 height 98
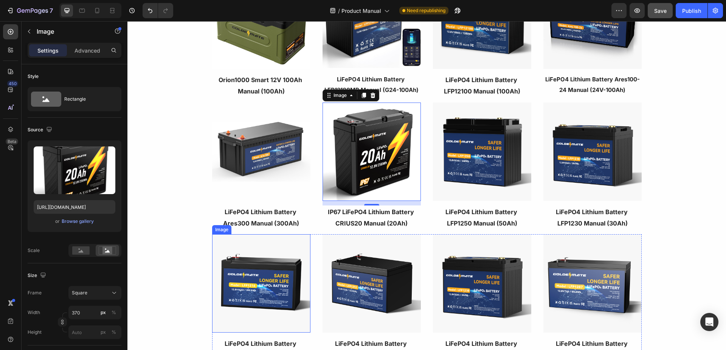
scroll to position [227, 0]
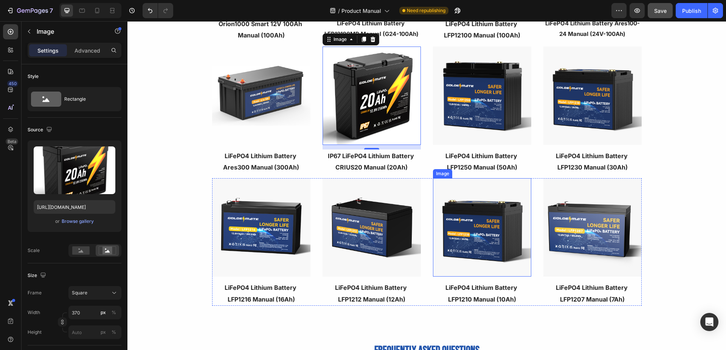
click at [493, 230] on img at bounding box center [482, 227] width 98 height 98
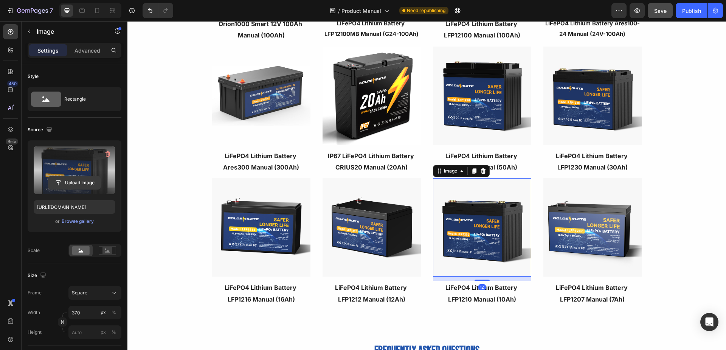
click at [86, 183] on input "file" at bounding box center [74, 182] width 52 height 13
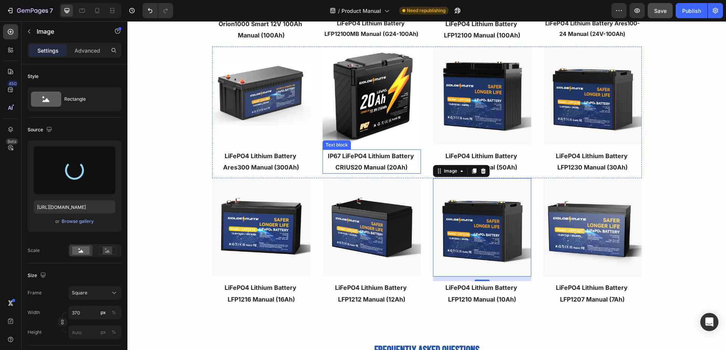
type input "[URL][DOMAIN_NAME]"
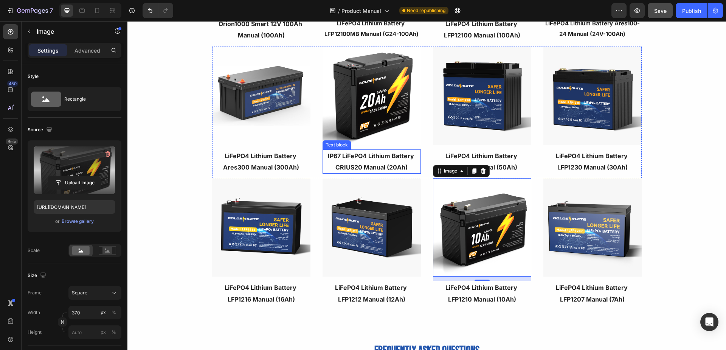
click at [382, 163] on p "IP67 LiFePO4 Lithium Battery CRIUS20 Manual (20Ah)" at bounding box center [371, 161] width 97 height 23
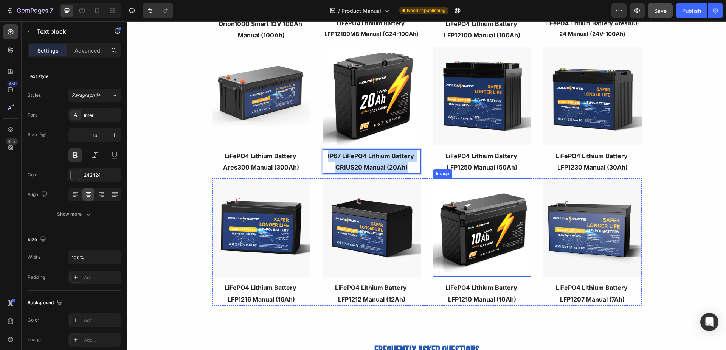
copy p "IP67 LiFePO4 Lithium Battery CRIUS20 Manual (20Ah)"
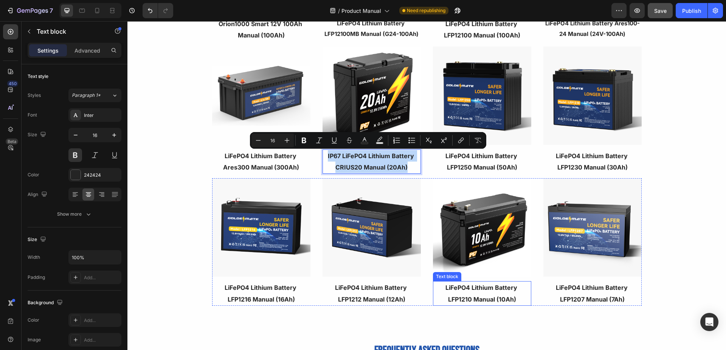
click at [474, 293] on p "LiFePO4 Lithium Battery LFP1210 Manual (10Ah)" at bounding box center [481, 293] width 97 height 23
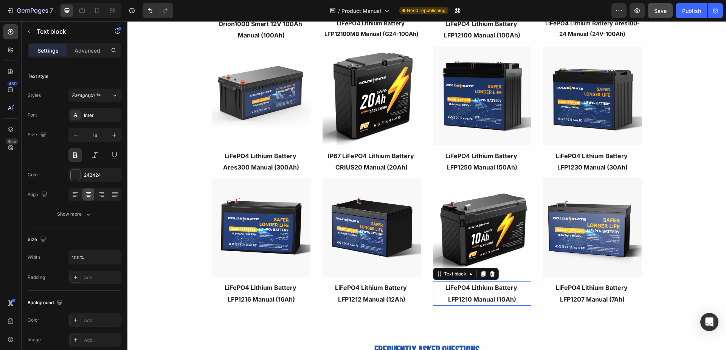
click at [490, 293] on p "LiFePO4 Lithium Battery LFP1210 Manual (10Ah)" at bounding box center [481, 293] width 97 height 23
click at [464, 299] on p "IP67 LiFePO4 Lithium Battery CRIUS20 Manual (20Ah)" at bounding box center [481, 293] width 97 height 23
click at [501, 301] on p "IP67 LiFePO4 Lithium Battery CRIUS10 Manual (20Ah)" at bounding box center [481, 293] width 97 height 23
click at [585, 236] on img at bounding box center [592, 227] width 98 height 98
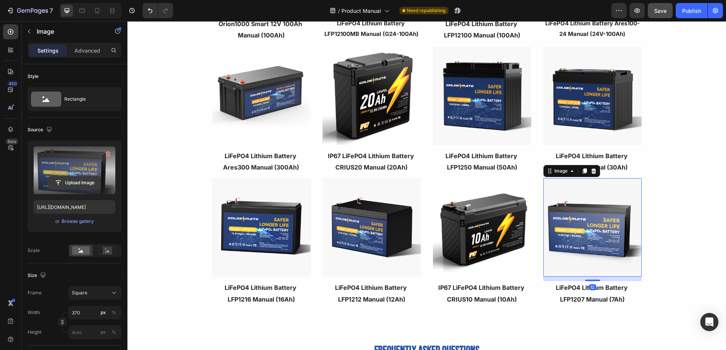
click at [72, 185] on input "file" at bounding box center [74, 182] width 52 height 13
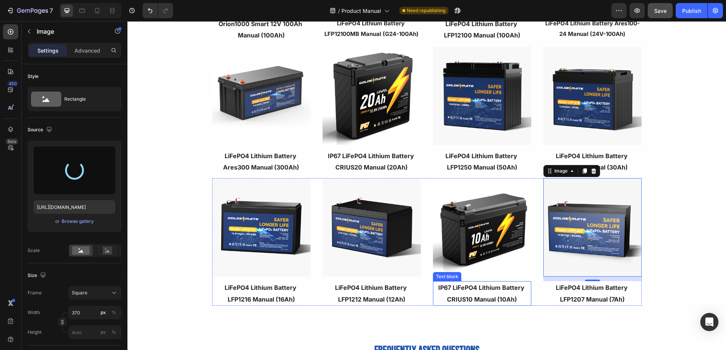
type input "[URL][DOMAIN_NAME]"
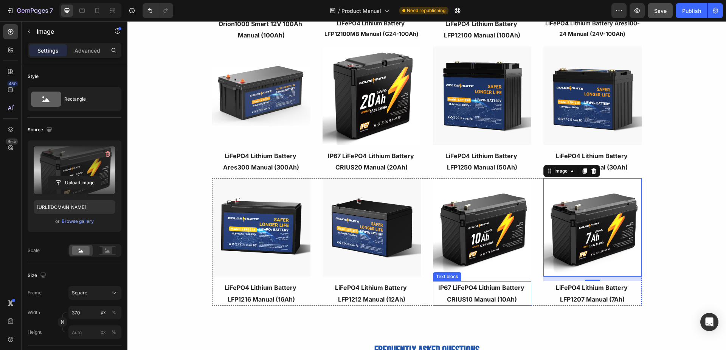
click at [494, 297] on p "IP67 LiFePO4 Lithium Battery CRIUS10 Manual (10Ah)" at bounding box center [481, 293] width 97 height 23
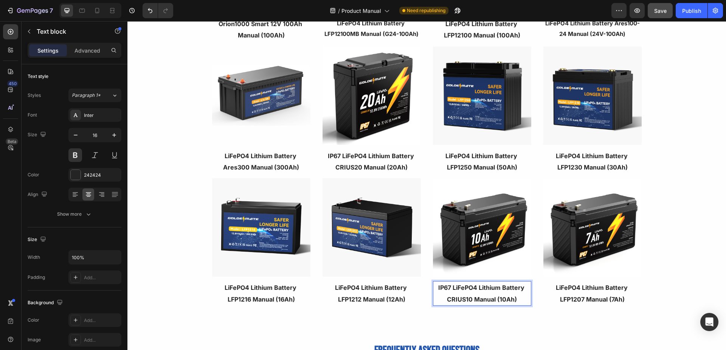
click at [505, 295] on p "IP67 LiFePO4 Lithium Battery CRIUS10 Manual (10Ah)" at bounding box center [481, 293] width 97 height 23
copy p "IP67 LiFePO4 Lithium Battery CRIUS10 Manual (10Ah)"
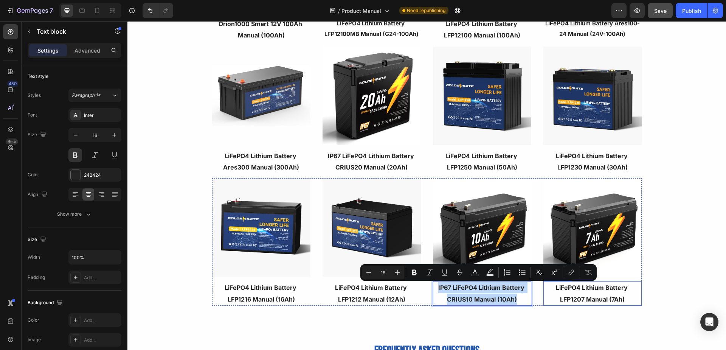
click at [590, 294] on p "LiFePO4 Lithium Battery LFP1207 Manual (7Ah)" at bounding box center [592, 293] width 97 height 23
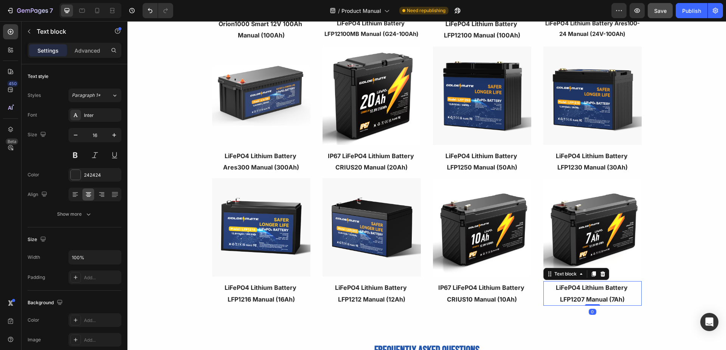
click at [598, 294] on p "LiFePO4 Lithium Battery LFP1207 Manual (7Ah)" at bounding box center [592, 293] width 97 height 23
click at [576, 300] on strong "IP67 LiFePO4 Lithium Battery CRIUS10 Manual (10Ah)" at bounding box center [592, 292] width 88 height 19
click at [577, 299] on strong "IP67 LiFePO4 Lithium Battery CRIUS10 Manual (10Ah)" at bounding box center [592, 292] width 88 height 19
click at [613, 297] on strong "IP67 LiFePO4 Lithium Battery CRIUS7 Manual (10Ah)" at bounding box center [592, 292] width 88 height 19
click at [678, 279] on div "UPS Battery Lithium Battery IP67 Lithium Battery Image Orion1000 Smart 12V 100A…" at bounding box center [426, 99] width 598 height 435
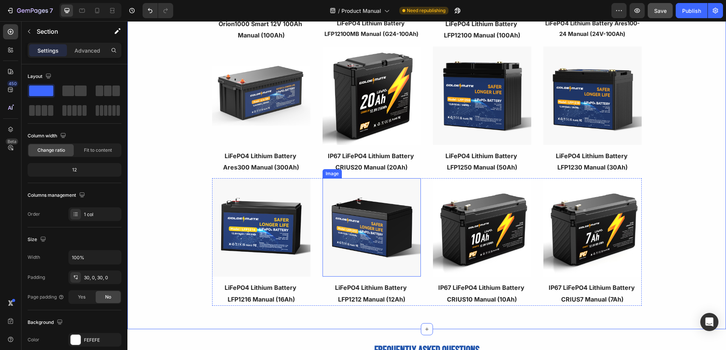
click at [377, 240] on img at bounding box center [371, 227] width 98 height 98
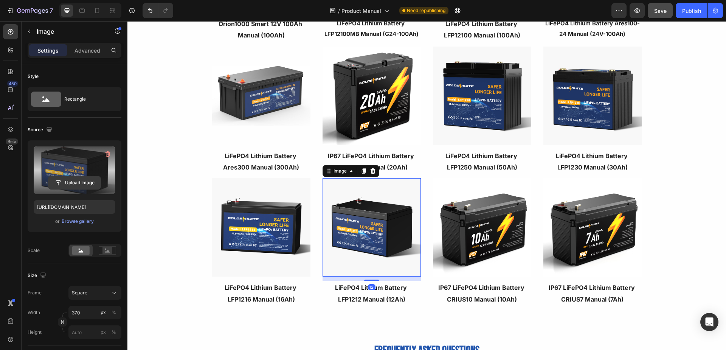
click at [70, 180] on input "file" at bounding box center [74, 182] width 52 height 13
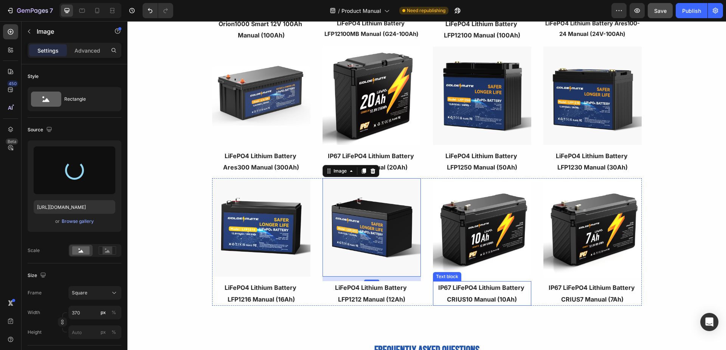
type input "[URL][DOMAIN_NAME]"
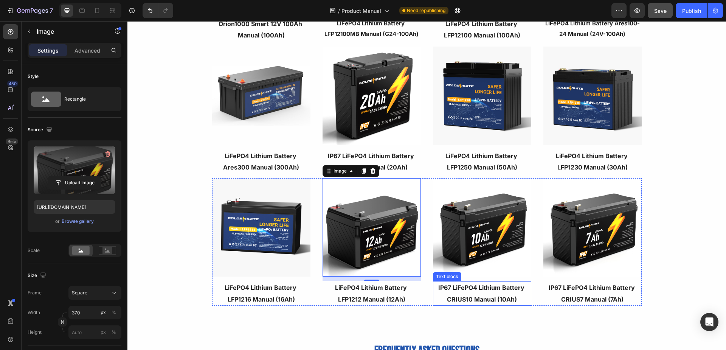
click at [474, 294] on p "IP67 LiFePO4 Lithium Battery CRIUS10 Manual (10Ah)" at bounding box center [481, 293] width 97 height 23
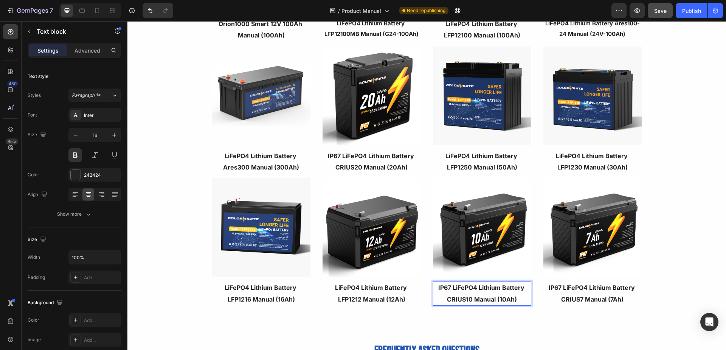
click at [494, 299] on p "IP67 LiFePO4 Lithium Battery CRIUS10 Manual (10Ah)" at bounding box center [481, 293] width 97 height 23
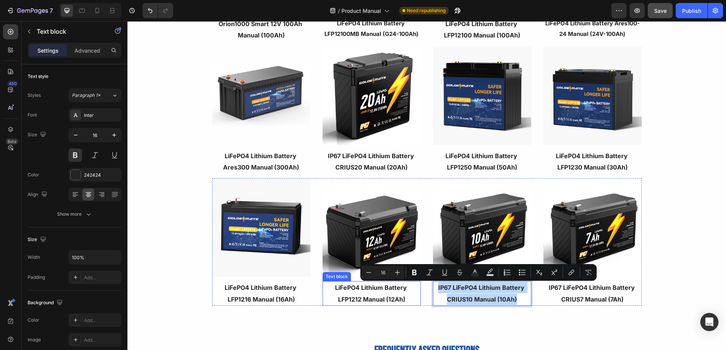
copy p "IP67 LiFePO4 Lithium Battery CRIUS10 Manual (10Ah)"
drag, startPoint x: 361, startPoint y: 295, endPoint x: 378, endPoint y: 293, distance: 17.2
click at [361, 295] on strong "LiFePO4 Lithium Battery LFP1212 Manual (12Ah)" at bounding box center [371, 292] width 73 height 19
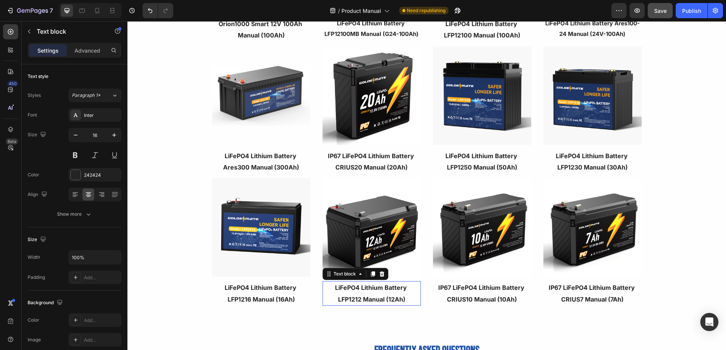
click at [378, 293] on p "LiFePO4 Lithium Battery LFP1212 Manual (12Ah)" at bounding box center [371, 293] width 97 height 23
click at [357, 300] on strong "IP67 LiFePO4 Lithium Battery CRIUS10 Manual (10Ah)" at bounding box center [372, 292] width 88 height 19
click at [393, 299] on strong "IP67 LiFePO4 Lithium Battery CRIUS12 Manual (10Ah)" at bounding box center [372, 292] width 88 height 19
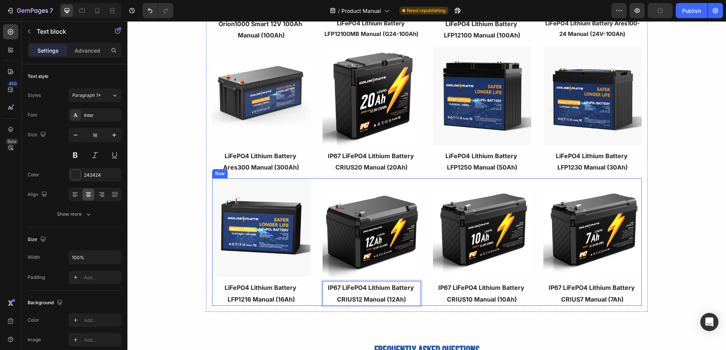
drag, startPoint x: 277, startPoint y: 290, endPoint x: 269, endPoint y: 293, distance: 8.6
click at [277, 290] on p "LiFePO4 Lithium Battery LFP1216 Manual (16Ah)" at bounding box center [261, 293] width 97 height 23
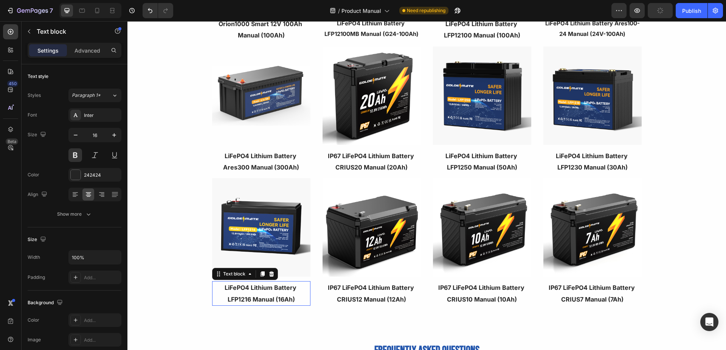
click at [269, 293] on p "LiFePO4 Lithium Battery LFP1216 Manual (16Ah)" at bounding box center [261, 293] width 97 height 23
click at [248, 299] on p "IP67 LiFePO4 Lithium Battery CRIUS10 Manual (10Ah)" at bounding box center [261, 293] width 97 height 23
click at [283, 297] on p "IP67 LiFePO4 Lithium Battery CRIUS16 Manual (10Ah)" at bounding box center [261, 293] width 97 height 23
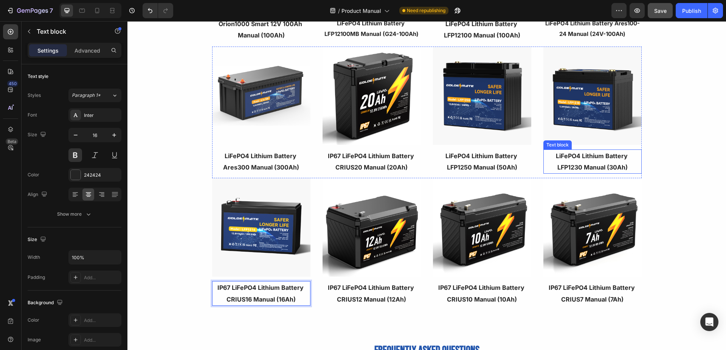
click at [599, 156] on p "LiFePO4 Lithium Battery LFP1230 Manual (30Ah)" at bounding box center [592, 161] width 97 height 23
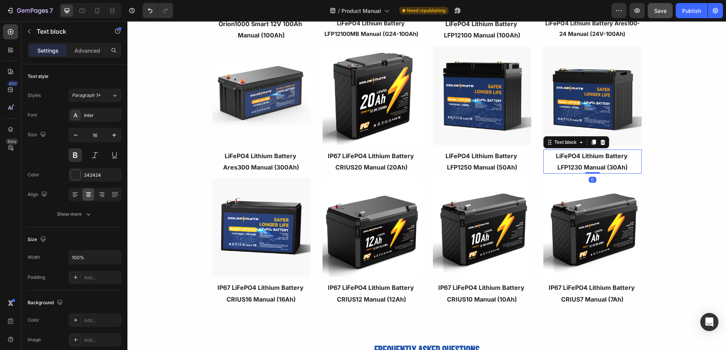
click at [593, 159] on p "LiFePO4 Lithium Battery LFP1230 Manual (30Ah)" at bounding box center [592, 161] width 97 height 23
click at [580, 167] on p "IP67 LiFePO4 Lithium Battery CRIUS10 Manual (10Ah)" at bounding box center [592, 161] width 97 height 23
click at [610, 169] on p "IP67 LiFePO4 Lithium Battery CRIUS30 Manual (10Ah)" at bounding box center [592, 161] width 97 height 23
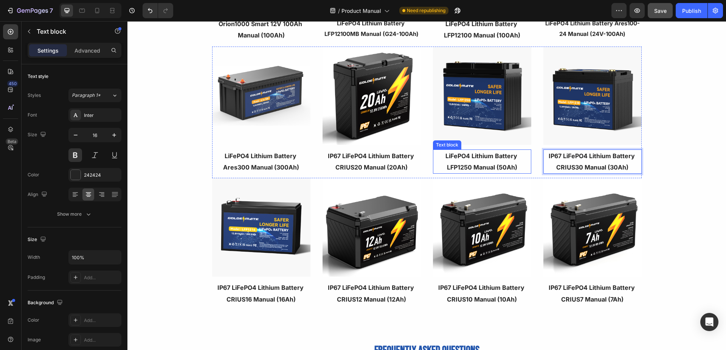
click at [504, 164] on strong "LiFePO4 Lithium Battery LFP1250 Manual (50Ah)" at bounding box center [481, 161] width 73 height 19
click at [479, 161] on p "LiFePO4 Lithium Battery LFP1250 Manual (50Ah)" at bounding box center [481, 161] width 97 height 23
click at [481, 160] on p "LiFePO4 Lithium Battery LFP1250 Manual (50Ah)" at bounding box center [481, 161] width 97 height 23
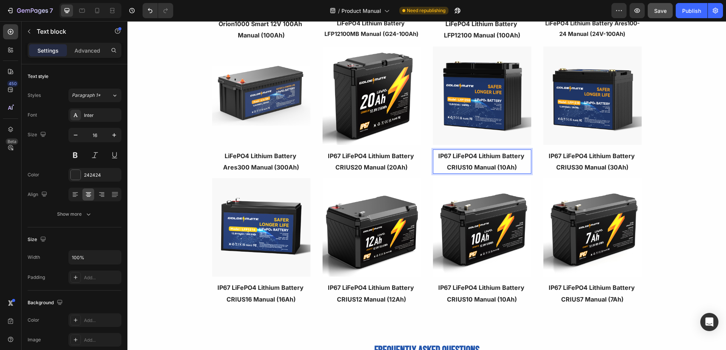
click at [499, 167] on strong "IP67 LiFePO4 Lithium Battery CRIUS10 Manual (10Ah)" at bounding box center [482, 161] width 88 height 19
click at [466, 167] on strong "IP67 LiFePO4 Lithium Battery CRIUS10 Manual (50Ah)" at bounding box center [482, 161] width 88 height 19
click at [482, 114] on img at bounding box center [482, 95] width 98 height 98
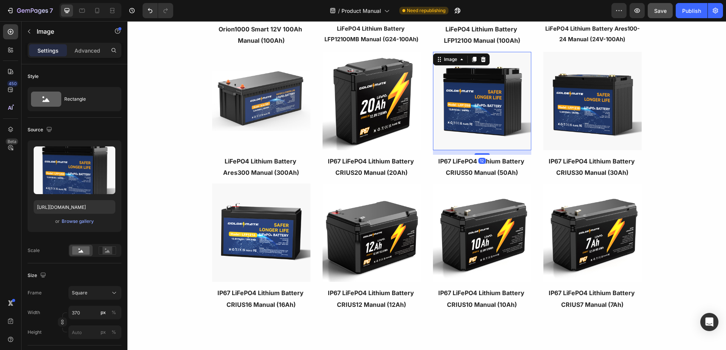
scroll to position [151, 0]
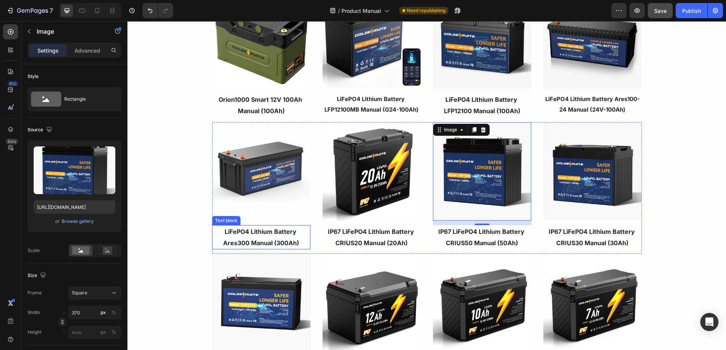
click at [271, 238] on p "LiFePO4 Lithium Battery Ares300 Manual (300Ah)" at bounding box center [261, 237] width 97 height 23
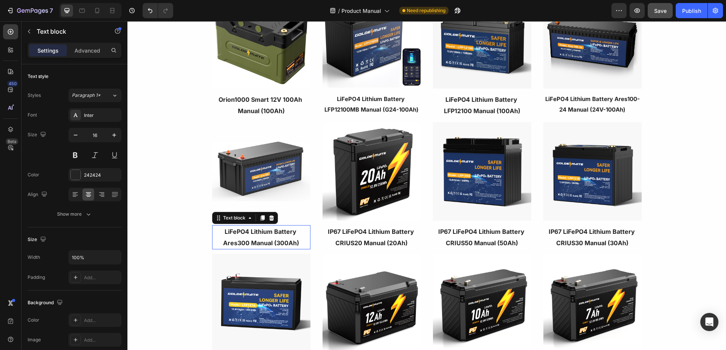
click at [280, 237] on p "LiFePO4 Lithium Battery Ares300 Manual (300Ah)" at bounding box center [261, 237] width 97 height 23
click at [248, 243] on strong "IP67 LiFePO4 Lithium Battery CRIUS10 Manual (10Ah)" at bounding box center [261, 237] width 88 height 19
click at [283, 243] on strong "IP67 LiFePO4 Lithium Battery CRIUS100 Manual (10Ah)" at bounding box center [261, 237] width 88 height 19
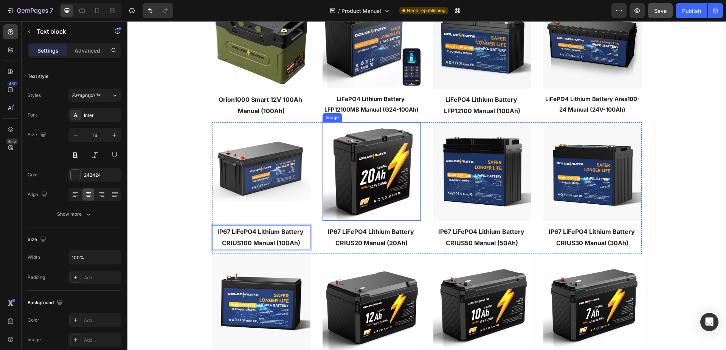
click at [398, 195] on img at bounding box center [371, 171] width 98 height 98
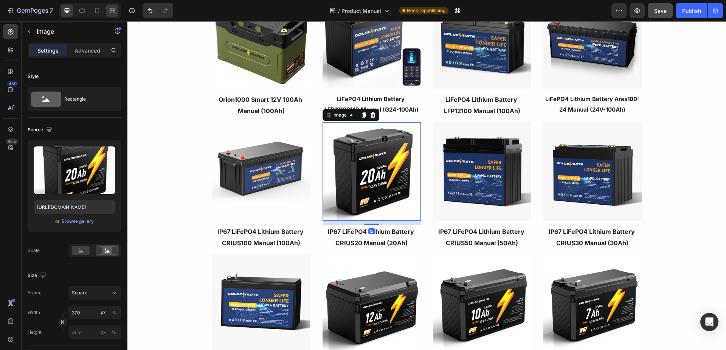
scroll to position [227, 0]
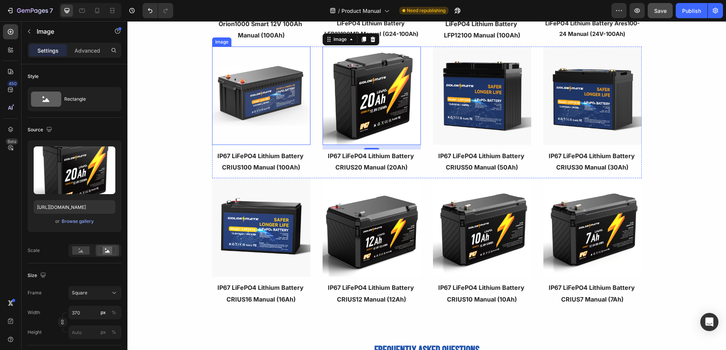
click at [277, 98] on img at bounding box center [261, 95] width 98 height 98
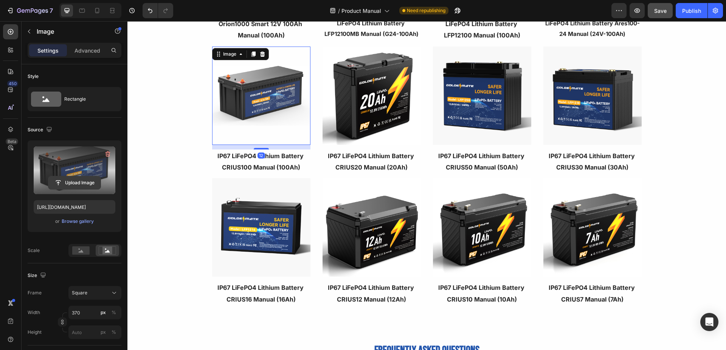
click at [69, 183] on input "file" at bounding box center [74, 182] width 52 height 13
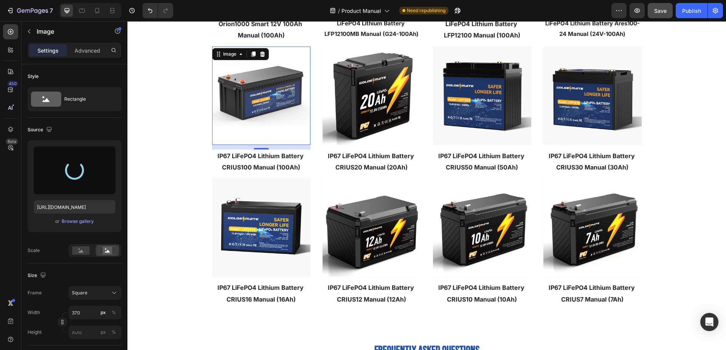
type input "[URL][DOMAIN_NAME]"
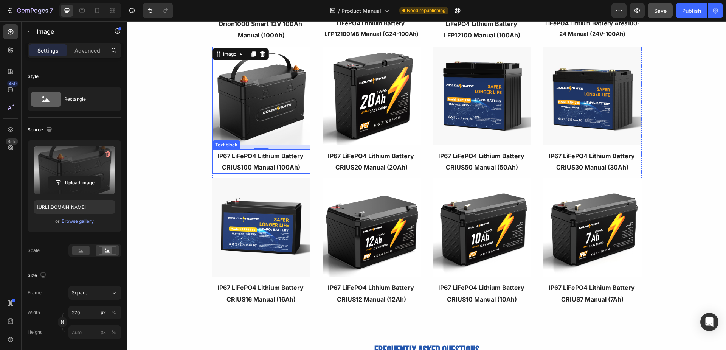
click at [272, 166] on strong "IP67 LiFePO4 Lithium Battery CRIUS100 Manual (100Ah)" at bounding box center [261, 161] width 88 height 19
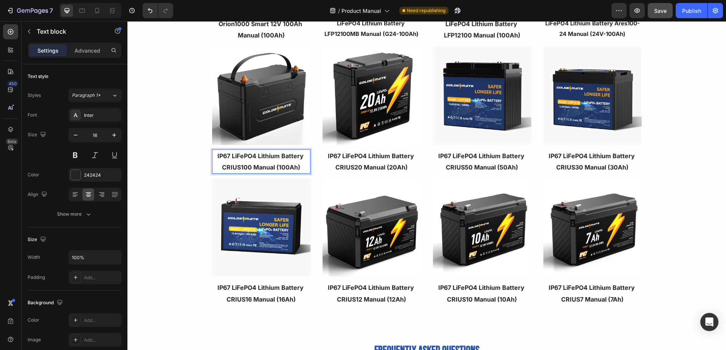
click at [247, 169] on strong "IP67 LiFePO4 Lithium Battery CRIUS100 Manual (100Ah)" at bounding box center [261, 161] width 88 height 19
click at [370, 113] on img at bounding box center [371, 95] width 98 height 98
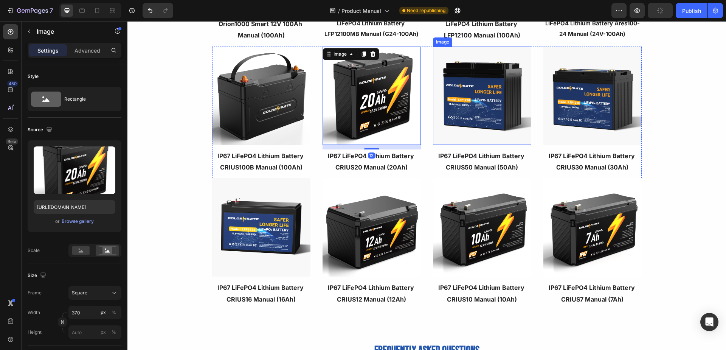
click at [489, 116] on img at bounding box center [482, 95] width 98 height 98
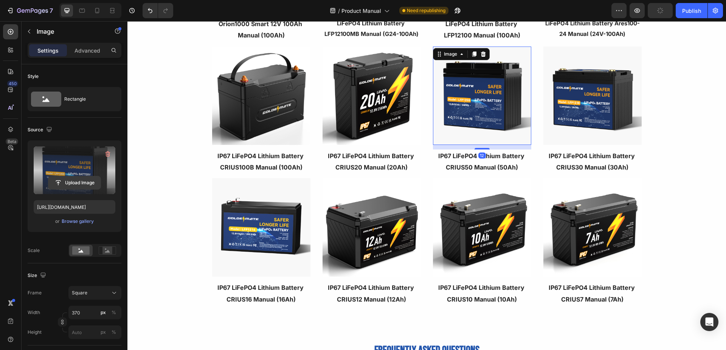
click at [84, 183] on input "file" at bounding box center [74, 182] width 52 height 13
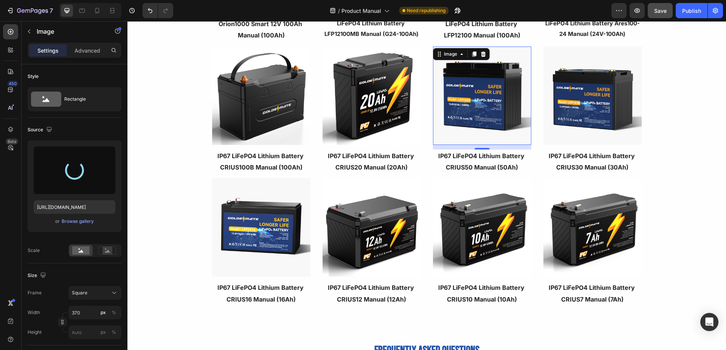
type input "[URL][DOMAIN_NAME]"
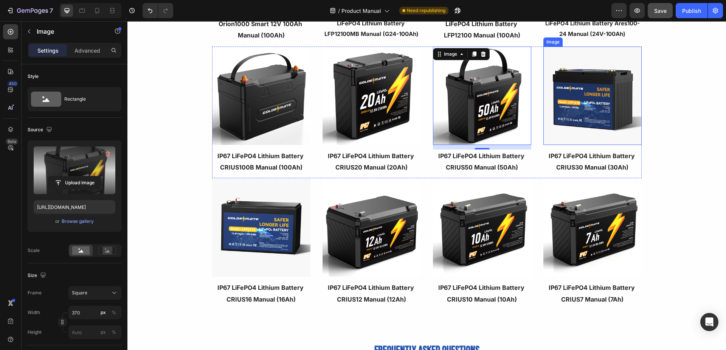
drag, startPoint x: 574, startPoint y: 108, endPoint x: 142, endPoint y: 170, distance: 436.4
click at [574, 108] on img at bounding box center [592, 95] width 98 height 98
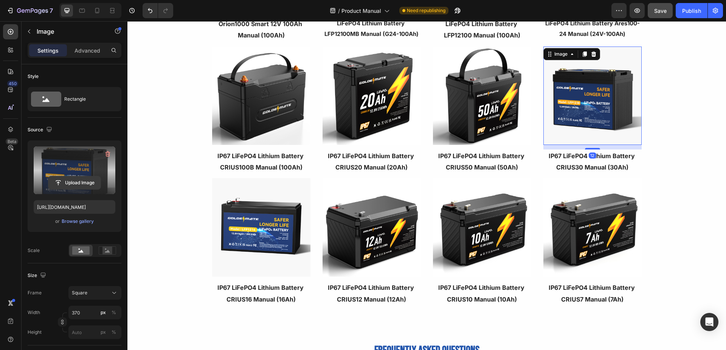
click at [75, 184] on input "file" at bounding box center [74, 182] width 52 height 13
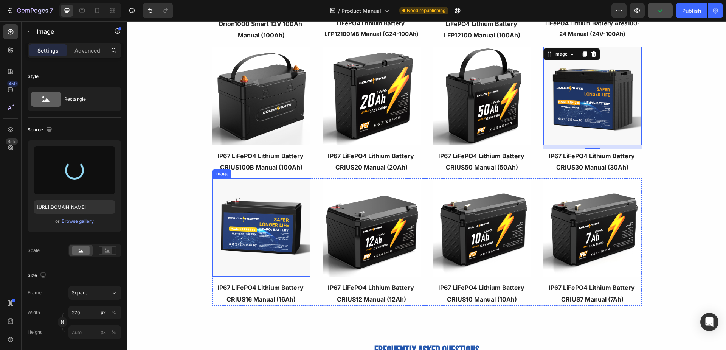
type input "[URL][DOMAIN_NAME]"
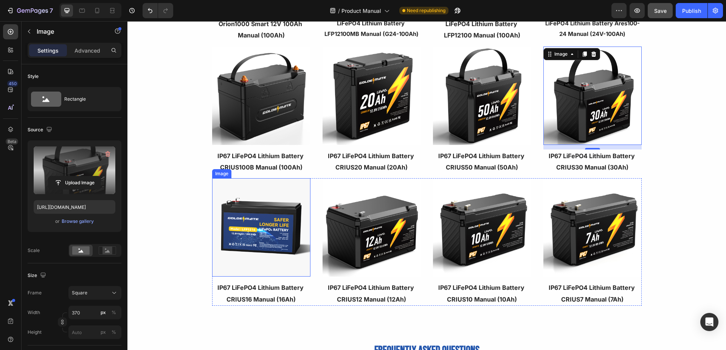
click at [258, 232] on img at bounding box center [261, 227] width 98 height 98
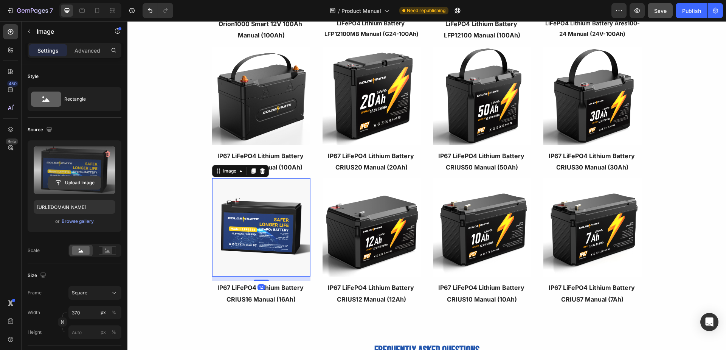
click at [76, 182] on input "file" at bounding box center [74, 182] width 52 height 13
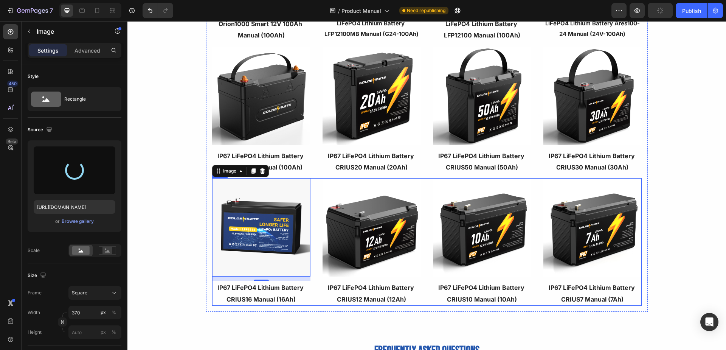
type input "[URL][DOMAIN_NAME]"
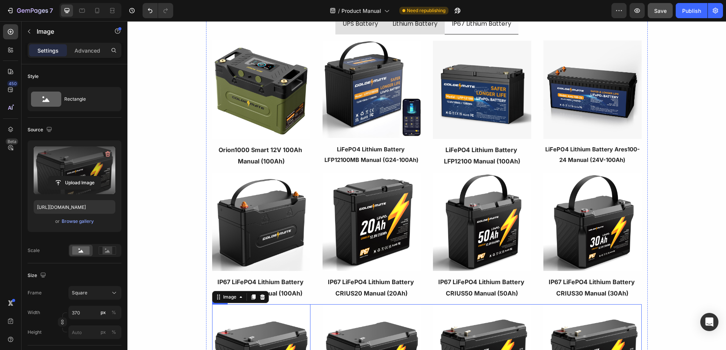
scroll to position [38, 0]
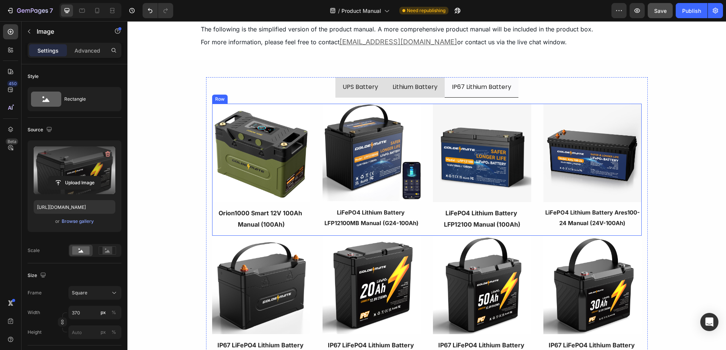
drag, startPoint x: 424, startPoint y: 141, endPoint x: 312, endPoint y: 123, distance: 113.6
click at [424, 141] on div "Image LiFePO4 Lithium Battery Ares100-24 Manual (24V-100Ah) Text block Image Li…" at bounding box center [426, 170] width 429 height 132
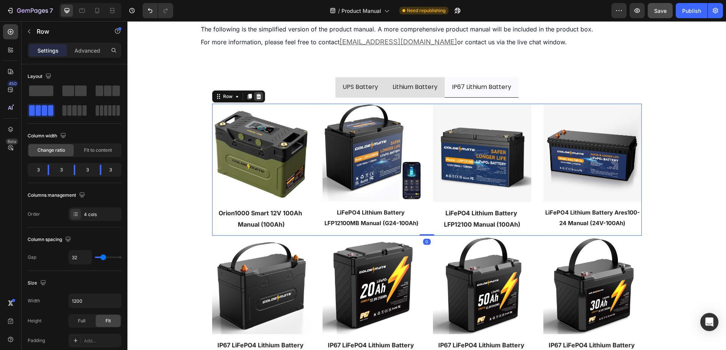
click at [256, 96] on icon at bounding box center [258, 96] width 5 height 5
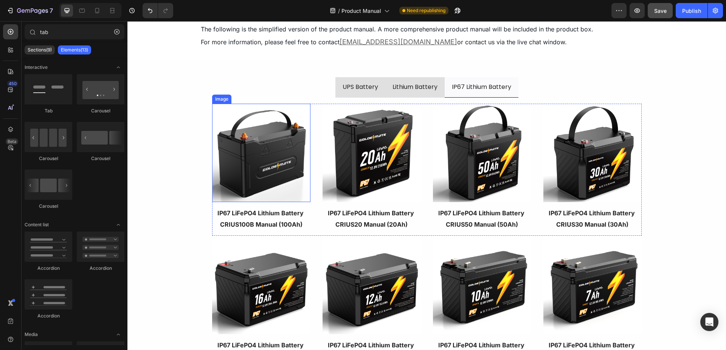
drag, startPoint x: 271, startPoint y: 163, endPoint x: 127, endPoint y: 195, distance: 146.9
click at [271, 163] on img at bounding box center [261, 153] width 98 height 98
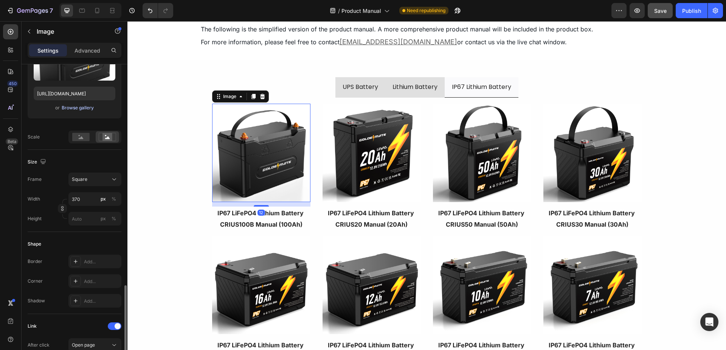
scroll to position [227, 0]
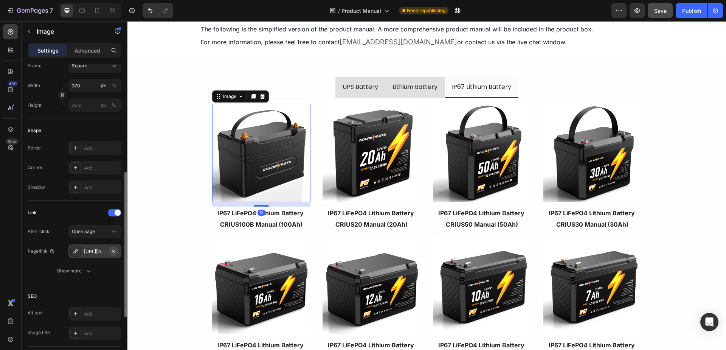
click at [117, 252] on button "button" at bounding box center [113, 250] width 9 height 9
click at [96, 253] on div "Add..." at bounding box center [102, 251] width 36 height 7
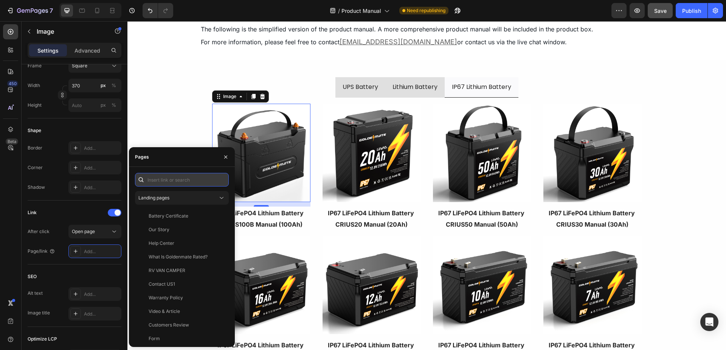
click at [173, 182] on input "text" at bounding box center [182, 180] width 94 height 14
paste input "[URL][DOMAIN_NAME]"
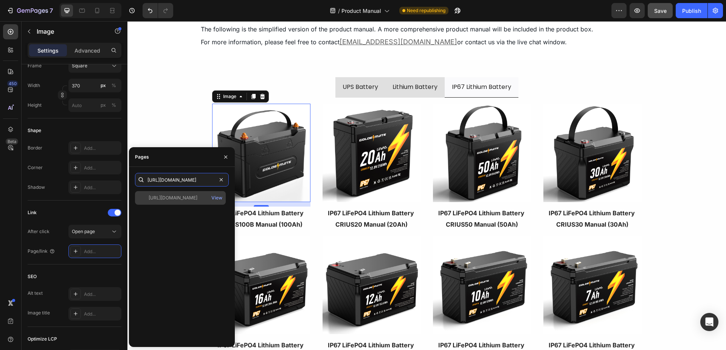
type input "[URL][DOMAIN_NAME]"
click at [178, 201] on div "[URL][DOMAIN_NAME]" at bounding box center [173, 197] width 49 height 7
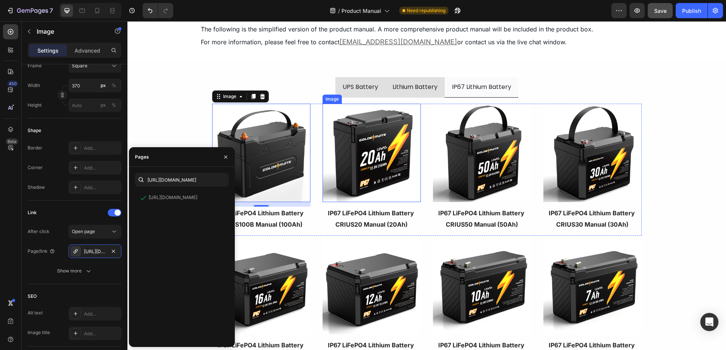
drag, startPoint x: 356, startPoint y: 150, endPoint x: 252, endPoint y: 102, distance: 114.0
click at [356, 150] on img at bounding box center [371, 153] width 98 height 98
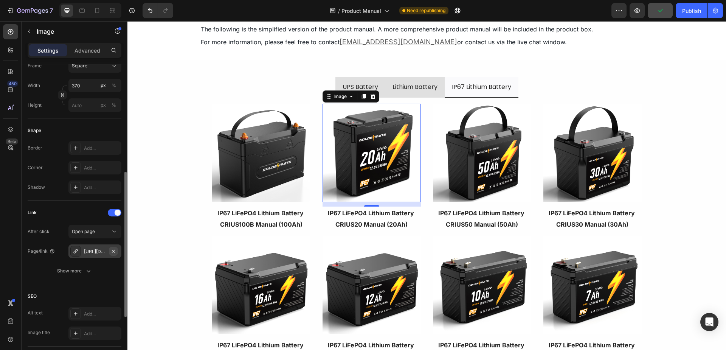
click at [115, 253] on icon "button" at bounding box center [113, 251] width 6 height 6
click at [101, 253] on div "Add..." at bounding box center [102, 251] width 36 height 7
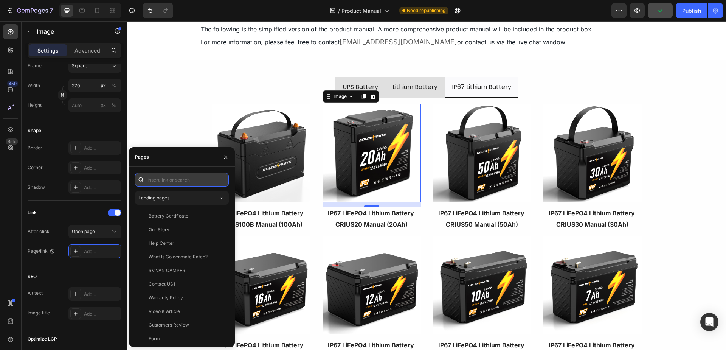
click at [170, 175] on input "text" at bounding box center [182, 180] width 94 height 14
paste input "[URL][DOMAIN_NAME]"
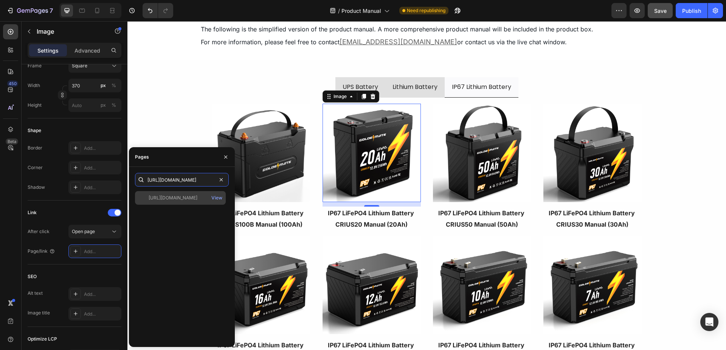
type input "[URL][DOMAIN_NAME]"
click at [172, 197] on div "[URL][DOMAIN_NAME]" at bounding box center [173, 197] width 49 height 7
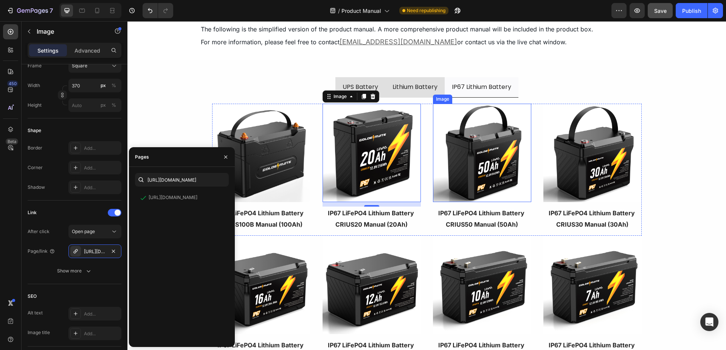
click at [448, 159] on img at bounding box center [482, 153] width 98 height 98
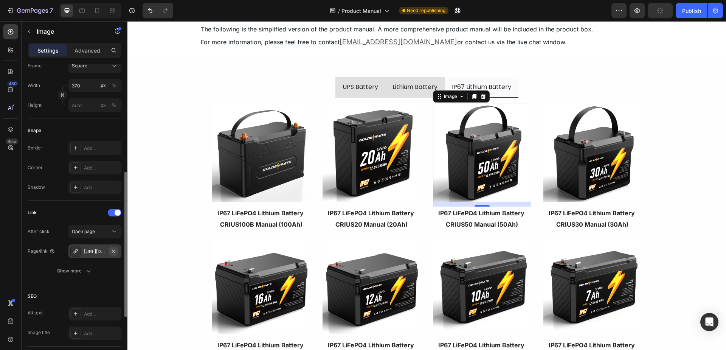
click at [113, 249] on icon "button" at bounding box center [113, 251] width 6 height 6
click at [99, 254] on div "Add..." at bounding box center [102, 251] width 36 height 7
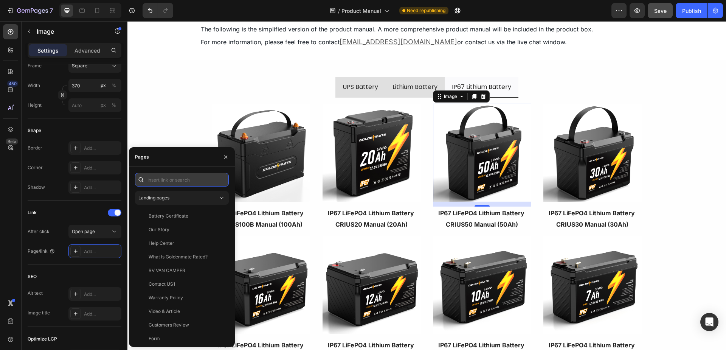
click at [184, 178] on input "text" at bounding box center [182, 180] width 94 height 14
paste input "[URL][DOMAIN_NAME]"
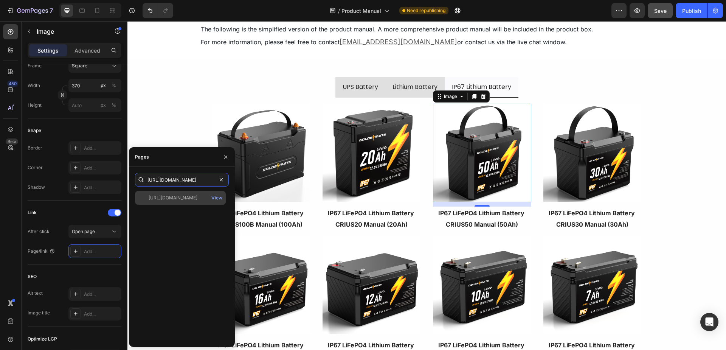
type input "[URL][DOMAIN_NAME]"
click at [181, 200] on div "[URL][DOMAIN_NAME]" at bounding box center [173, 197] width 49 height 7
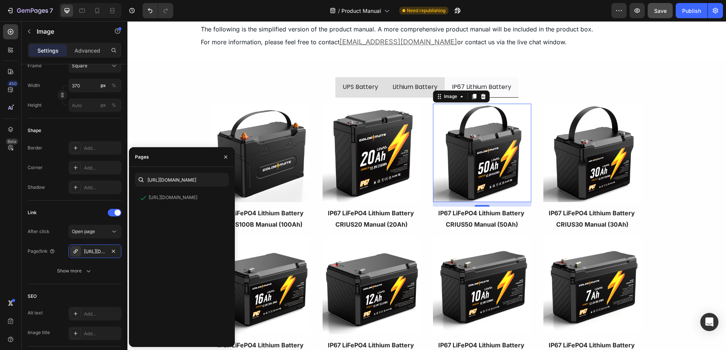
scroll to position [0, 0]
click at [605, 166] on img at bounding box center [592, 153] width 98 height 98
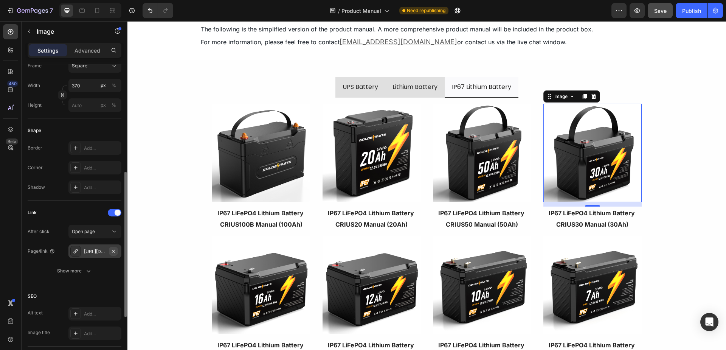
click at [113, 249] on icon "button" at bounding box center [113, 251] width 6 height 6
click at [105, 252] on div "Add..." at bounding box center [102, 251] width 36 height 7
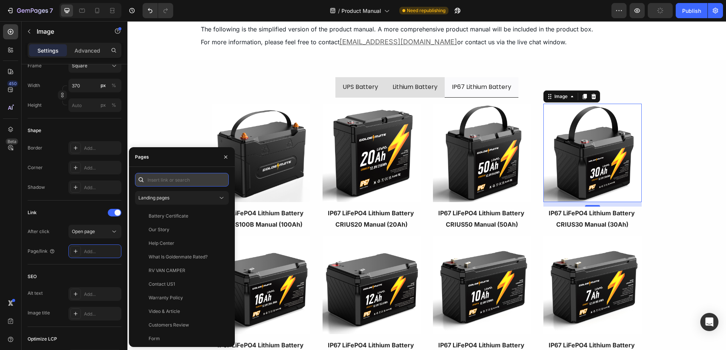
click at [170, 184] on input "text" at bounding box center [182, 180] width 94 height 14
paste input "[URL][DOMAIN_NAME]"
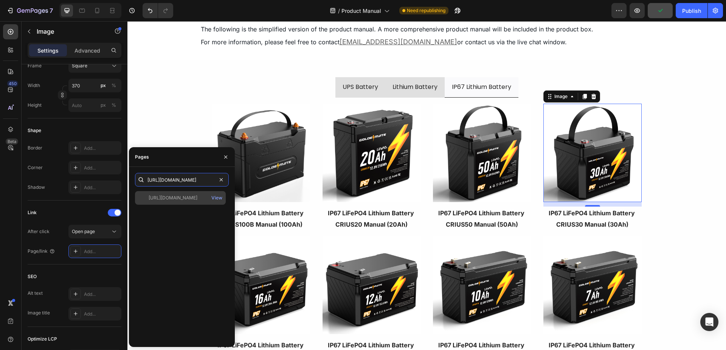
type input "[URL][DOMAIN_NAME]"
click at [179, 201] on div "[URL][DOMAIN_NAME] View" at bounding box center [180, 198] width 91 height 14
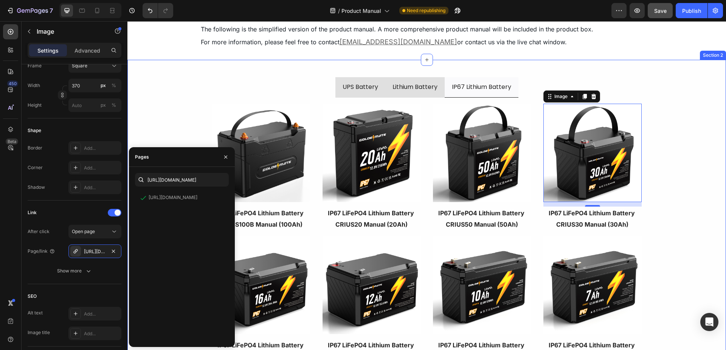
click at [155, 133] on div "UPS Battery Lithium Battery IP67 Lithium Battery Image Orion1000 Smart 12V 100A…" at bounding box center [426, 222] width 598 height 303
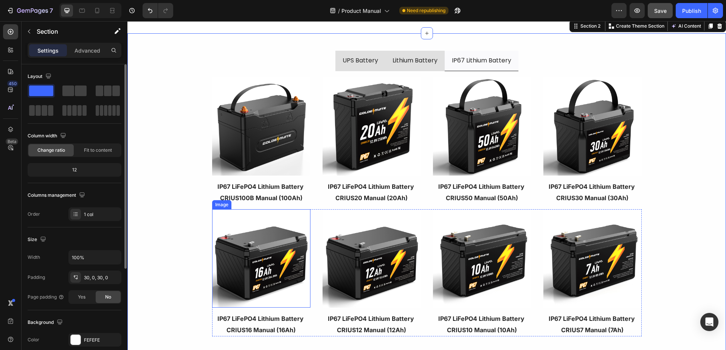
scroll to position [113, 0]
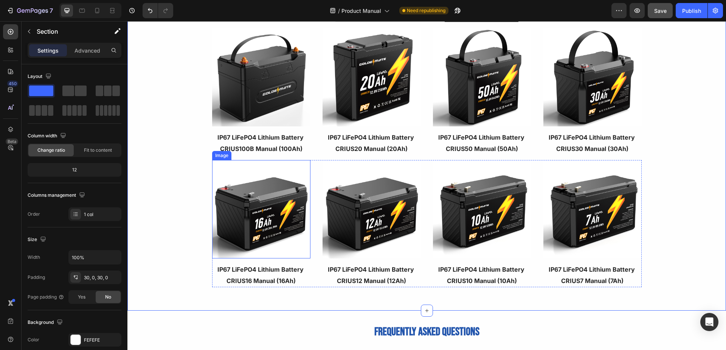
click at [266, 220] on img at bounding box center [261, 209] width 98 height 98
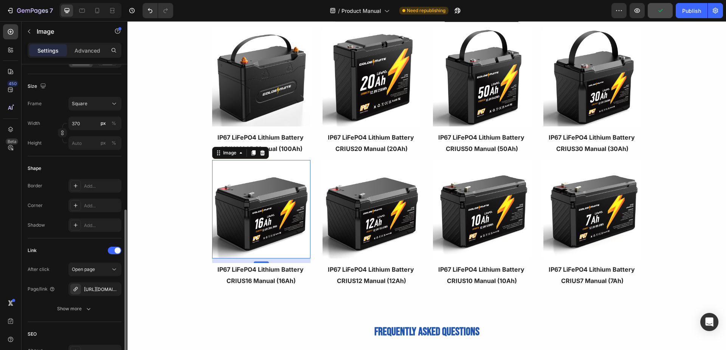
scroll to position [265, 0]
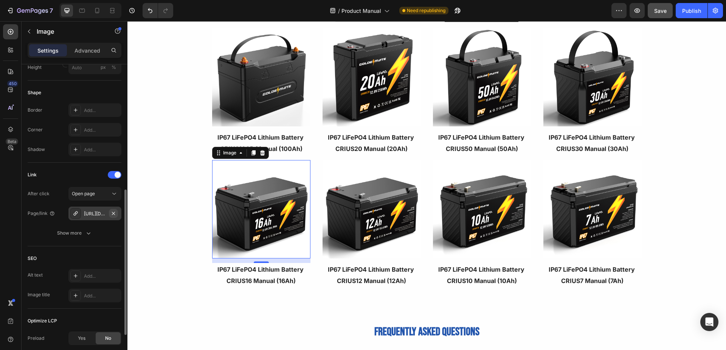
drag, startPoint x: 116, startPoint y: 213, endPoint x: 29, endPoint y: 192, distance: 89.5
click at [116, 213] on icon "button" at bounding box center [113, 213] width 6 height 6
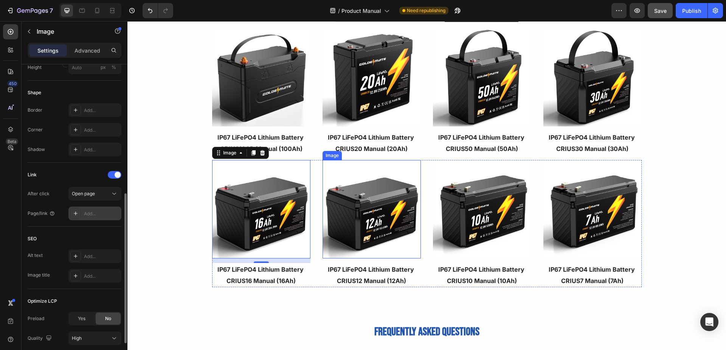
click at [373, 213] on img at bounding box center [371, 209] width 98 height 98
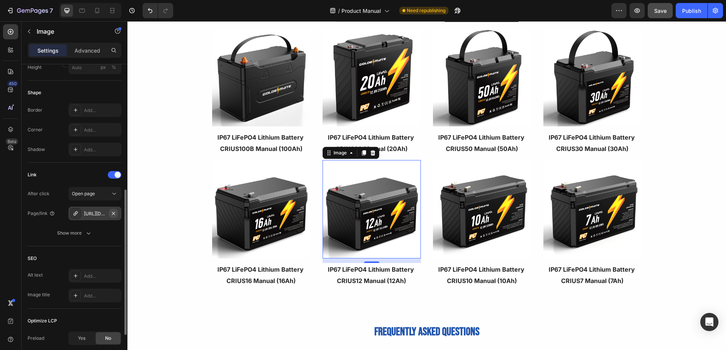
click at [115, 213] on icon "button" at bounding box center [113, 213] width 6 height 6
click at [104, 215] on div "Add..." at bounding box center [102, 213] width 36 height 7
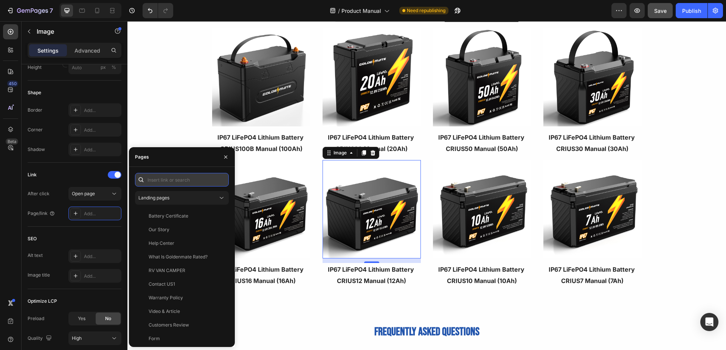
click at [183, 181] on input "text" at bounding box center [182, 180] width 94 height 14
paste input "[URL][DOMAIN_NAME]"
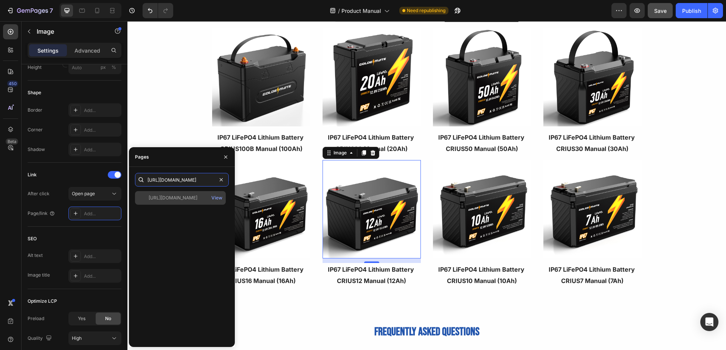
type input "[URL][DOMAIN_NAME]"
drag, startPoint x: 182, startPoint y: 198, endPoint x: 200, endPoint y: 230, distance: 36.0
click at [182, 198] on div "[URL][DOMAIN_NAME]" at bounding box center [173, 197] width 49 height 7
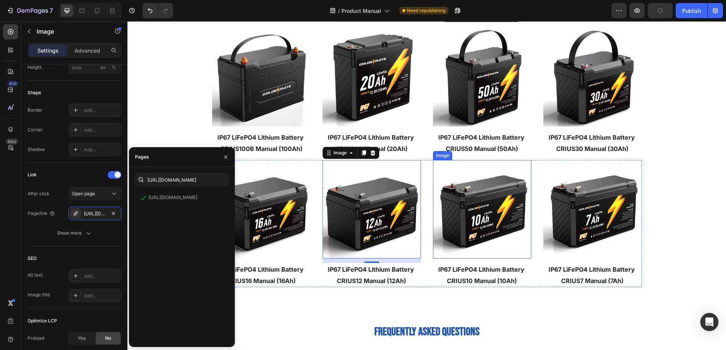
click at [486, 206] on img at bounding box center [482, 209] width 98 height 98
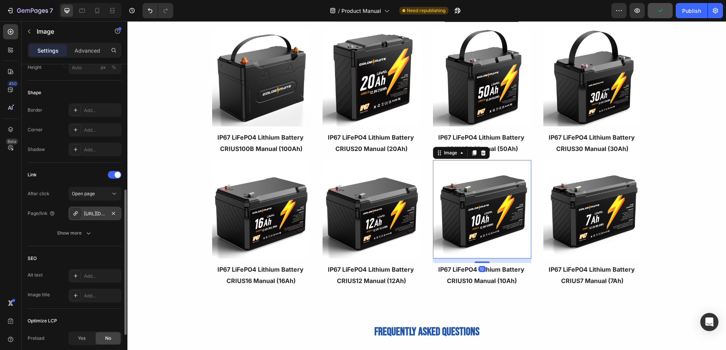
click at [118, 212] on div "[URL][DOMAIN_NAME]" at bounding box center [94, 213] width 53 height 14
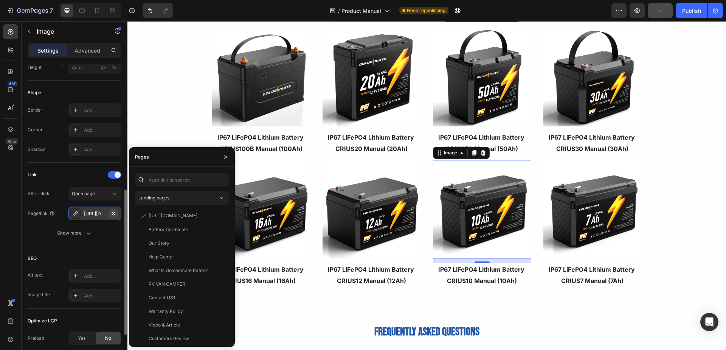
click at [112, 217] on button "button" at bounding box center [113, 213] width 9 height 9
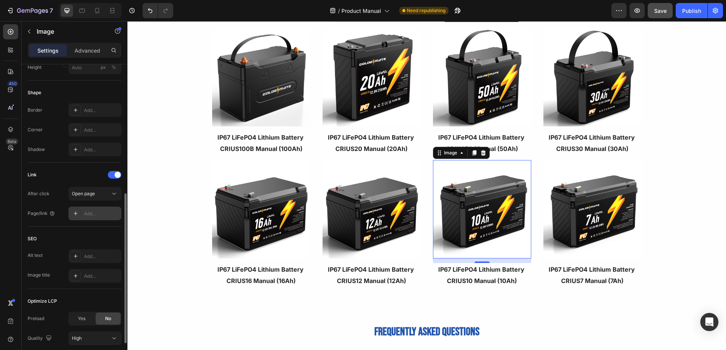
click at [84, 218] on div "Add..." at bounding box center [94, 213] width 53 height 14
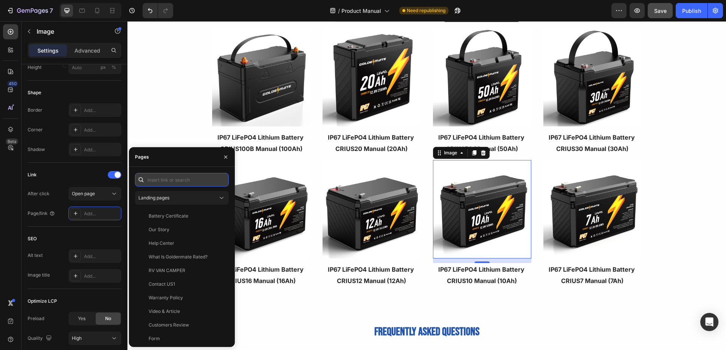
click at [170, 180] on input "text" at bounding box center [182, 180] width 94 height 14
paste input "[URL][DOMAIN_NAME]"
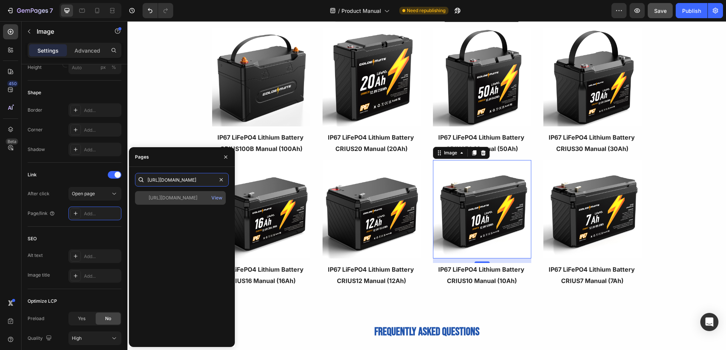
type input "[URL][DOMAIN_NAME]"
drag, startPoint x: 169, startPoint y: 198, endPoint x: 171, endPoint y: 151, distance: 46.9
click at [169, 198] on div "[URL][DOMAIN_NAME]" at bounding box center [173, 197] width 49 height 7
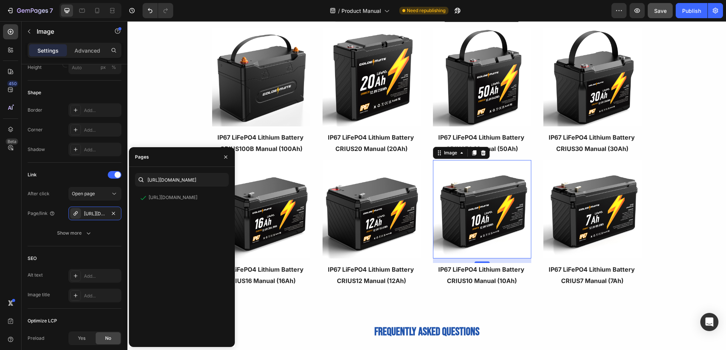
scroll to position [0, 0]
drag, startPoint x: 376, startPoint y: 36, endPoint x: 449, endPoint y: 175, distance: 156.7
click at [593, 232] on img at bounding box center [592, 209] width 98 height 98
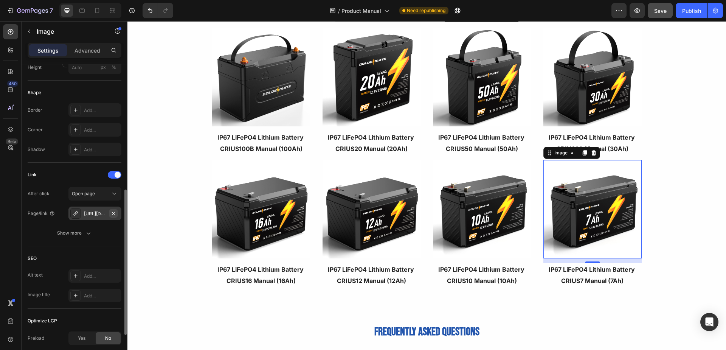
click at [114, 211] on icon "button" at bounding box center [113, 213] width 6 height 6
click at [104, 212] on div "Add..." at bounding box center [102, 213] width 36 height 7
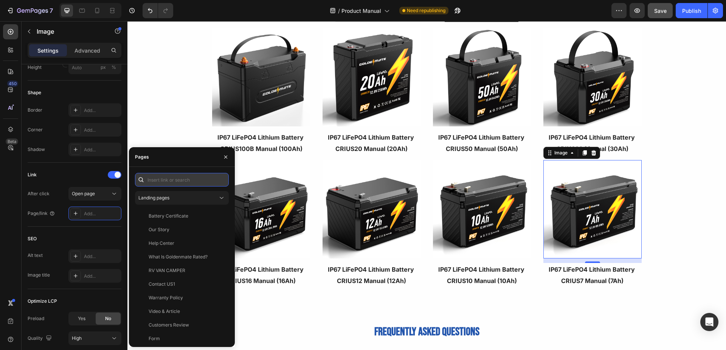
click at [178, 181] on input "text" at bounding box center [182, 180] width 94 height 14
paste input "[URL][DOMAIN_NAME]"
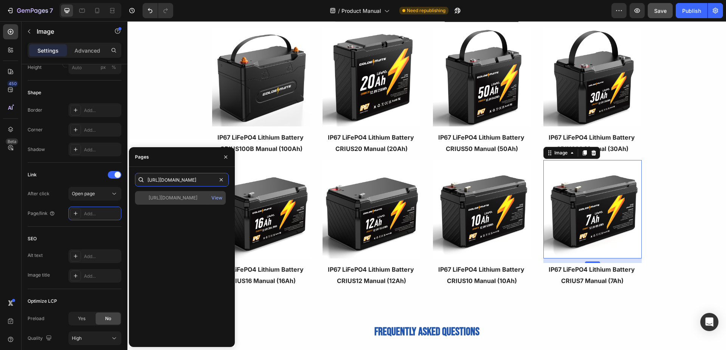
type input "[URL][DOMAIN_NAME]"
click at [172, 199] on div "[URL][DOMAIN_NAME]" at bounding box center [173, 197] width 49 height 7
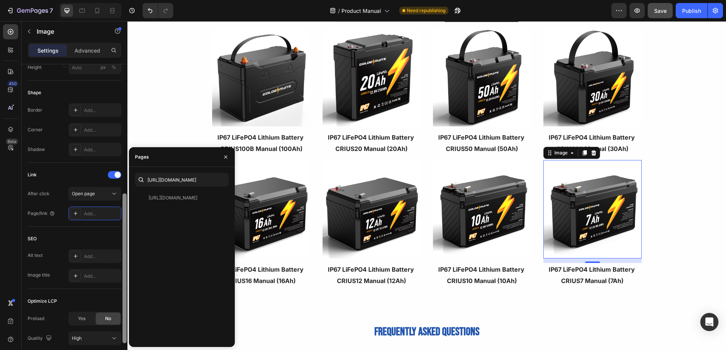
scroll to position [0, 0]
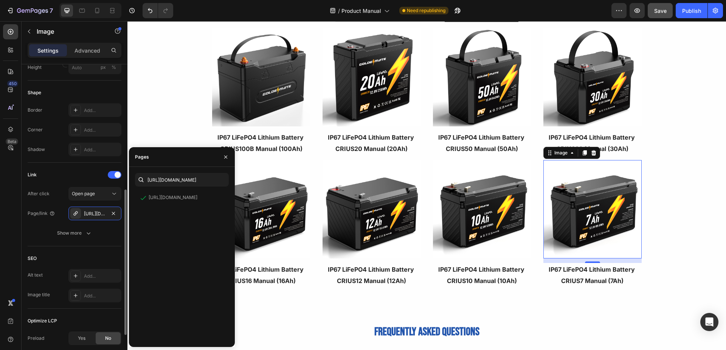
click at [85, 169] on div "Link" at bounding box center [75, 175] width 94 height 12
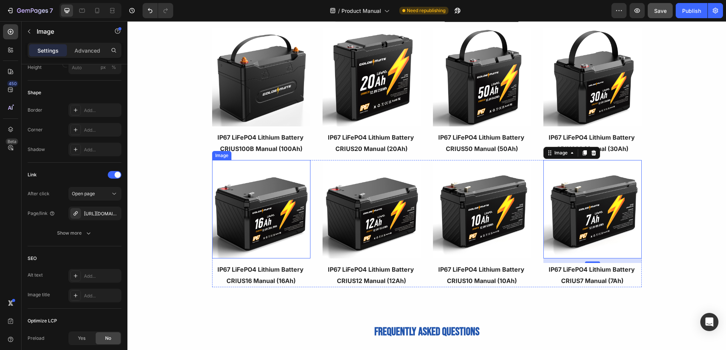
click at [236, 221] on img at bounding box center [261, 209] width 98 height 98
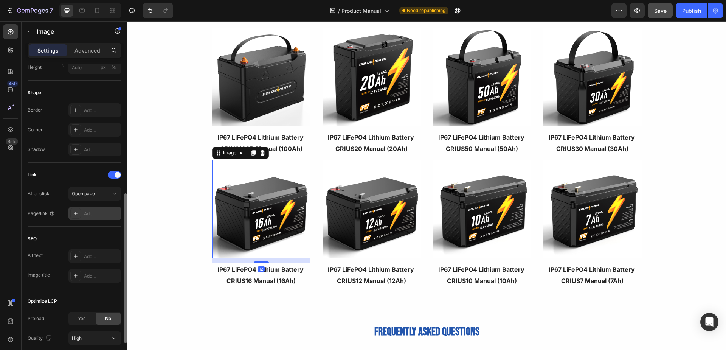
click at [98, 213] on div "Add..." at bounding box center [102, 213] width 36 height 7
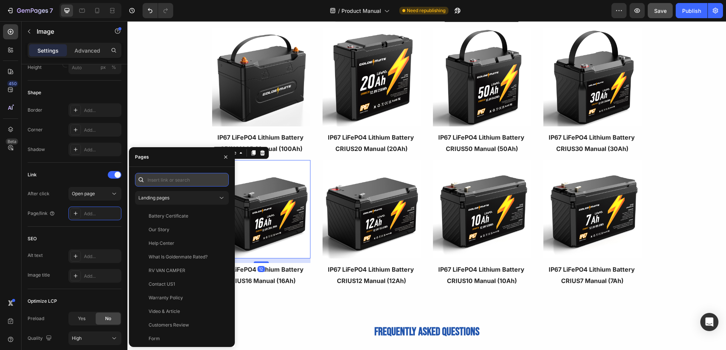
click at [170, 175] on input "text" at bounding box center [182, 180] width 94 height 14
paste input "[URL][DOMAIN_NAME]"
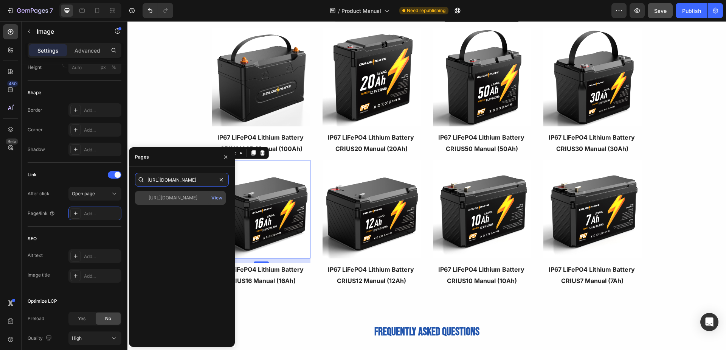
type input "[URL][DOMAIN_NAME]"
drag, startPoint x: 175, startPoint y: 196, endPoint x: 155, endPoint y: 159, distance: 42.0
click at [175, 196] on div "[URL][DOMAIN_NAME]" at bounding box center [173, 197] width 49 height 7
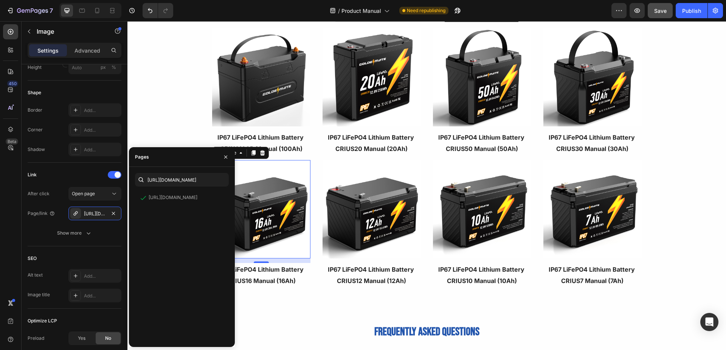
scroll to position [0, 0]
click at [178, 113] on div "UPS Battery Lithium Battery IP67 Lithium Battery Image Orion1000 Smart 12V 100A…" at bounding box center [426, 146] width 598 height 303
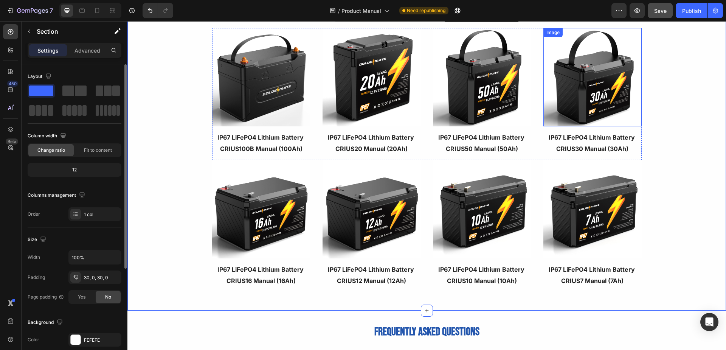
click at [594, 92] on img at bounding box center [592, 77] width 98 height 98
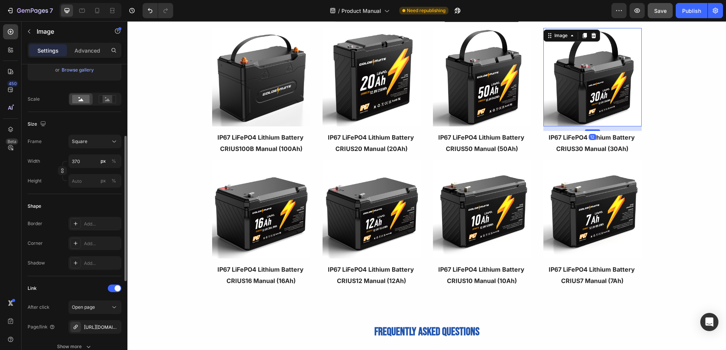
scroll to position [265, 0]
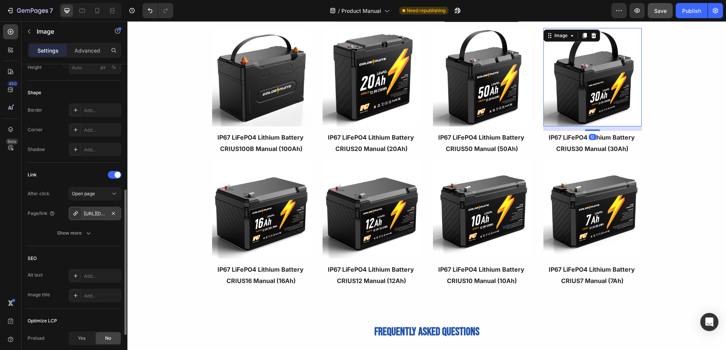
click at [91, 217] on div "[URL][DOMAIN_NAME]" at bounding box center [94, 213] width 53 height 14
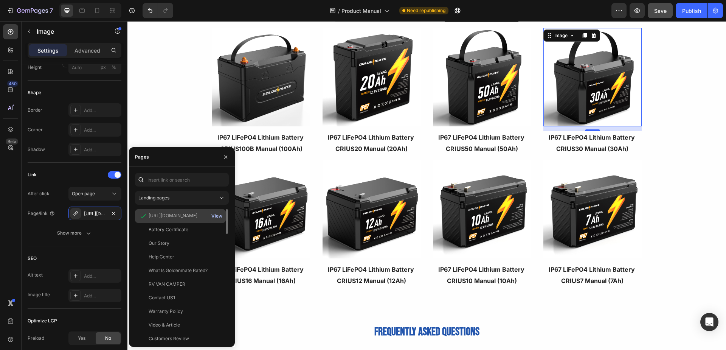
click at [217, 215] on div "View" at bounding box center [216, 215] width 11 height 7
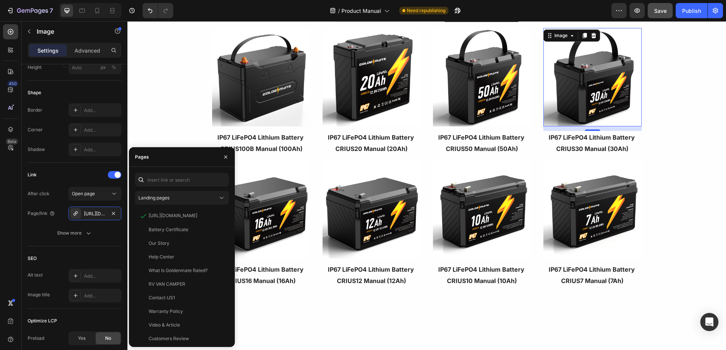
scroll to position [38, 0]
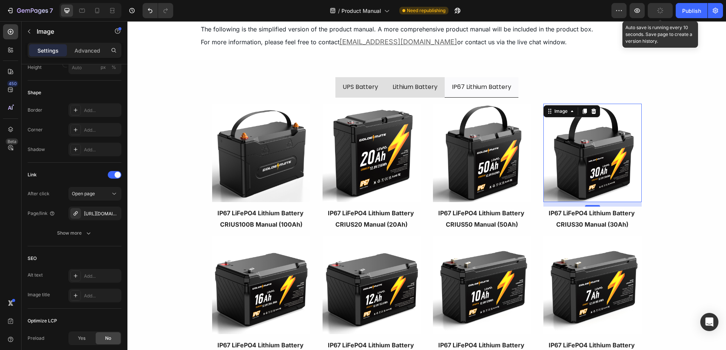
click at [654, 5] on button "button" at bounding box center [659, 10] width 25 height 15
click at [662, 15] on button "Save" at bounding box center [659, 10] width 25 height 15
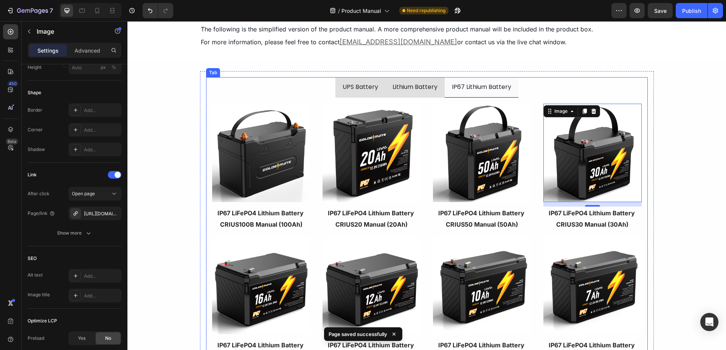
click at [360, 92] on p "UPS Battery" at bounding box center [360, 86] width 36 height 11
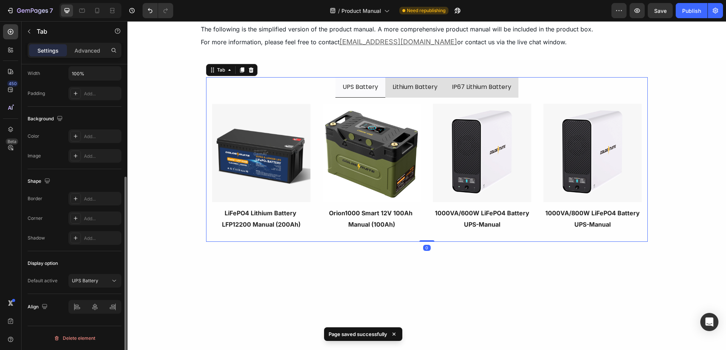
scroll to position [0, 0]
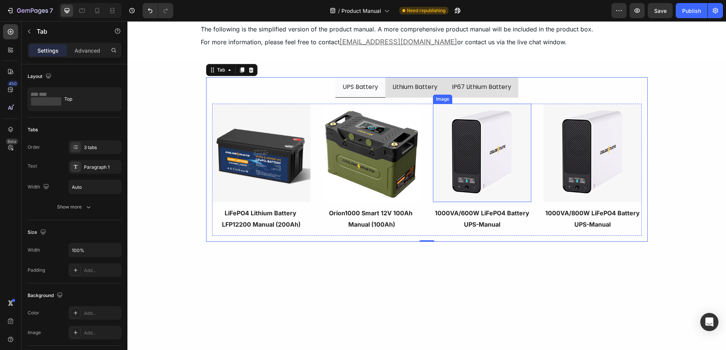
click at [463, 148] on img at bounding box center [482, 153] width 98 height 98
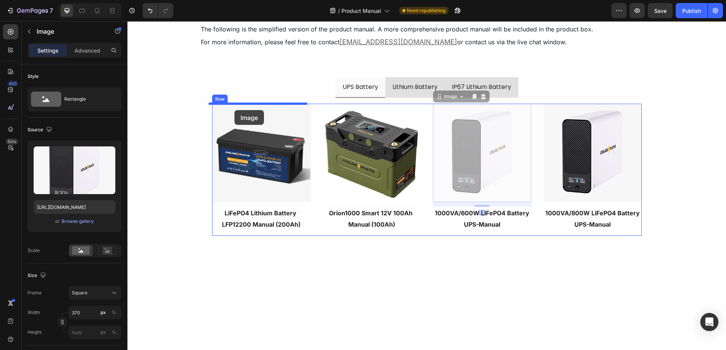
drag, startPoint x: 436, startPoint y: 99, endPoint x: 234, endPoint y: 110, distance: 201.7
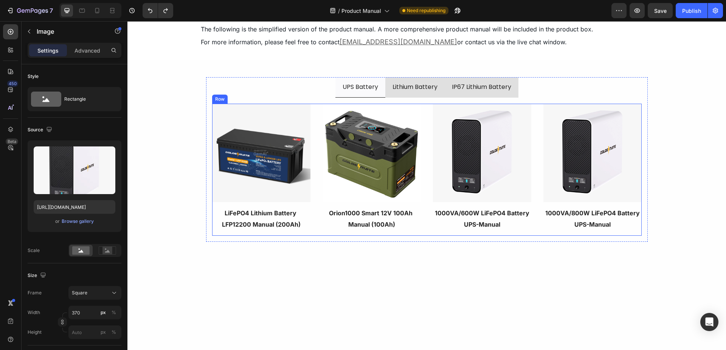
click at [426, 149] on div "Image Orion1000 Smart 12V 100Ah Manual (100Ah) Text block Image 1000VA/600W LiF…" at bounding box center [426, 170] width 429 height 132
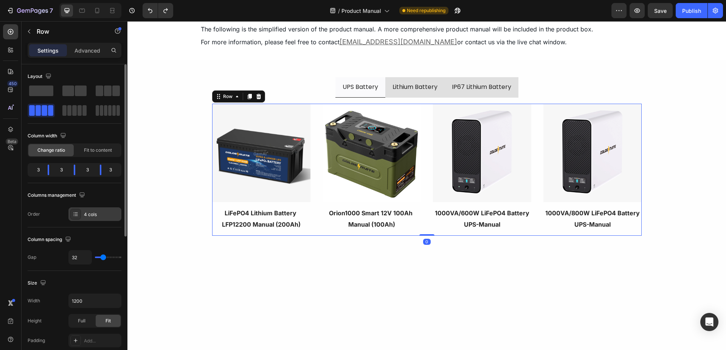
click at [92, 211] on div "4 cols" at bounding box center [102, 214] width 36 height 7
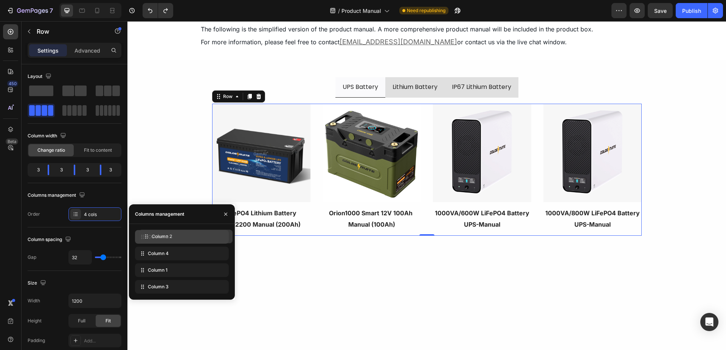
drag, startPoint x: 142, startPoint y: 267, endPoint x: 146, endPoint y: 233, distance: 33.8
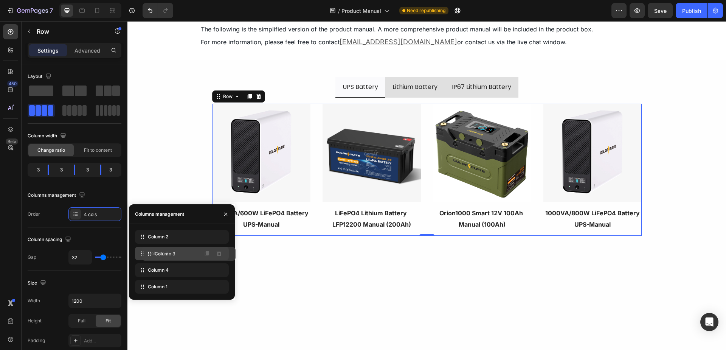
drag, startPoint x: 146, startPoint y: 283, endPoint x: 153, endPoint y: 250, distance: 33.6
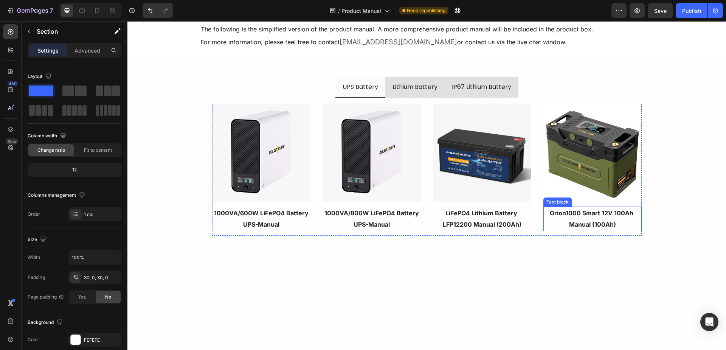
click at [581, 219] on p "Orion1000 Smart 12V 100Ah Manual (100Ah)" at bounding box center [592, 218] width 97 height 23
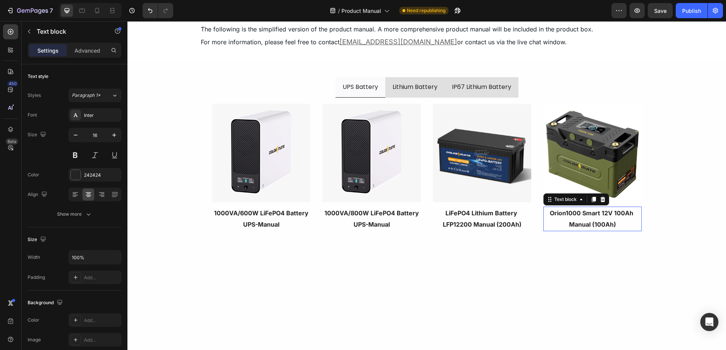
click at [590, 219] on p "Orion1000 Smart 12V 100Ah Manual (100Ah)" at bounding box center [592, 218] width 97 height 23
drag, startPoint x: 611, startPoint y: 214, endPoint x: 630, endPoint y: 213, distance: 19.3
click at [630, 213] on strong "1000VA LiFePO4 UPS Backup Battery with NAS Interface" at bounding box center [592, 218] width 88 height 19
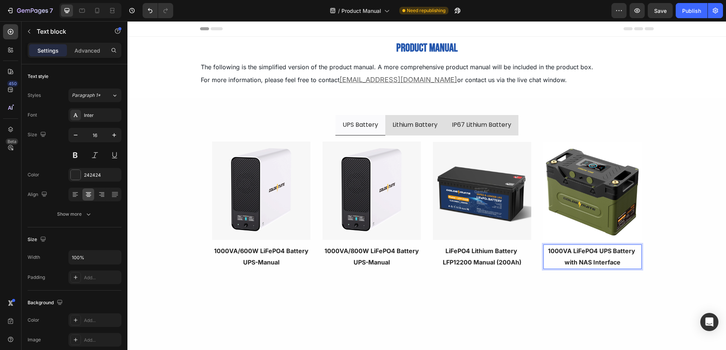
scroll to position [38, 0]
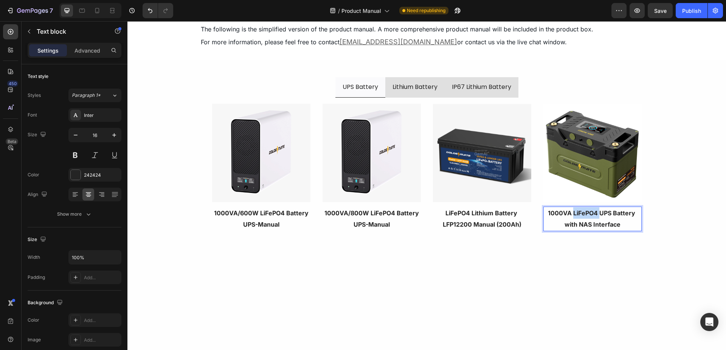
drag, startPoint x: 571, startPoint y: 214, endPoint x: 596, endPoint y: 214, distance: 25.3
click at [596, 214] on strong "1000VA LiFePO4 UPS Battery with NAS Interface" at bounding box center [592, 218] width 89 height 19
drag, startPoint x: 569, startPoint y: 214, endPoint x: 544, endPoint y: 213, distance: 25.3
click at [546, 213] on strong "1000VA UPS Battery with NAS Interface" at bounding box center [591, 218] width 91 height 19
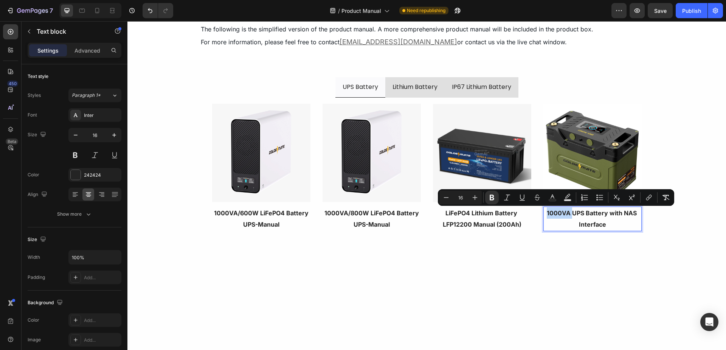
copy strong "1000VA"
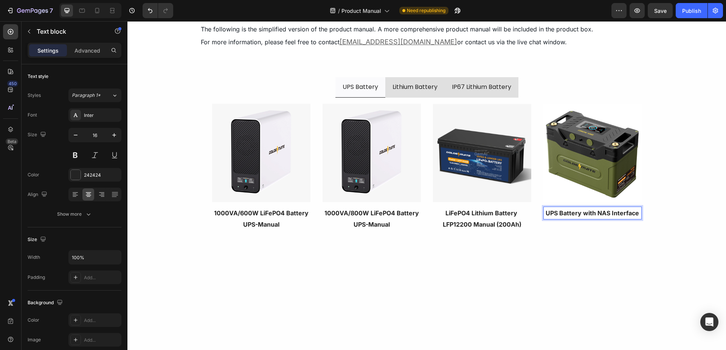
click at [633, 213] on strong "UPS Battery with NAS Interface" at bounding box center [591, 213] width 93 height 8
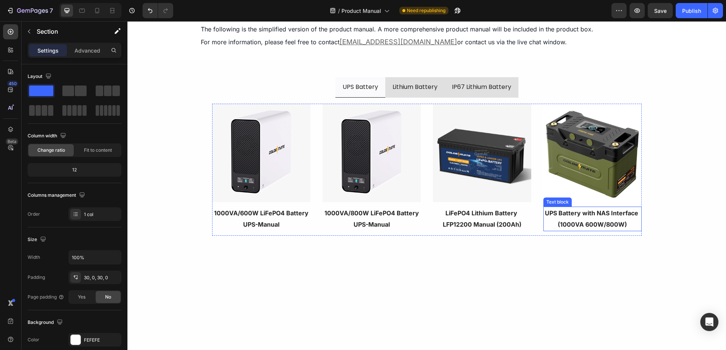
click at [591, 217] on p "UPS Battery with NAS Interface (1000VA 600W/800W)" at bounding box center [592, 218] width 97 height 23
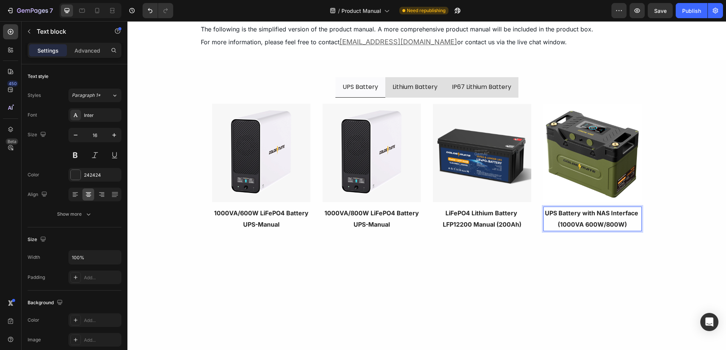
click at [625, 224] on p "UPS Battery with NAS Interface (1000VA 600W/800W)" at bounding box center [592, 218] width 97 height 23
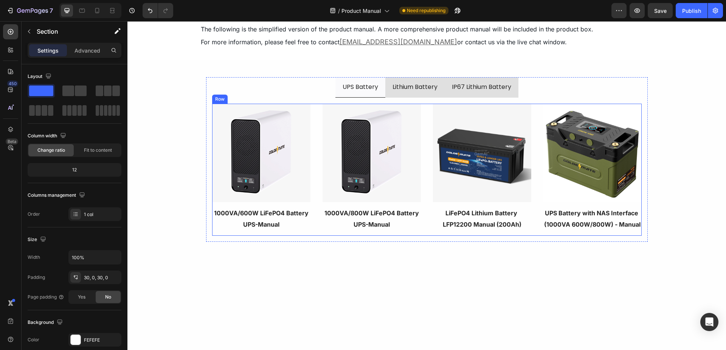
click at [487, 222] on p "LiFePO4 Lithium Battery LFP12200 Manual (200Ah)" at bounding box center [481, 218] width 97 height 23
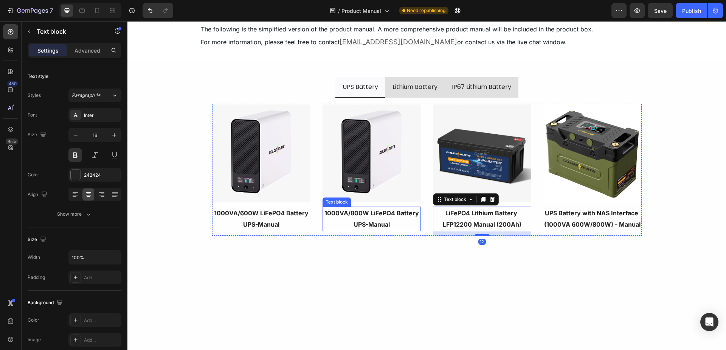
click at [355, 218] on p "1000VA/800W LiFePO4 Battery" at bounding box center [371, 212] width 97 height 11
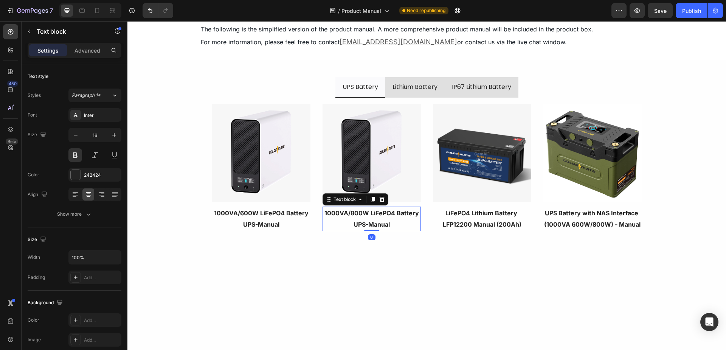
click at [384, 218] on p "1000VA/800W LiFePO4 Battery" at bounding box center [371, 212] width 97 height 11
click at [392, 224] on p "UPS-Manual" at bounding box center [371, 223] width 97 height 11
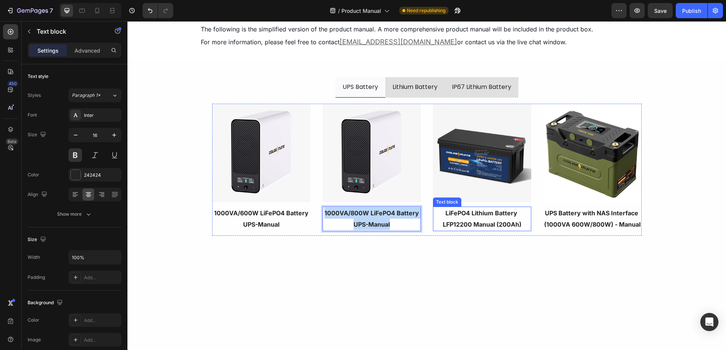
copy div "1000VA/800W LiFePO4 Battery UPS-Manual"
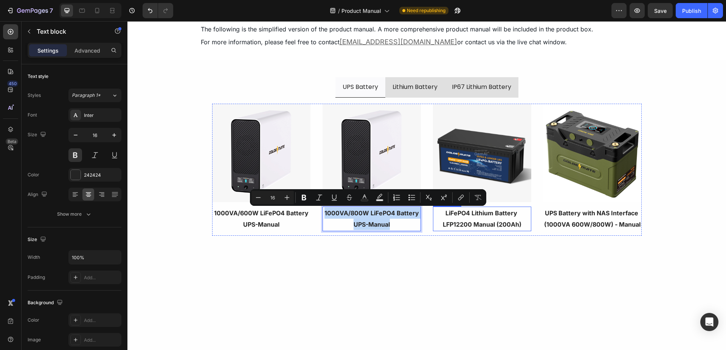
drag, startPoint x: 499, startPoint y: 221, endPoint x: 484, endPoint y: 221, distance: 14.7
click at [499, 221] on p "LiFePO4 Lithium Battery LFP12200 Manual (200Ah)" at bounding box center [481, 218] width 97 height 23
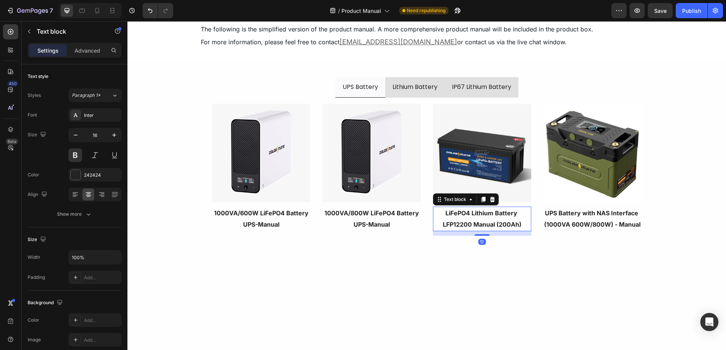
click at [484, 221] on p "LiFePO4 Lithium Battery LFP12200 Manual (200Ah)" at bounding box center [481, 218] width 97 height 23
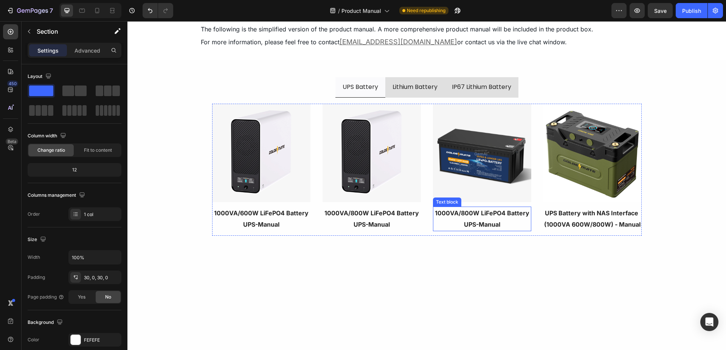
click at [485, 217] on p "1000VA/800W LiFePO4 Battery" at bounding box center [481, 212] width 97 height 11
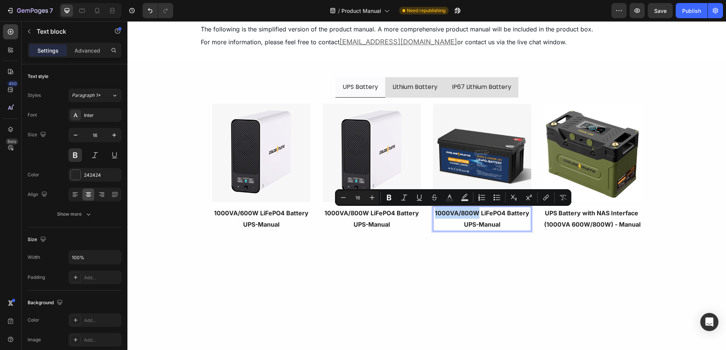
drag, startPoint x: 431, startPoint y: 212, endPoint x: 474, endPoint y: 211, distance: 43.1
click at [474, 211] on p "1000VA/800W LiFePO4 Battery" at bounding box center [481, 212] width 97 height 11
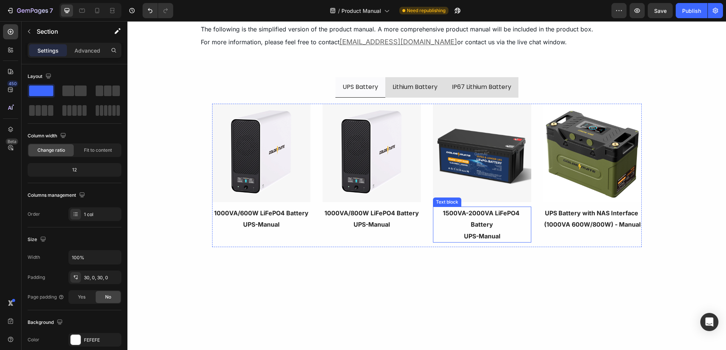
click at [485, 226] on p "1500VA-2000VA LiFePO4 Battery" at bounding box center [481, 218] width 97 height 23
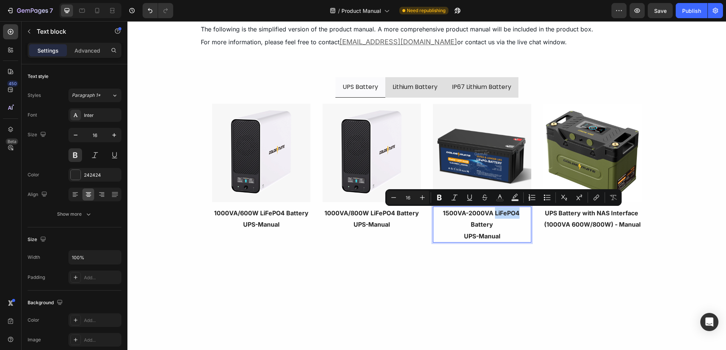
drag, startPoint x: 492, startPoint y: 211, endPoint x: 514, endPoint y: 210, distance: 21.9
click at [514, 210] on p "1500VA-2000VA LiFePO4 Battery" at bounding box center [481, 218] width 97 height 23
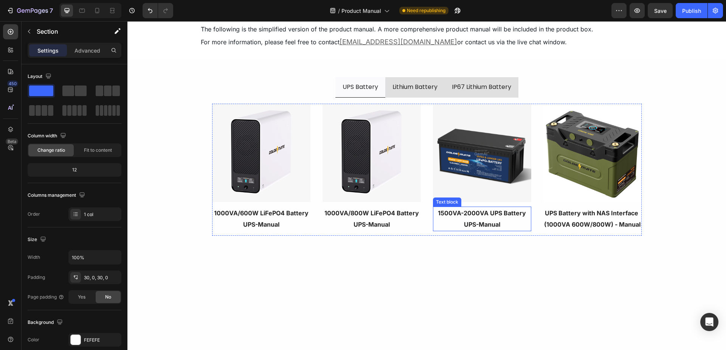
click at [495, 218] on p "1500VA-2000VA UPS Battery" at bounding box center [481, 212] width 97 height 11
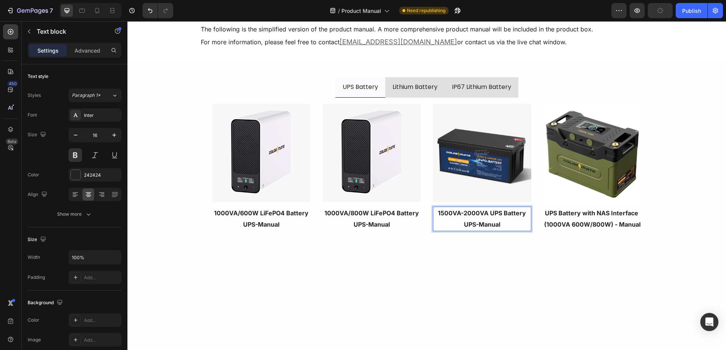
click at [473, 223] on p "UPS-Manual" at bounding box center [481, 223] width 97 height 11
click at [478, 212] on p "1500VA-2000VA UPS Battery" at bounding box center [481, 212] width 97 height 11
drag, startPoint x: 483, startPoint y: 213, endPoint x: 435, endPoint y: 215, distance: 48.0
click at [435, 215] on p "1500VA-2000VA UPS Battery" at bounding box center [481, 212] width 97 height 11
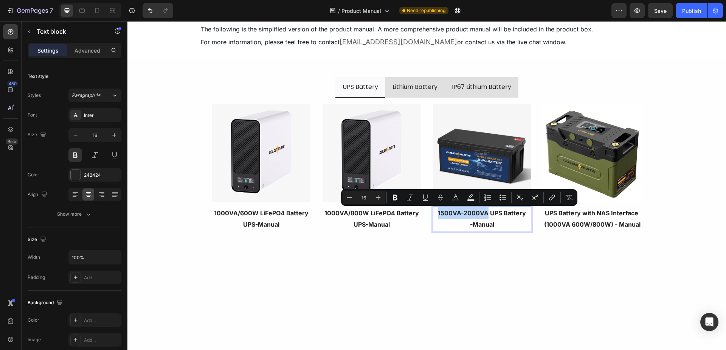
copy p "1500VA-2000VA"
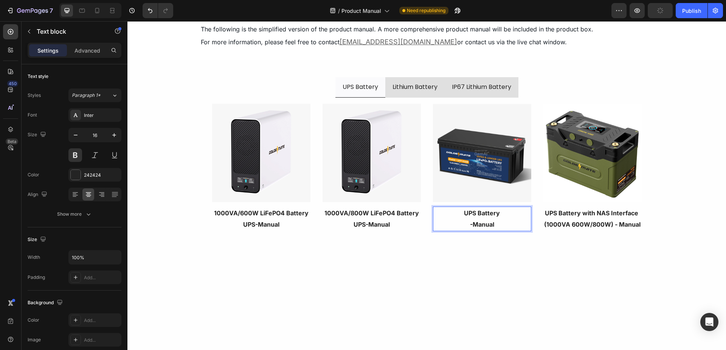
click at [503, 215] on p "UPS Battery" at bounding box center [481, 212] width 97 height 11
click at [474, 212] on p "UPS Battery 1500VA-2000VA" at bounding box center [481, 212] width 97 height 11
click at [524, 213] on p "UPS Battery 1500VA-2000VA" at bounding box center [481, 212] width 97 height 11
click at [437, 214] on p "UPS Battery 1500VA-2000VA" at bounding box center [481, 212] width 97 height 11
click at [467, 238] on p "-Manual" at bounding box center [481, 235] width 97 height 11
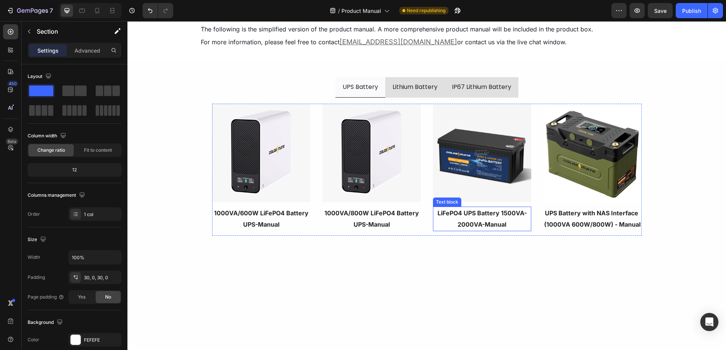
click at [493, 213] on p "LiFePO4 UPS Battery 1500VA-2000VA-Manual" at bounding box center [481, 218] width 97 height 23
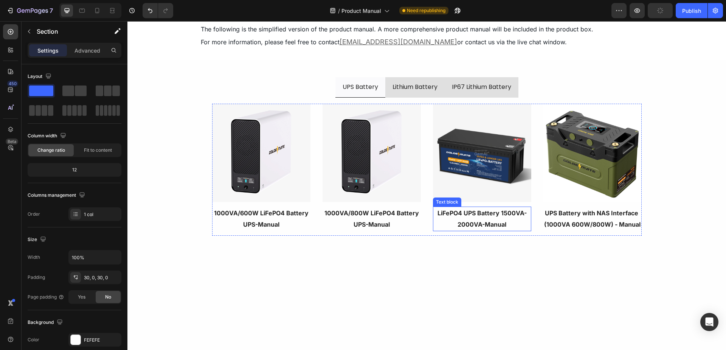
click at [478, 214] on p "LiFePO4 UPS Battery 1500VA-2000VA-Manual" at bounding box center [481, 218] width 97 height 23
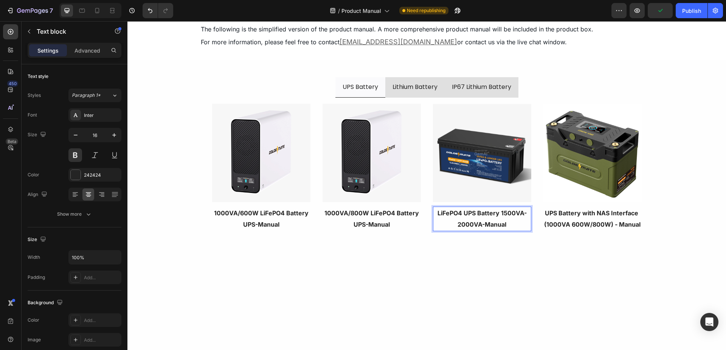
click at [498, 213] on p "LiFePO4 UPS Battery 1500VA-2000VA-Manual" at bounding box center [481, 218] width 97 height 23
click at [479, 224] on p "LiFePO4 UPS Battery (1500VA-2000VA-Manual" at bounding box center [481, 218] width 97 height 23
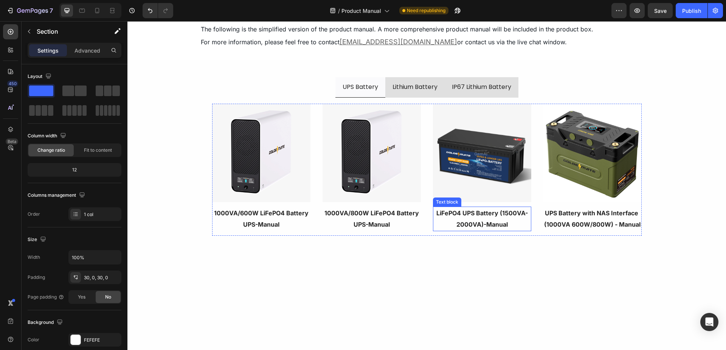
click at [500, 218] on p "LiFePO4 UPS Battery (1500VA-2000VA)-Manual" at bounding box center [481, 218] width 97 height 23
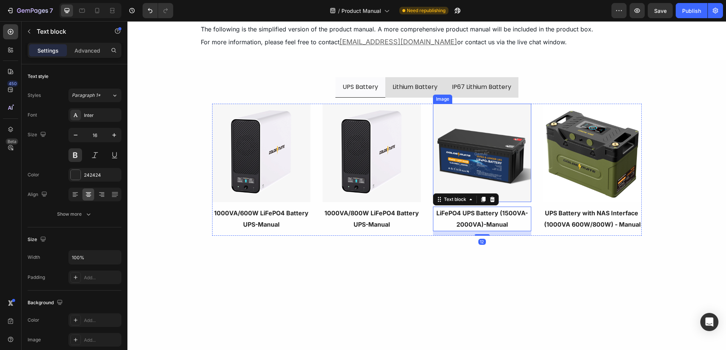
click at [477, 150] on img at bounding box center [482, 153] width 98 height 98
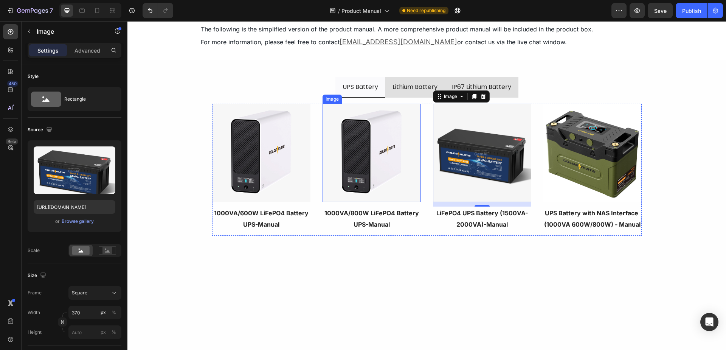
click at [381, 150] on img at bounding box center [371, 153] width 98 height 98
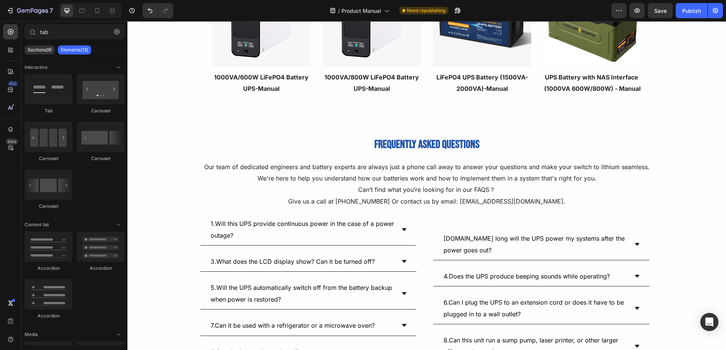
scroll to position [0, 0]
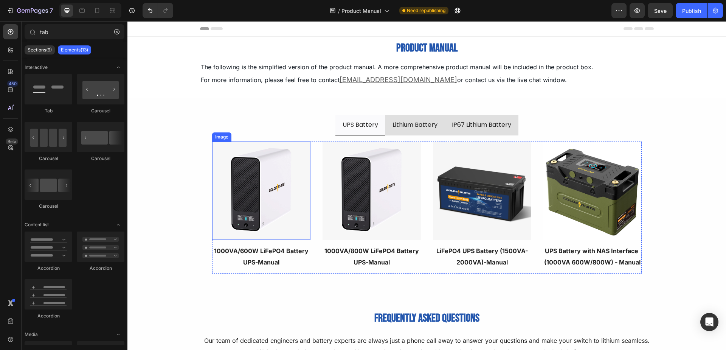
click at [244, 190] on img at bounding box center [261, 190] width 98 height 98
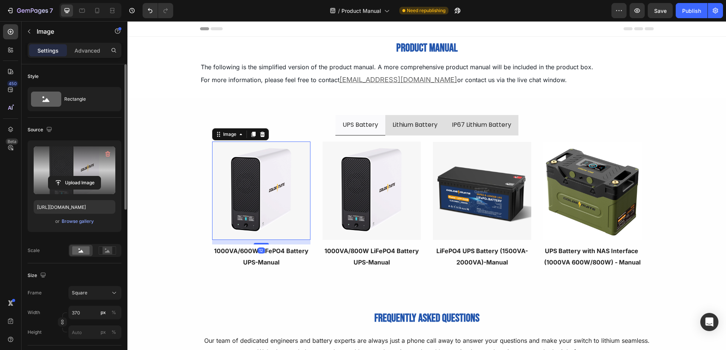
click at [84, 167] on label at bounding box center [75, 170] width 82 height 48
click at [84, 176] on input "file" at bounding box center [74, 182] width 52 height 13
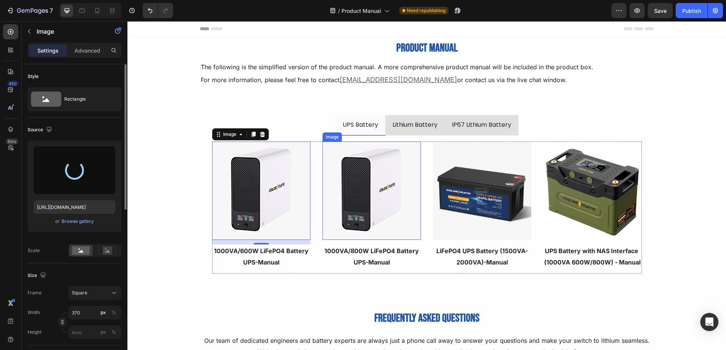
type input "https://cdn.shopify.com/s/files/1/0756/4807/4038/files/gempages_480543110472926…"
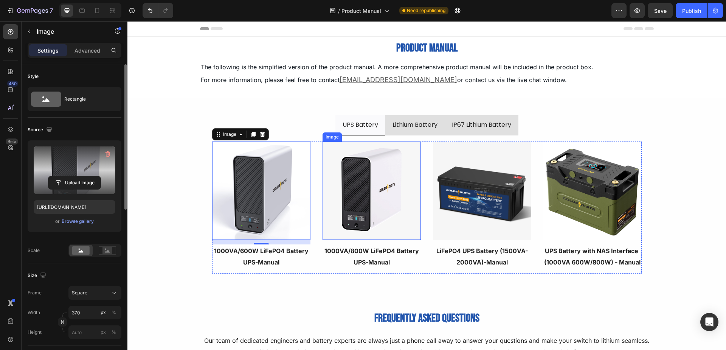
click at [372, 197] on img at bounding box center [371, 190] width 98 height 98
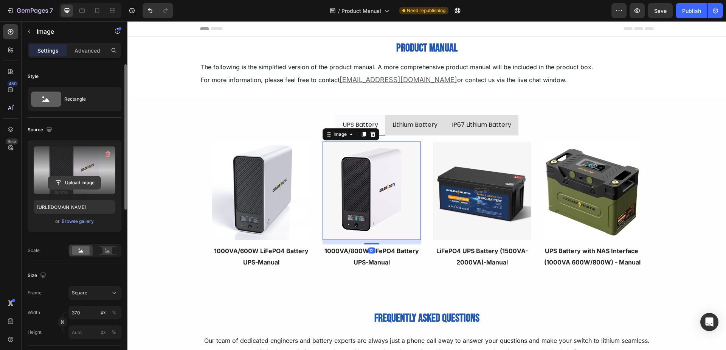
click at [70, 186] on input "file" at bounding box center [74, 182] width 52 height 13
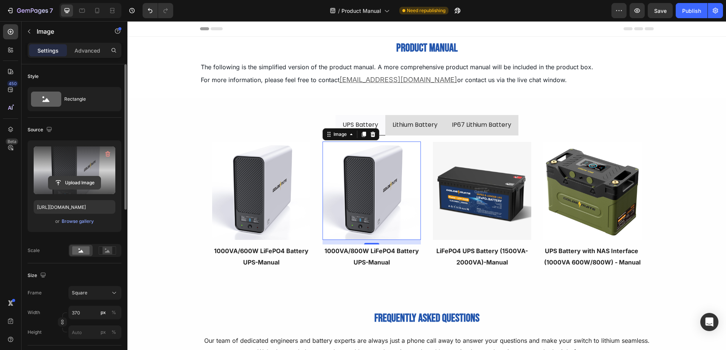
click at [73, 180] on input "file" at bounding box center [74, 182] width 52 height 13
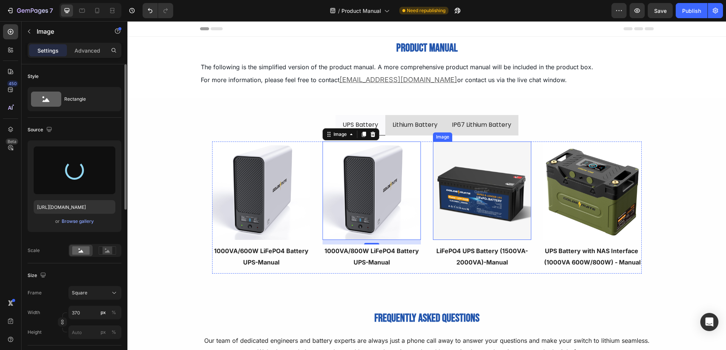
type input "https://cdn.shopify.com/s/files/1/0756/4807/4038/files/gempages_480543110472926…"
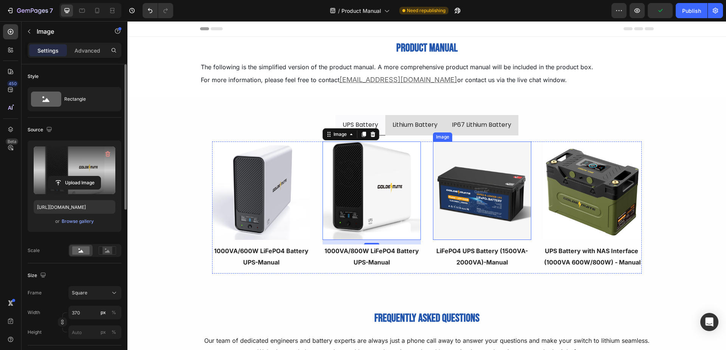
click at [486, 198] on img at bounding box center [482, 190] width 98 height 98
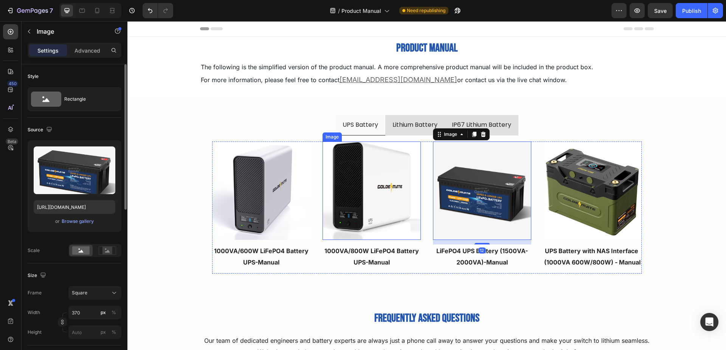
click at [389, 218] on img at bounding box center [371, 190] width 98 height 98
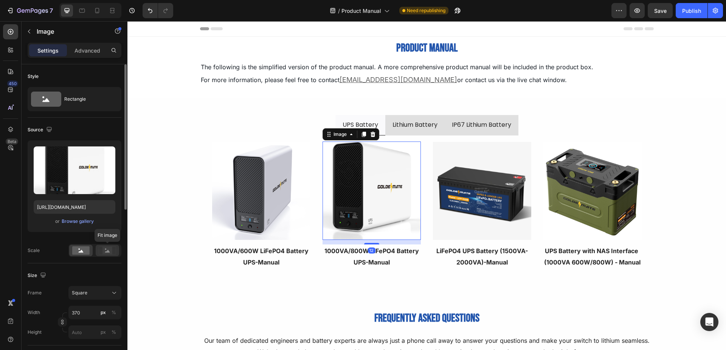
drag, startPoint x: 106, startPoint y: 249, endPoint x: 185, endPoint y: 193, distance: 96.6
click at [106, 249] on circle at bounding box center [106, 249] width 2 height 2
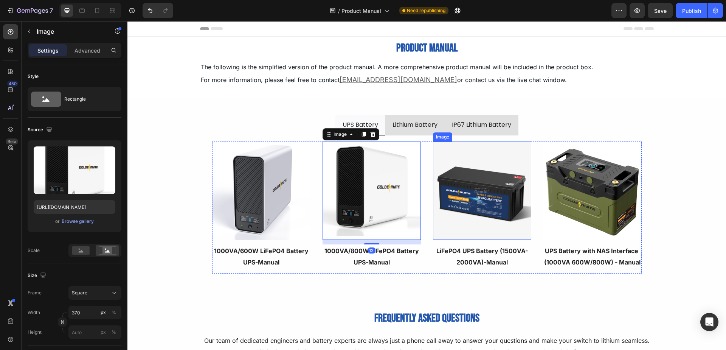
drag, startPoint x: 491, startPoint y: 209, endPoint x: 468, endPoint y: 207, distance: 23.9
click at [491, 209] on img at bounding box center [482, 190] width 98 height 98
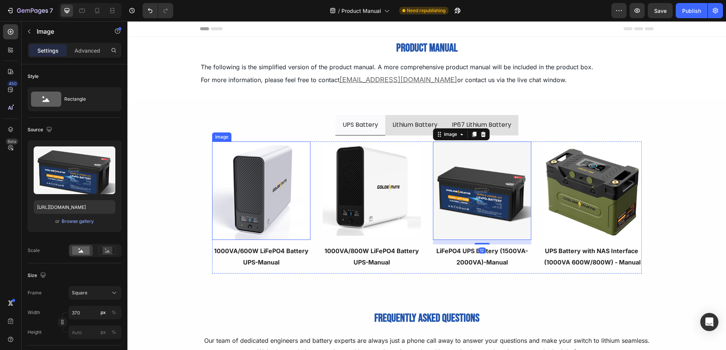
click at [286, 191] on img at bounding box center [261, 190] width 98 height 98
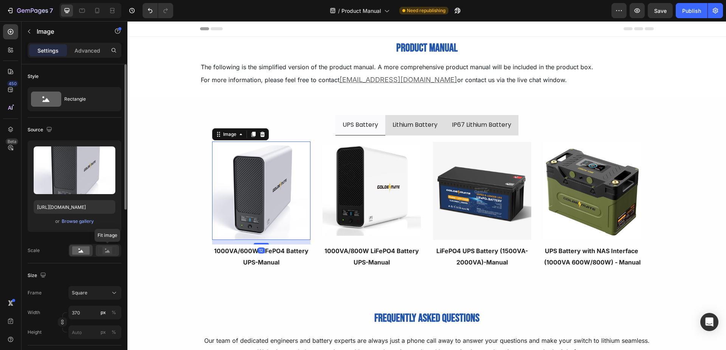
click at [112, 252] on icon at bounding box center [107, 250] width 17 height 8
click at [475, 200] on img at bounding box center [482, 190] width 98 height 98
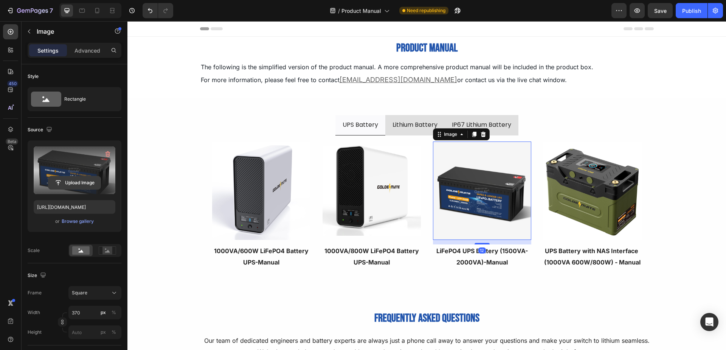
click at [77, 185] on input "file" at bounding box center [74, 182] width 52 height 13
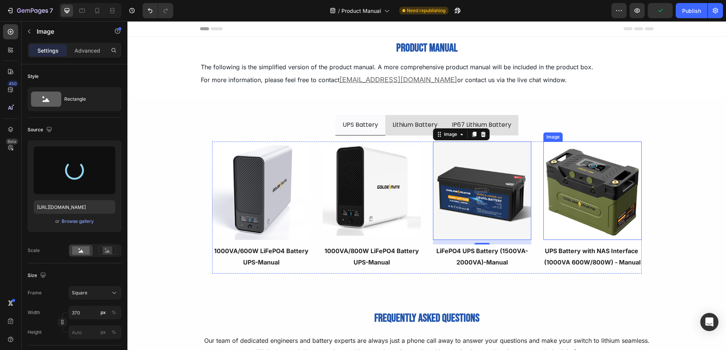
type input "https://cdn.shopify.com/s/files/1/0756/4807/4038/files/gempages_480543110472926…"
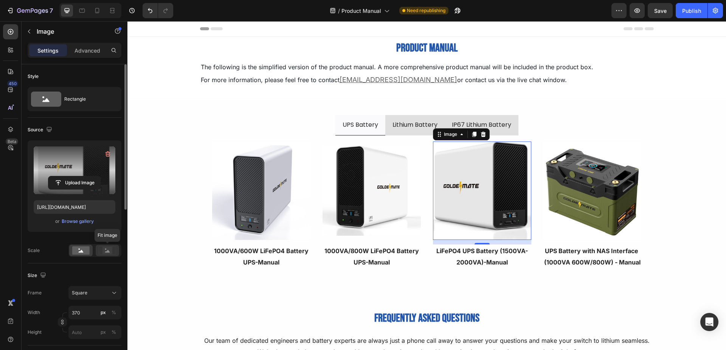
click at [112, 249] on icon at bounding box center [107, 250] width 17 height 8
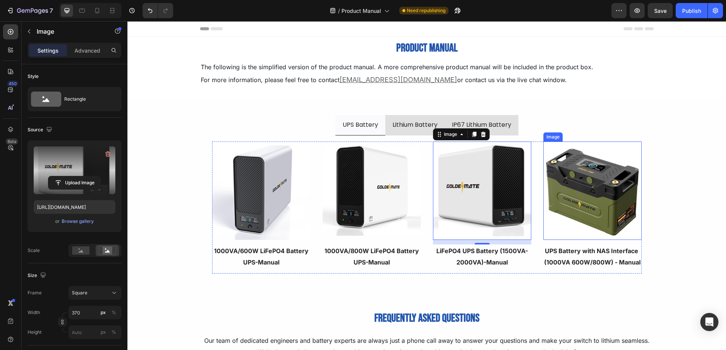
click at [596, 213] on img at bounding box center [592, 190] width 98 height 98
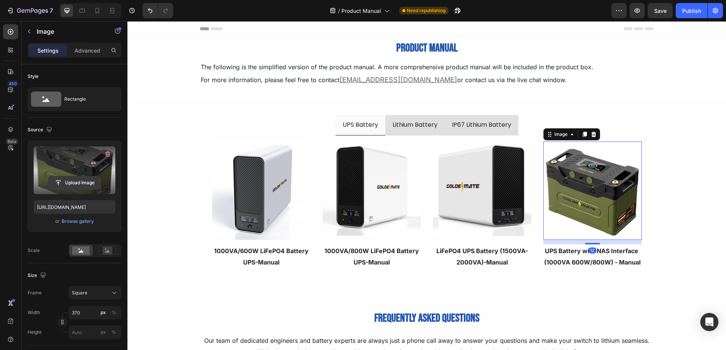
click at [65, 183] on input "file" at bounding box center [74, 182] width 52 height 13
click at [84, 180] on input "file" at bounding box center [74, 182] width 52 height 13
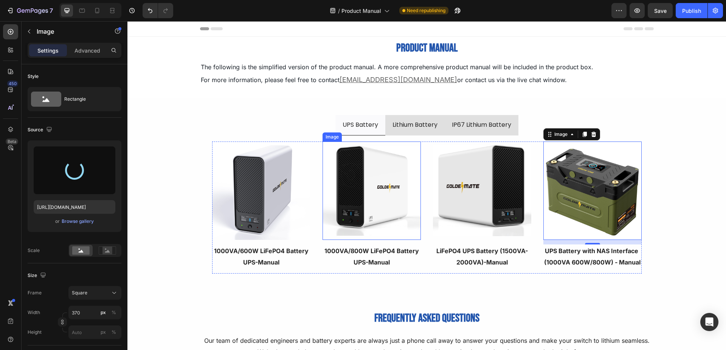
type input "https://cdn.shopify.com/s/files/1/0756/4807/4038/files/gempages_480543110472926…"
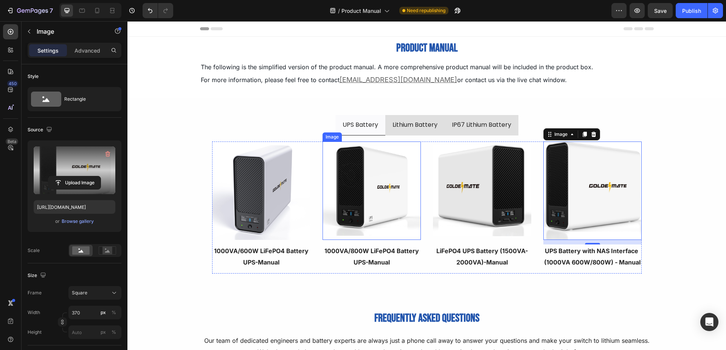
click at [372, 195] on img at bounding box center [371, 190] width 98 height 98
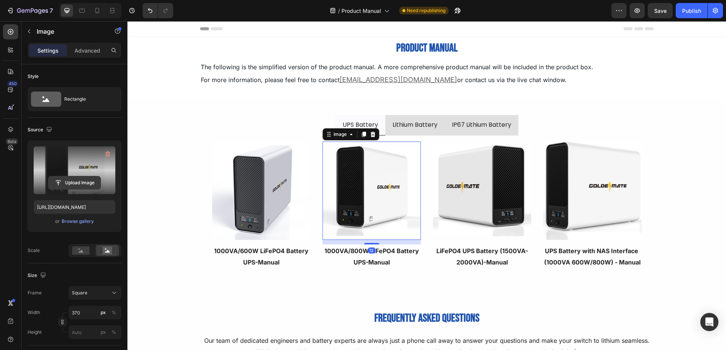
click at [68, 178] on input "file" at bounding box center [74, 182] width 52 height 13
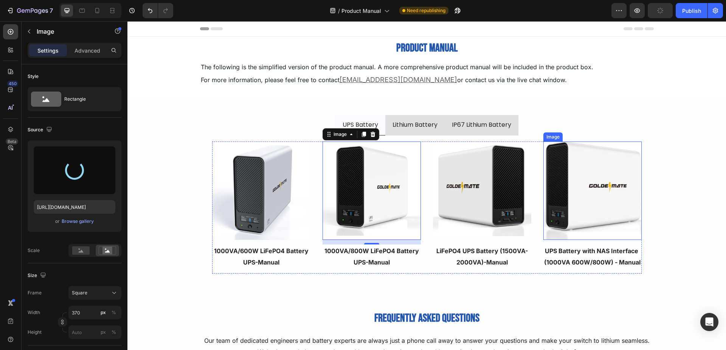
type input "https://cdn.shopify.com/s/files/1/0756/4807/4038/files/gempages_480543110472926…"
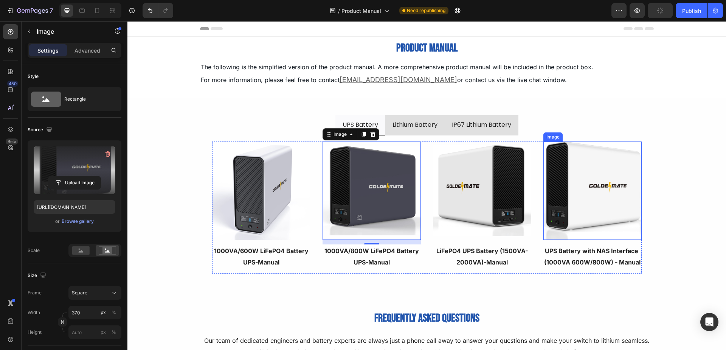
click at [581, 186] on img at bounding box center [592, 190] width 98 height 98
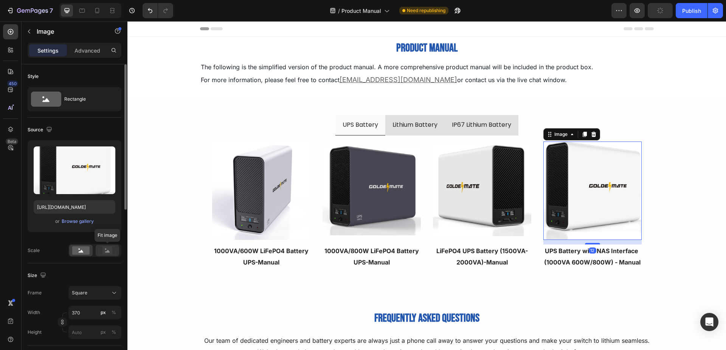
click at [109, 250] on rect at bounding box center [107, 250] width 10 height 8
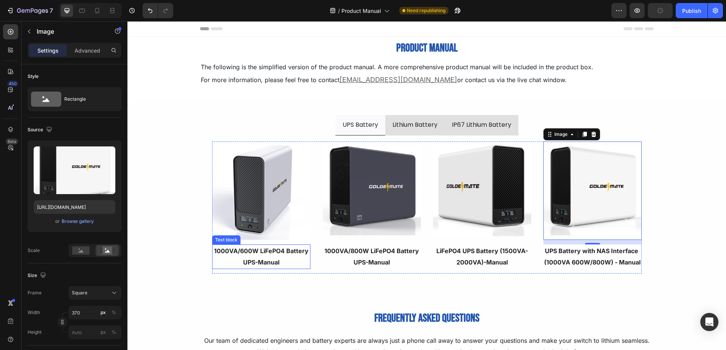
click at [272, 258] on strong "UPS-Manual" at bounding box center [261, 262] width 36 height 8
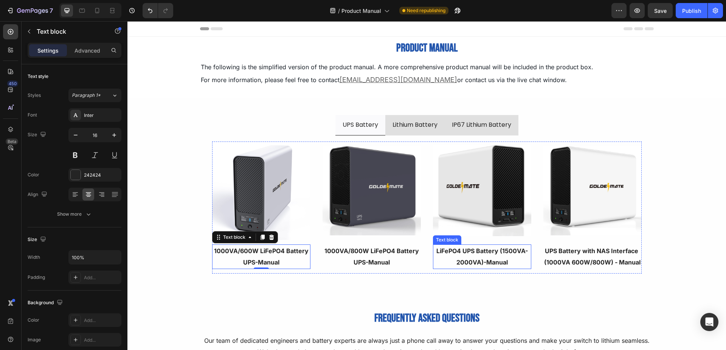
click at [494, 211] on img at bounding box center [482, 190] width 98 height 98
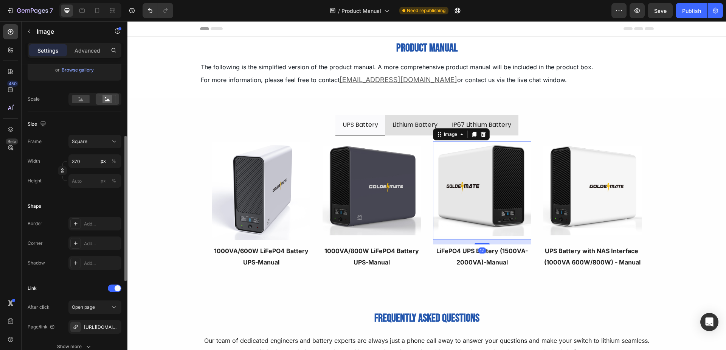
scroll to position [265, 0]
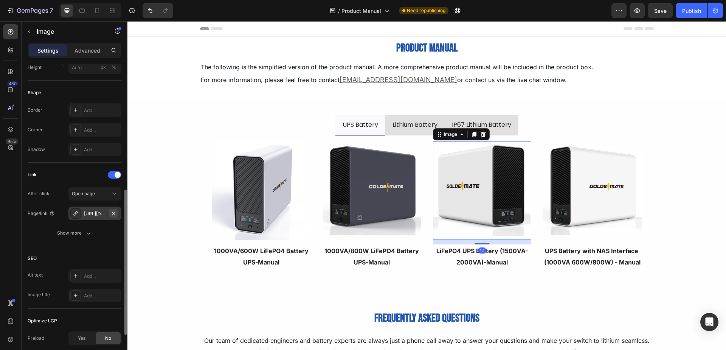
click at [116, 211] on icon "button" at bounding box center [113, 213] width 6 height 6
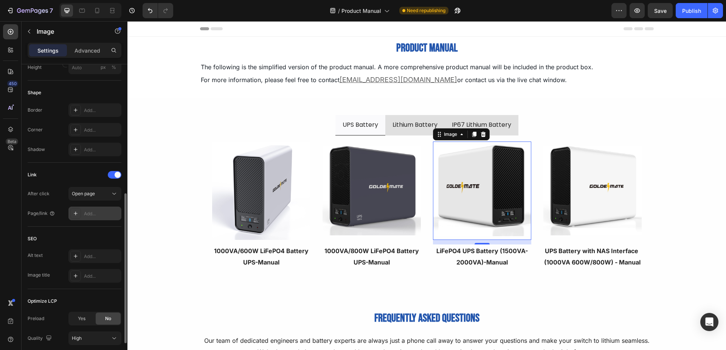
click at [107, 215] on div "Add..." at bounding box center [102, 213] width 36 height 7
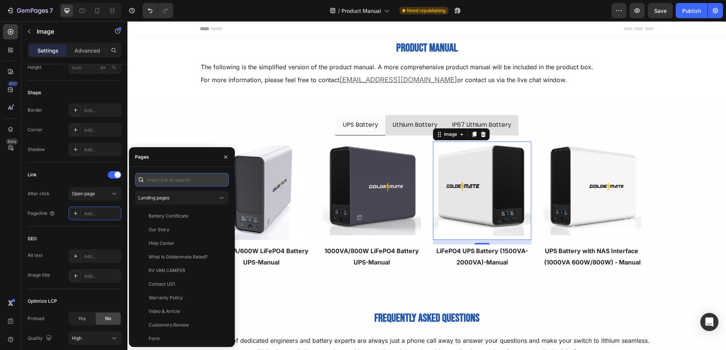
click at [186, 179] on input "text" at bounding box center [182, 180] width 94 height 14
paste input "https://cdn.shopify.com/s/files/1/0756/4807/4038/files/LiFePO4_UPS_Battery_Inte…"
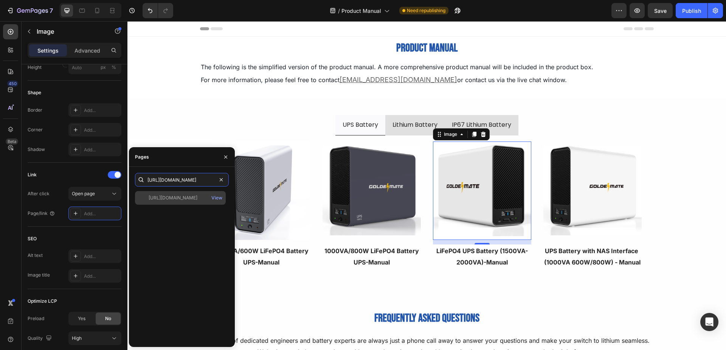
type input "https://cdn.shopify.com/s/files/1/0756/4807/4038/files/LiFePO4_UPS_Battery_Inte…"
click at [188, 199] on div "https://cdn.shopify.com/s/files/1/0756/4807/4038/files/LiFePO4_UPS_Battery_Inte…" at bounding box center [173, 197] width 49 height 7
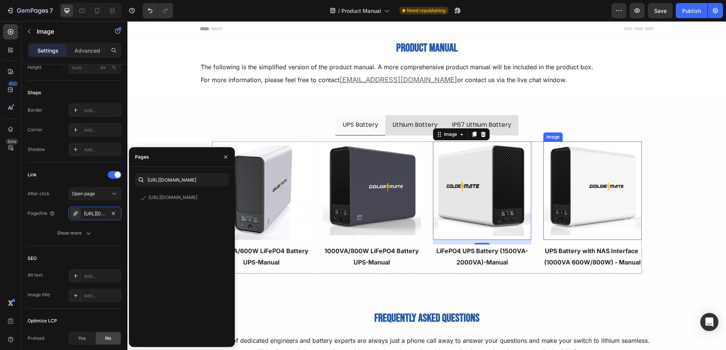
click at [565, 191] on img at bounding box center [592, 190] width 98 height 98
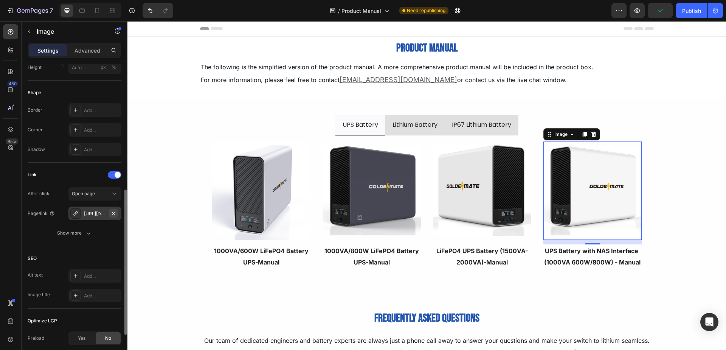
click at [116, 213] on icon "button" at bounding box center [113, 213] width 6 height 6
click at [107, 215] on div "Add..." at bounding box center [102, 213] width 36 height 7
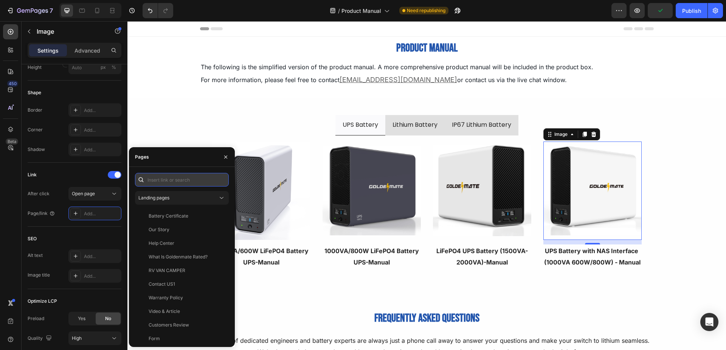
click at [200, 179] on input "text" at bounding box center [182, 180] width 94 height 14
paste input "https://cdn.shopify.com/s/files/1/0756/4807/4038/files/UPS_Battery_with_NAS_Int…"
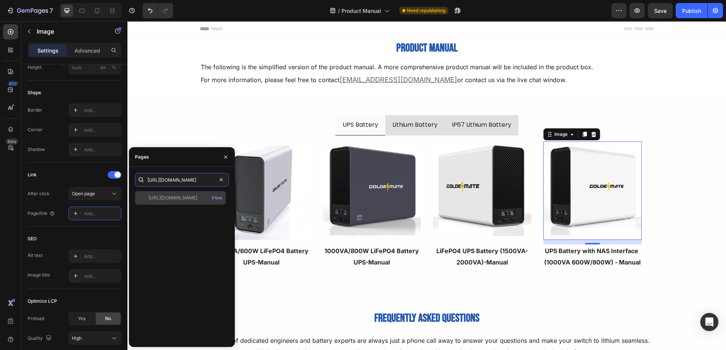
type input "https://cdn.shopify.com/s/files/1/0756/4807/4038/files/UPS_Battery_with_NAS_Int…"
click at [192, 199] on div "https://cdn.shopify.com/s/files/1/0756/4807/4038/files/UPS_Battery_with_NAS_Int…" at bounding box center [173, 197] width 49 height 7
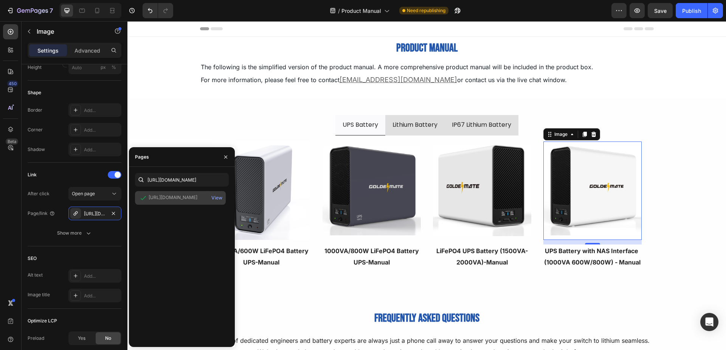
scroll to position [0, 0]
click at [358, 204] on img at bounding box center [371, 190] width 98 height 98
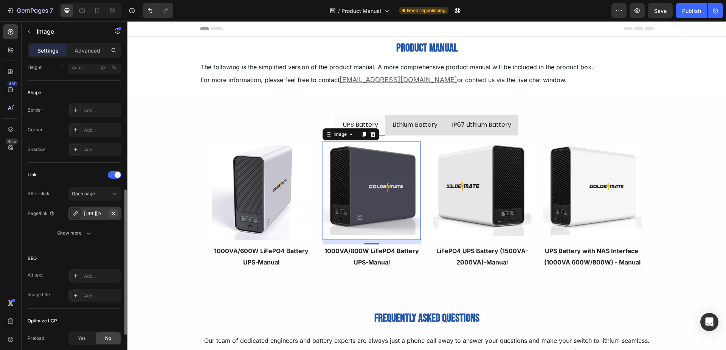
click at [115, 214] on icon "button" at bounding box center [113, 212] width 3 height 3
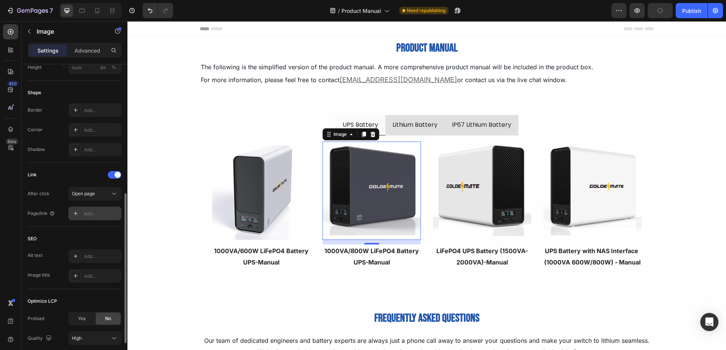
click at [105, 214] on div "Add..." at bounding box center [102, 213] width 36 height 7
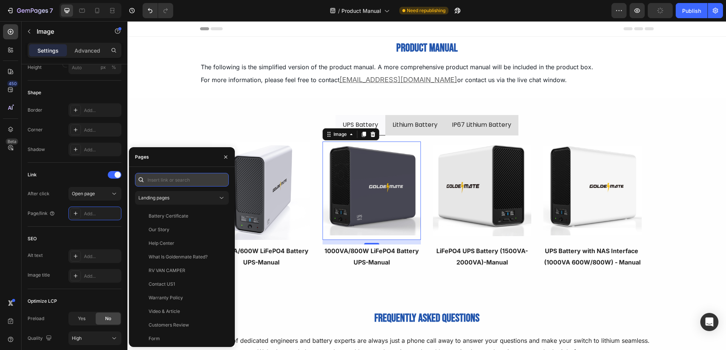
click at [191, 178] on input "text" at bounding box center [182, 180] width 94 height 14
paste input "https://cdn.shopify.com/s/files/1/0756/4807/4038/files/LiFePO4_UPS_Battery_1000…"
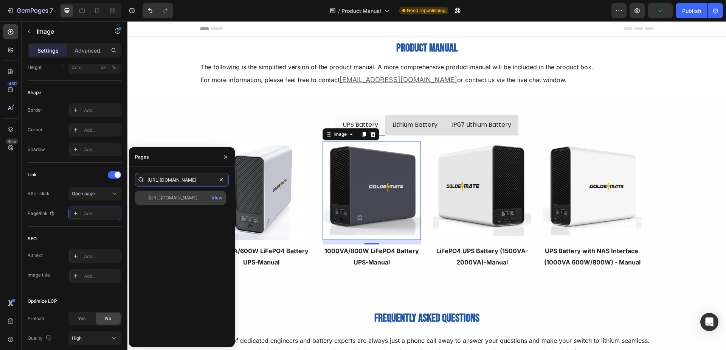
type input "https://cdn.shopify.com/s/files/1/0756/4807/4038/files/LiFePO4_UPS_Battery_1000…"
click at [183, 198] on div "https://cdn.shopify.com/s/files/1/0756/4807/4038/files/LiFePO4_UPS_Battery_1000…" at bounding box center [173, 197] width 49 height 7
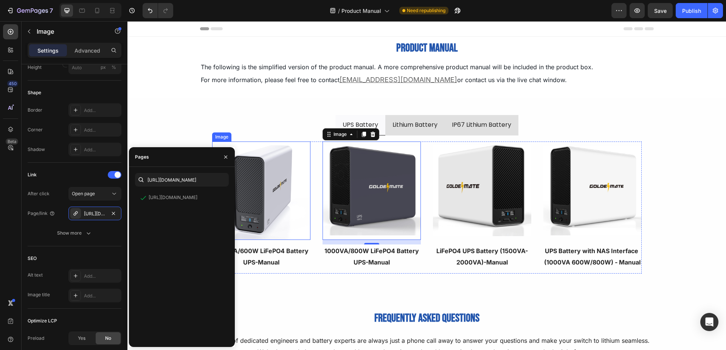
click at [266, 163] on img at bounding box center [261, 190] width 98 height 98
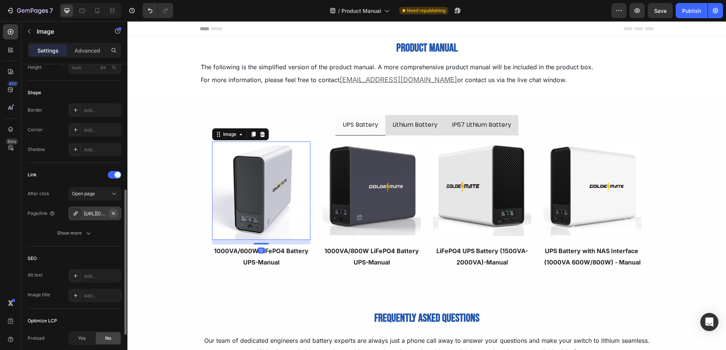
click at [111, 213] on icon "button" at bounding box center [113, 213] width 6 height 6
click at [98, 213] on div "Add..." at bounding box center [102, 213] width 36 height 7
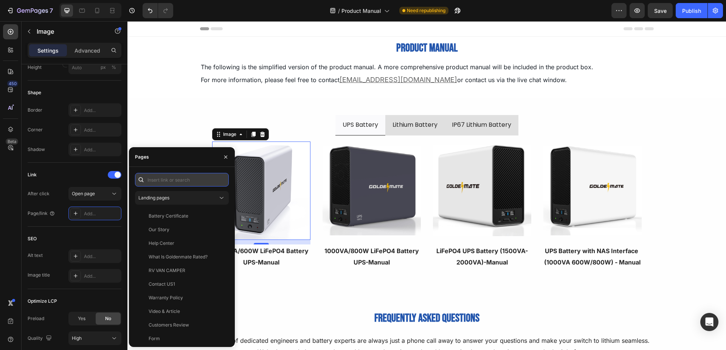
click at [171, 181] on input "text" at bounding box center [182, 180] width 94 height 14
paste input "https://cdn.shopify.com/s/files/1/0756/4807/4038/files/LiFePO4_UPS_Battery_1000…"
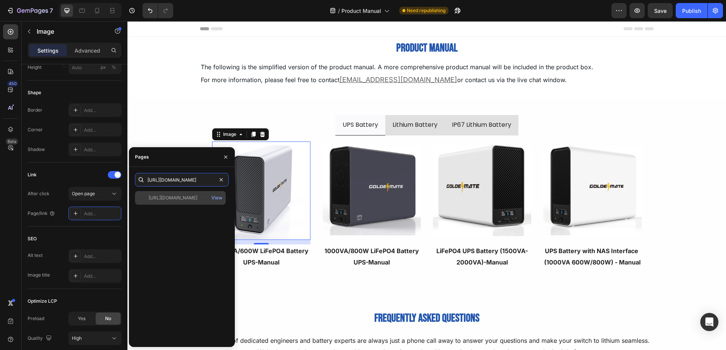
type input "https://cdn.shopify.com/s/files/1/0756/4807/4038/files/LiFePO4_UPS_Battery_1000…"
drag, startPoint x: 169, startPoint y: 195, endPoint x: 163, endPoint y: 173, distance: 22.7
click at [169, 195] on div "https://cdn.shopify.com/s/files/1/0756/4807/4038/files/LiFePO4_UPS_Battery_1000…" at bounding box center [173, 197] width 49 height 7
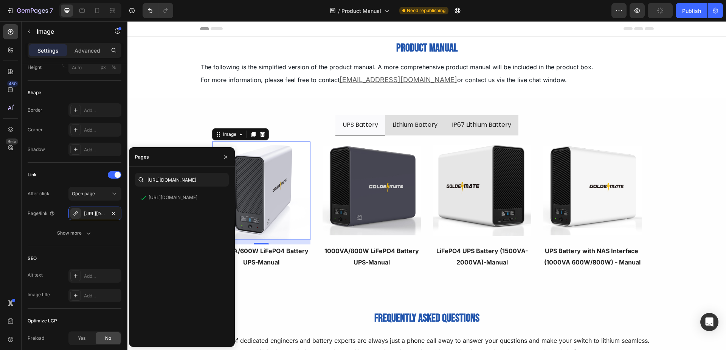
scroll to position [0, 0]
click at [158, 107] on div "UPS Battery Lithium Battery IP67 Lithium Battery Image UPS Battery with NAS Int…" at bounding box center [426, 197] width 598 height 199
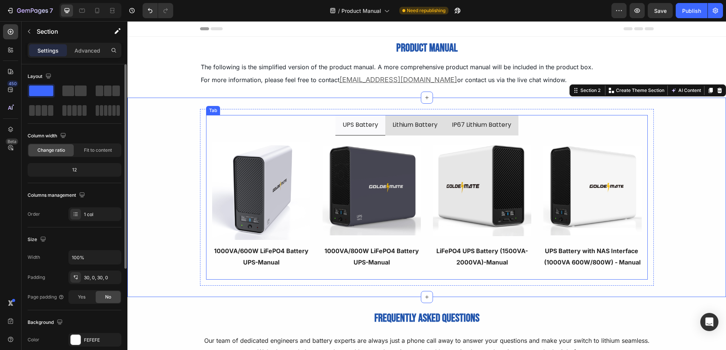
click at [327, 125] on ul "UPS Battery Lithium Battery IP67 Lithium Battery" at bounding box center [426, 125] width 441 height 20
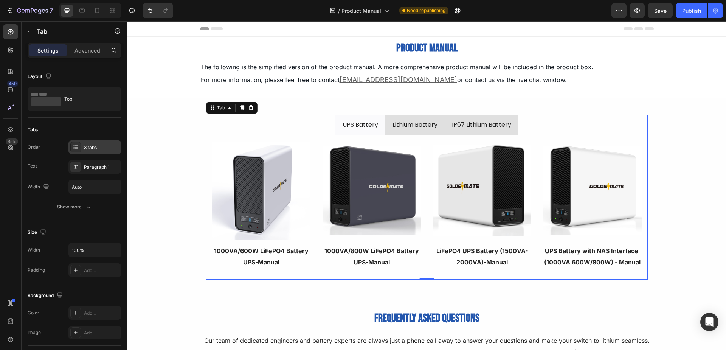
click at [87, 142] on div "3 tabs" at bounding box center [94, 147] width 53 height 14
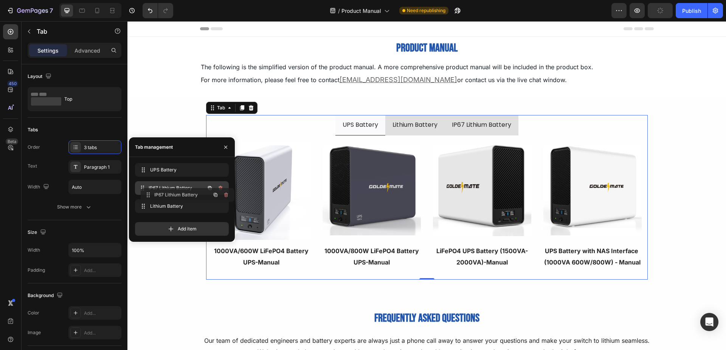
drag, startPoint x: 144, startPoint y: 202, endPoint x: 150, endPoint y: 191, distance: 12.7
drag, startPoint x: 143, startPoint y: 203, endPoint x: 148, endPoint y: 167, distance: 35.5
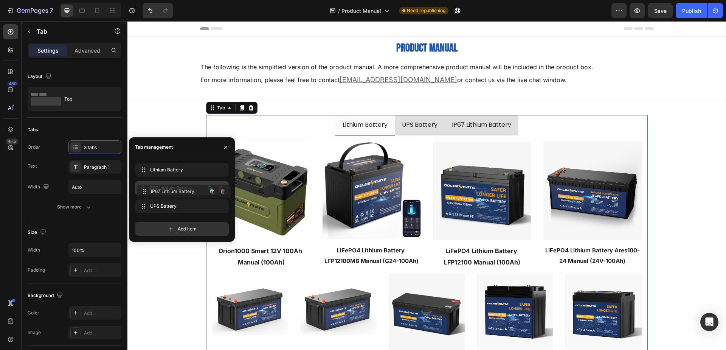
drag, startPoint x: 142, startPoint y: 204, endPoint x: 144, endPoint y: 190, distance: 14.9
click at [159, 104] on div "Lithium Battery IP67 Lithium Battery UPS Battery Image LiFePO4 Lithium Battery …" at bounding box center [426, 310] width 598 height 425
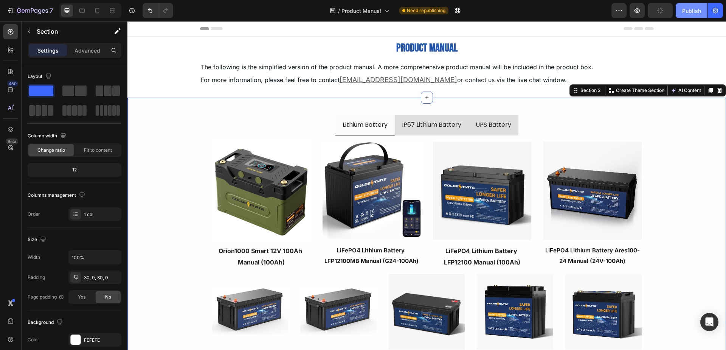
click at [696, 14] on div "Publish" at bounding box center [691, 11] width 19 height 8
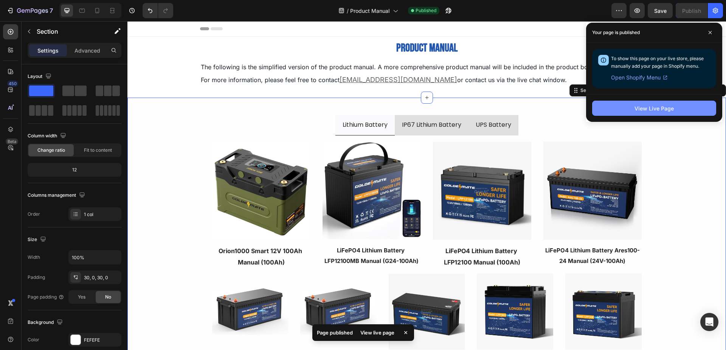
click at [667, 106] on div "View Live Page" at bounding box center [653, 108] width 39 height 8
